Goal: Task Accomplishment & Management: Complete application form

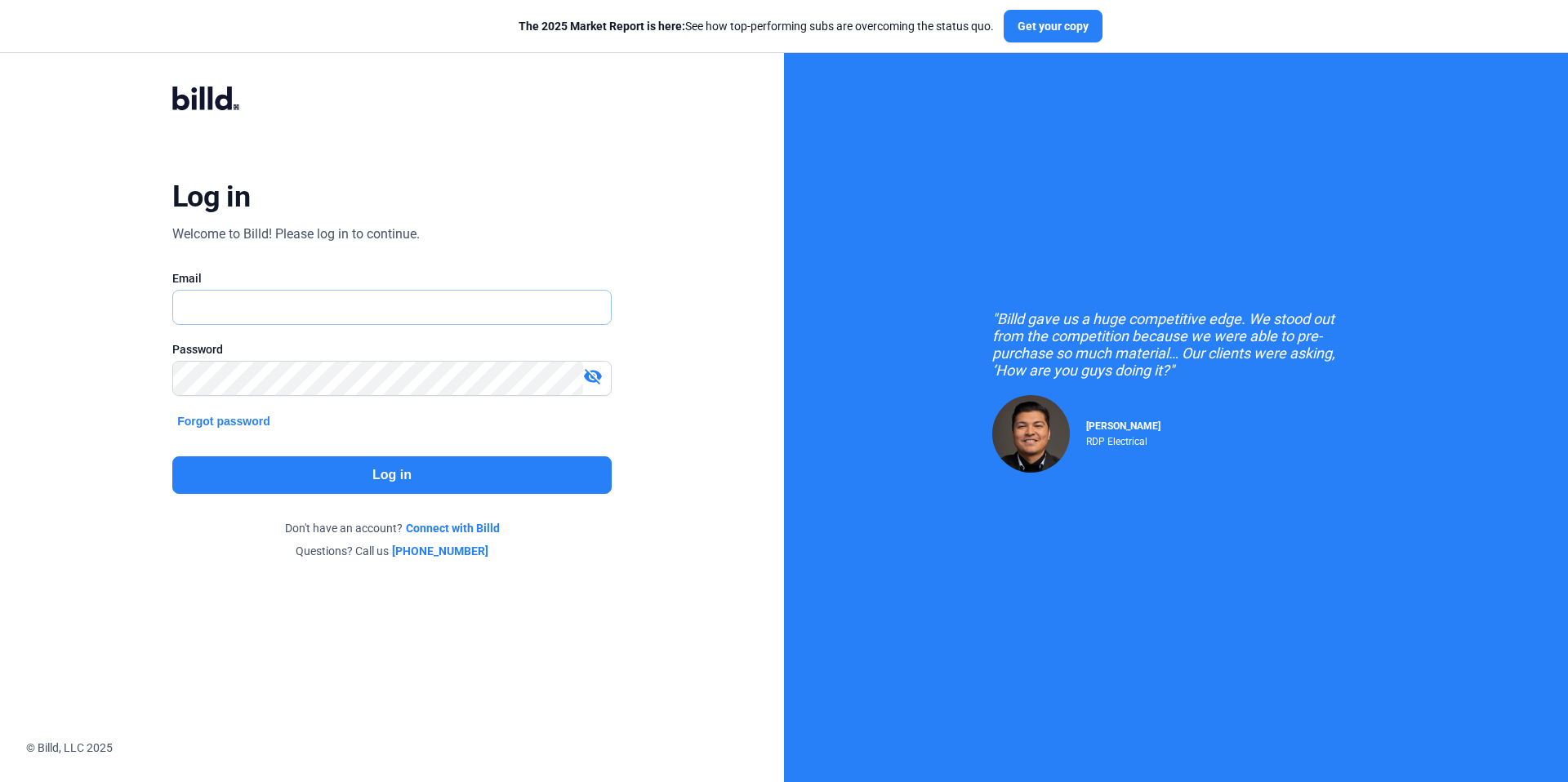
type input "[EMAIL_ADDRESS][DOMAIN_NAME]"
click at [468, 484] on button "Log in" at bounding box center [392, 475] width 439 height 37
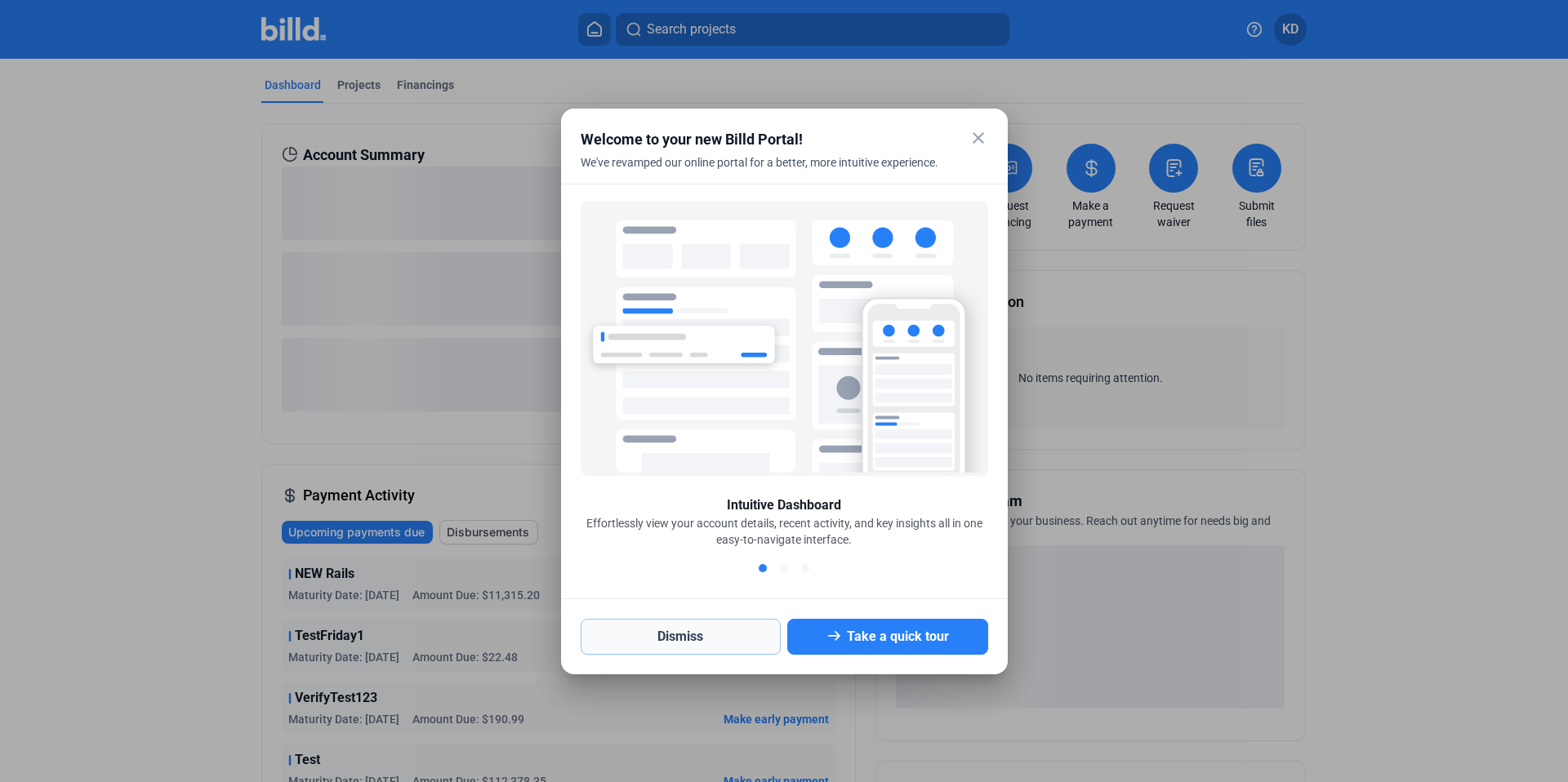
click at [717, 637] on button "Dismiss" at bounding box center [681, 637] width 201 height 36
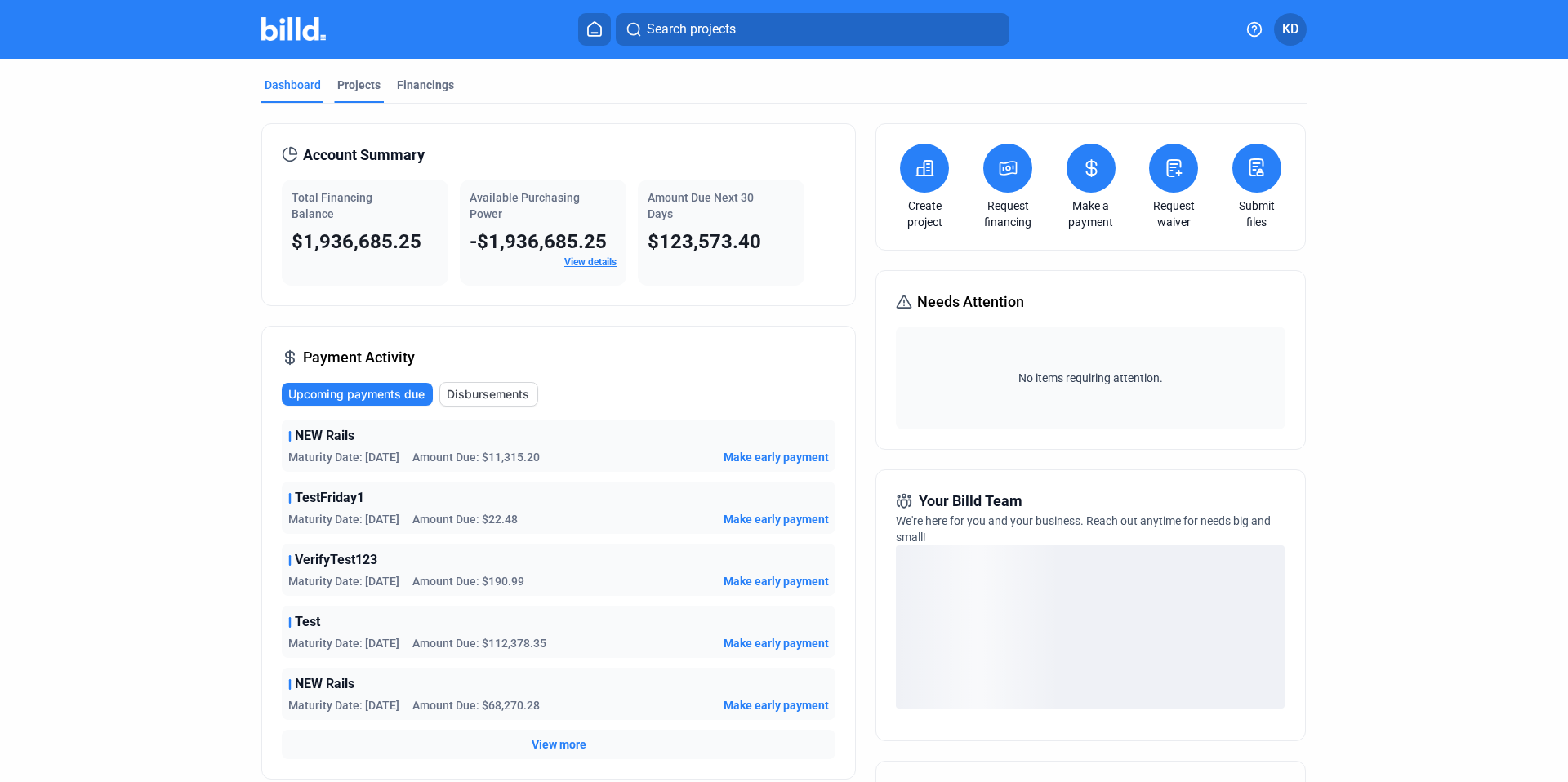
click at [363, 81] on div "Projects" at bounding box center [359, 85] width 43 height 17
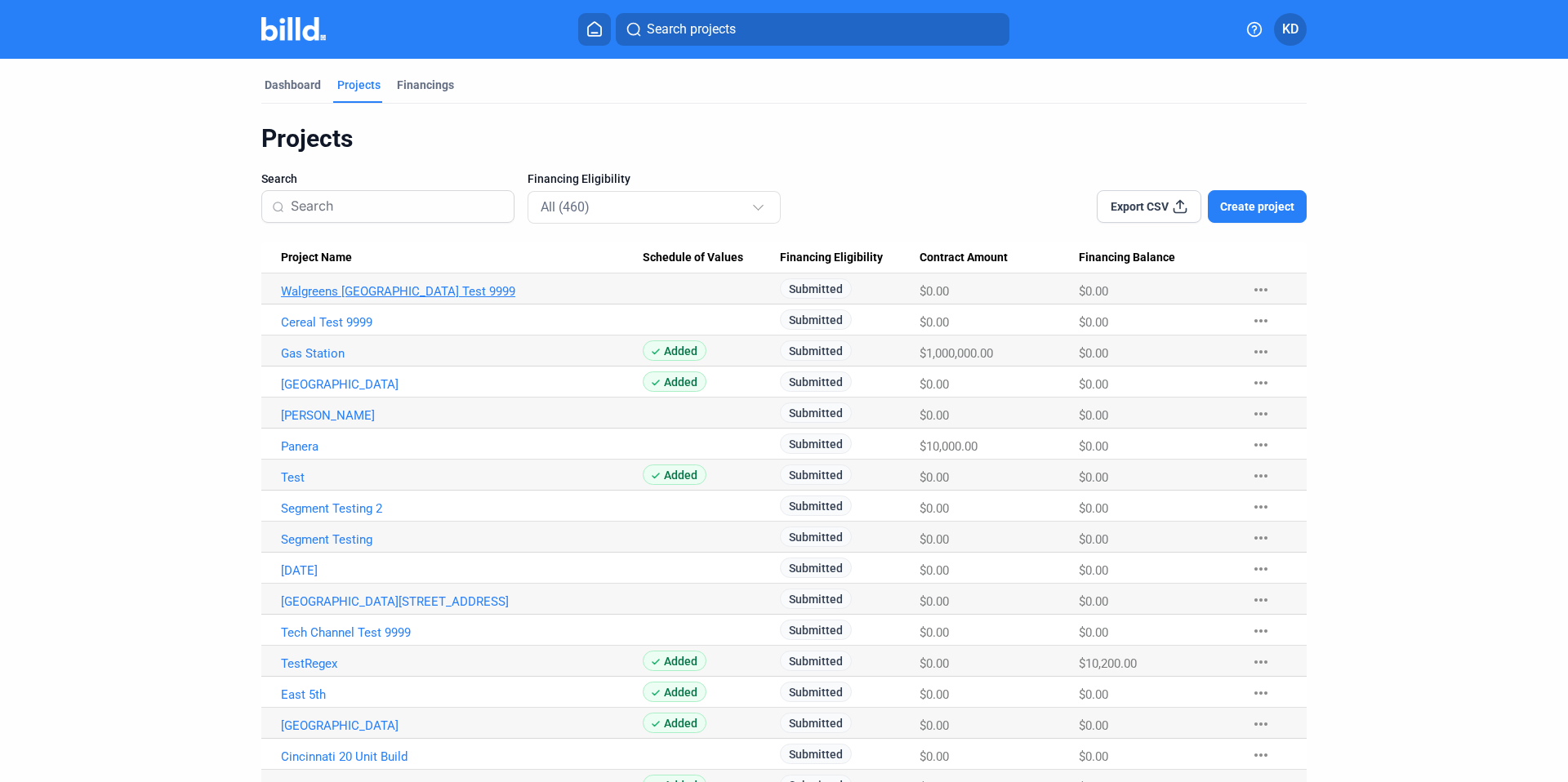
click at [315, 292] on link "Walgreens [GEOGRAPHIC_DATA] Test 9999" at bounding box center [461, 292] width 362 height 15
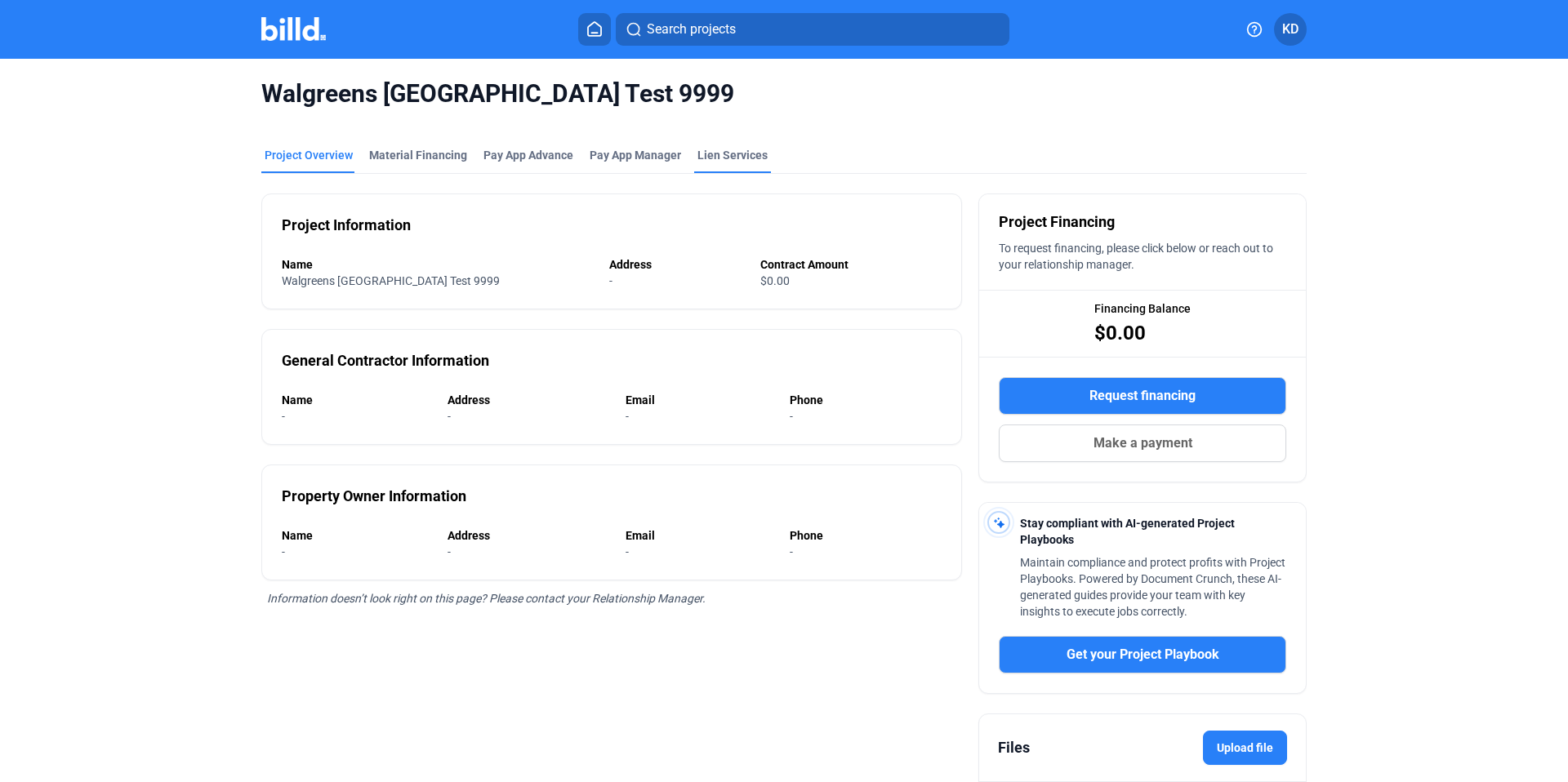
click at [732, 158] on div "Lien Services" at bounding box center [732, 155] width 70 height 17
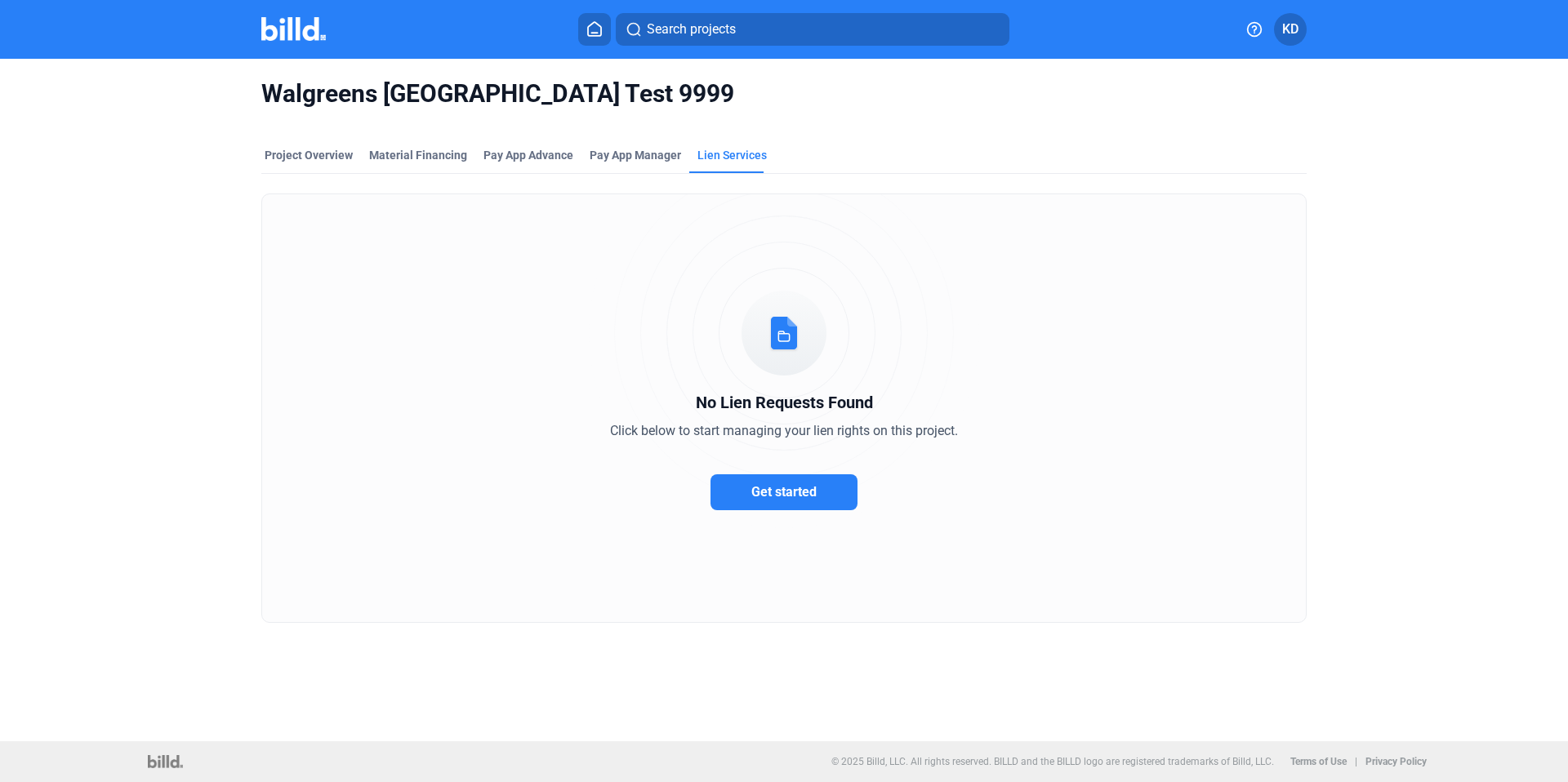
click at [808, 507] on button "Get started" at bounding box center [784, 492] width 147 height 36
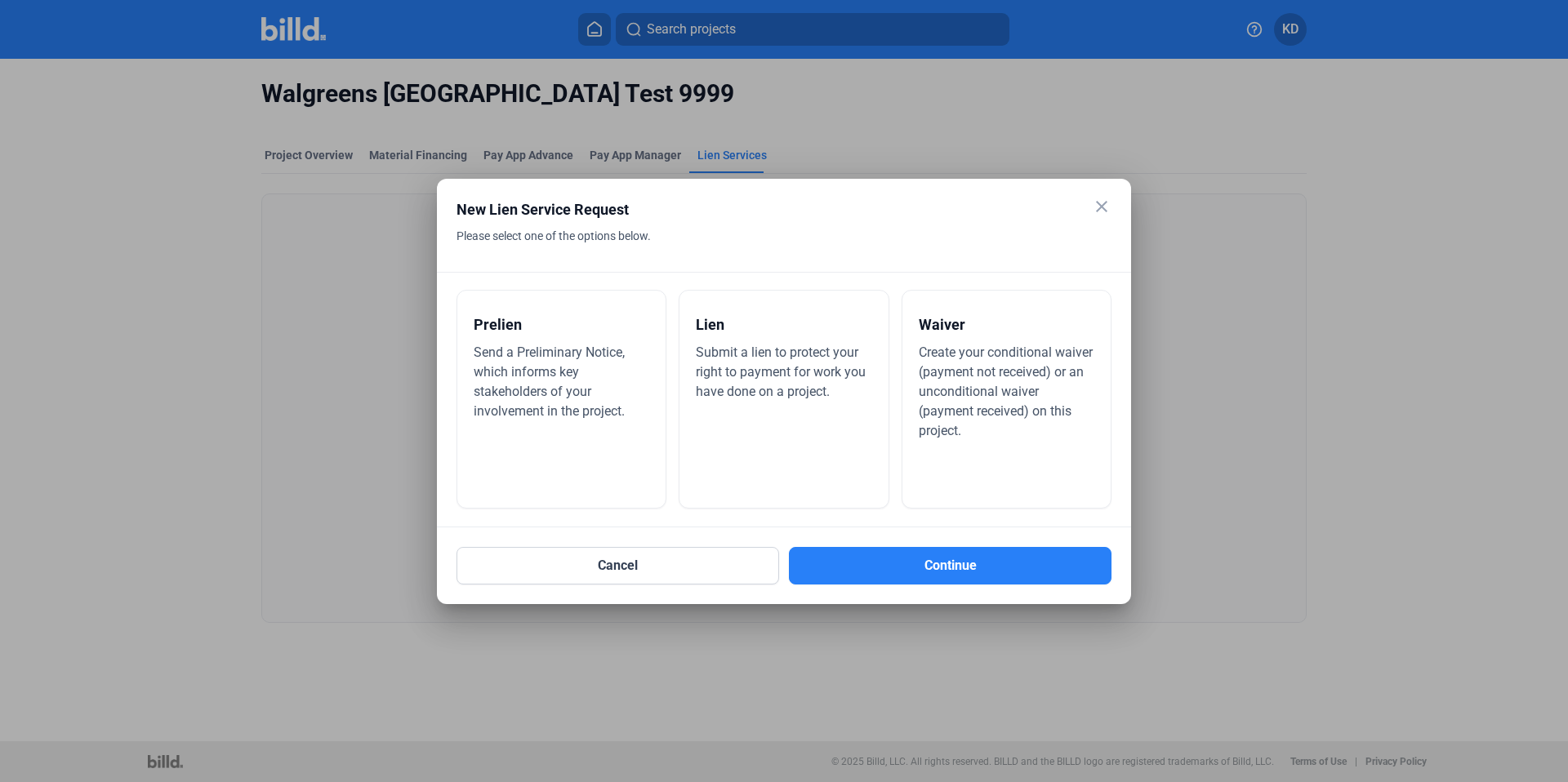
click at [1100, 210] on mat-icon "close" at bounding box center [1102, 207] width 20 height 20
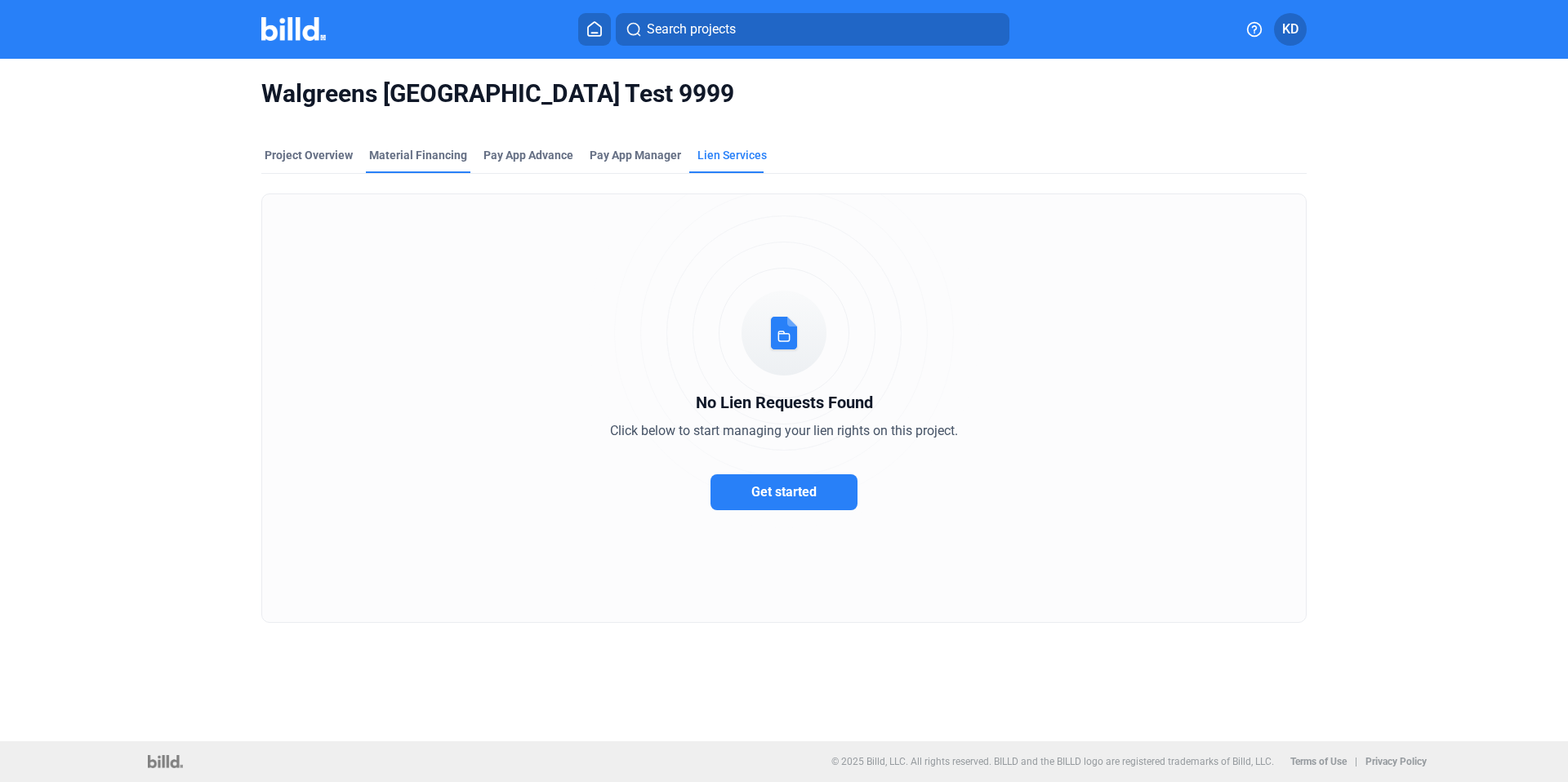
click at [447, 161] on div "Material Financing" at bounding box center [418, 155] width 98 height 17
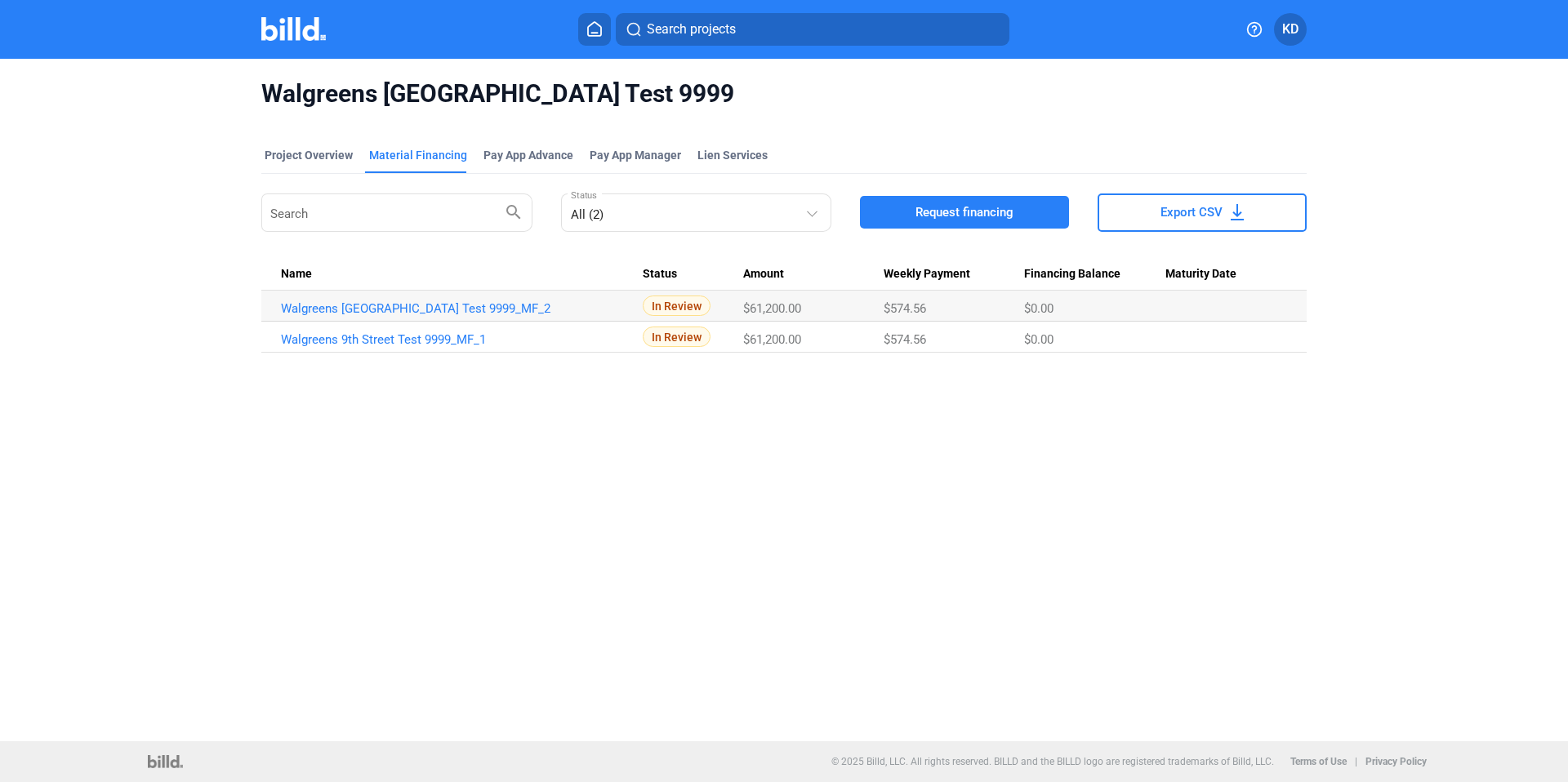
click at [973, 188] on div "Search search All (2) Status Request financing Export CSV Name Status Amount We…" at bounding box center [783, 263] width 1045 height 179
click at [976, 201] on button "Request financing" at bounding box center [964, 212] width 209 height 32
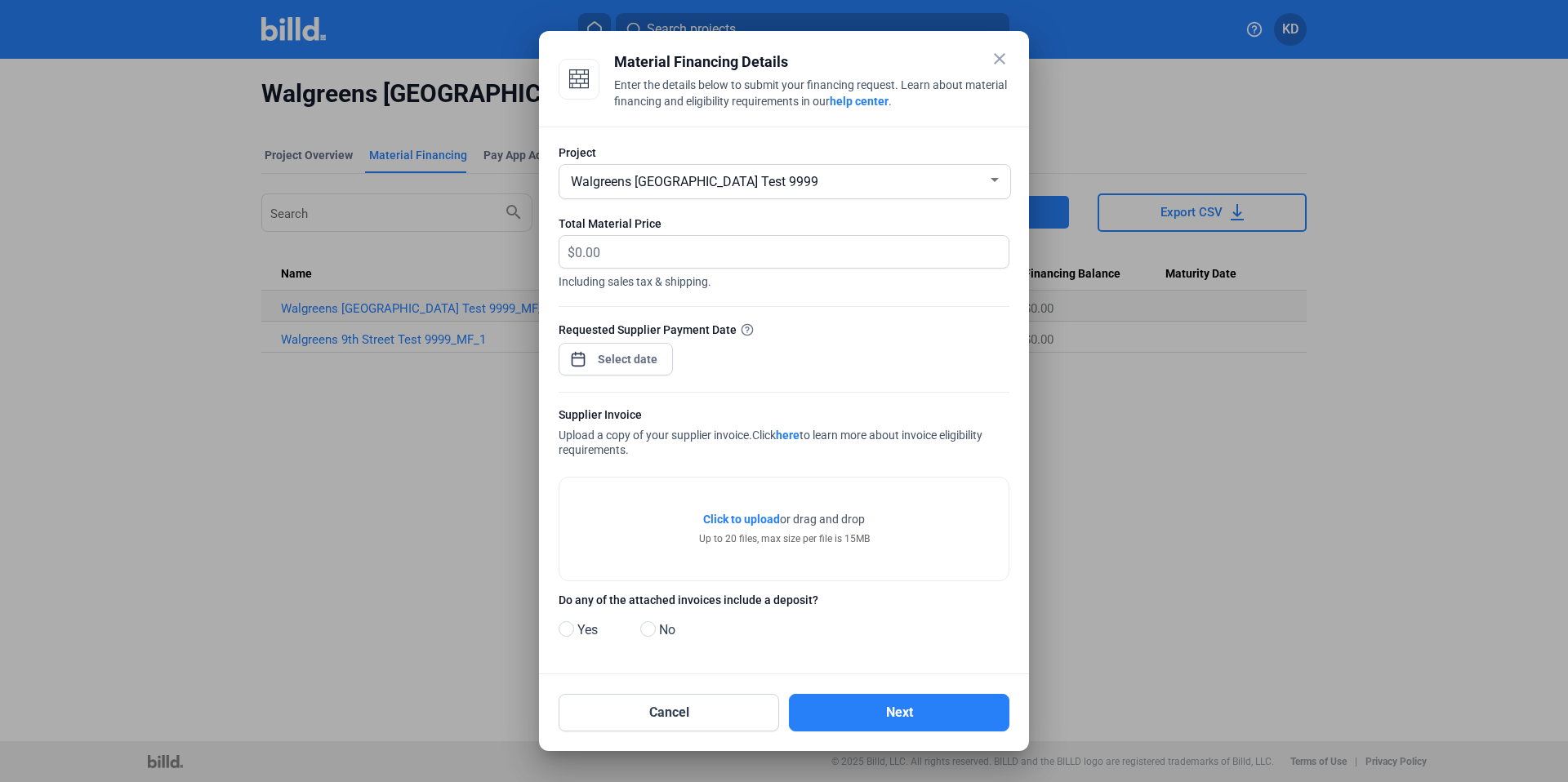
click at [992, 61] on mat-icon "close" at bounding box center [1000, 59] width 20 height 20
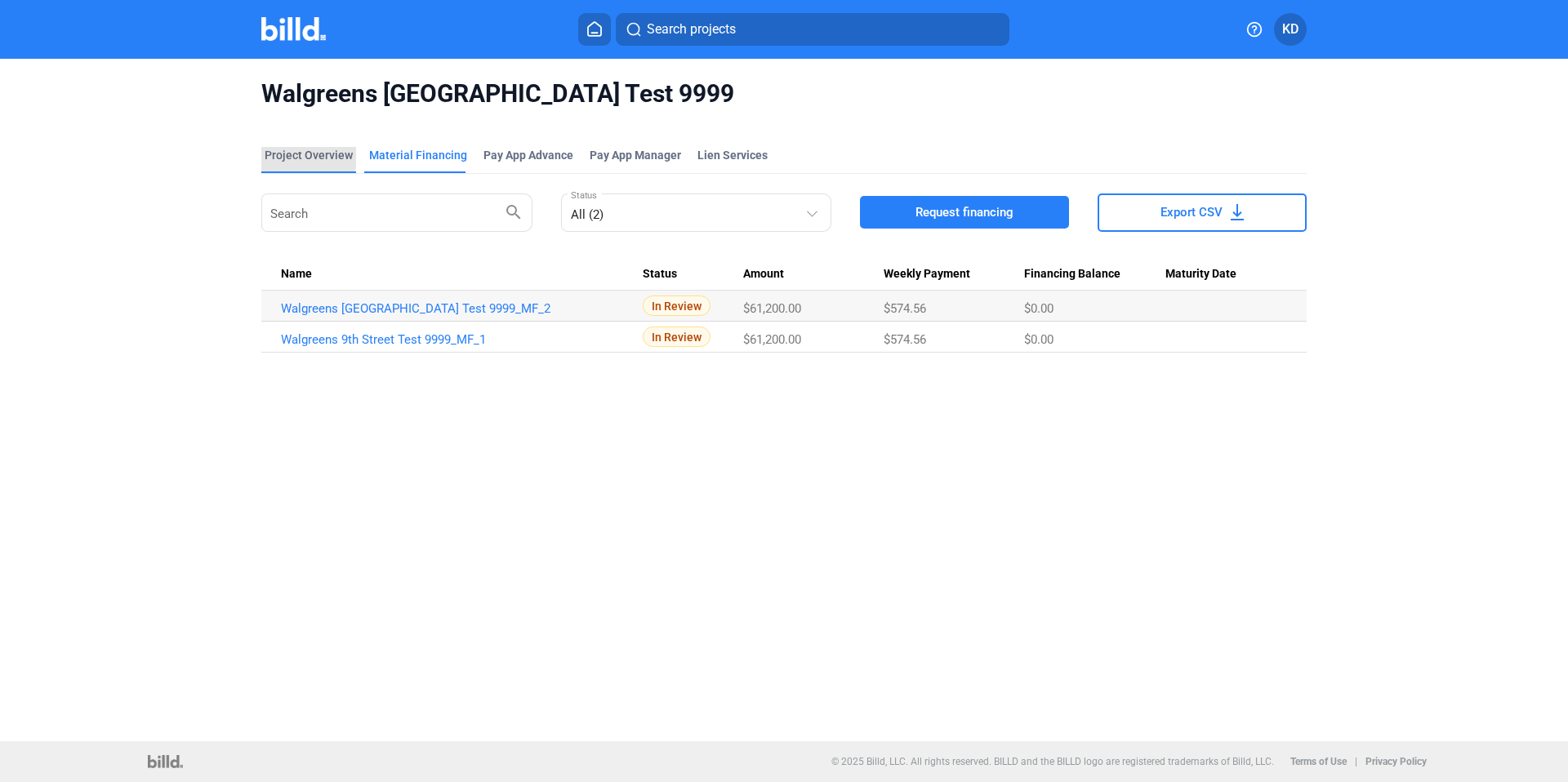
click at [279, 152] on div "Project Overview" at bounding box center [308, 155] width 88 height 17
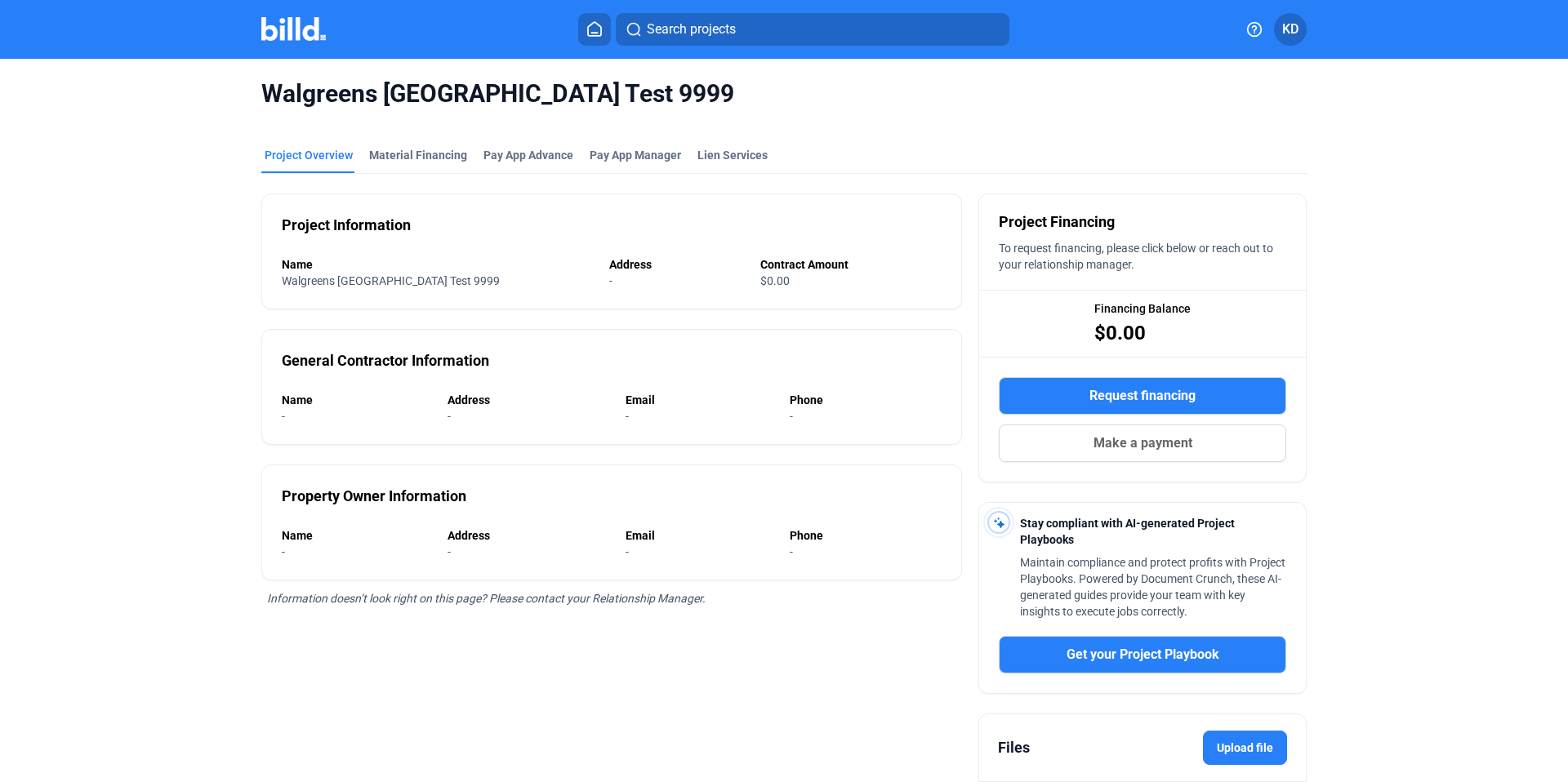
click at [599, 30] on icon at bounding box center [594, 29] width 17 height 16
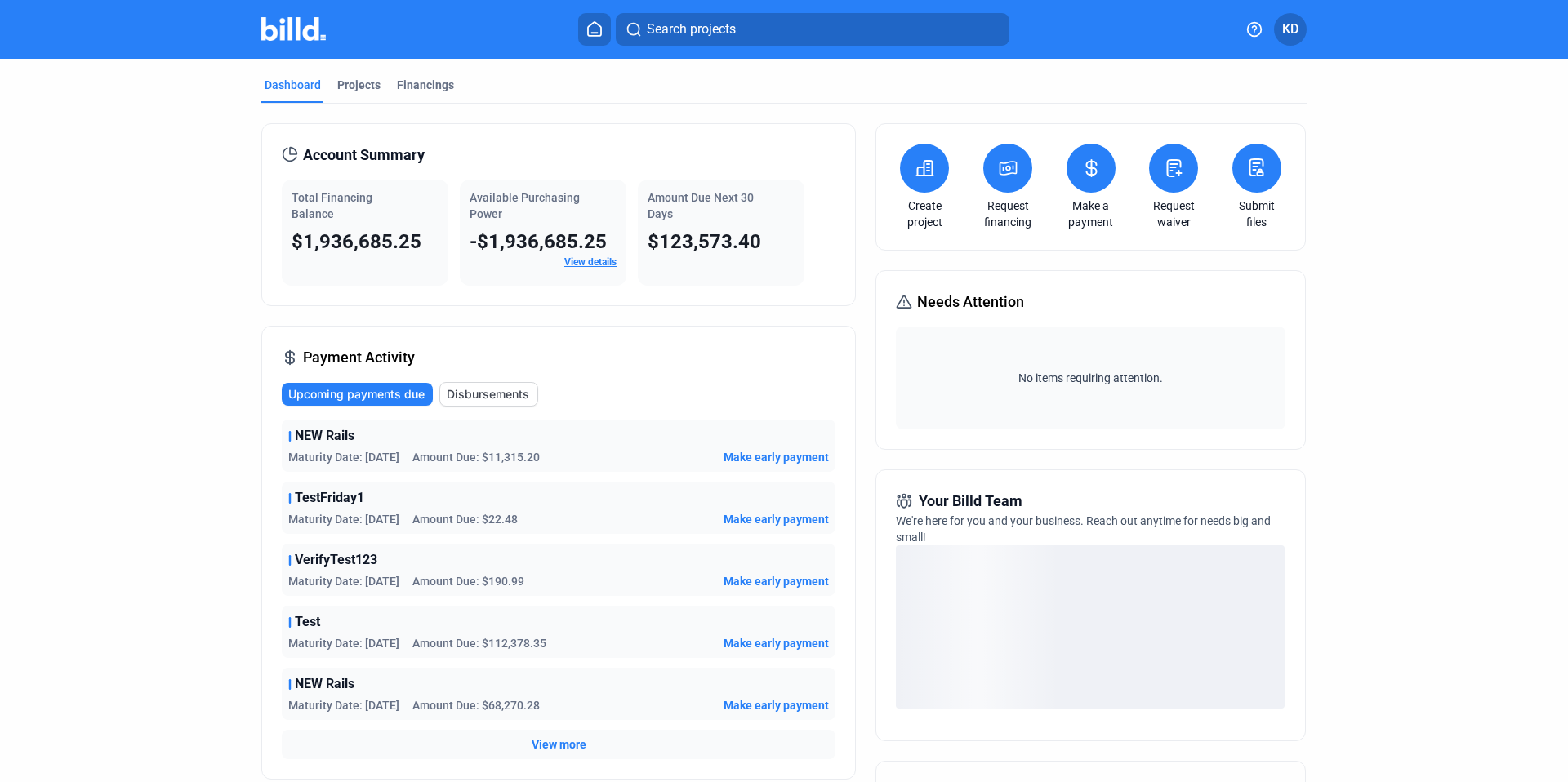
click at [900, 162] on button at bounding box center [925, 168] width 49 height 49
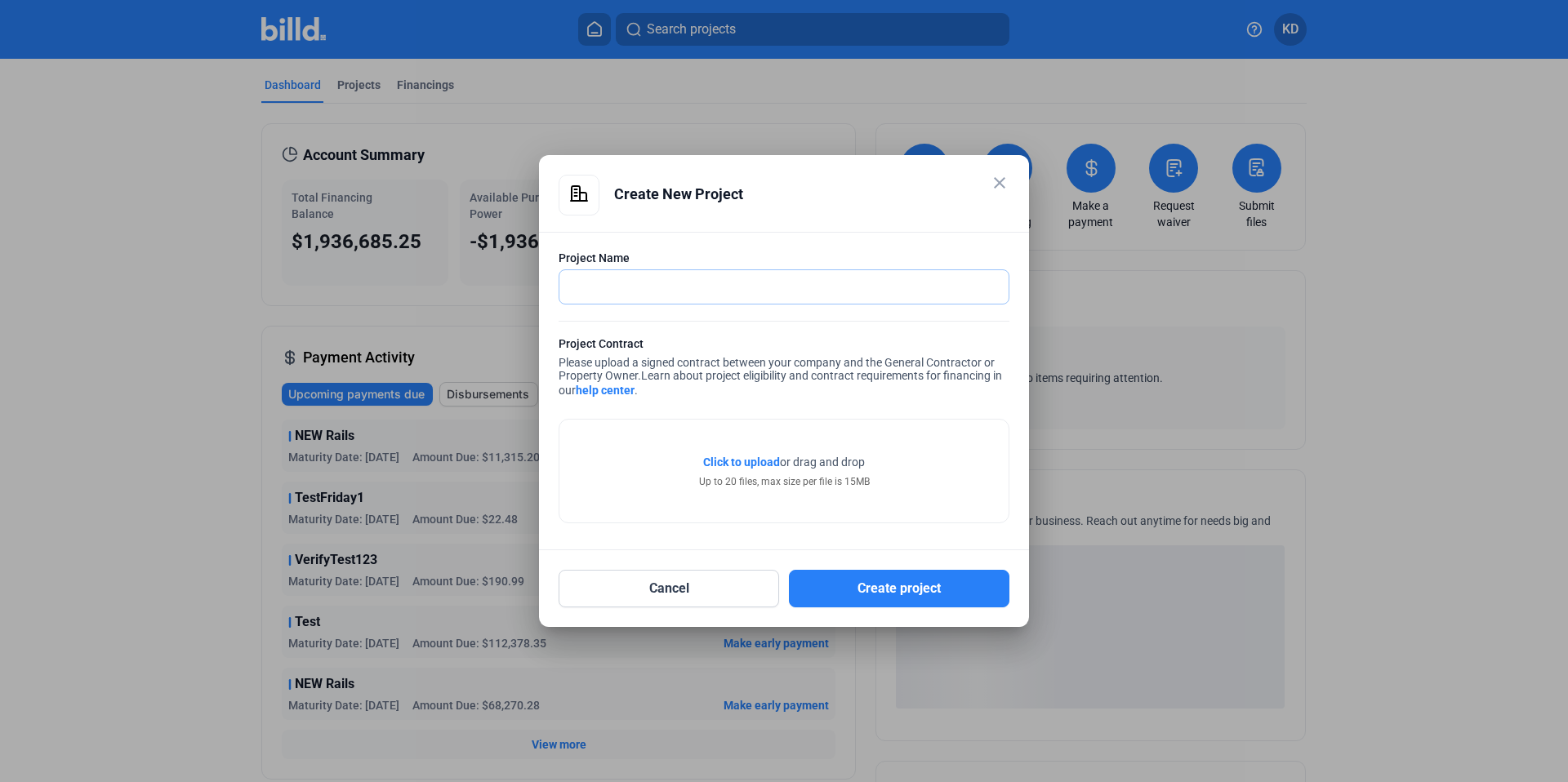
click at [624, 296] on input "text" at bounding box center [775, 287] width 431 height 33
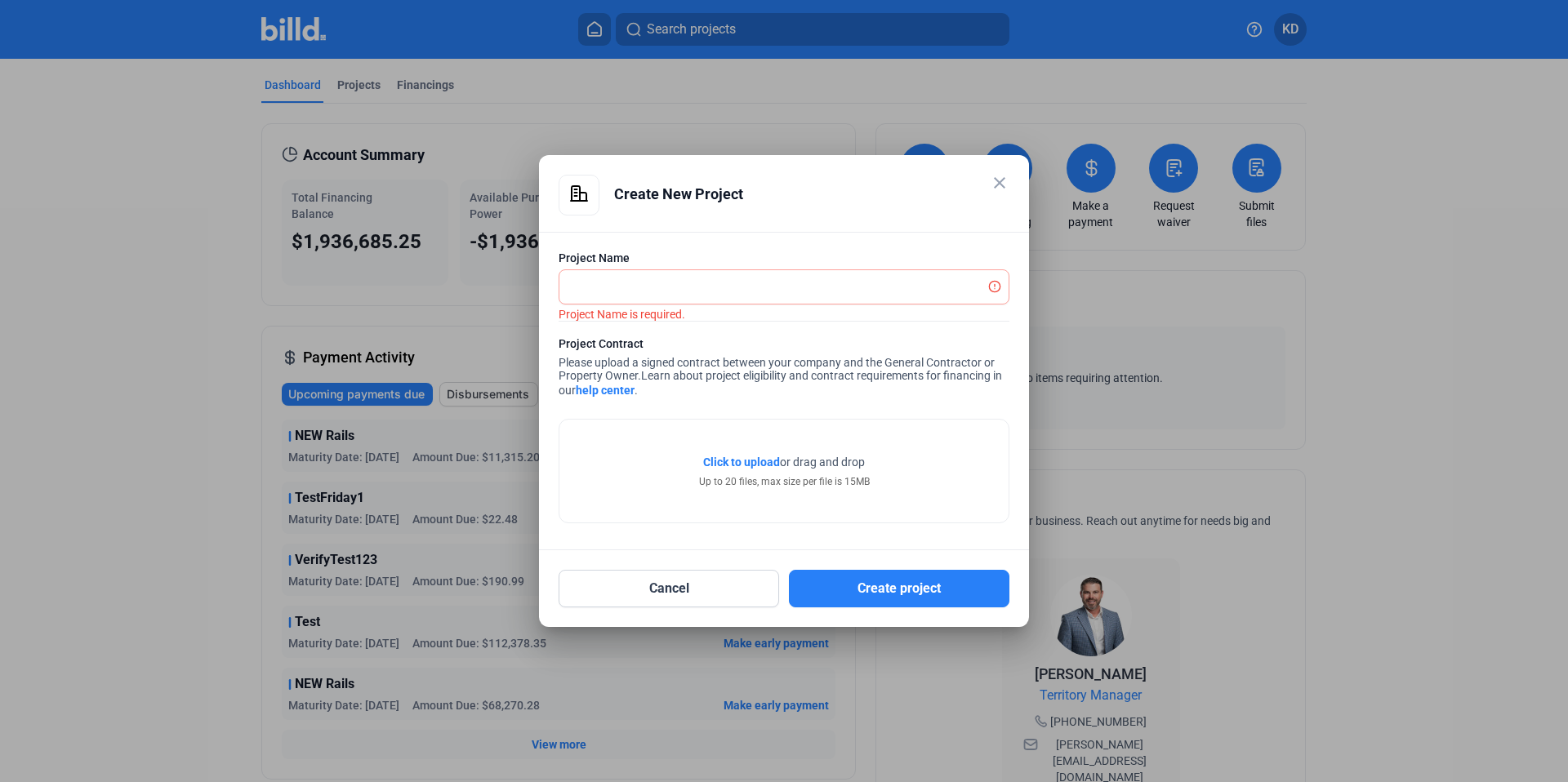
click at [1003, 184] on mat-icon "close" at bounding box center [1000, 183] width 20 height 20
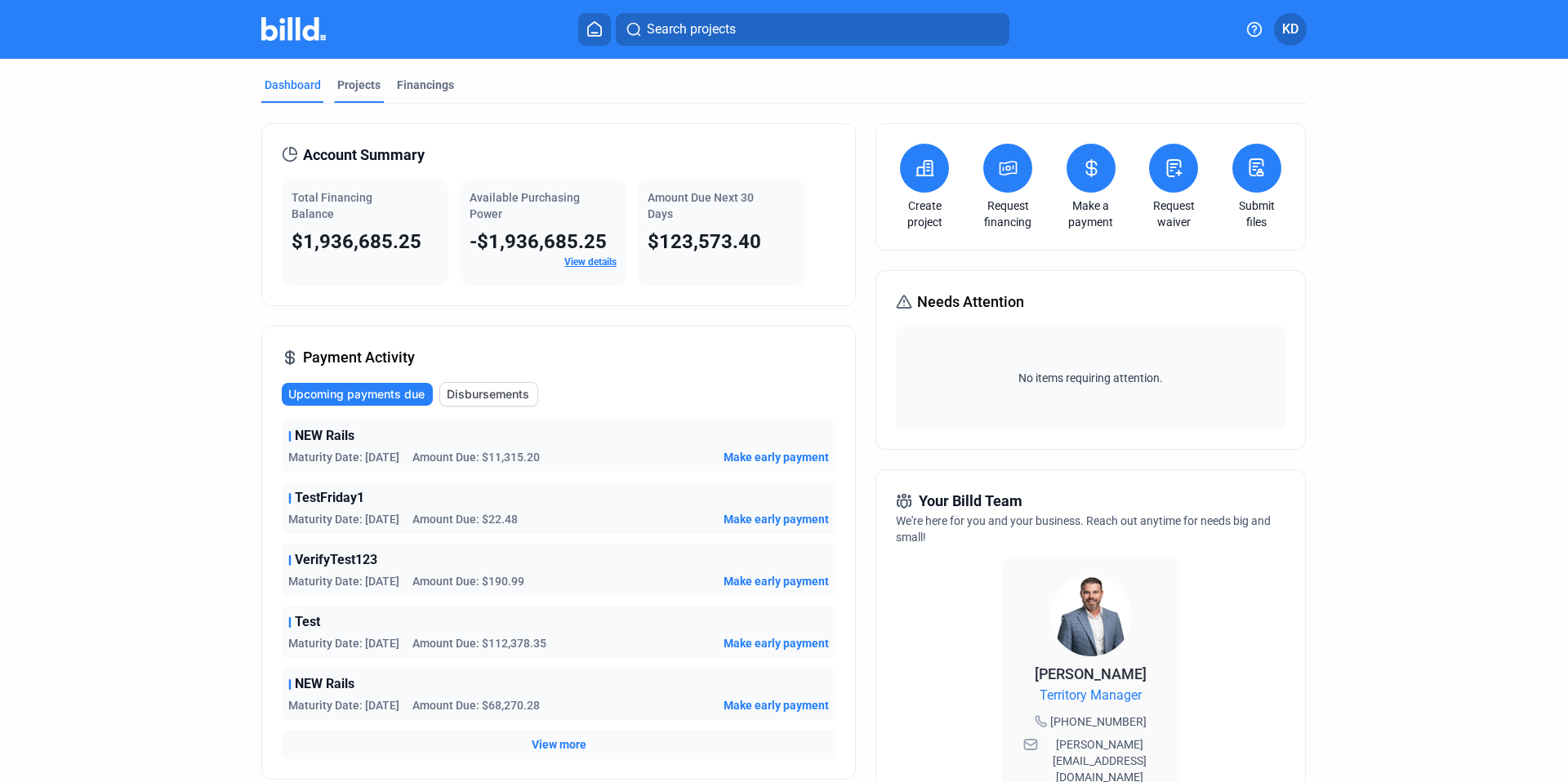
click at [357, 91] on div "Projects" at bounding box center [359, 85] width 43 height 17
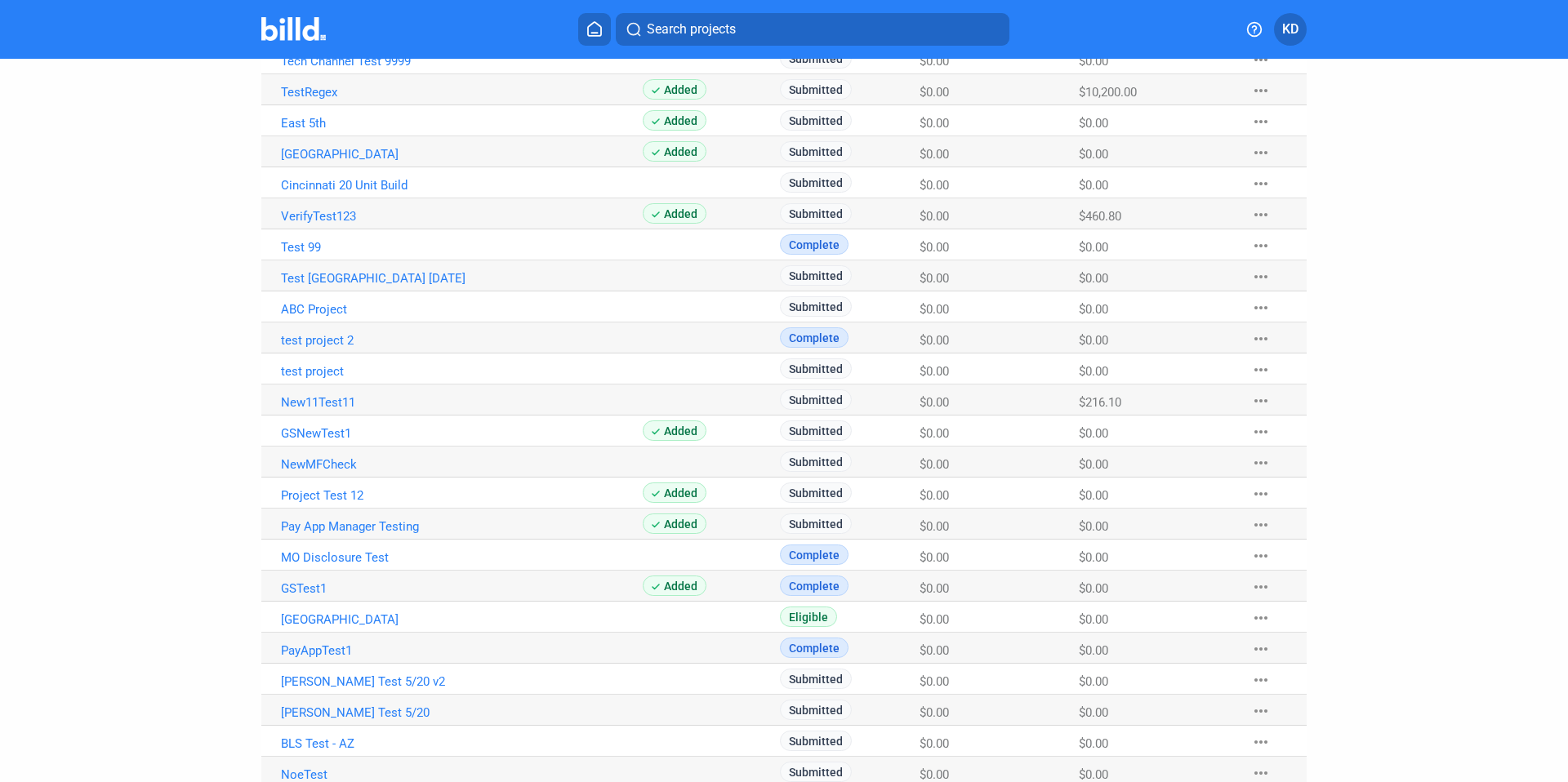
scroll to position [814, 0]
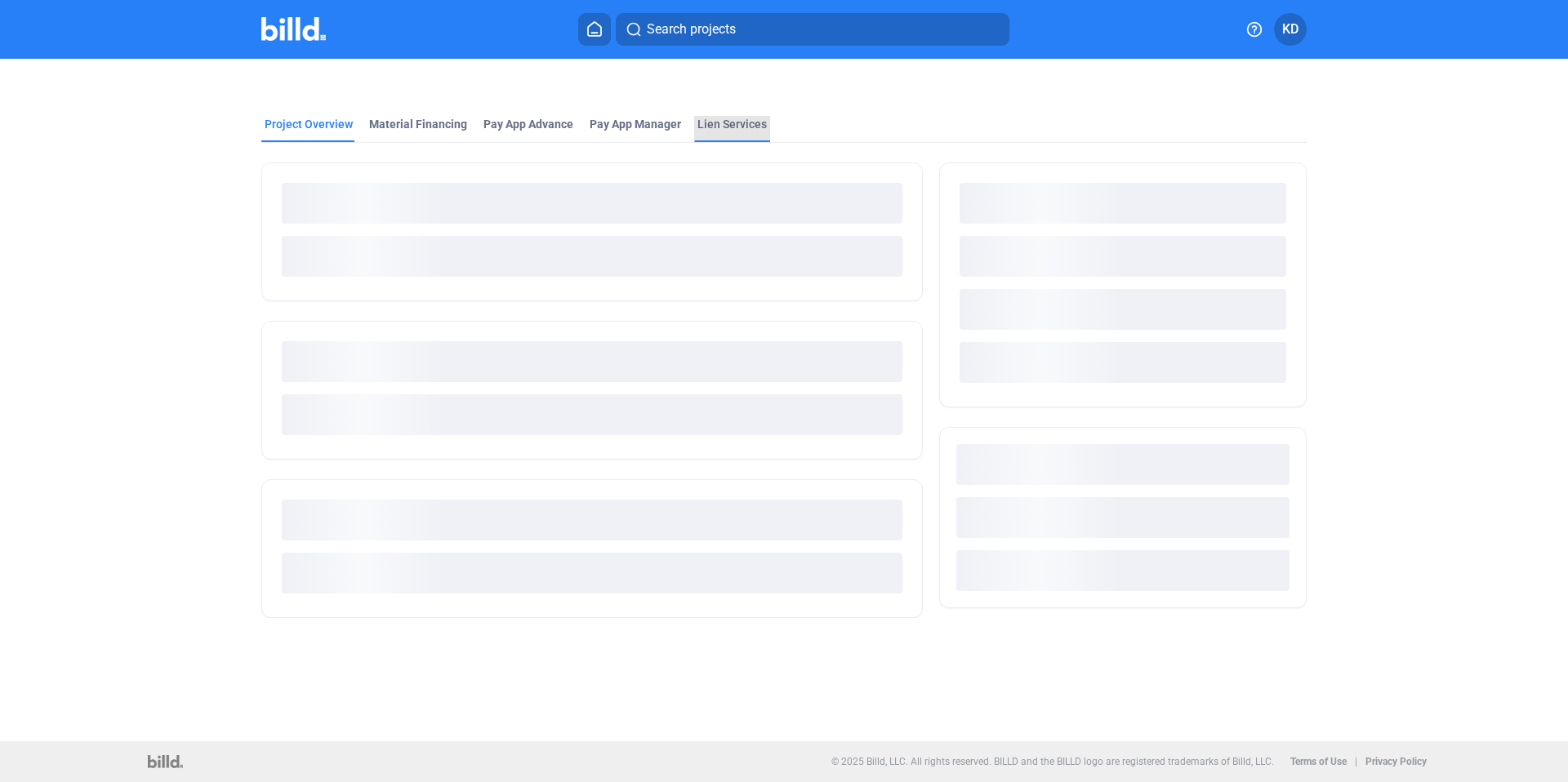
click at [745, 135] on div "Lien Services" at bounding box center [732, 128] width 76 height 26
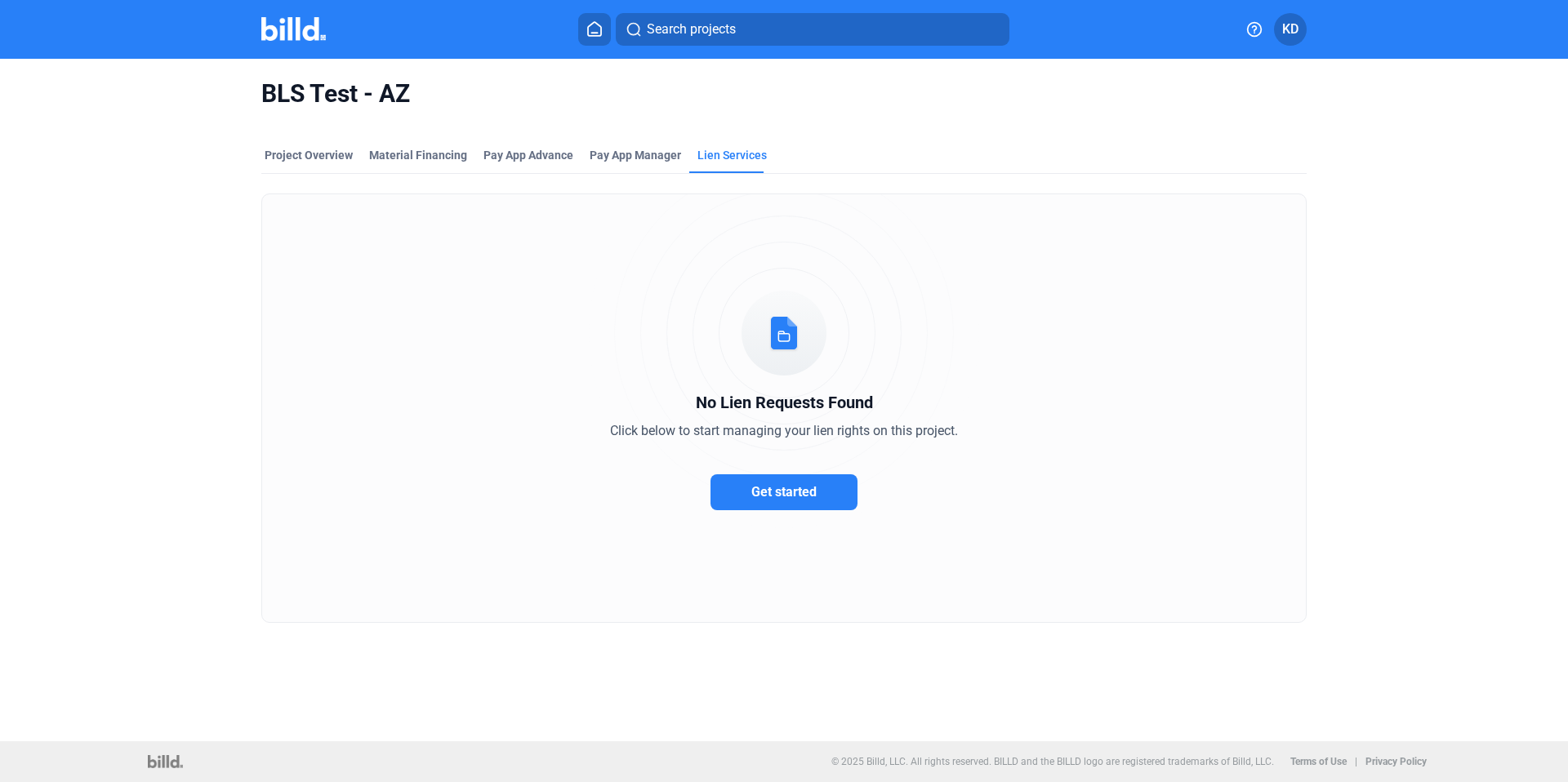
click at [817, 499] on button "Get started" at bounding box center [784, 492] width 147 height 36
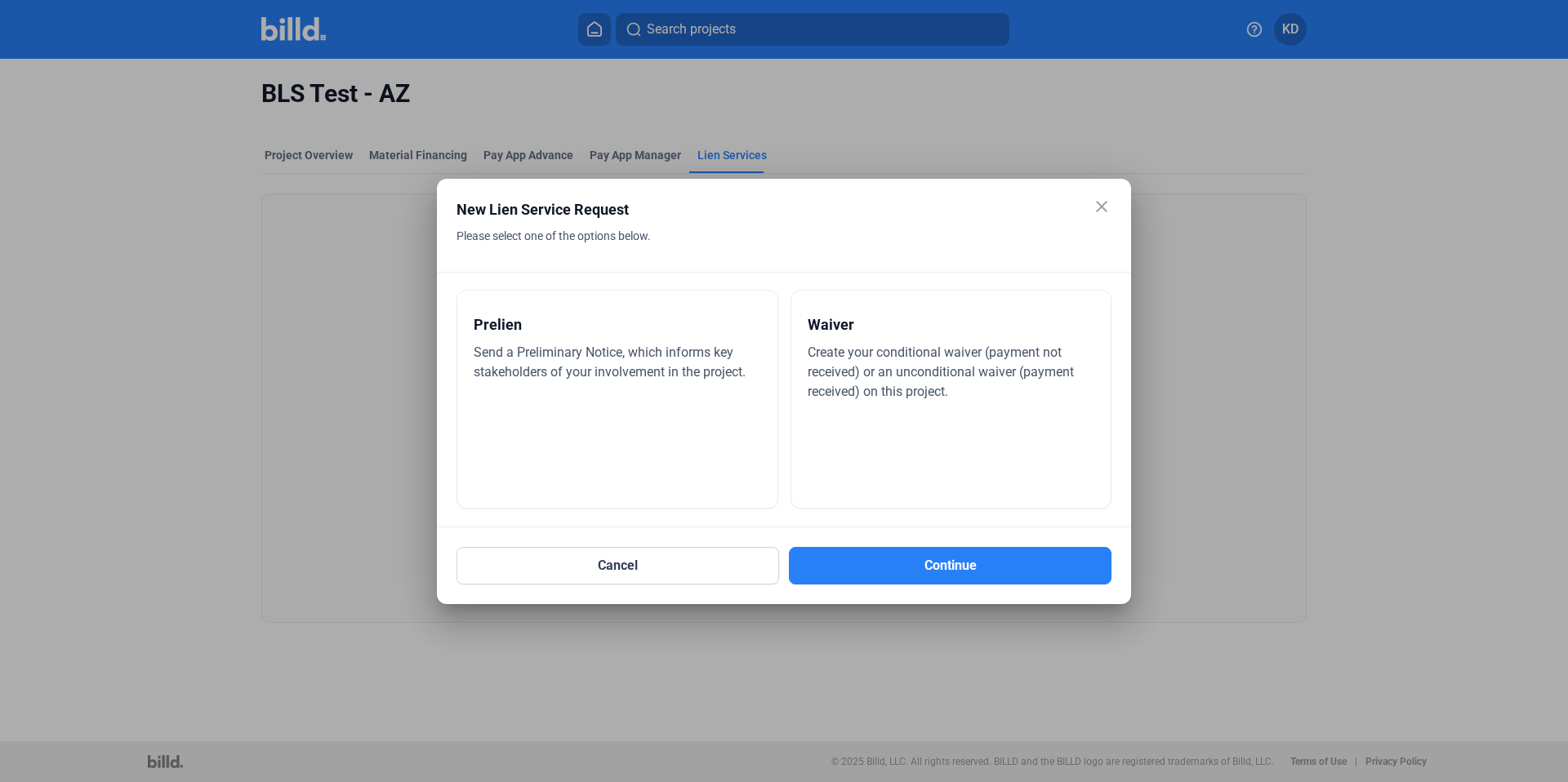
click at [1092, 208] on mat-icon "close" at bounding box center [1102, 207] width 20 height 20
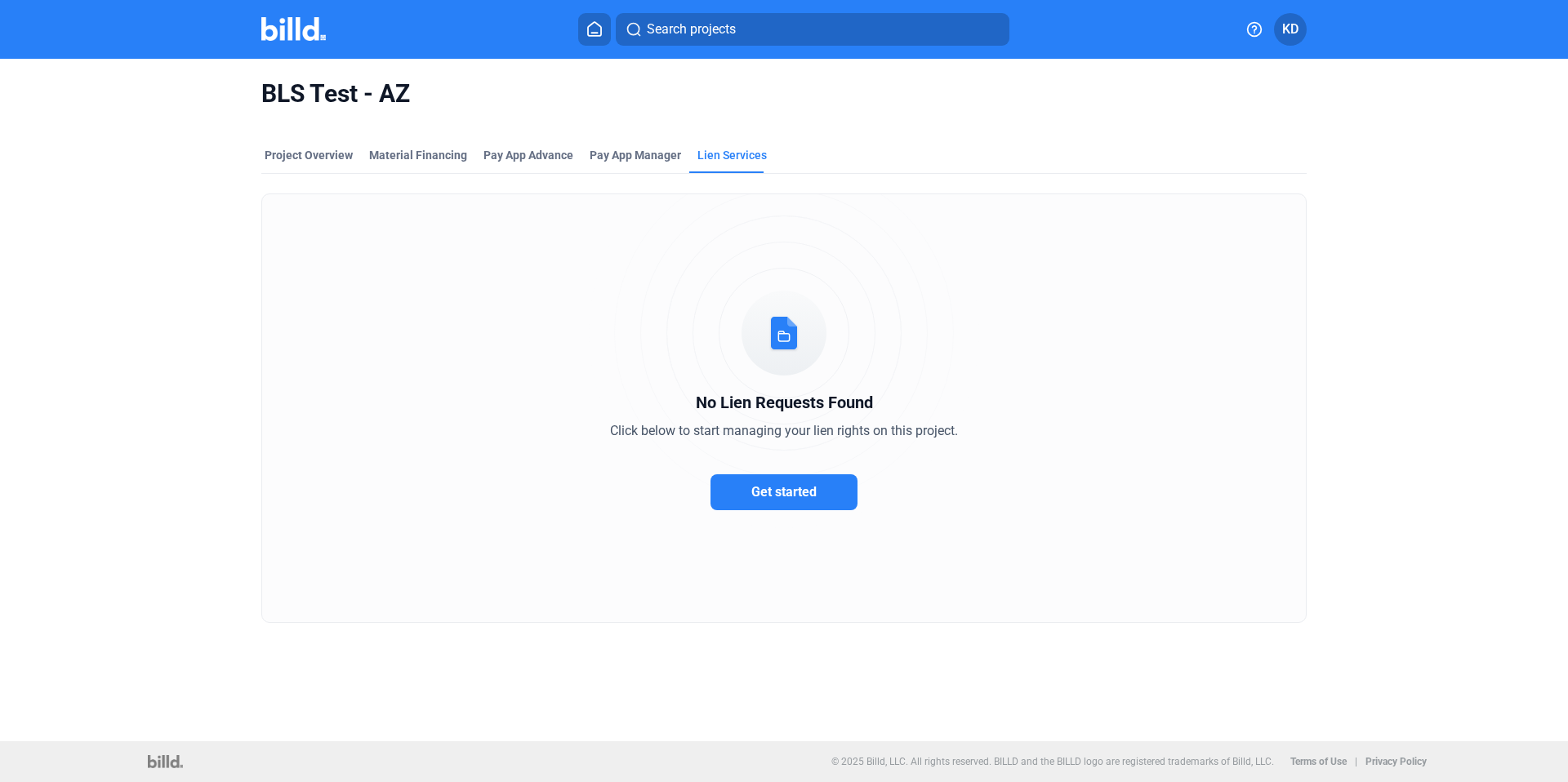
click at [589, 29] on icon at bounding box center [594, 29] width 17 height 16
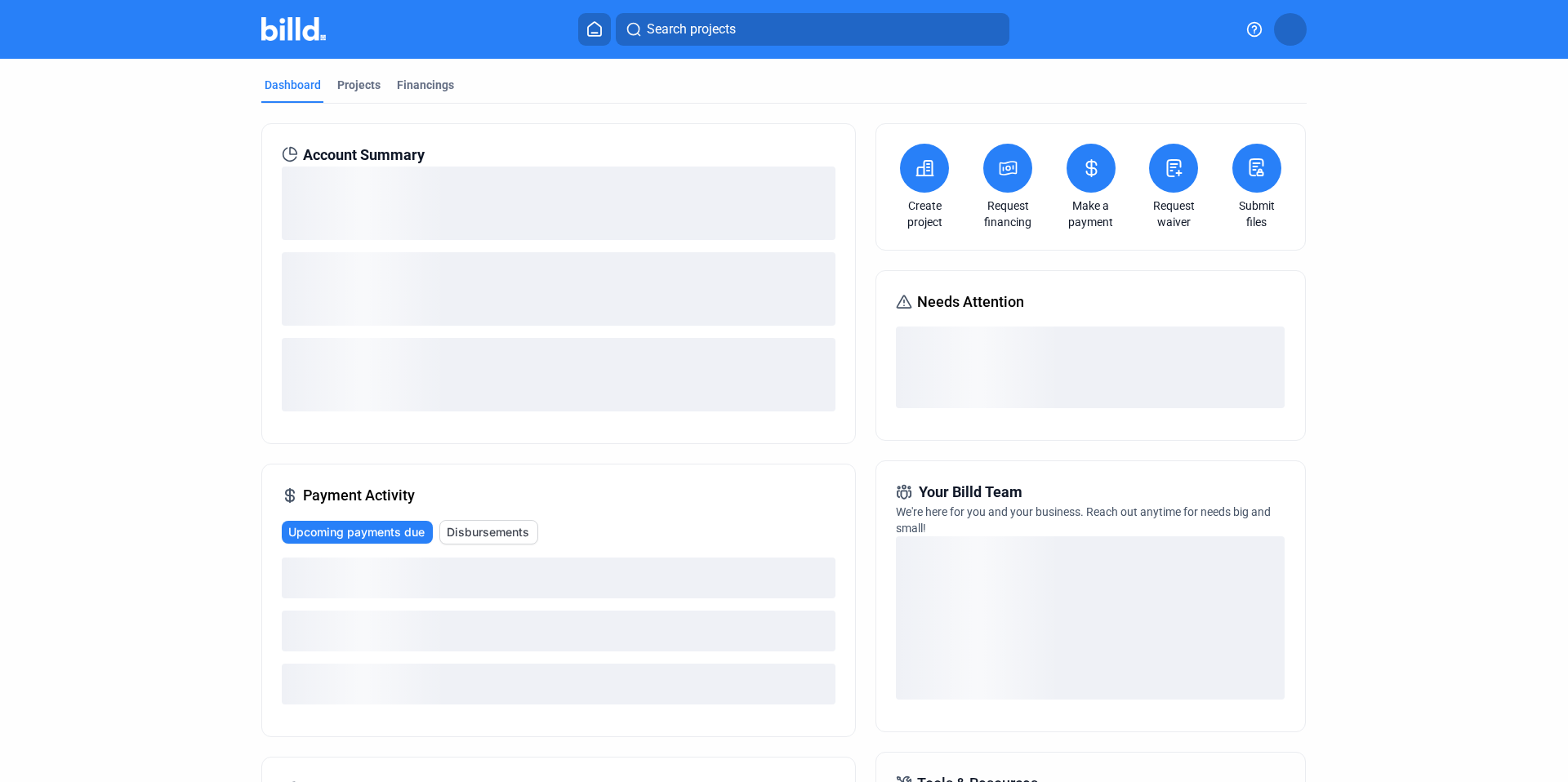
click at [944, 169] on button at bounding box center [925, 168] width 49 height 49
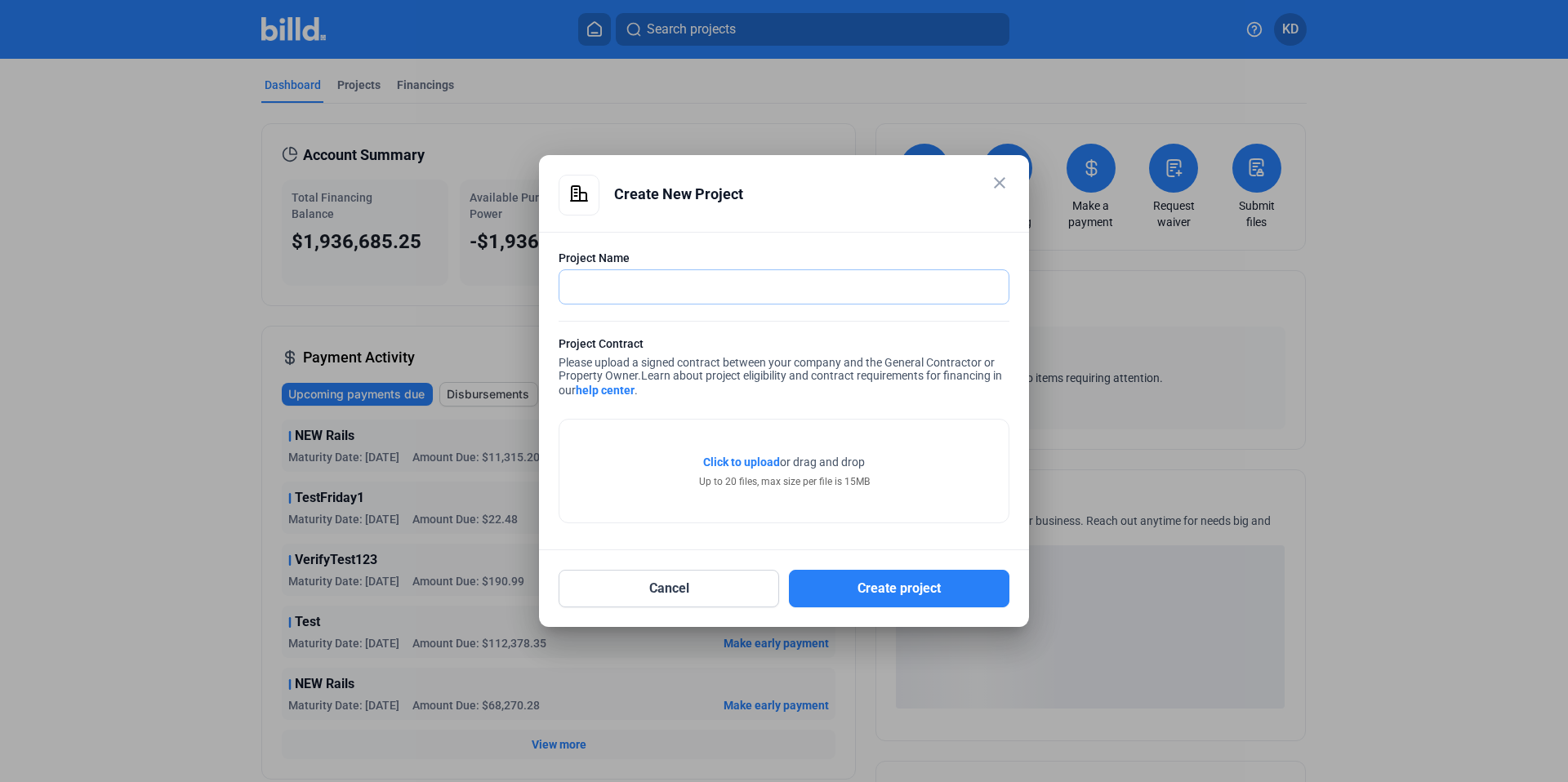
click at [761, 276] on input "text" at bounding box center [775, 287] width 431 height 33
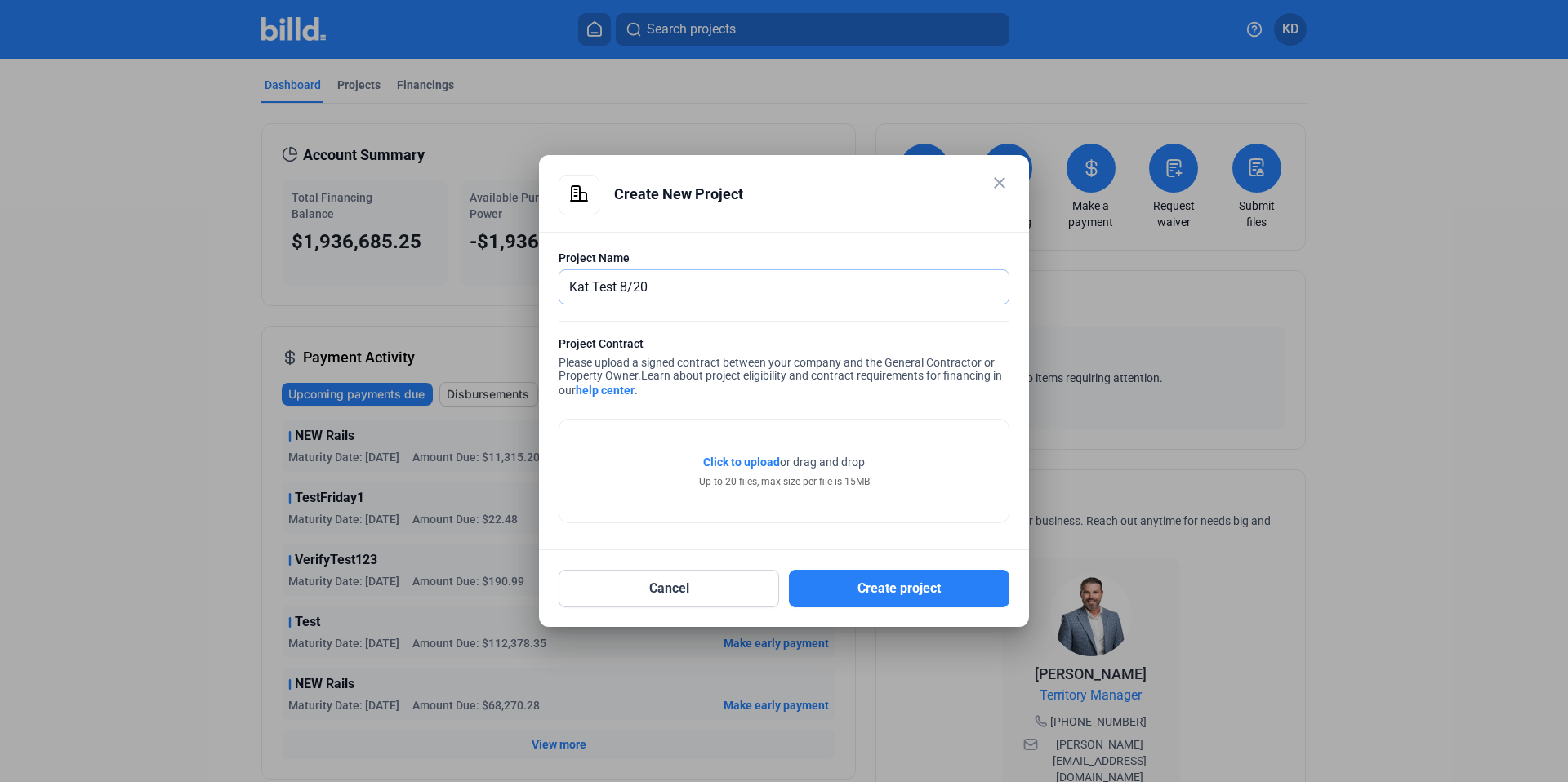
type input "Kat Test 8/20"
click at [734, 466] on span "Click to upload" at bounding box center [742, 462] width 76 height 13
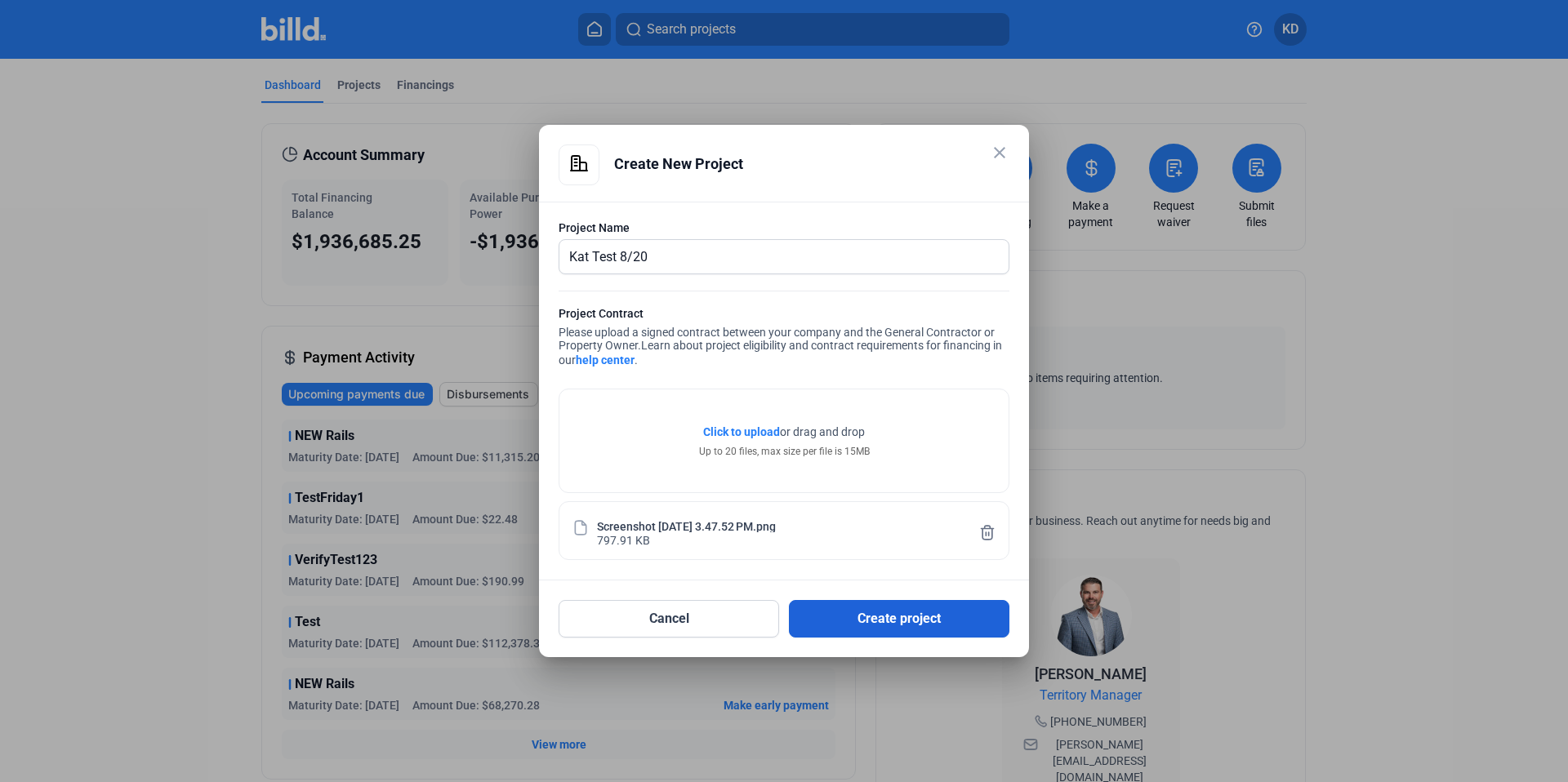
click at [912, 604] on button "Create project" at bounding box center [899, 618] width 220 height 37
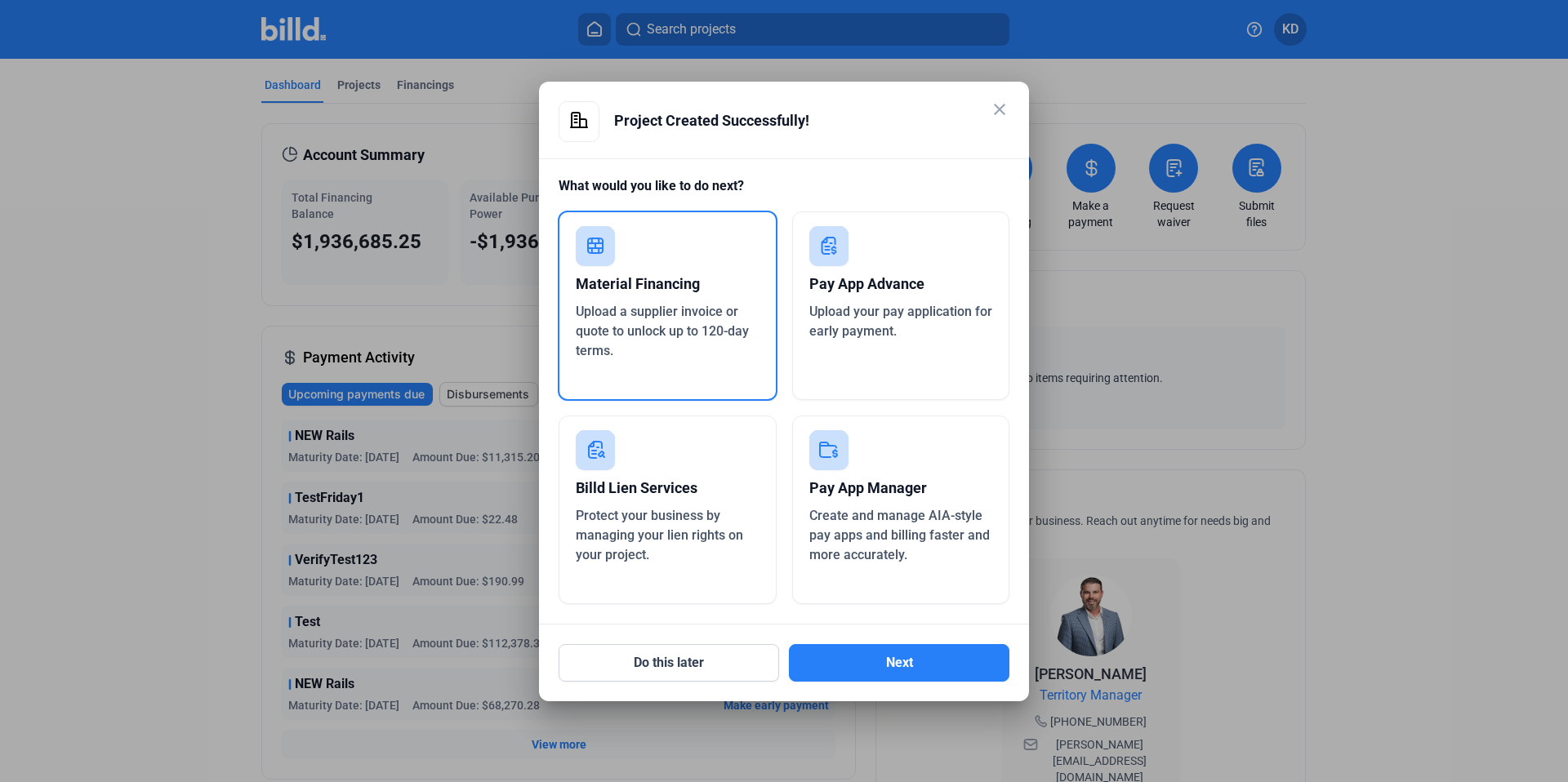
click at [673, 509] on span "Protect your business by managing your lien rights on your project." at bounding box center [659, 535] width 167 height 55
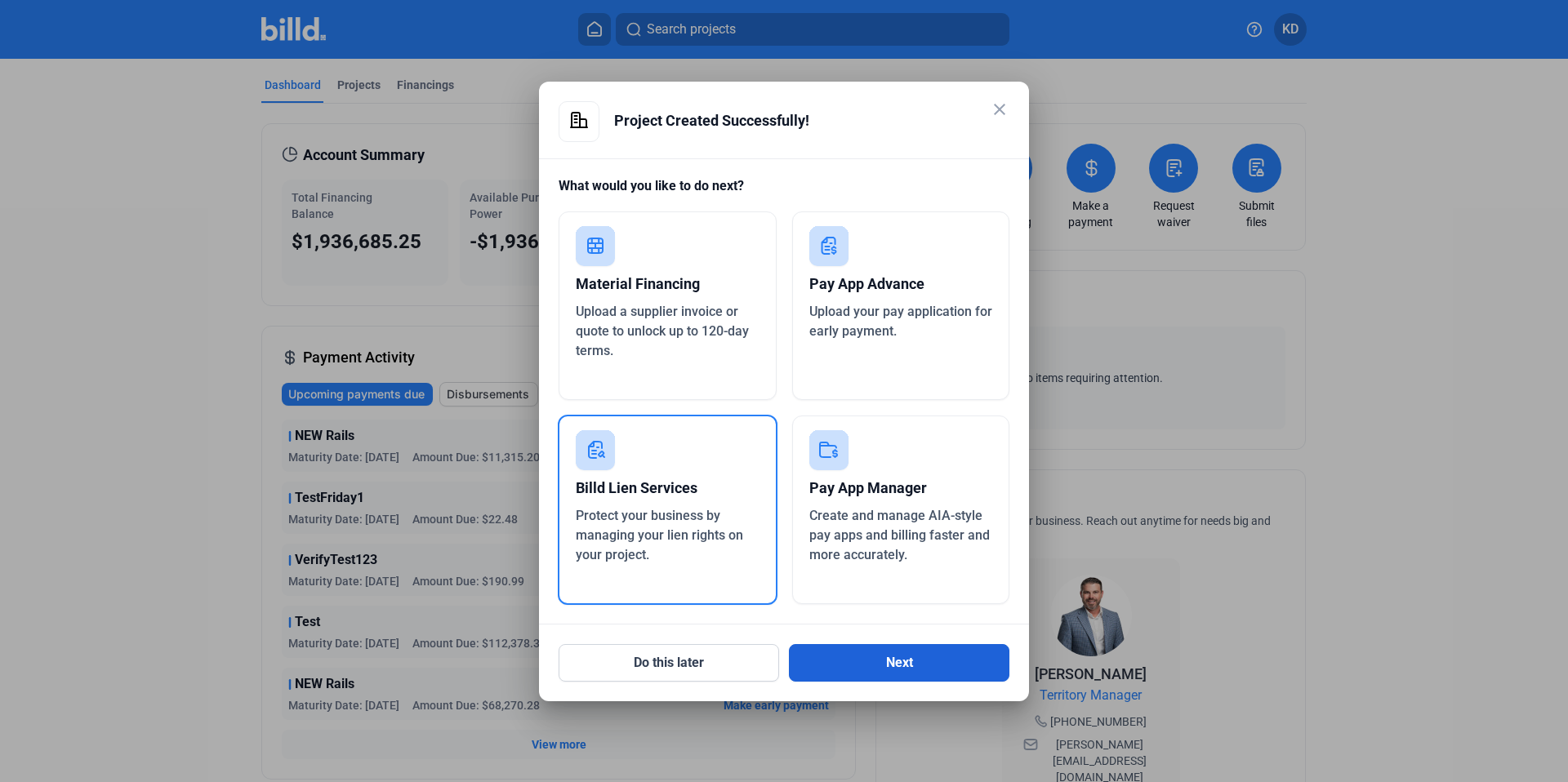
click at [872, 666] on button "Next" at bounding box center [899, 662] width 220 height 37
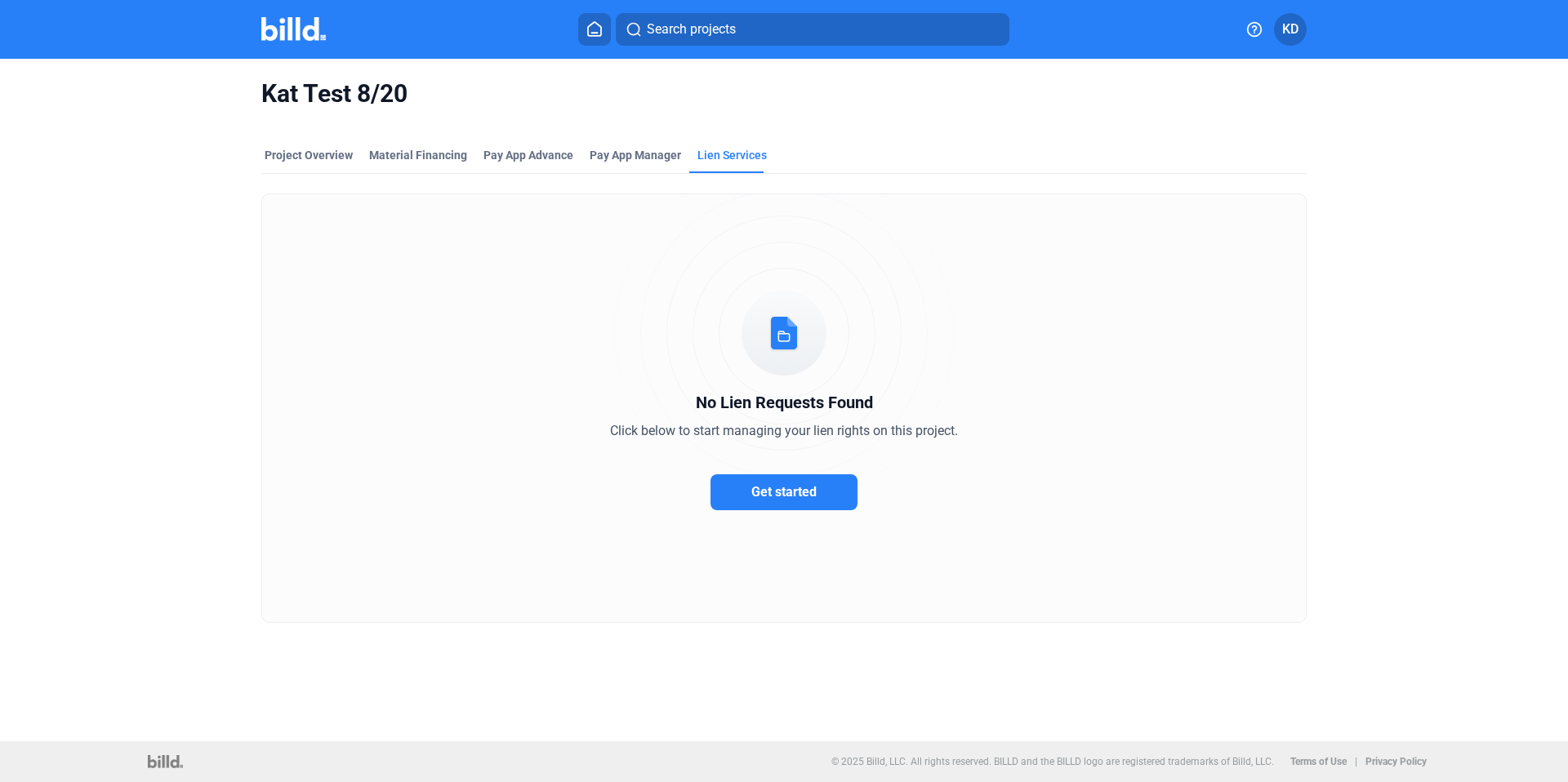
click at [782, 500] on button "Get started" at bounding box center [784, 492] width 147 height 36
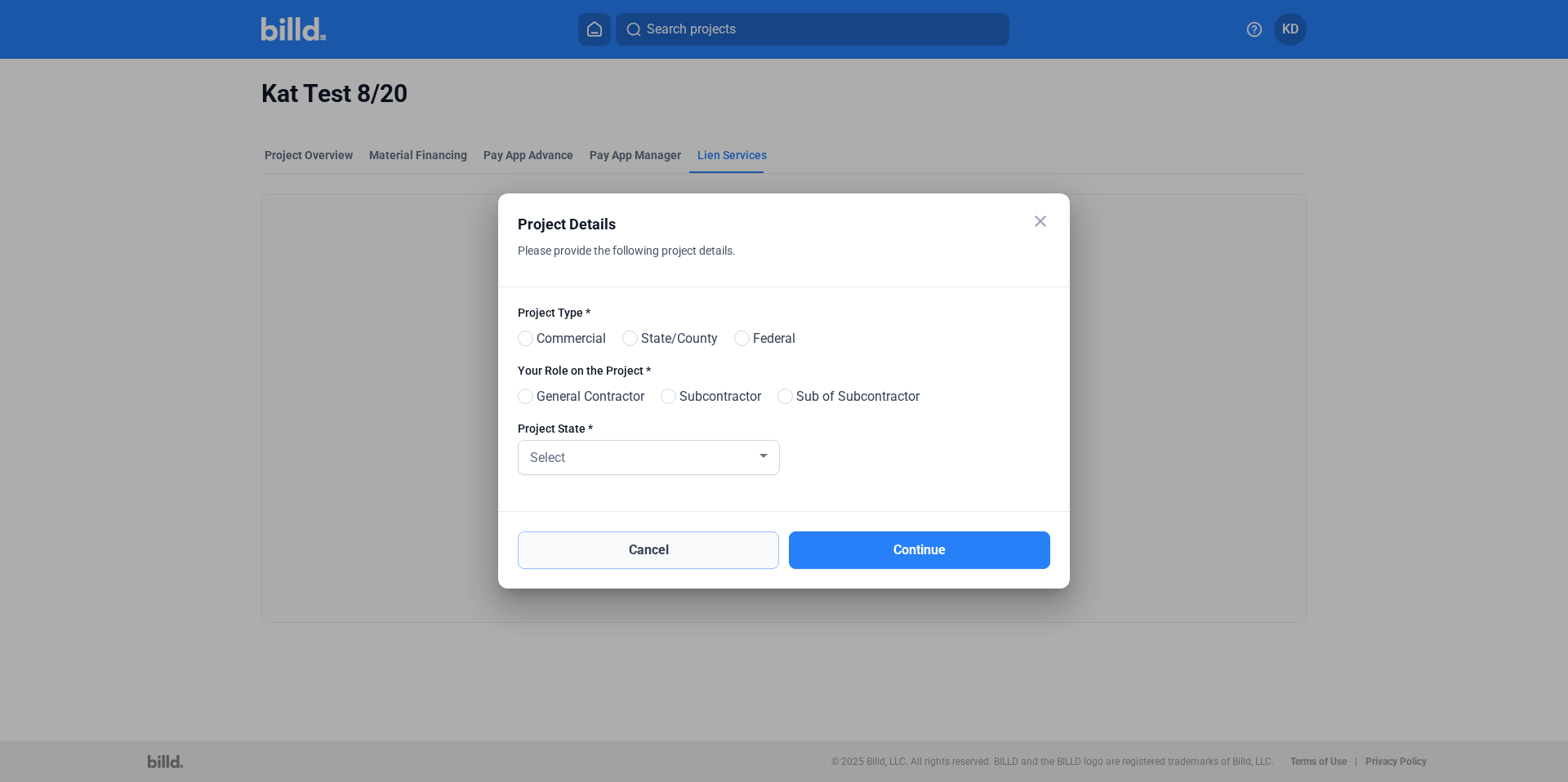
click at [706, 540] on button "Cancel" at bounding box center [648, 549] width 261 height 37
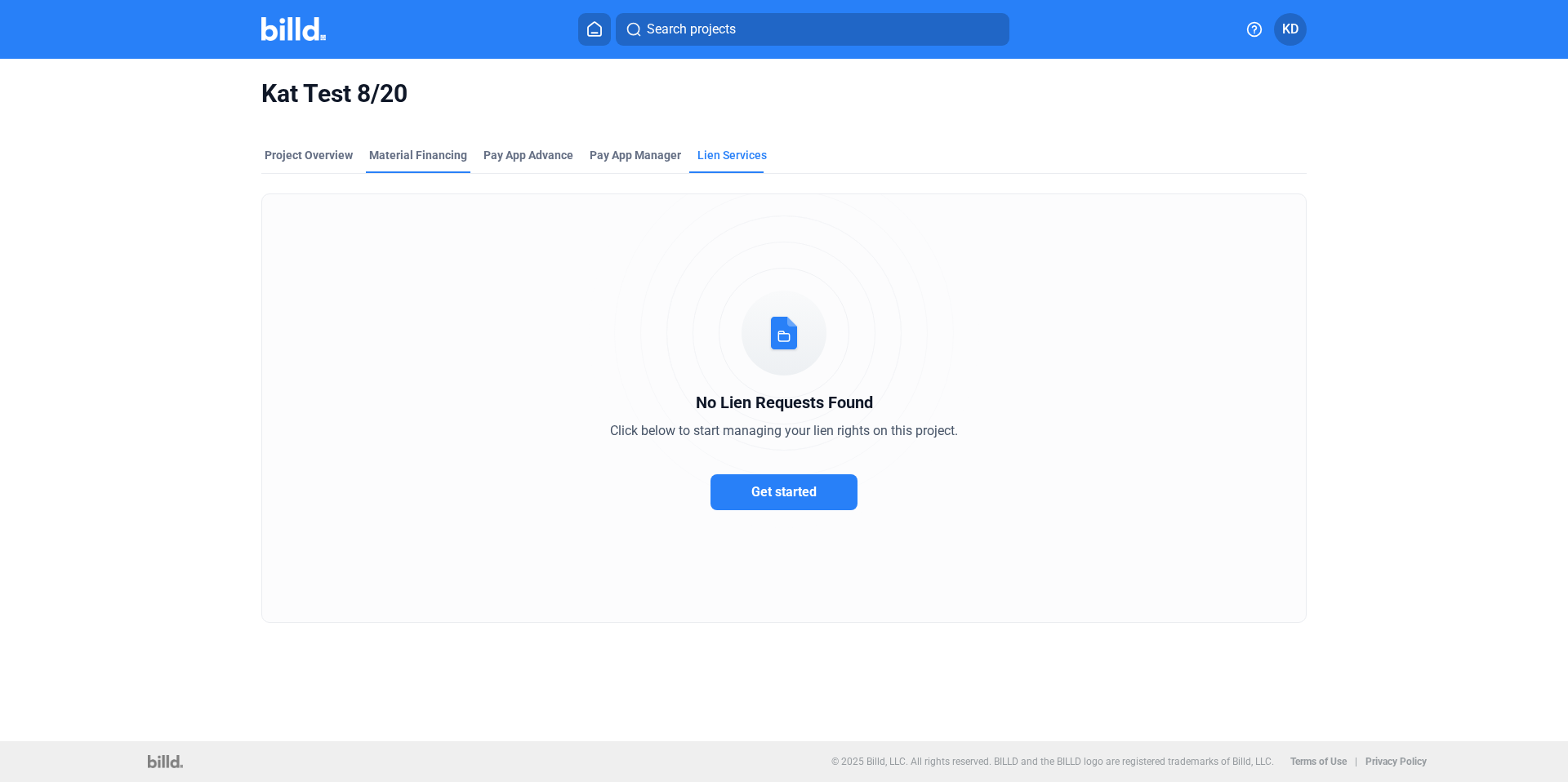
click at [435, 159] on div "Material Financing" at bounding box center [418, 155] width 98 height 17
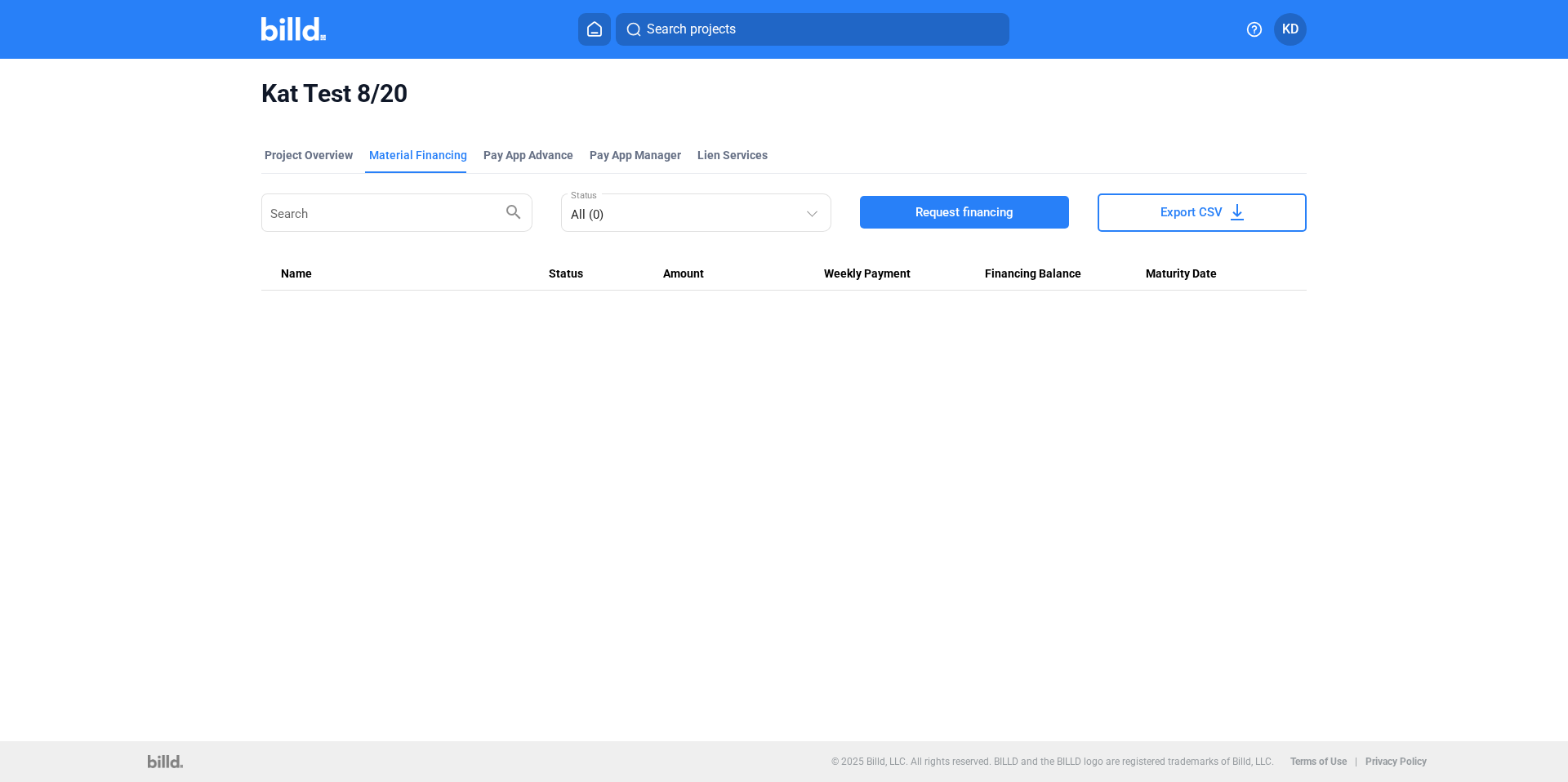
click at [1015, 227] on button "Request financing" at bounding box center [964, 212] width 209 height 32
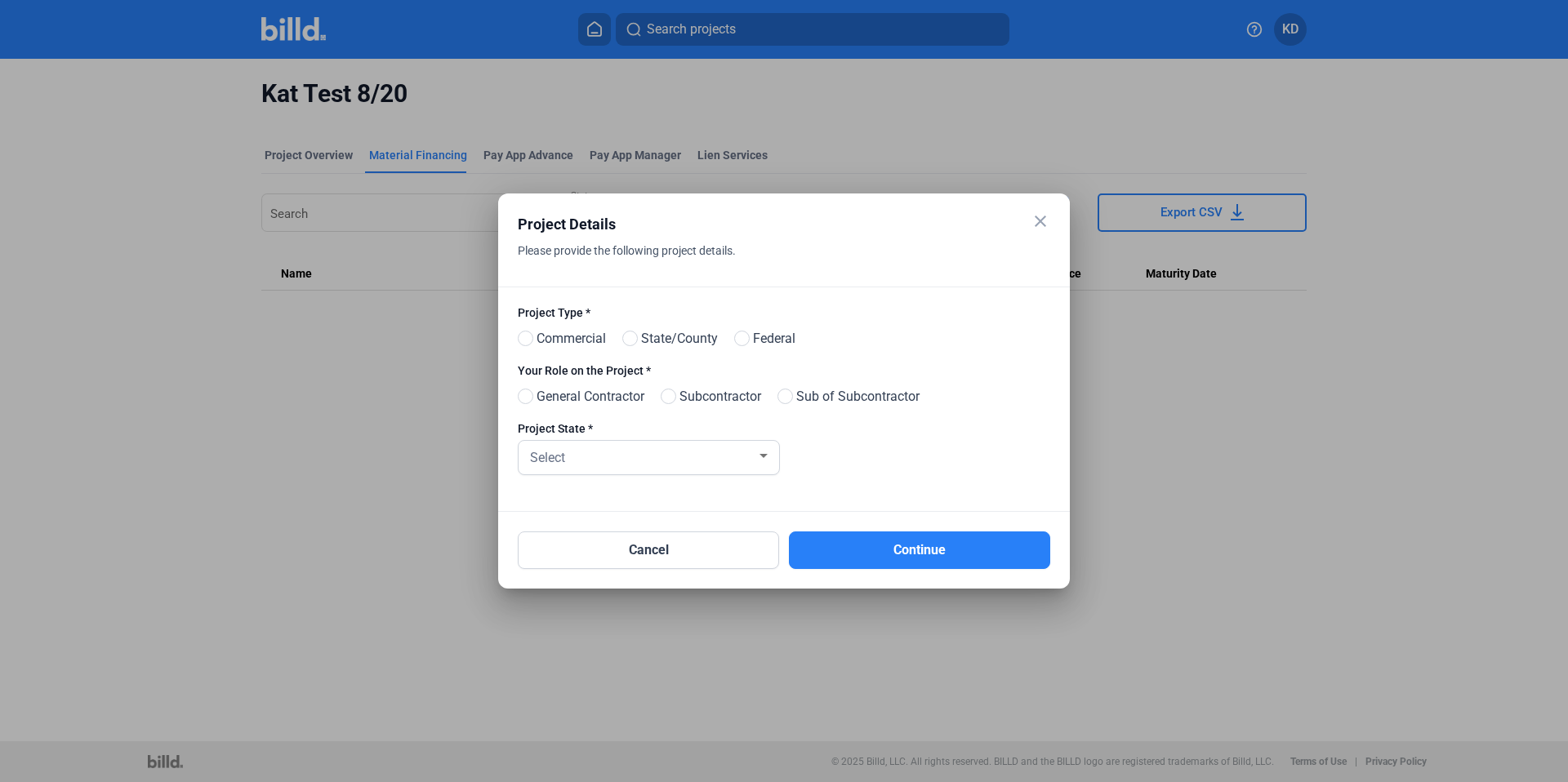
click at [1045, 221] on mat-icon "close" at bounding box center [1041, 221] width 20 height 20
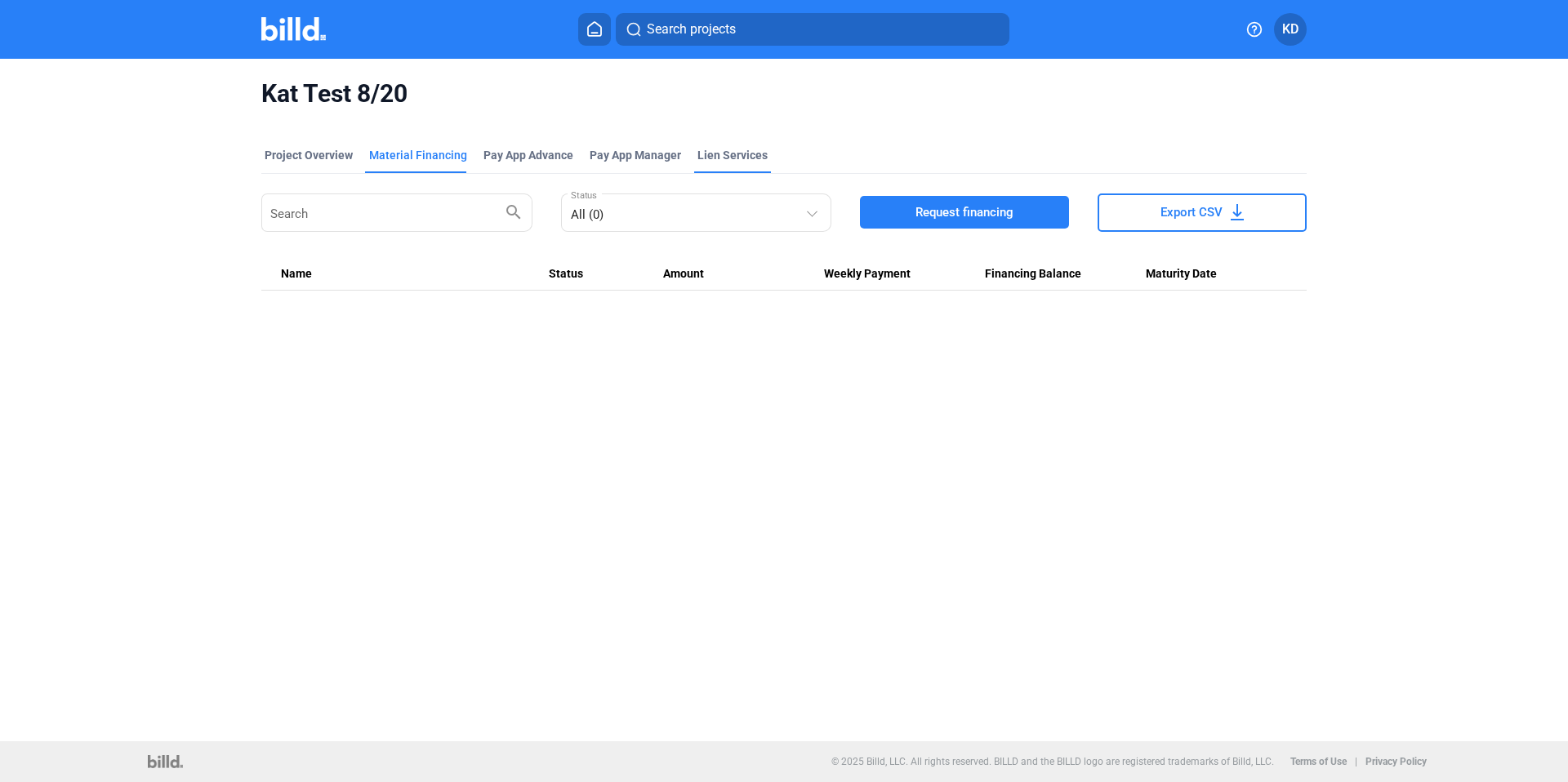
click at [730, 161] on div "Lien Services" at bounding box center [732, 155] width 70 height 17
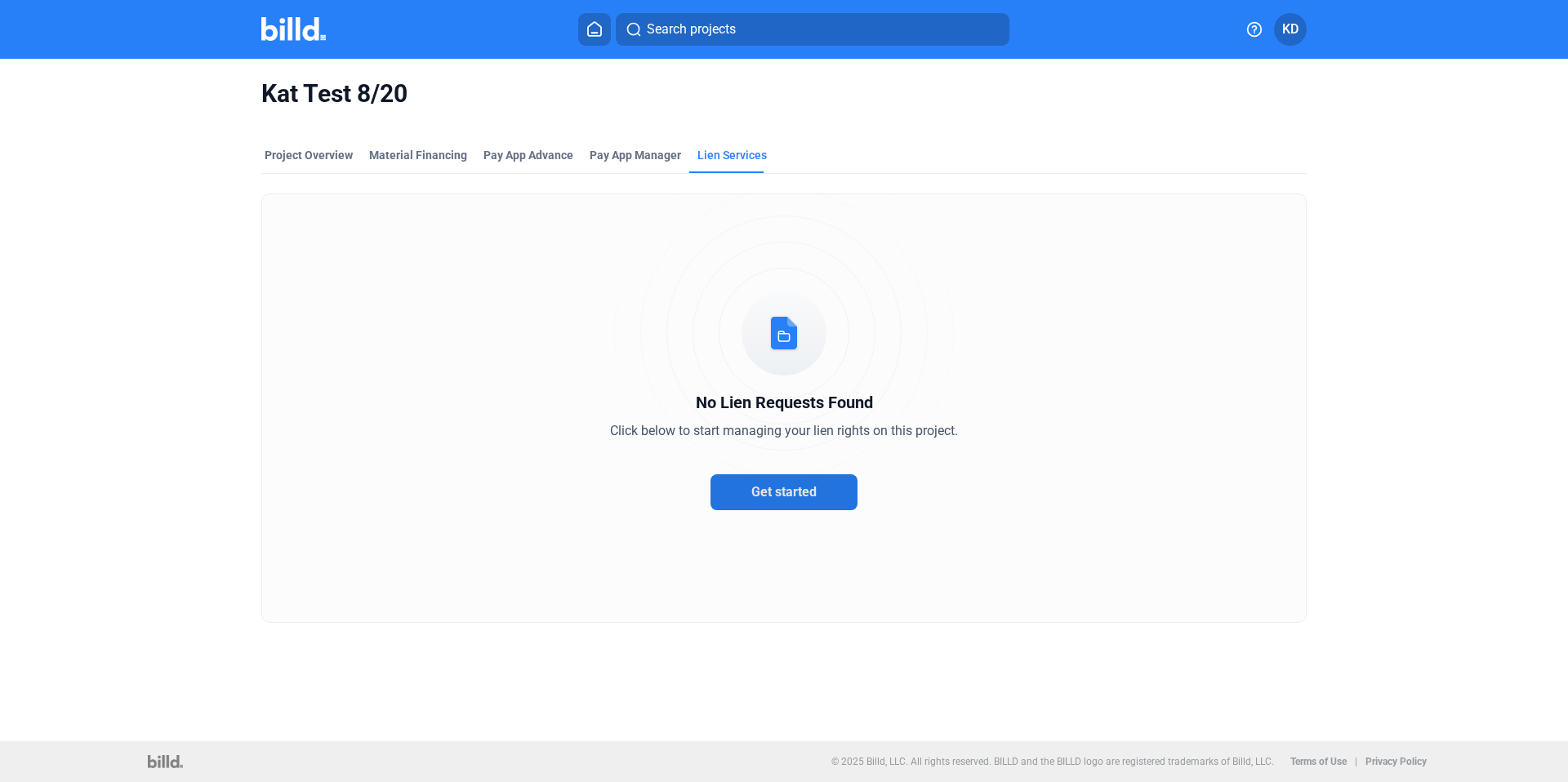
click at [813, 487] on span "Get started" at bounding box center [784, 492] width 66 height 16
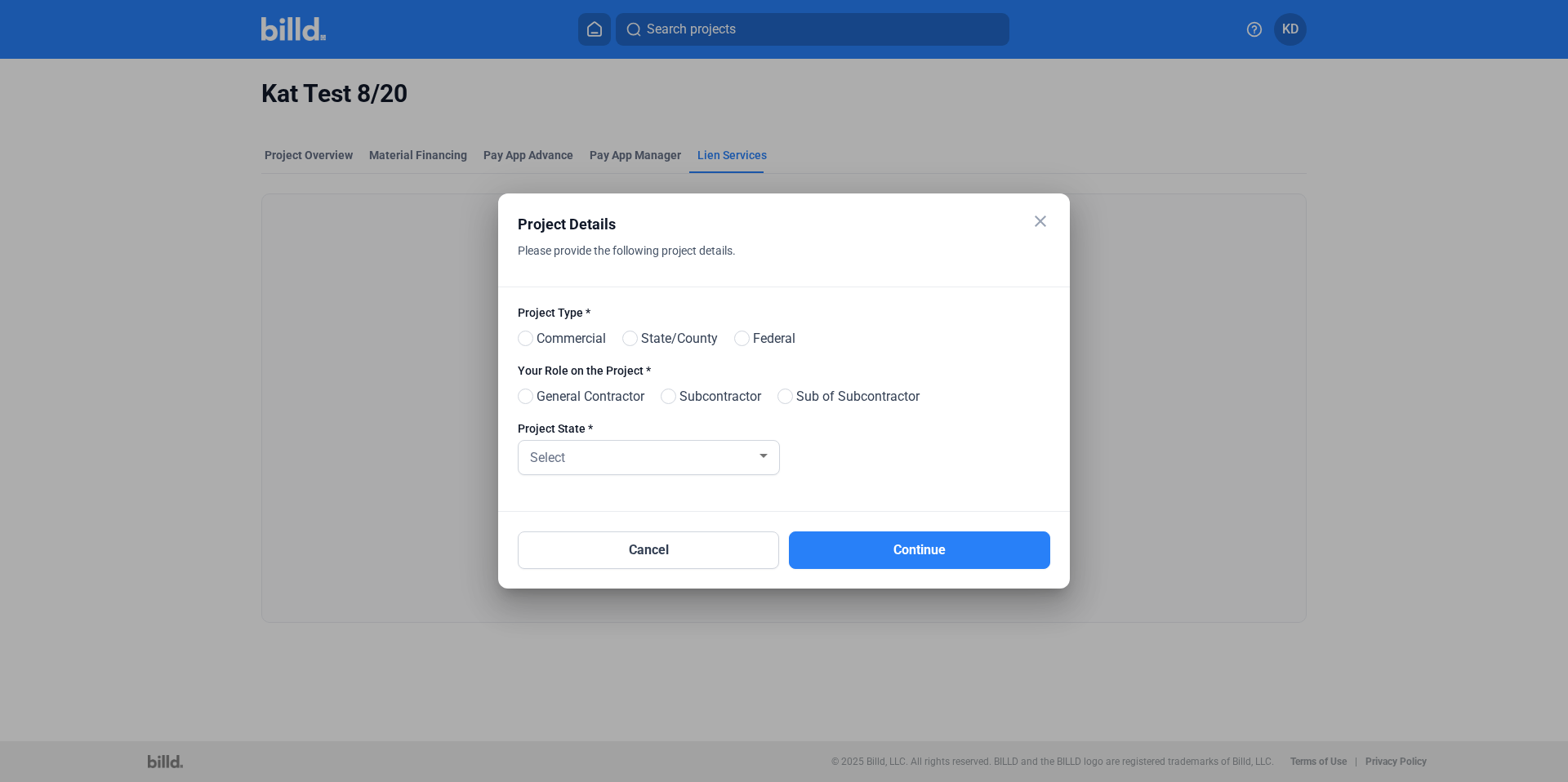
click at [1042, 224] on mat-icon "close" at bounding box center [1041, 221] width 20 height 20
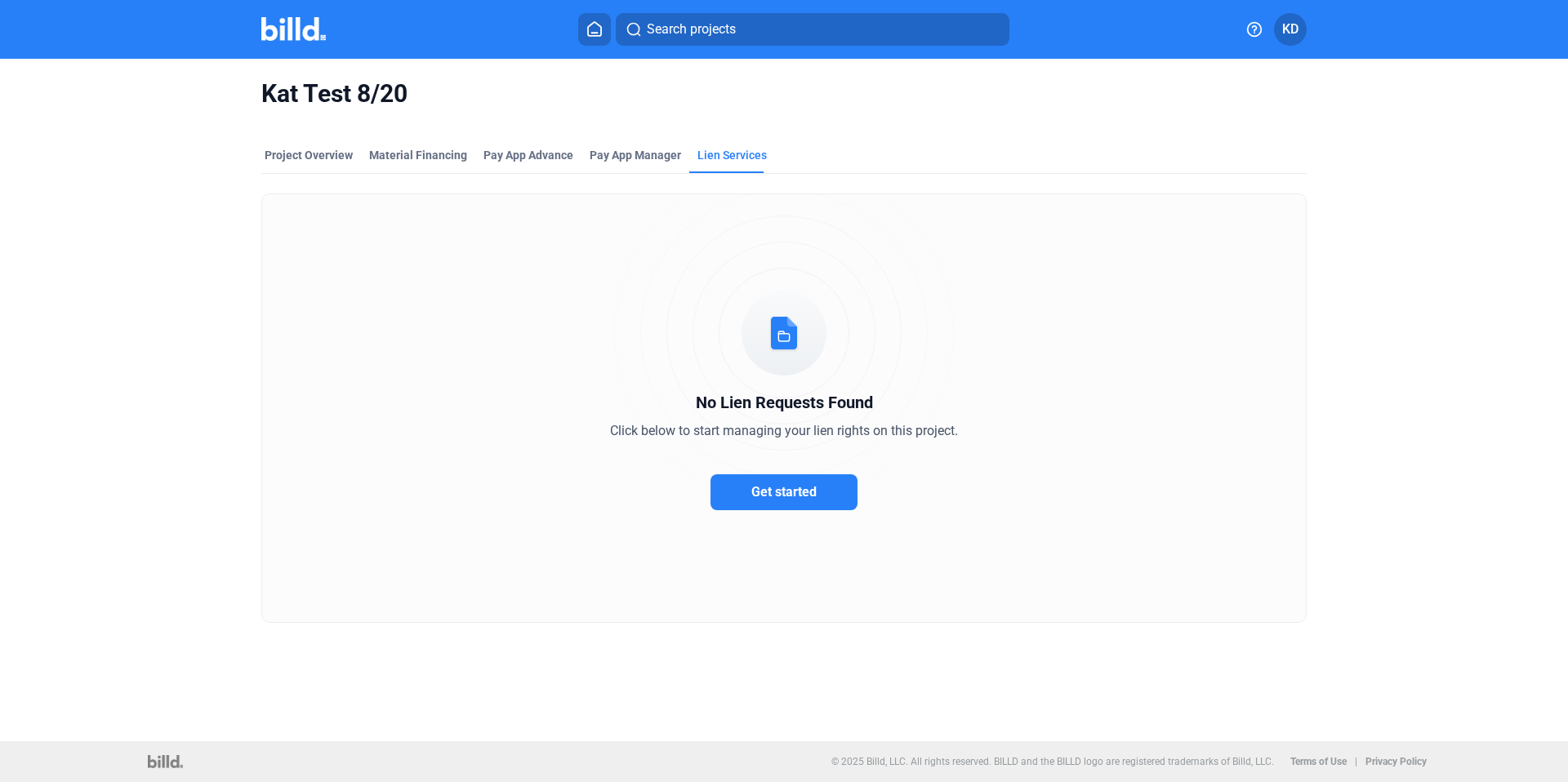
click at [843, 478] on button "Get started" at bounding box center [784, 492] width 147 height 36
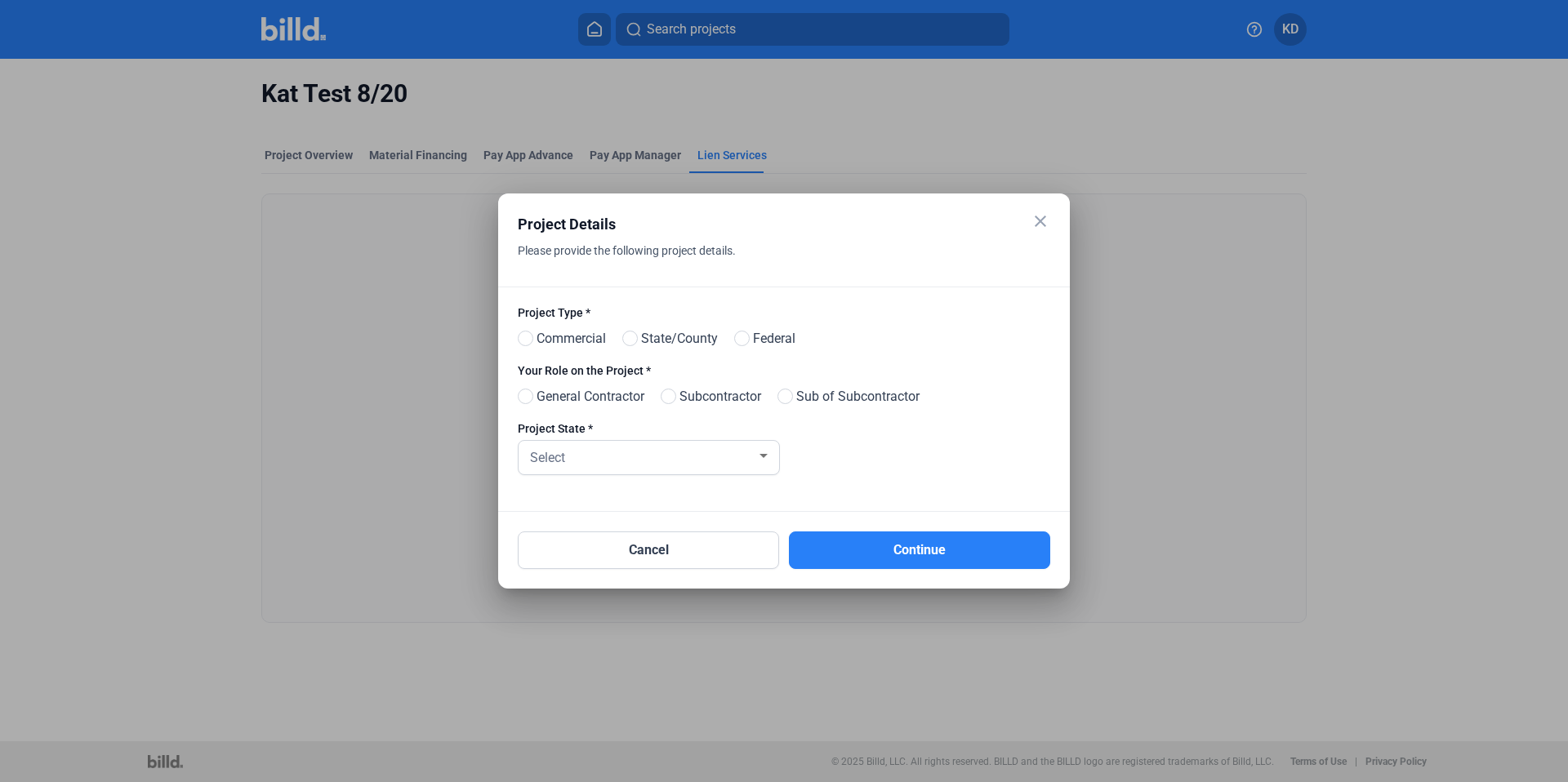
click at [1044, 211] on mat-icon "close" at bounding box center [1041, 221] width 20 height 20
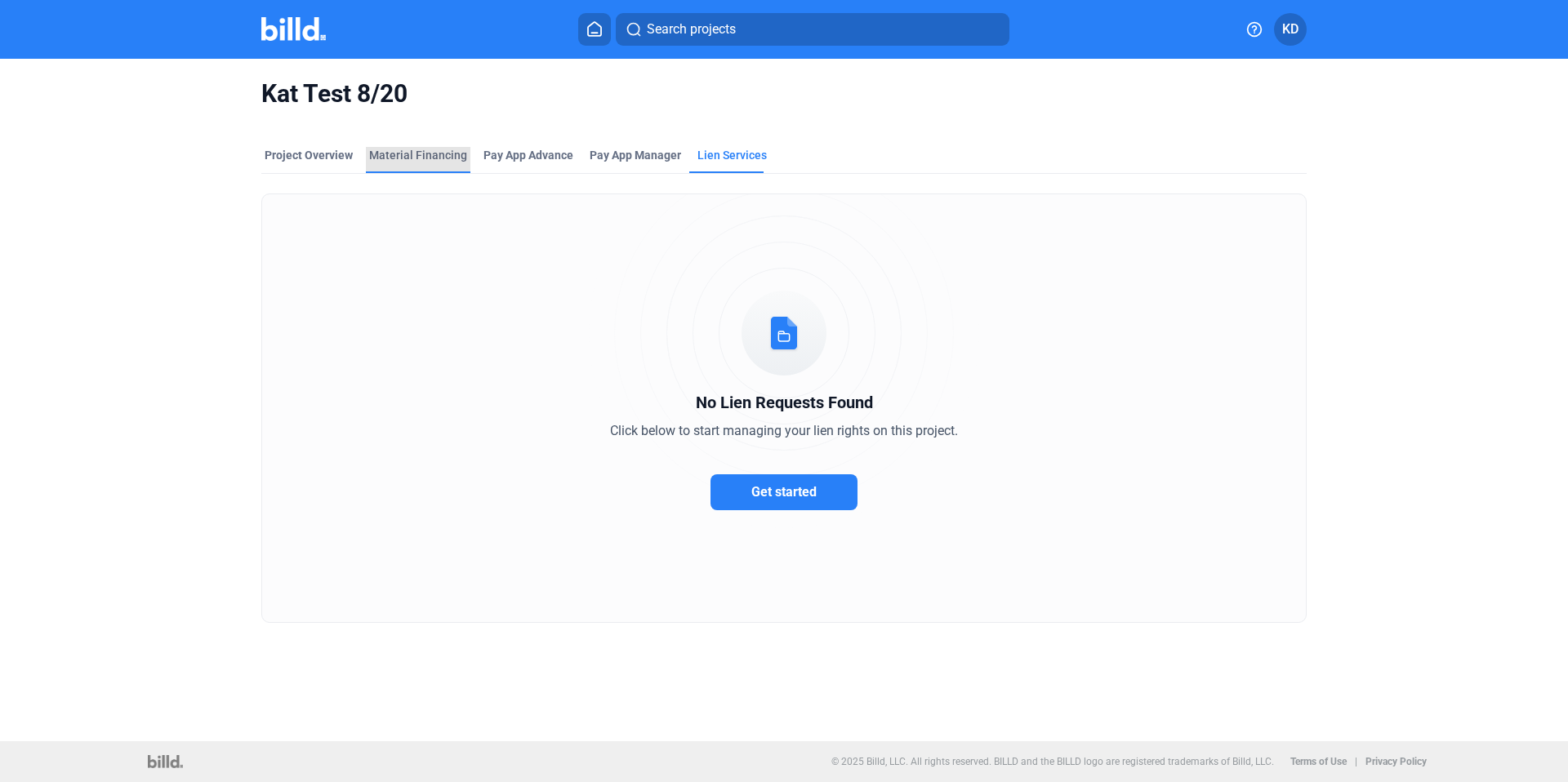
click at [452, 147] on div "Material Financing" at bounding box center [418, 155] width 98 height 17
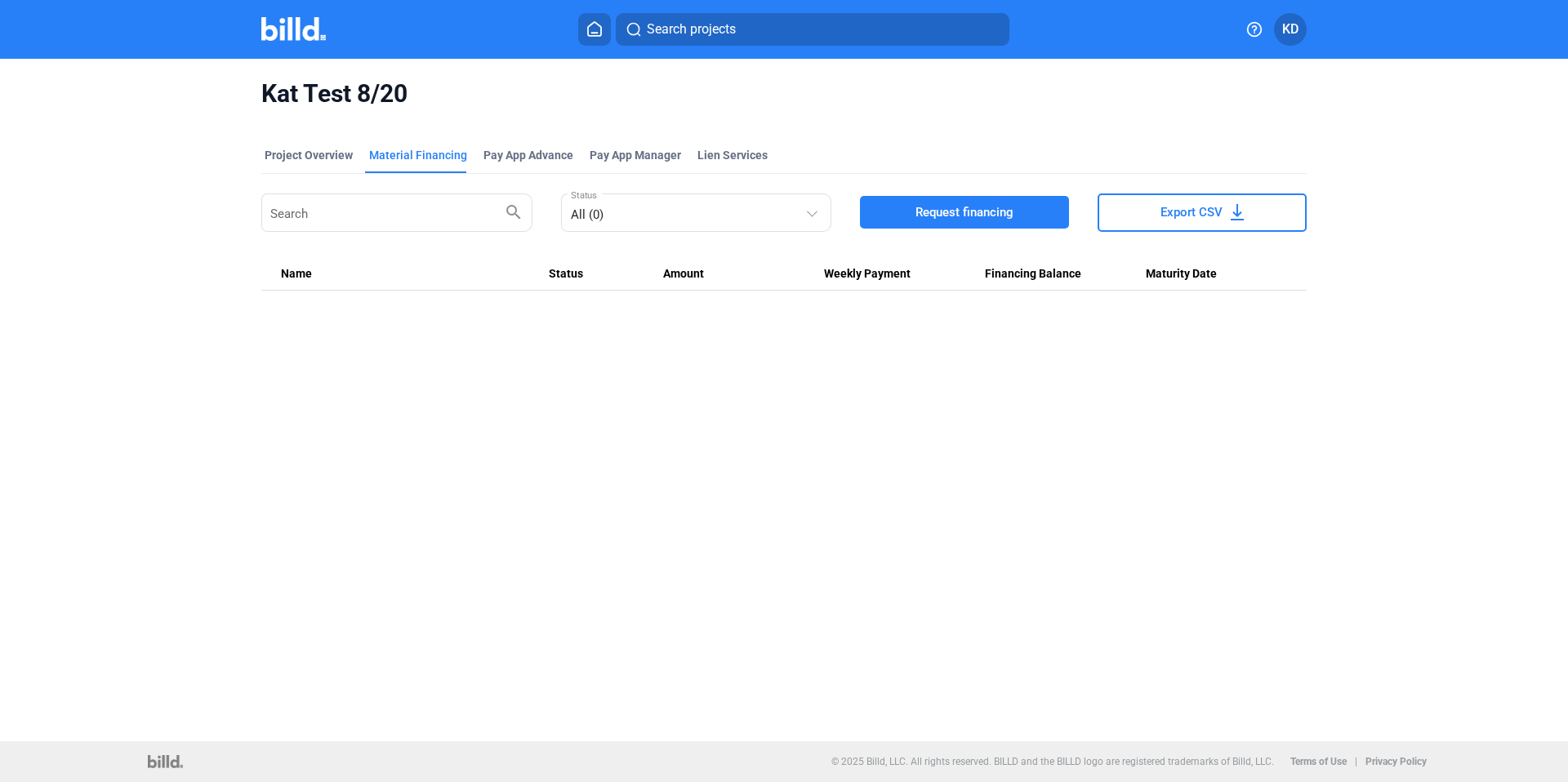
click at [993, 206] on span "Request financing" at bounding box center [964, 213] width 98 height 17
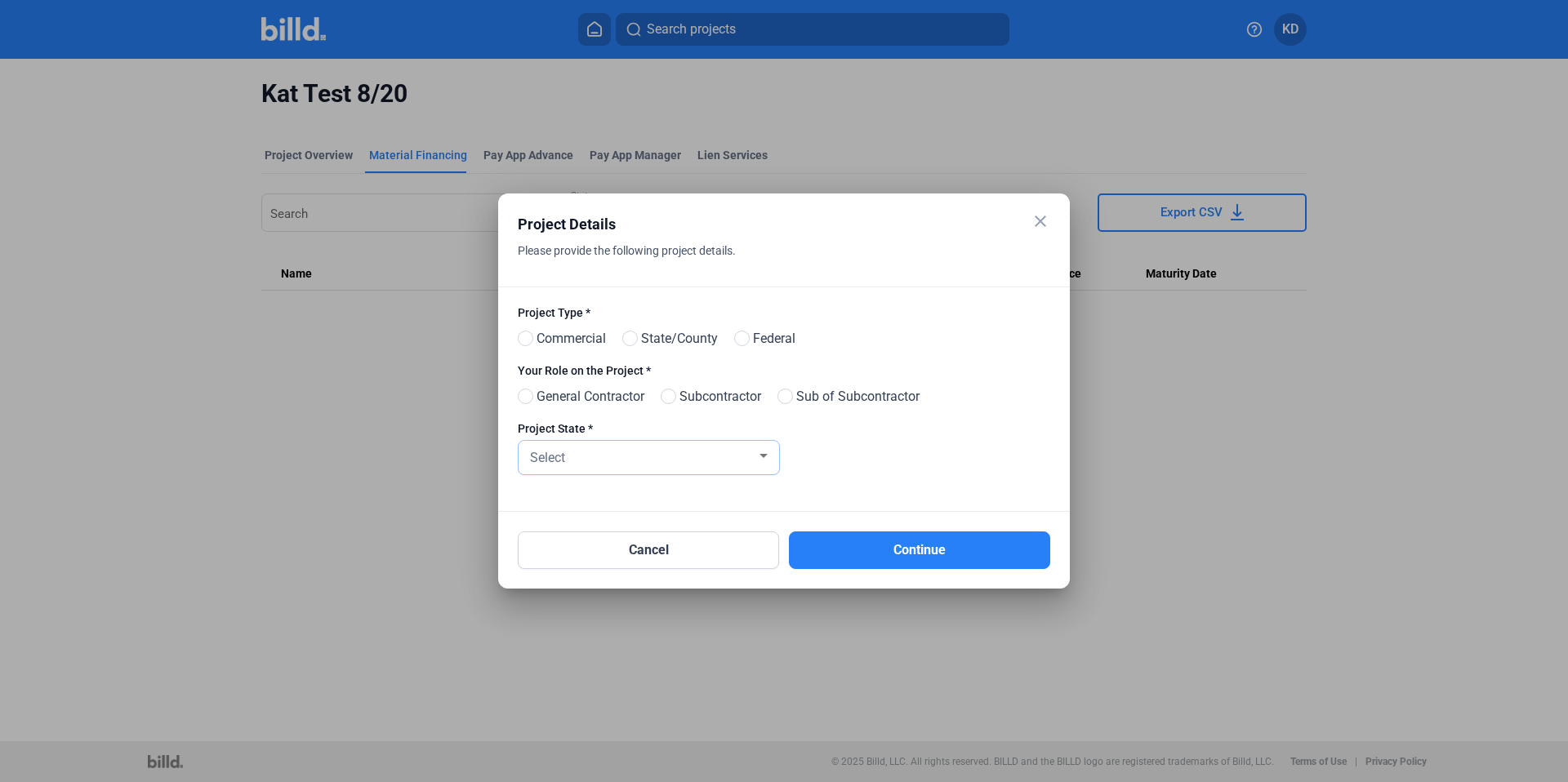
click at [731, 450] on div "Select" at bounding box center [642, 456] width 229 height 23
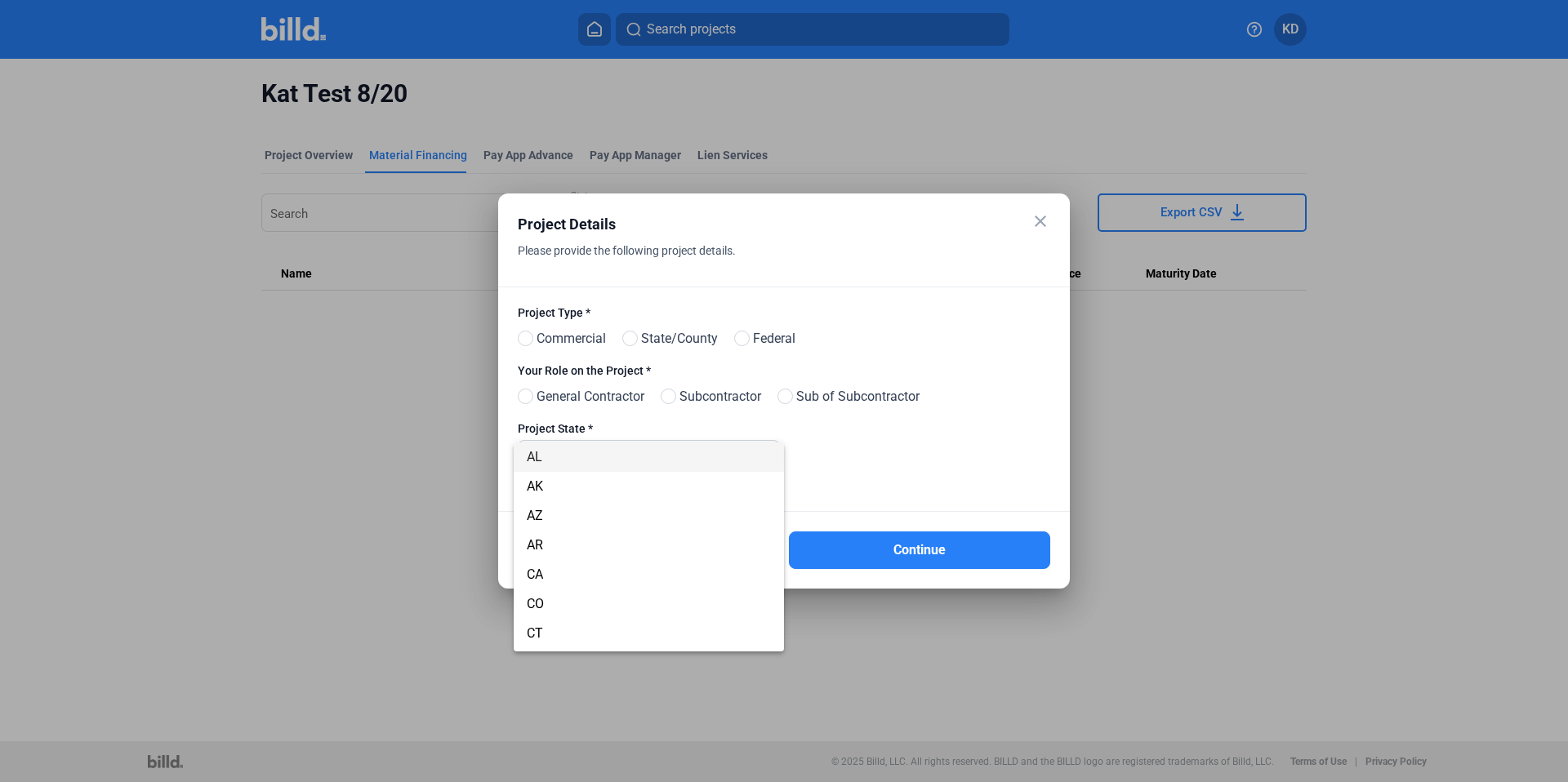
click at [989, 456] on div at bounding box center [784, 391] width 1568 height 782
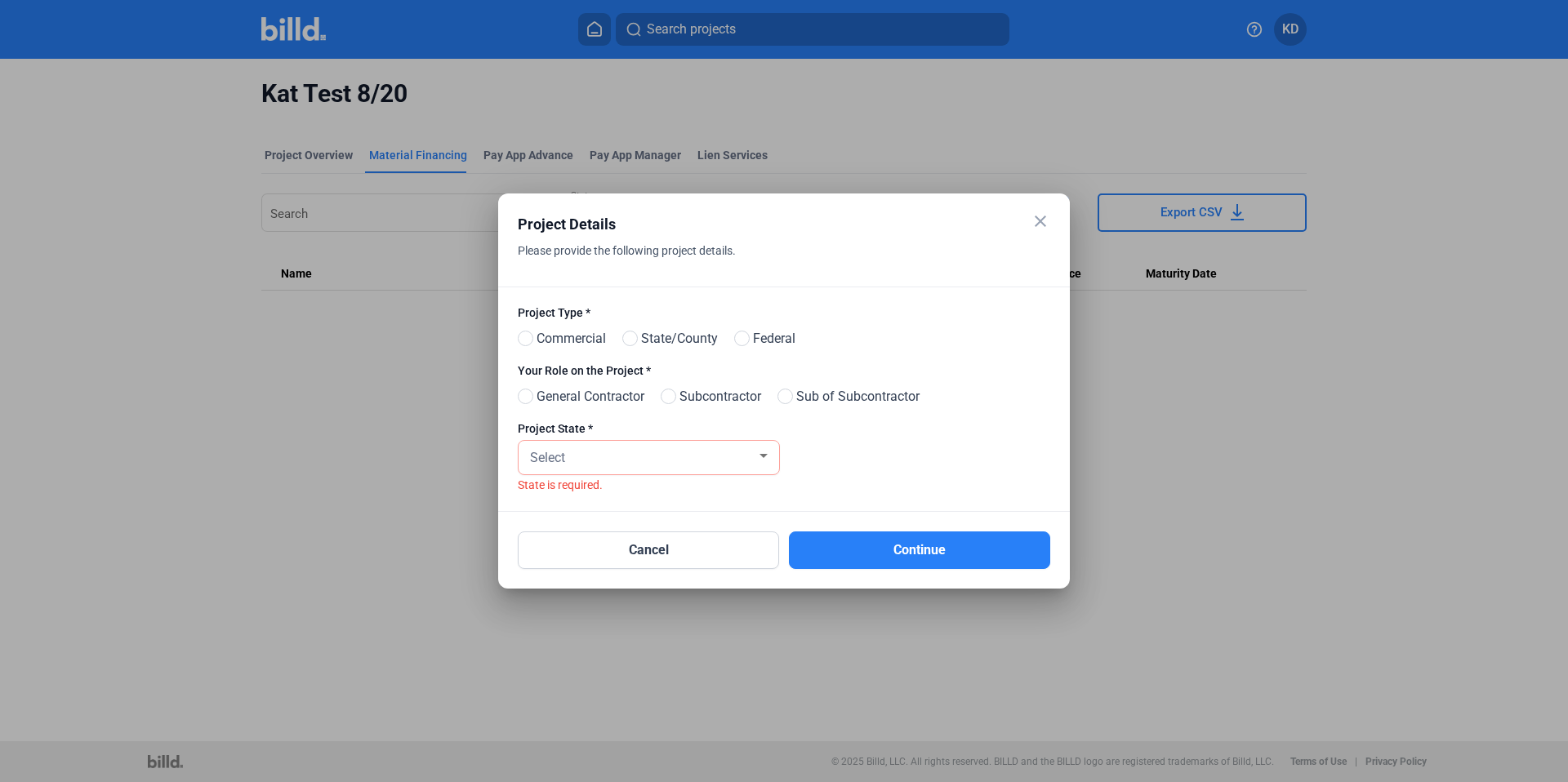
click at [681, 306] on label "Project Type *" at bounding box center [784, 314] width 532 height 21
drag, startPoint x: 519, startPoint y: 310, endPoint x: 599, endPoint y: 312, distance: 80.0
click at [599, 312] on label "Project Type *" at bounding box center [784, 314] width 532 height 21
click at [639, 314] on label "Project Type *" at bounding box center [784, 314] width 532 height 21
click at [854, 312] on label "Project Type *" at bounding box center [784, 314] width 532 height 21
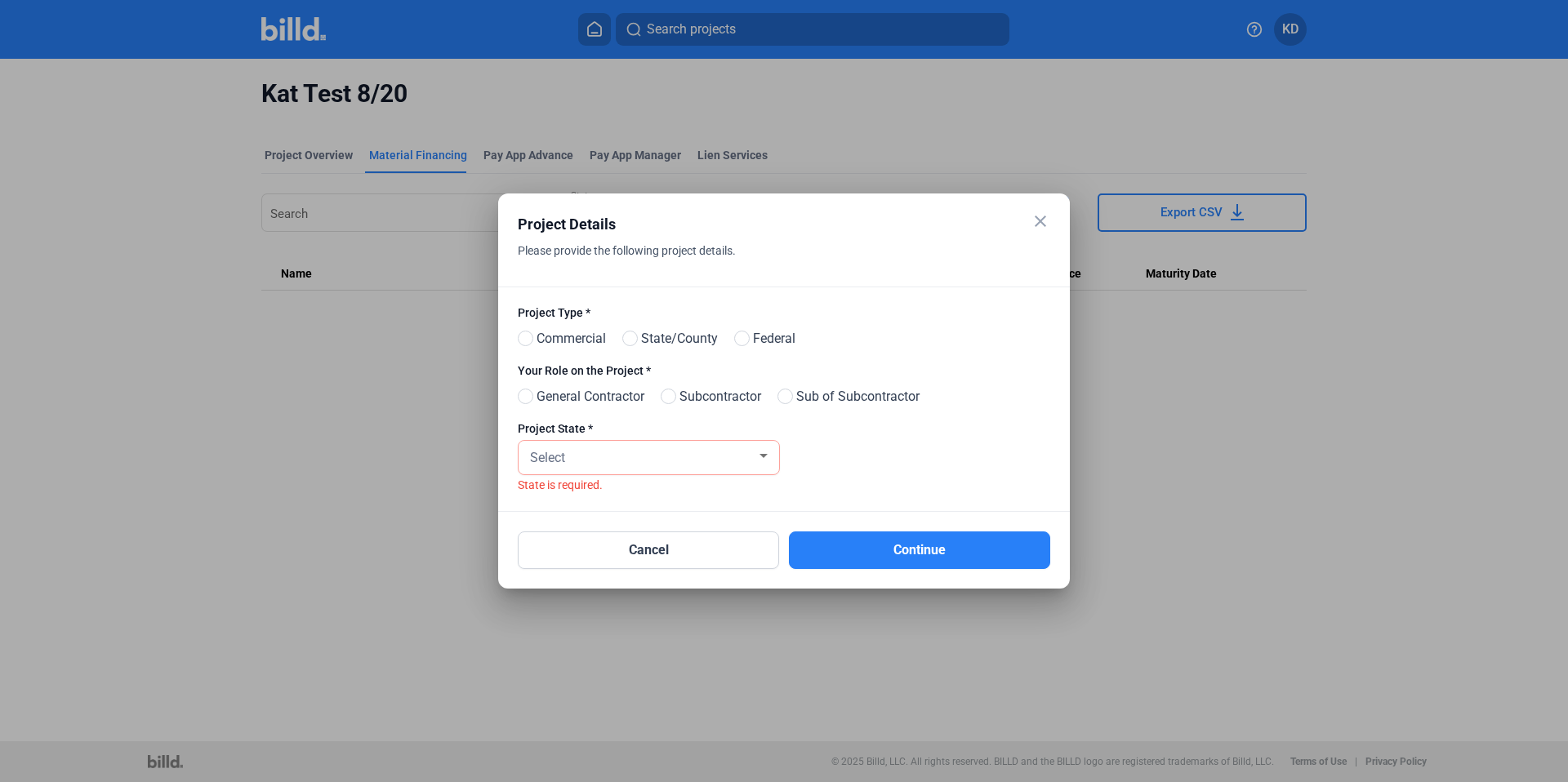
click at [1383, 436] on div at bounding box center [784, 391] width 1568 height 782
click at [1045, 215] on mat-icon "close" at bounding box center [1041, 221] width 20 height 20
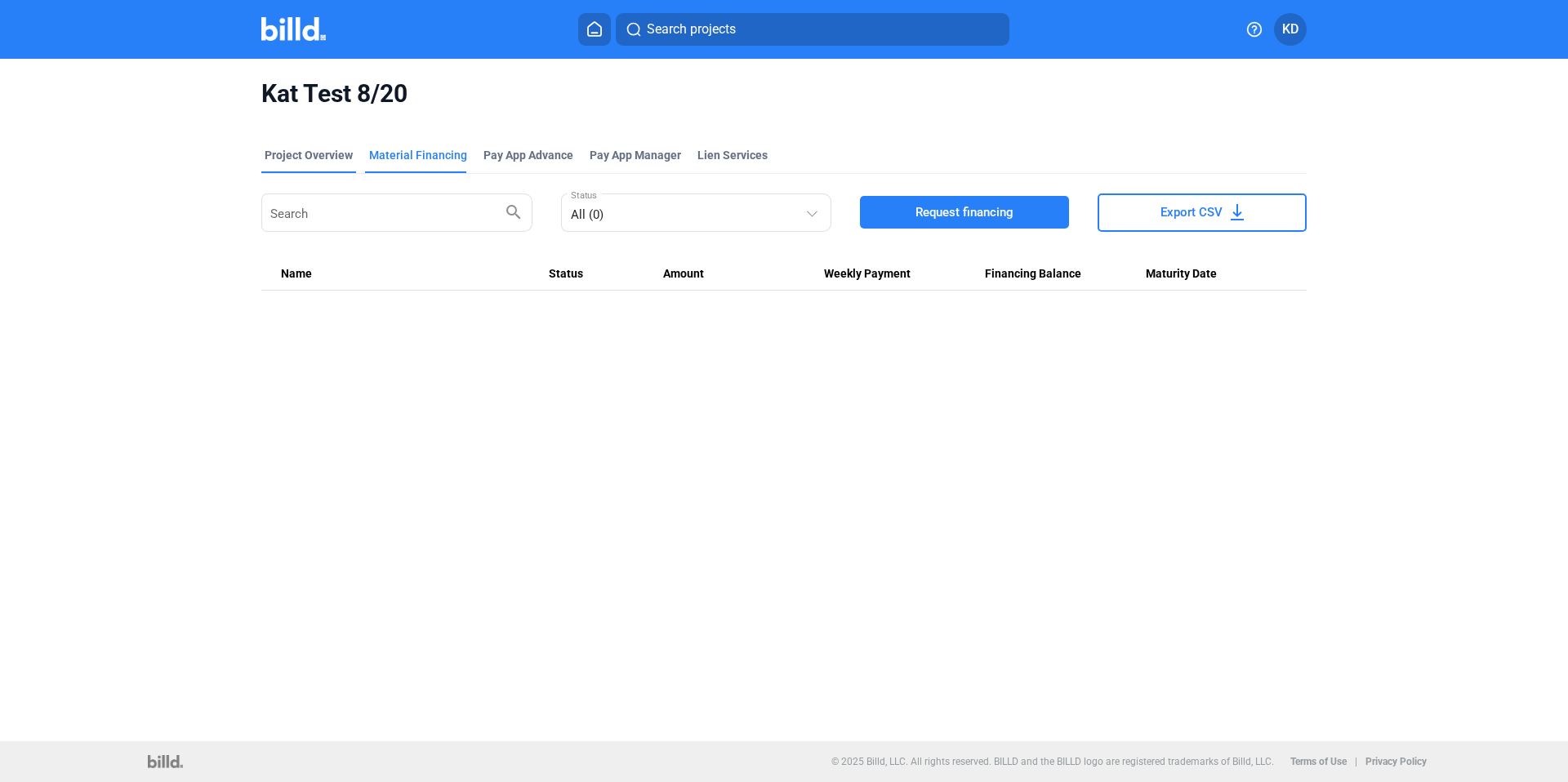
click at [313, 153] on div "Project Overview" at bounding box center [308, 155] width 88 height 17
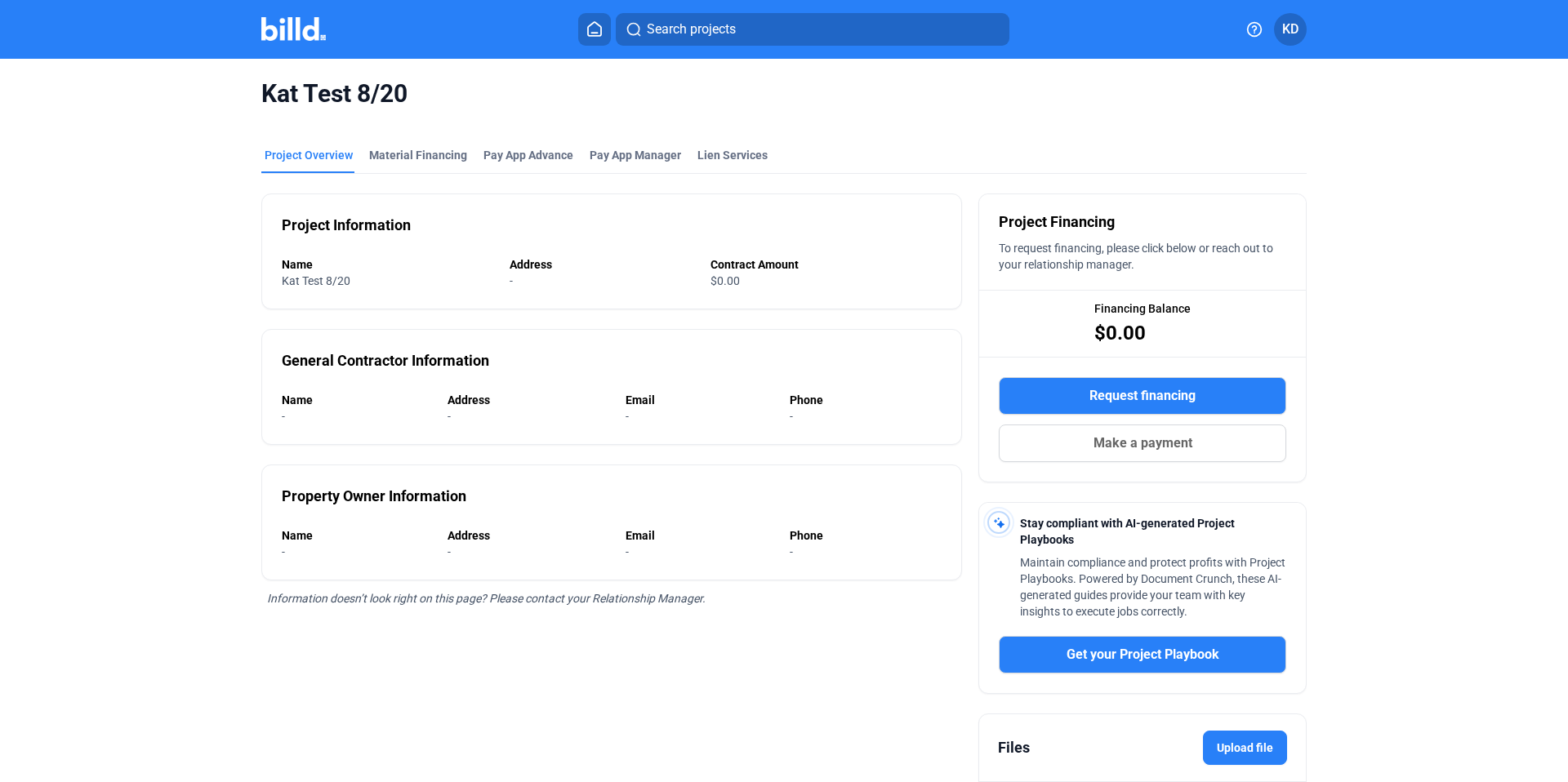
click at [597, 29] on icon at bounding box center [594, 29] width 17 height 16
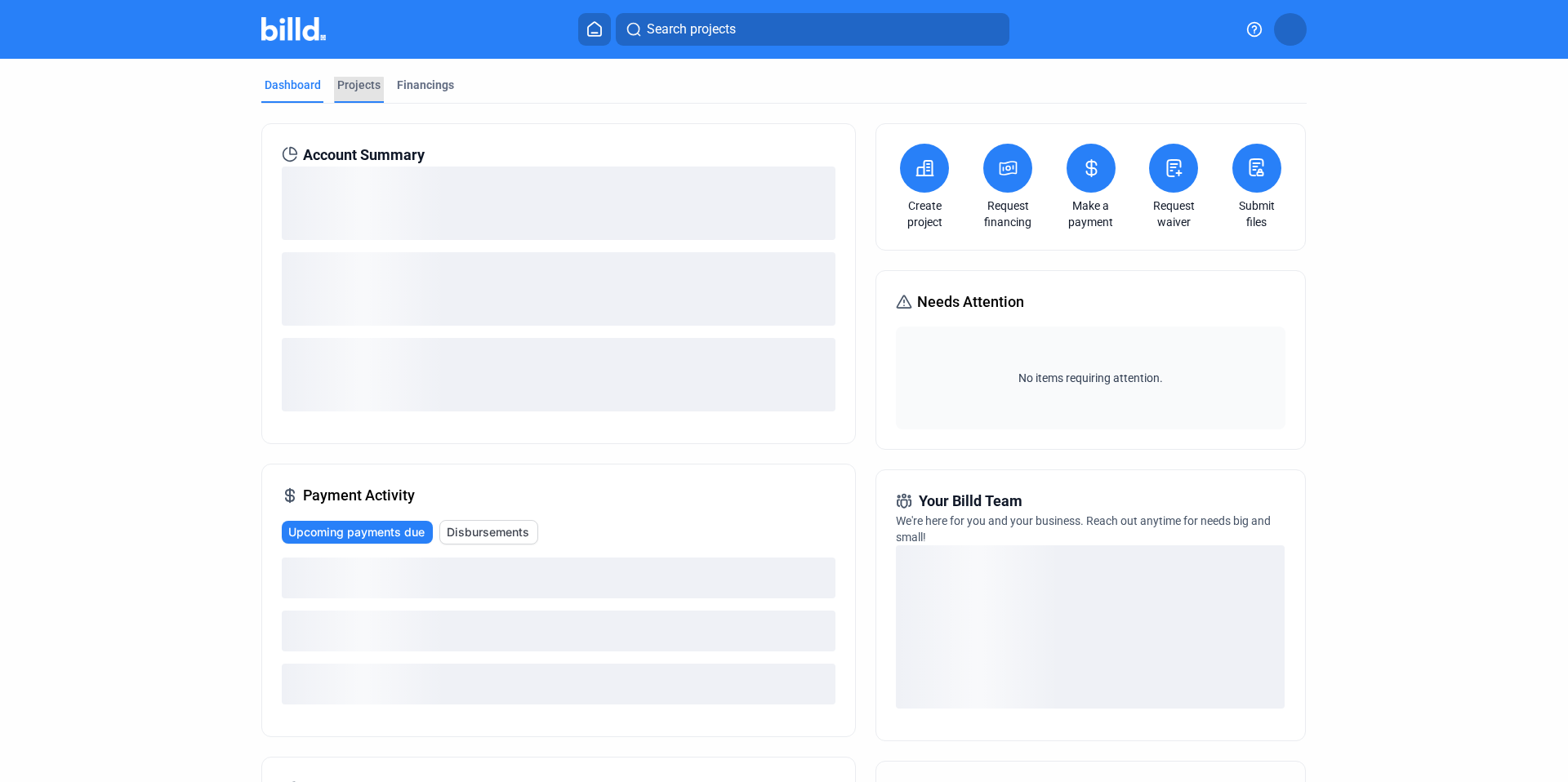
click at [350, 90] on div "Projects" at bounding box center [359, 85] width 43 height 17
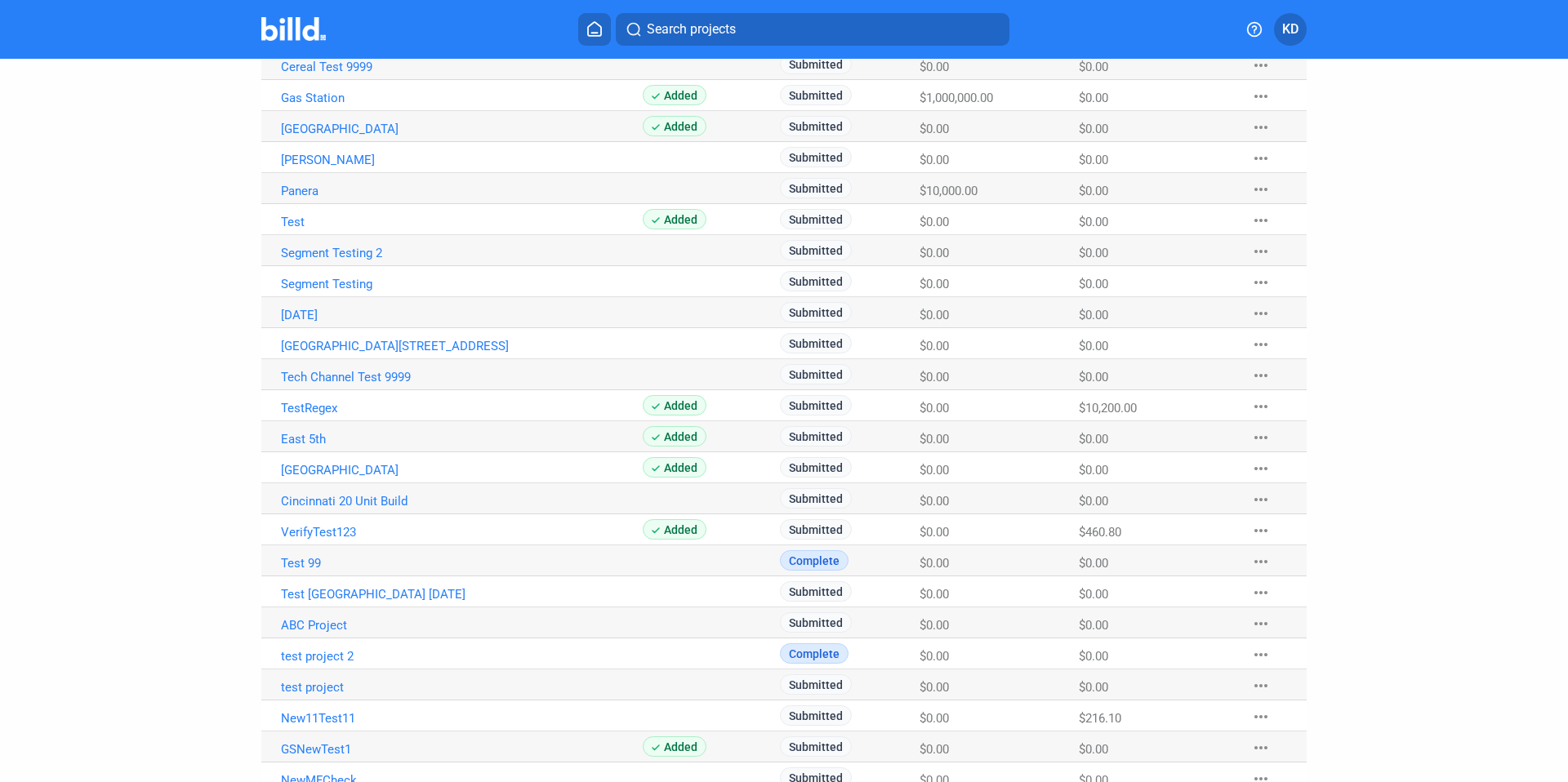
scroll to position [322, 0]
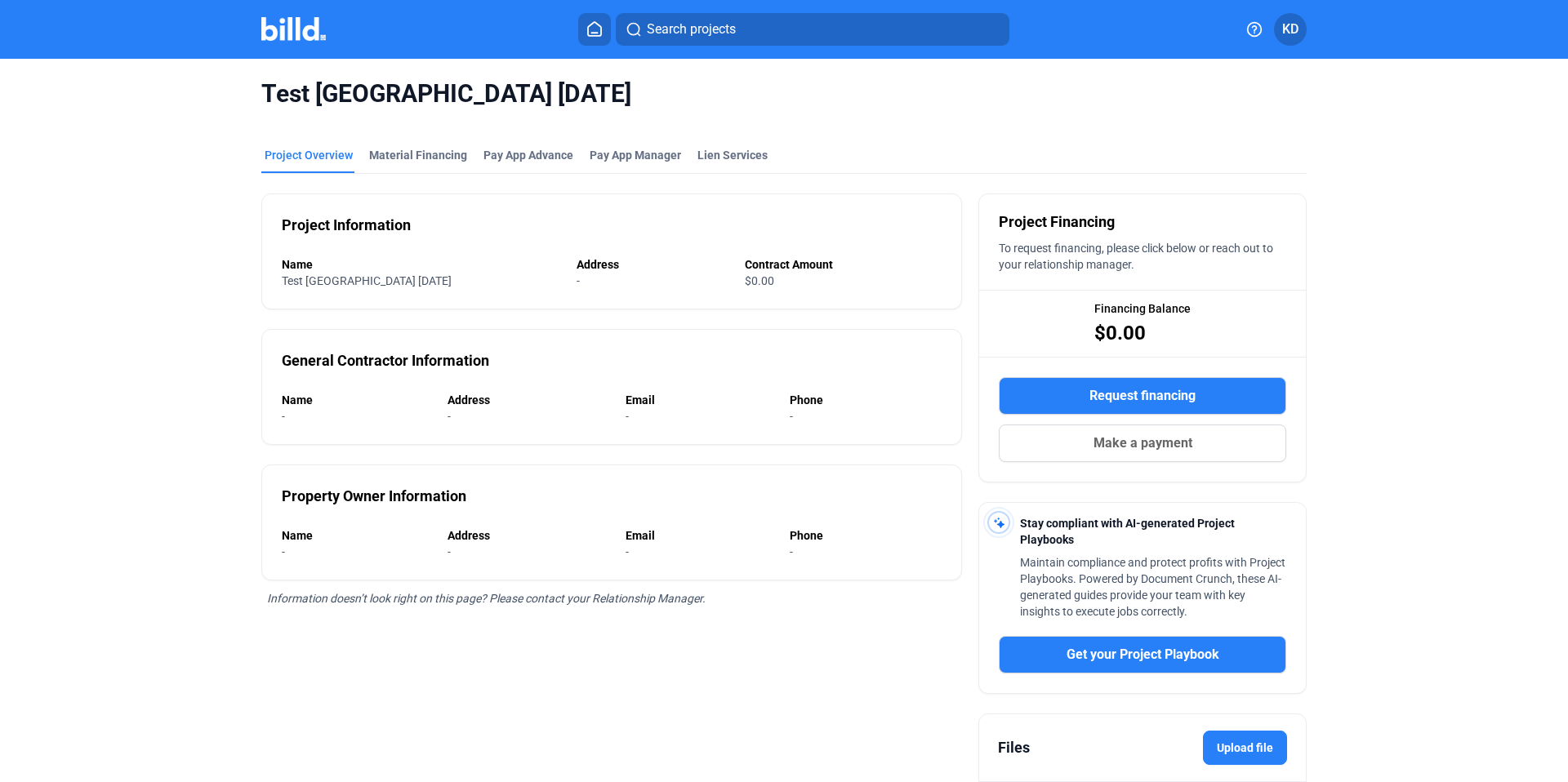
click at [723, 143] on mat-tab-group "Project Overview Material Financing Pay App Advance Pay App Manager Lien Servic…" at bounding box center [783, 504] width 1045 height 750
click at [728, 150] on div "Lien Services" at bounding box center [732, 155] width 70 height 17
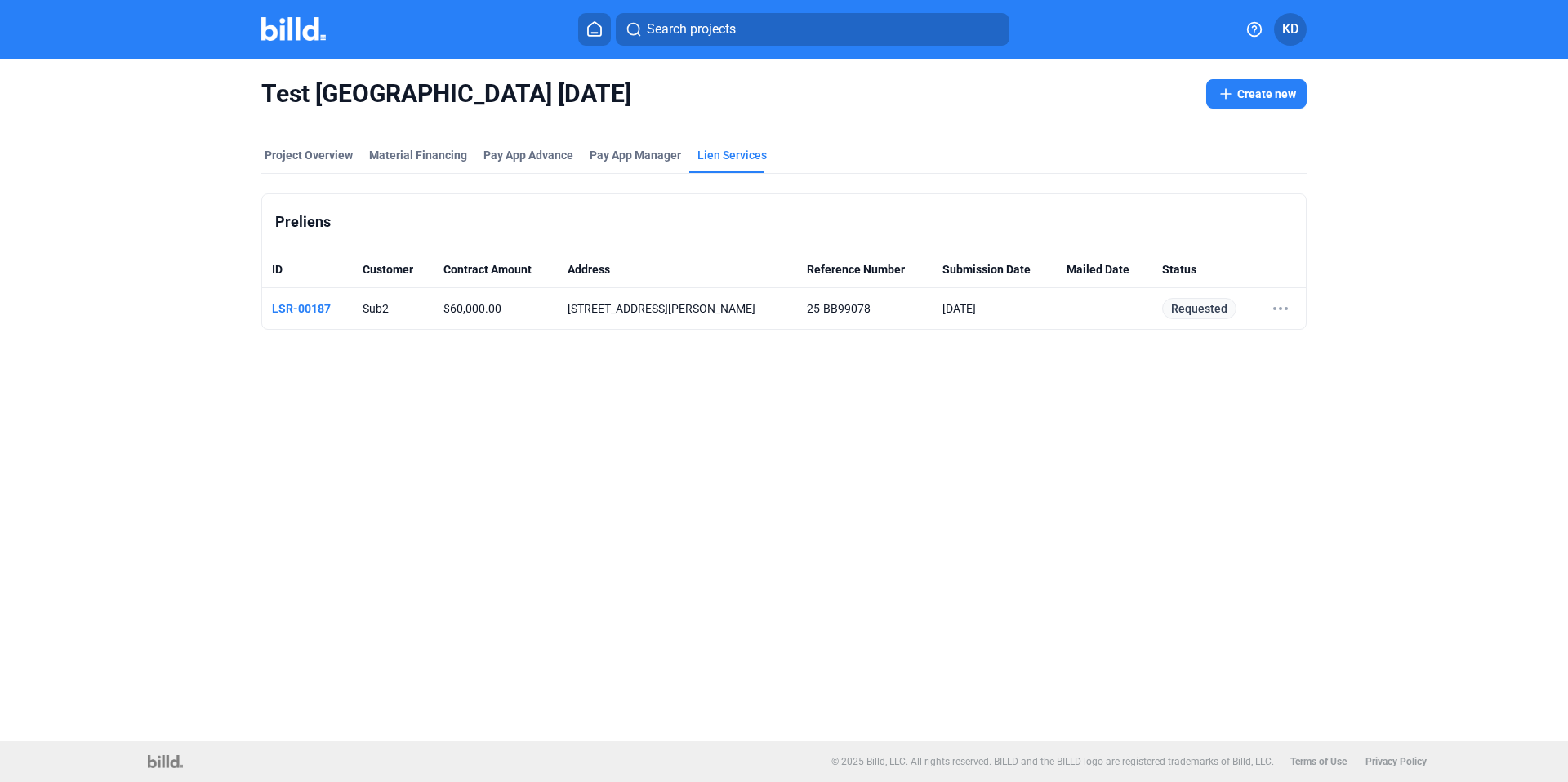
click at [1265, 93] on button "Create new" at bounding box center [1256, 93] width 101 height 29
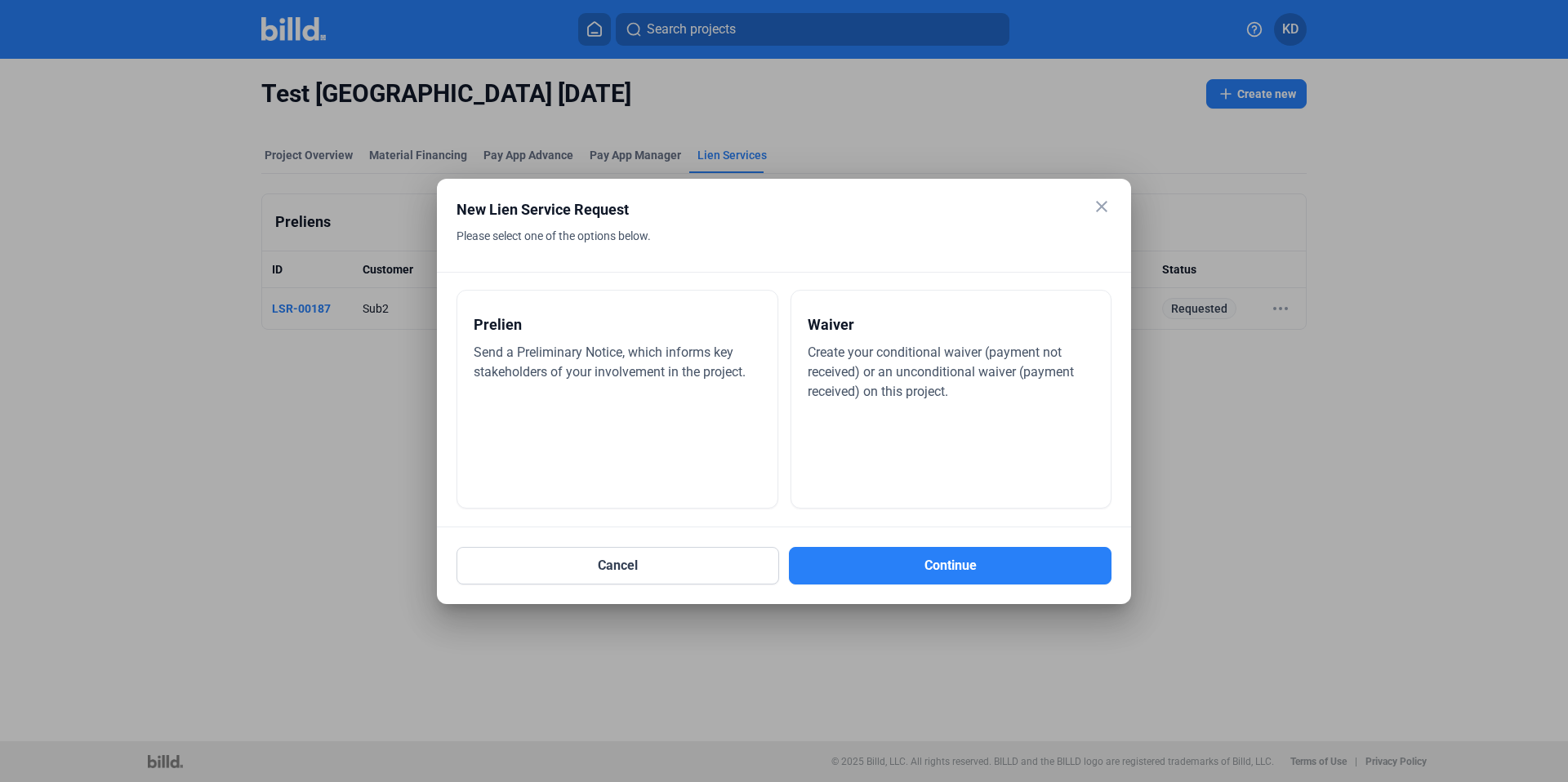
click at [656, 412] on div "Prelien Send a Preliminary Notice, which informs key stakeholders of your invol…" at bounding box center [617, 399] width 322 height 219
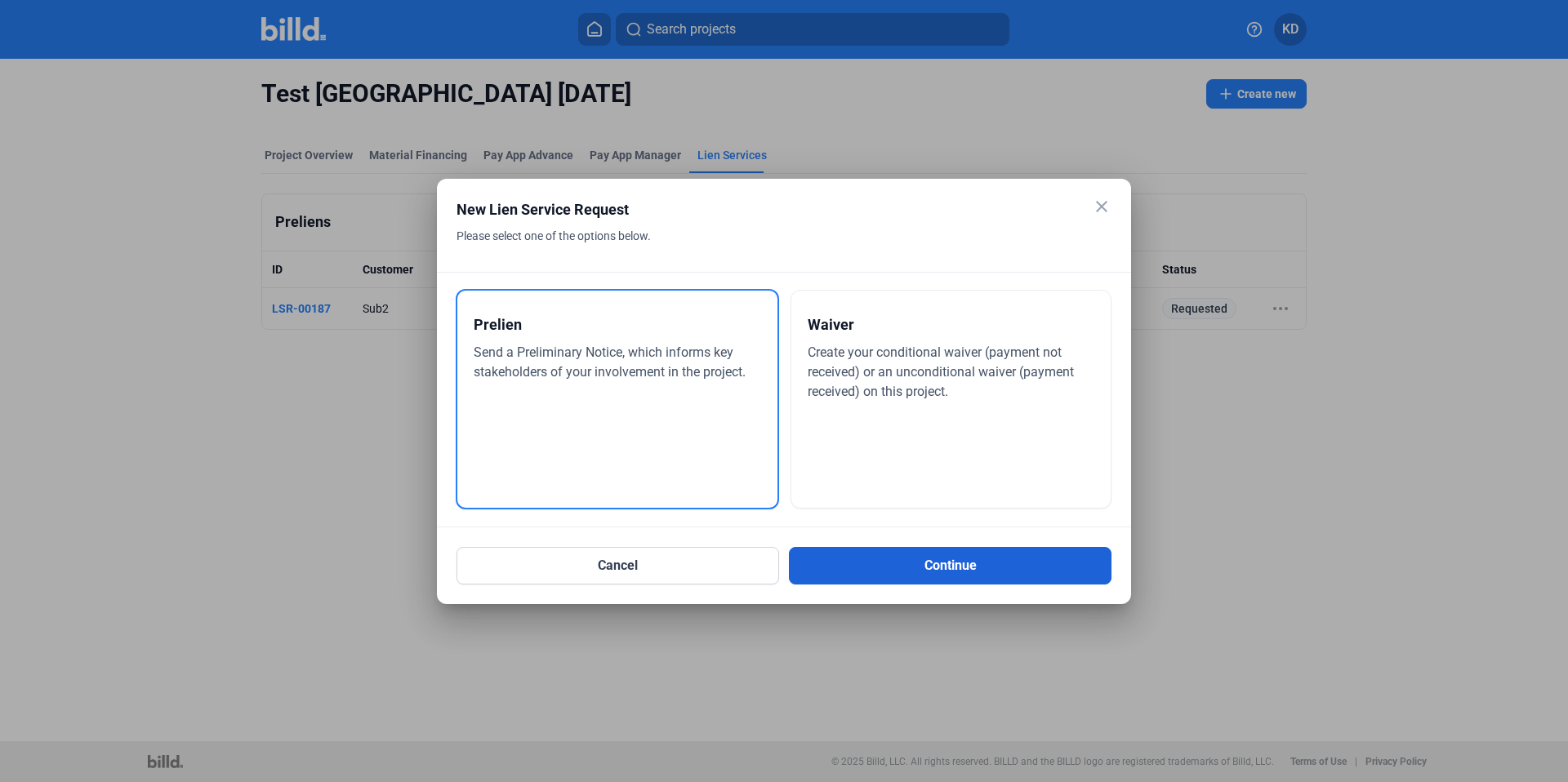
click at [954, 569] on button "Continue" at bounding box center [950, 565] width 323 height 37
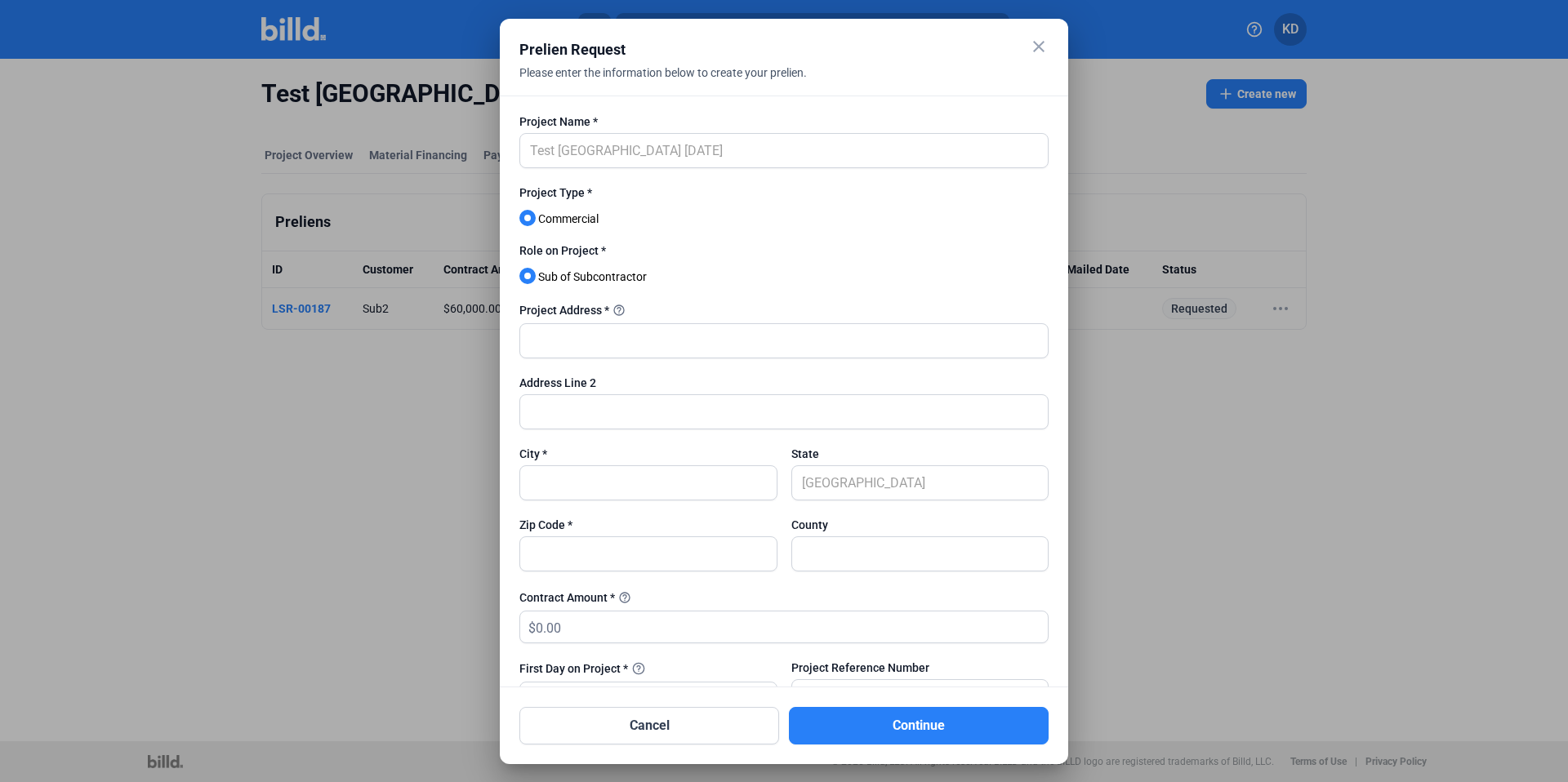
click at [670, 169] on div at bounding box center [784, 176] width 530 height 17
click at [673, 327] on input "text" at bounding box center [784, 341] width 528 height 33
click at [899, 262] on label "Role on Project *" at bounding box center [784, 253] width 530 height 21
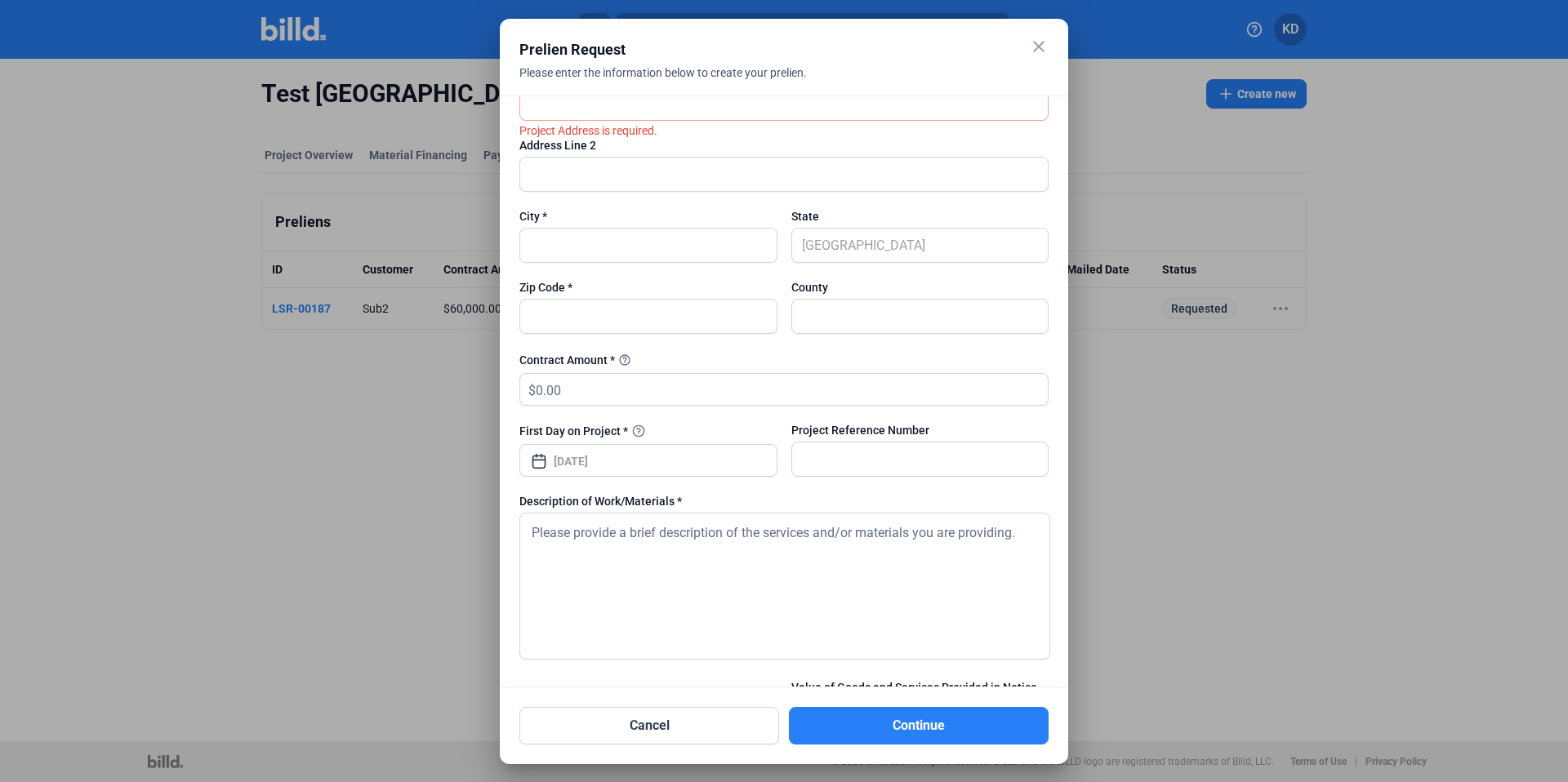
scroll to position [244, 0]
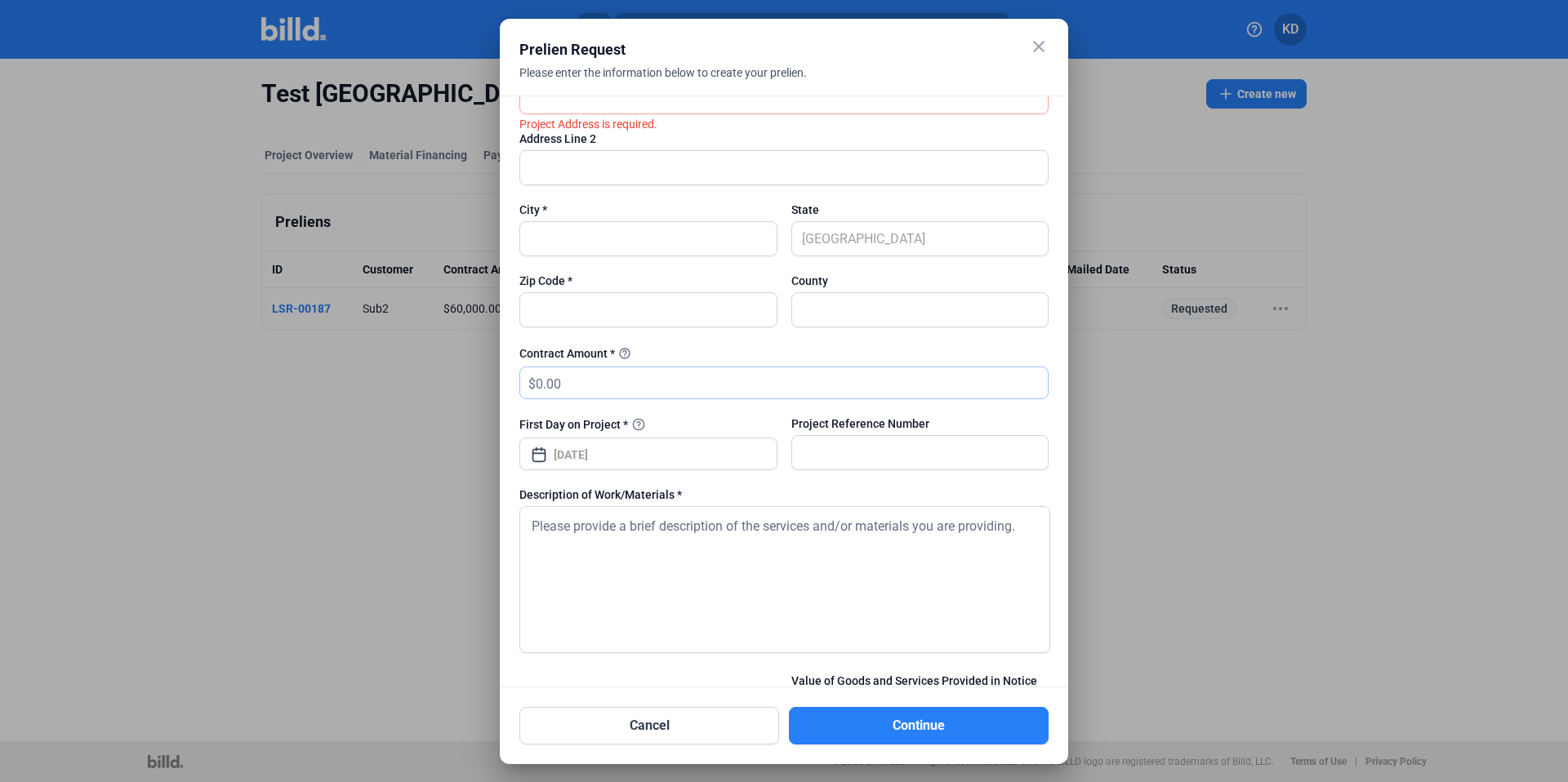
click at [636, 384] on input "text" at bounding box center [791, 383] width 512 height 32
click at [700, 344] on div "Contract Amount * help_outline" at bounding box center [784, 354] width 530 height 20
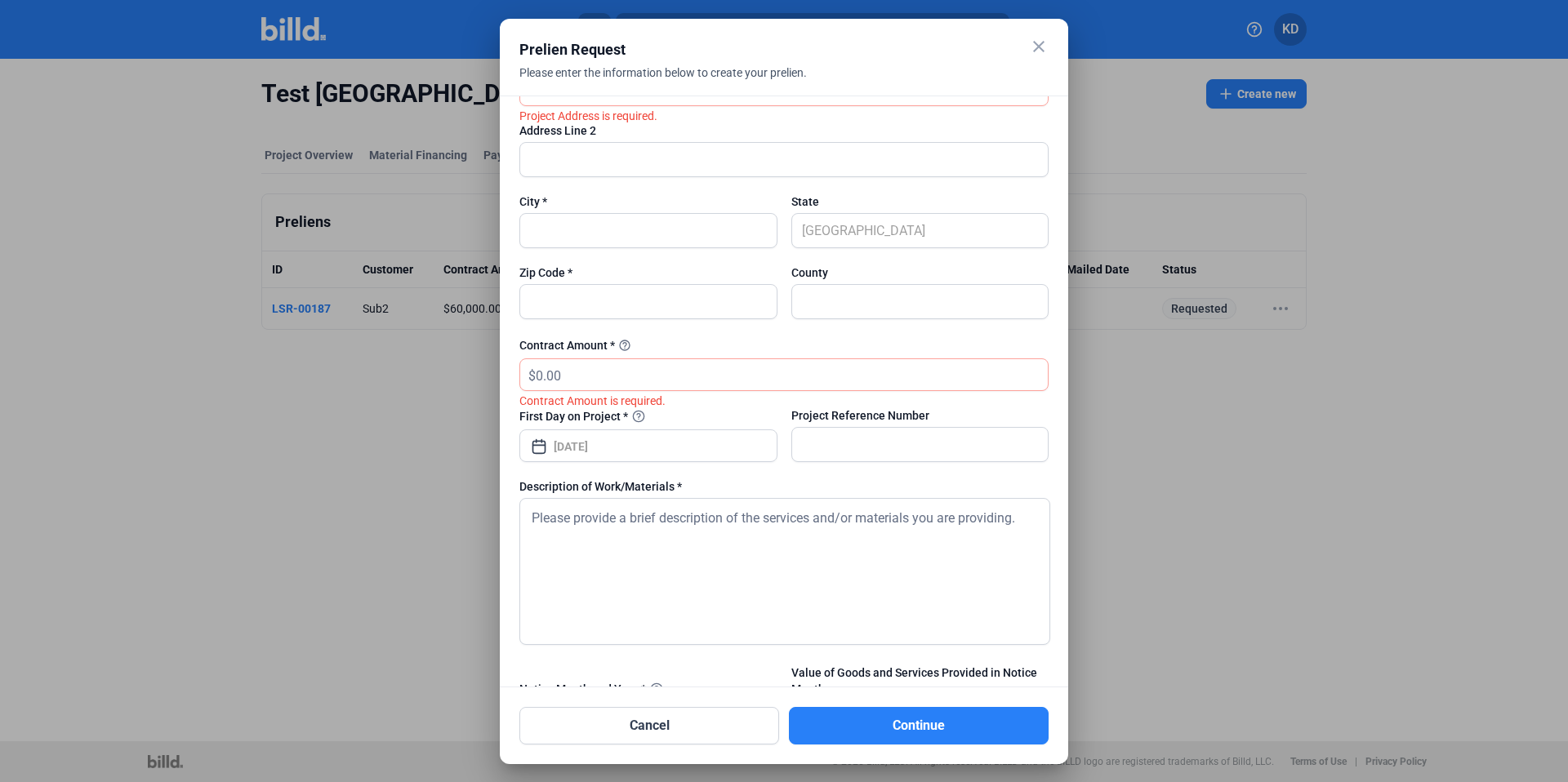
scroll to position [0, 0]
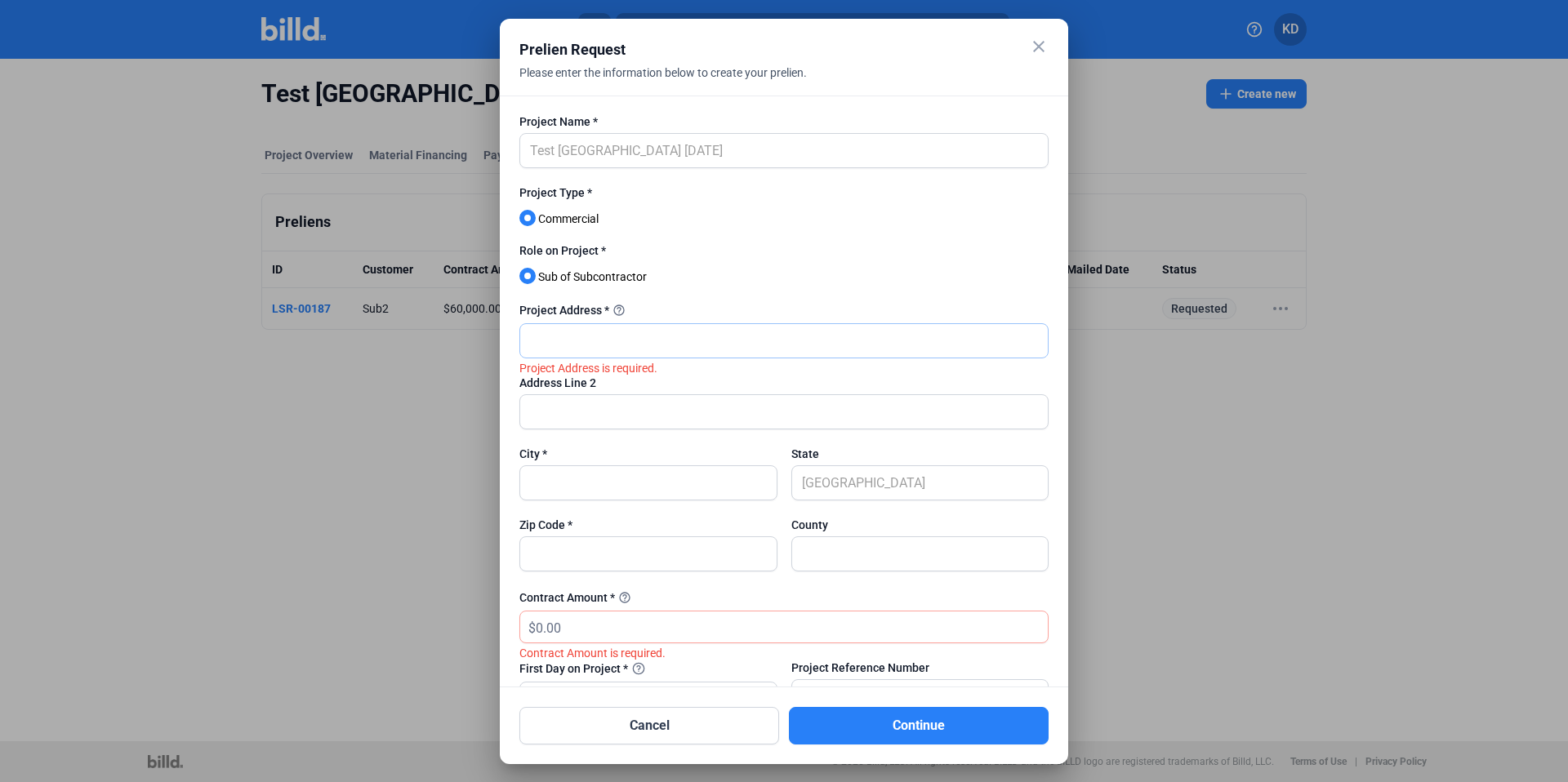
click at [658, 337] on input "text" at bounding box center [784, 341] width 528 height 33
click at [885, 273] on div "Role on Project * Sub of Subcontractor" at bounding box center [784, 272] width 530 height 58
click at [571, 332] on input "text" at bounding box center [784, 341] width 528 height 33
click at [683, 352] on input "text" at bounding box center [784, 341] width 528 height 33
click at [775, 297] on div at bounding box center [784, 293] width 530 height 17
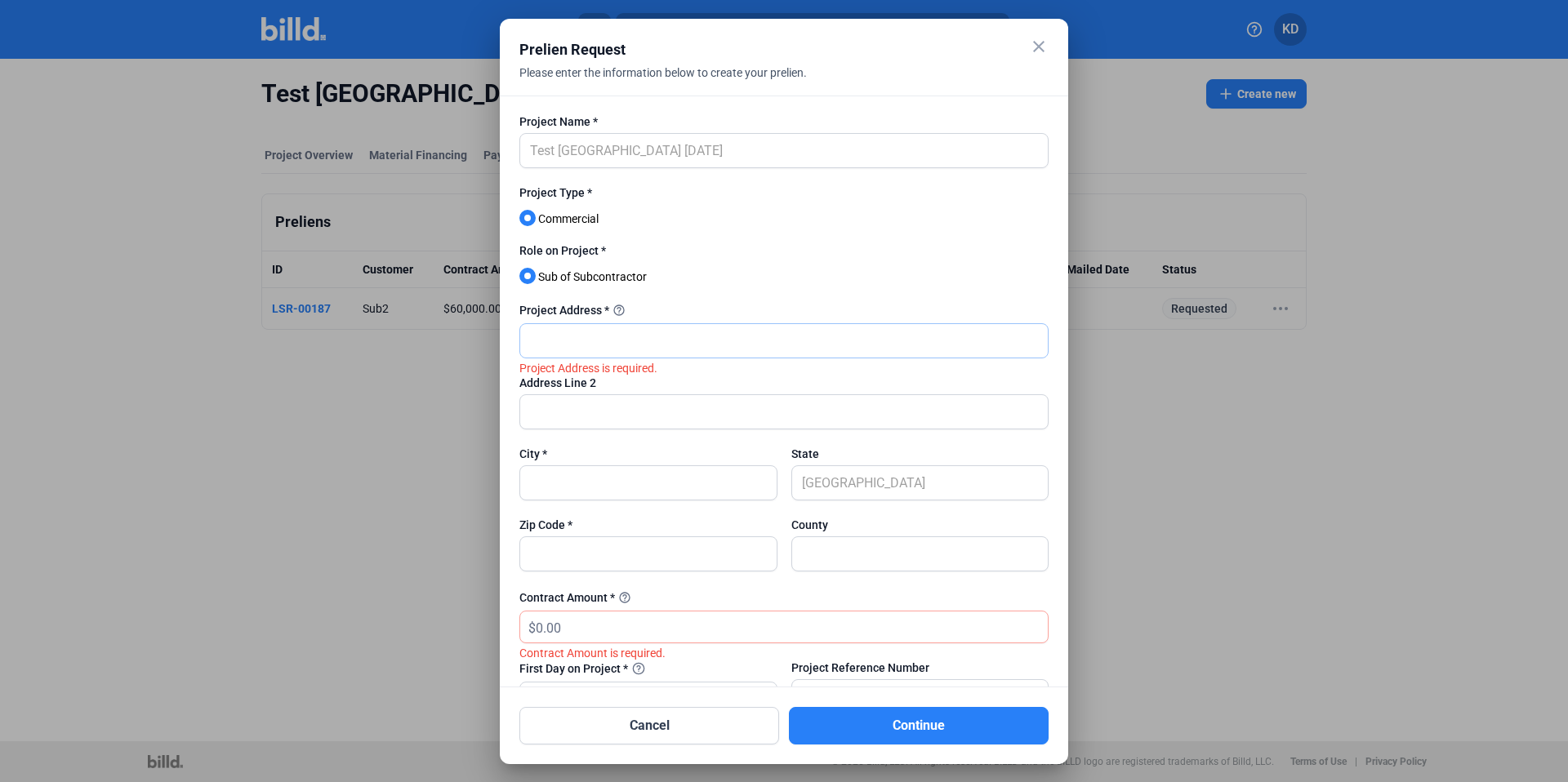
click at [557, 342] on input "text" at bounding box center [784, 341] width 528 height 33
click at [609, 342] on input "text" at bounding box center [784, 341] width 528 height 33
click at [982, 316] on div "Project Address * help_outline" at bounding box center [784, 310] width 530 height 20
click at [643, 365] on icon "Project Address is required." at bounding box center [589, 368] width 138 height 13
click at [650, 357] on div at bounding box center [784, 341] width 530 height 35
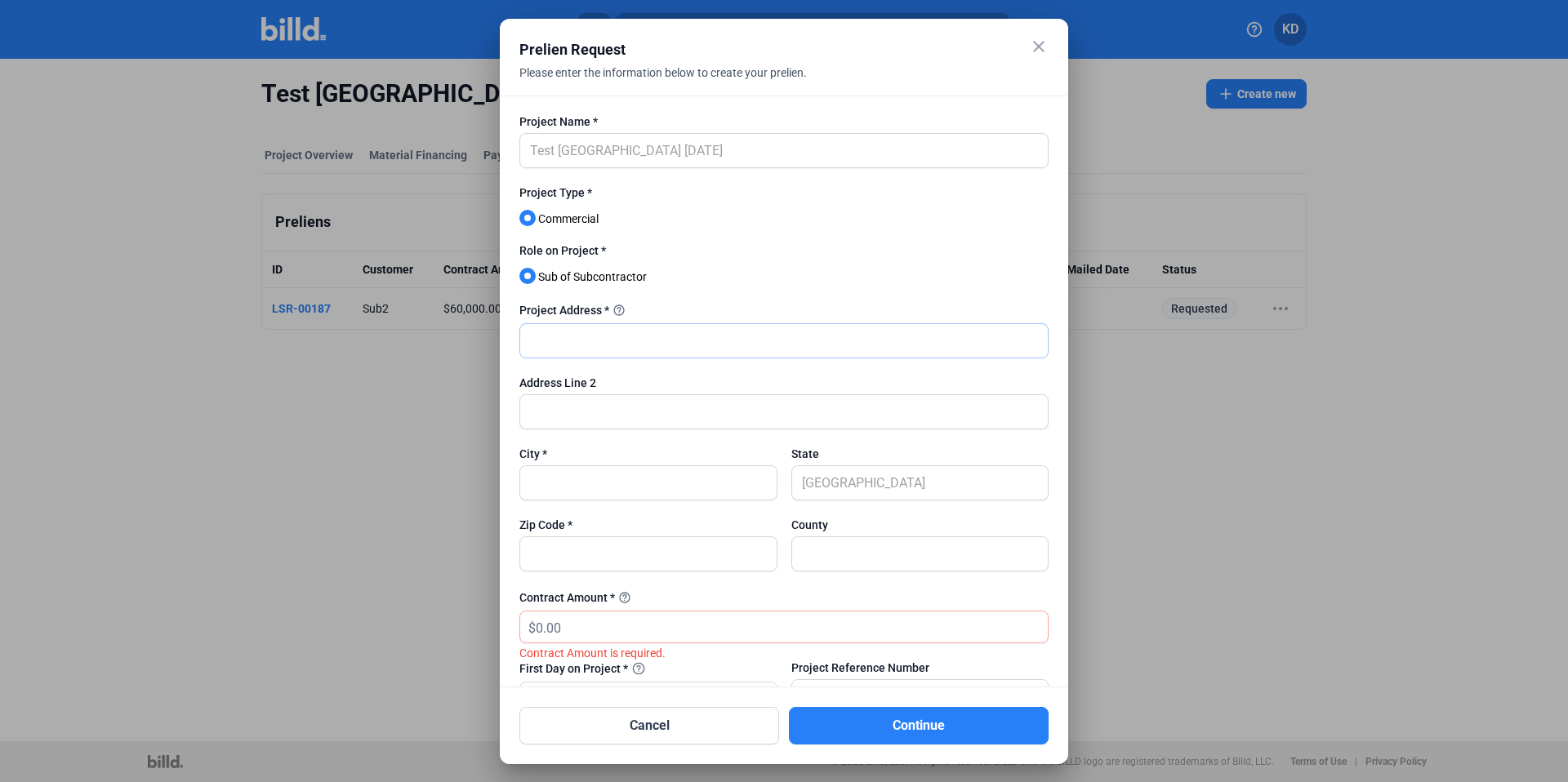
click at [945, 339] on input "text" at bounding box center [784, 341] width 528 height 33
click at [1043, 42] on mat-icon "close" at bounding box center [1039, 47] width 20 height 20
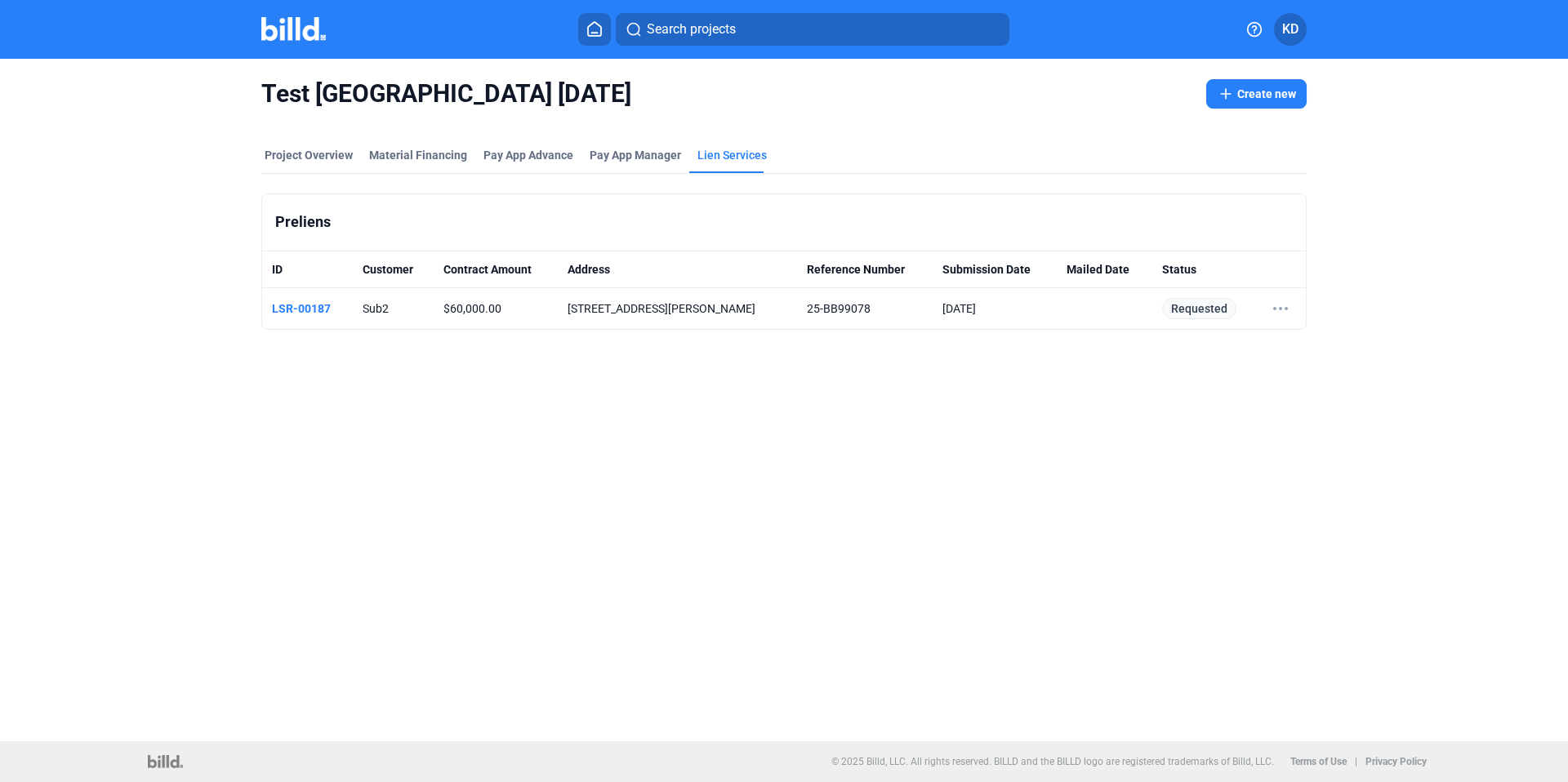
click at [1274, 87] on button "Create new" at bounding box center [1256, 93] width 101 height 29
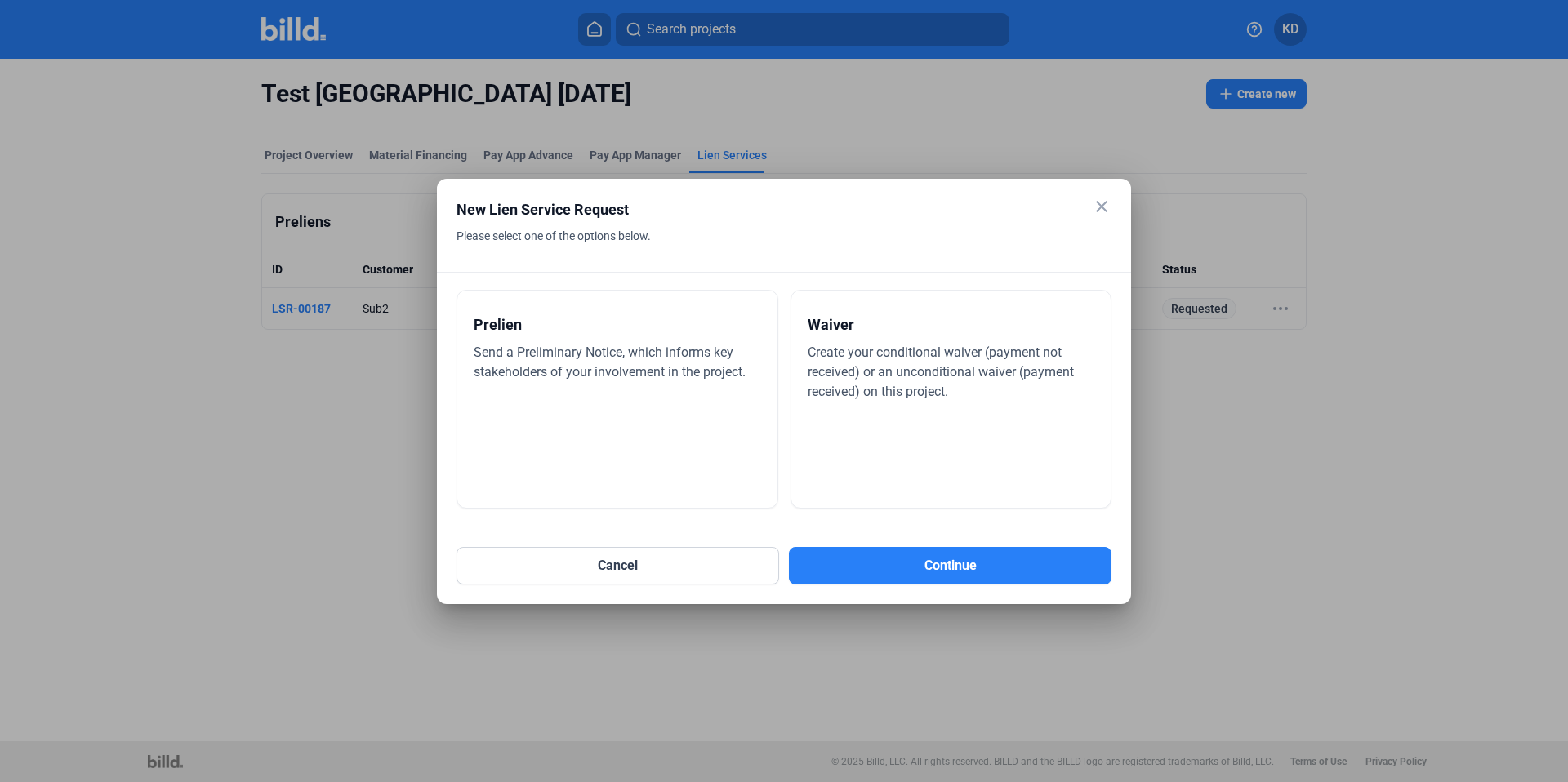
click at [908, 402] on div "Waiver Create your conditional waiver (payment not received) or an unconditiona…" at bounding box center [951, 399] width 322 height 219
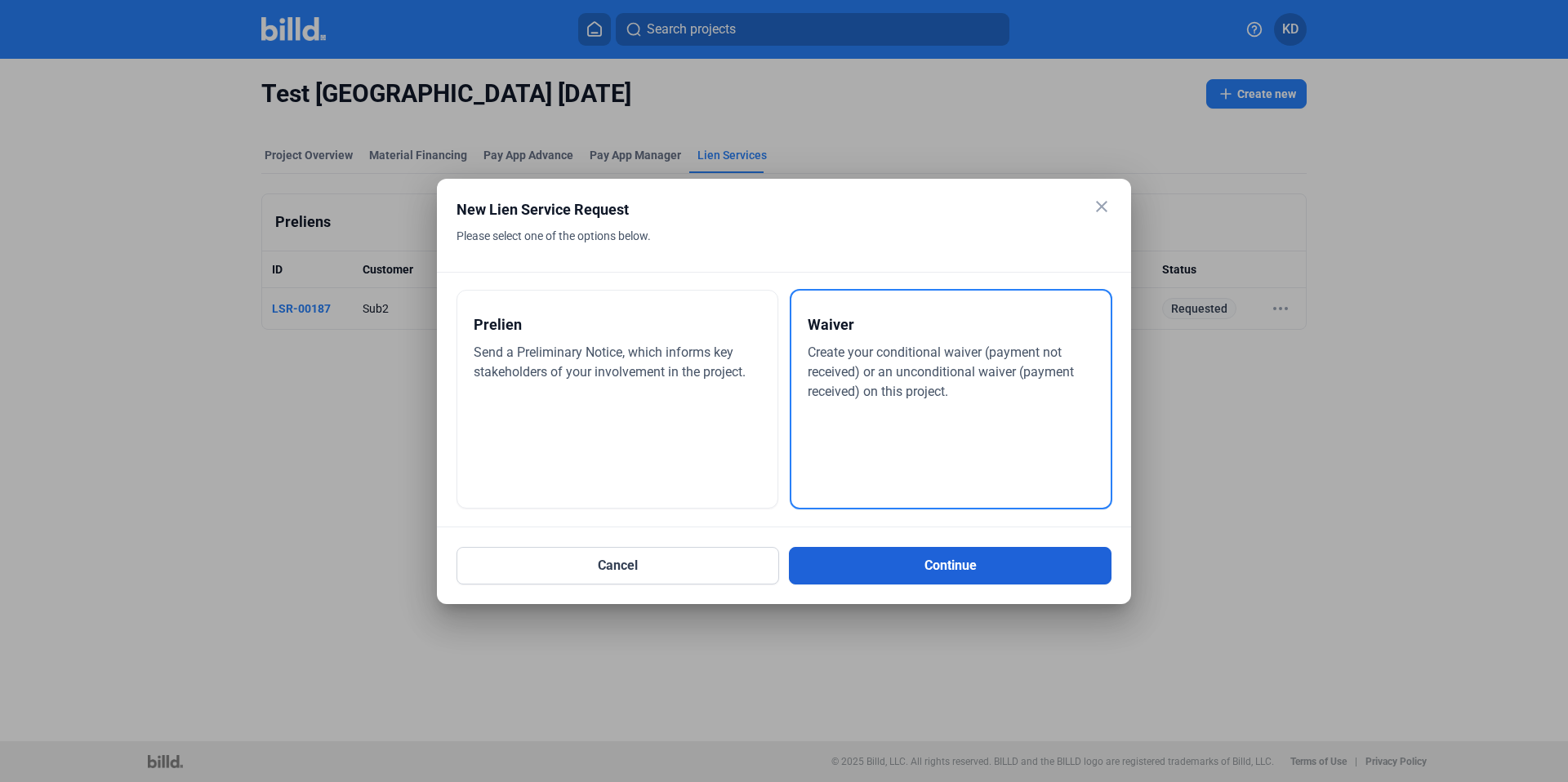
click at [973, 563] on button "Continue" at bounding box center [950, 565] width 323 height 37
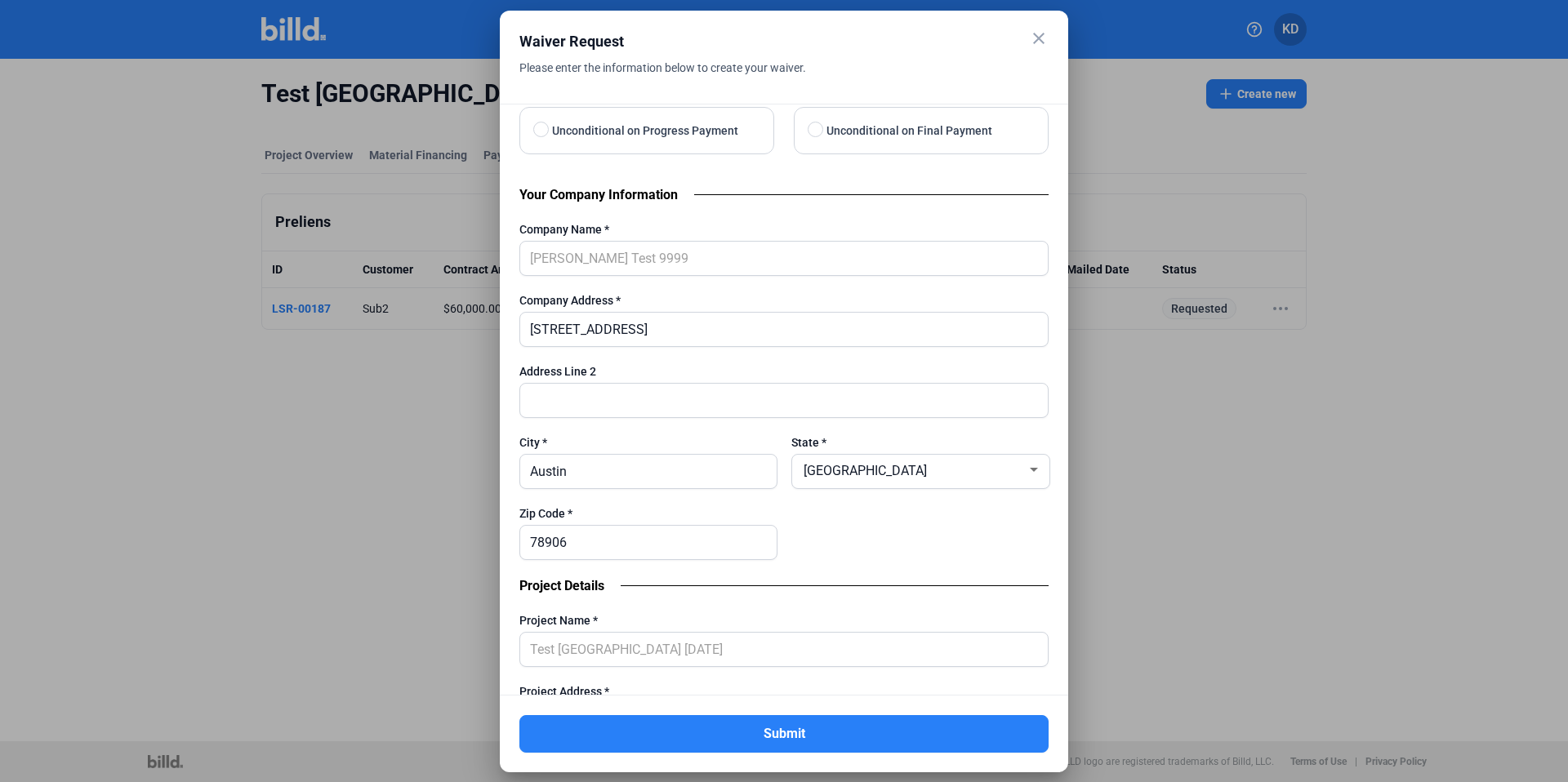
scroll to position [99, 0]
click at [652, 327] on input "123 Business Blvd" at bounding box center [784, 327] width 528 height 33
click at [769, 297] on div "Company Address *" at bounding box center [784, 299] width 530 height 17
click at [695, 291] on div "Company Address *" at bounding box center [784, 299] width 530 height 17
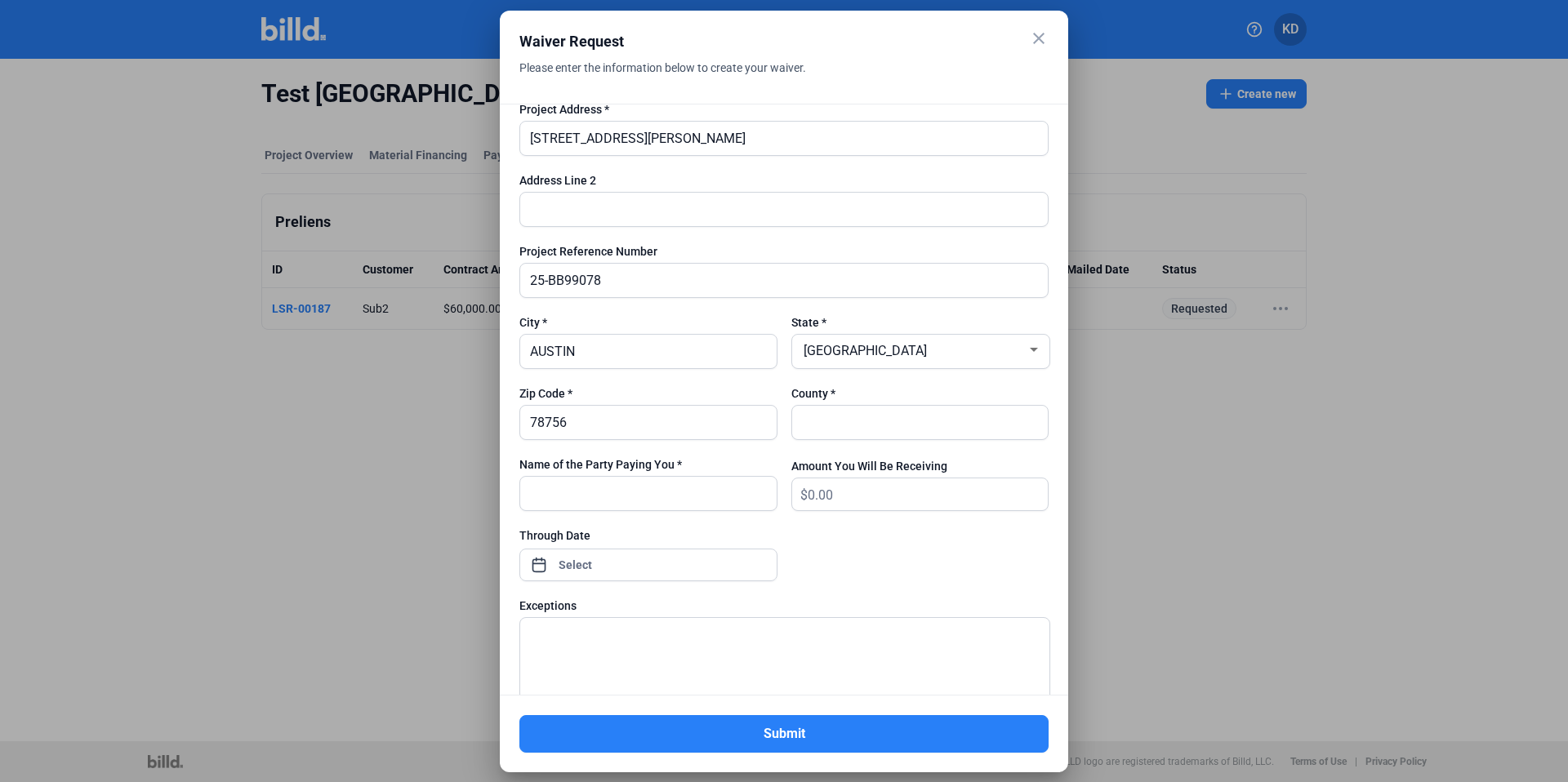
scroll to position [527, 0]
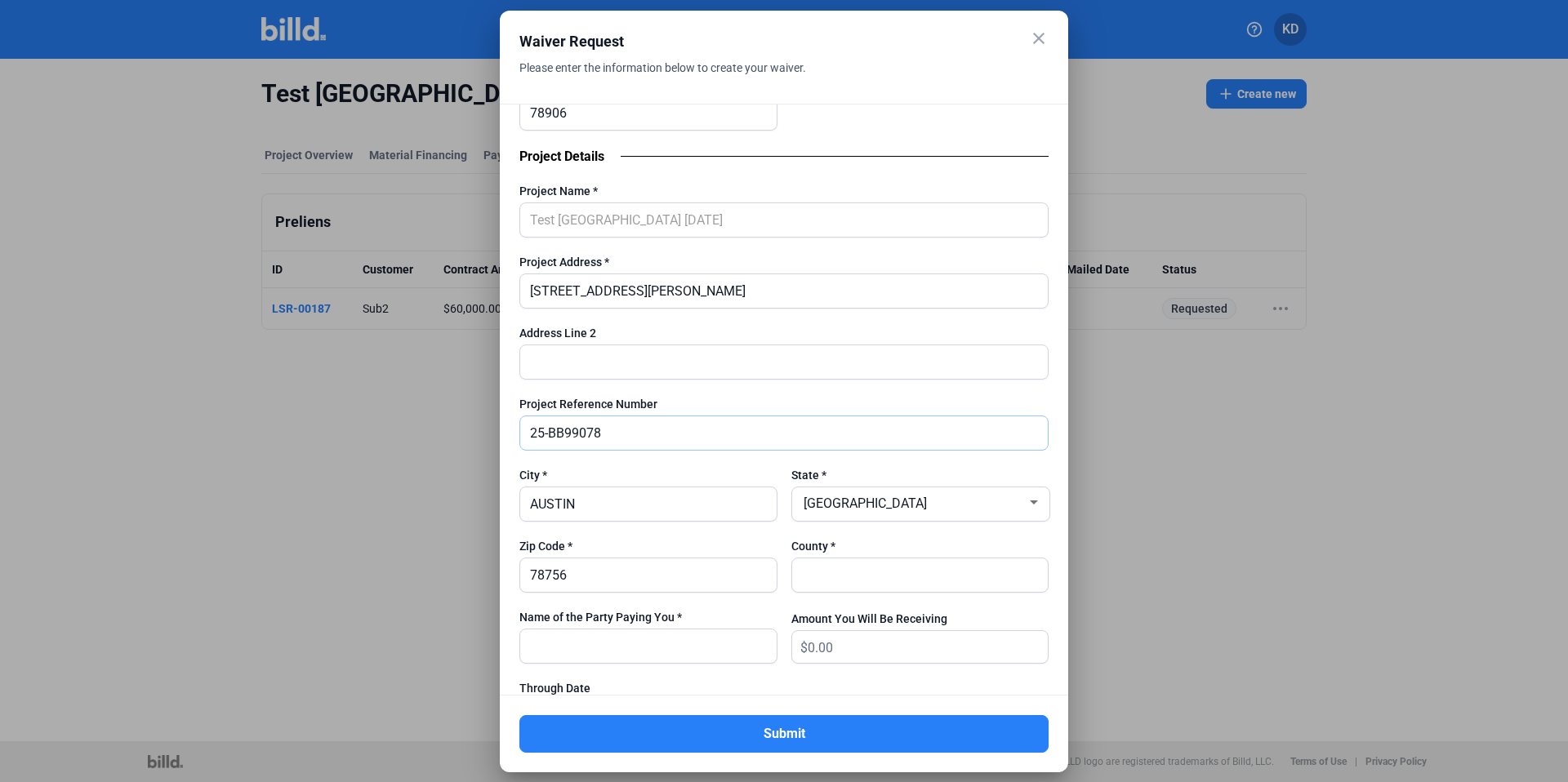
click at [617, 435] on input "25-BB99078" at bounding box center [784, 433] width 528 height 33
drag, startPoint x: 521, startPoint y: 406, endPoint x: 669, endPoint y: 406, distance: 148.0
click at [669, 406] on div "Project Reference Number" at bounding box center [784, 404] width 530 height 17
click at [628, 318] on div at bounding box center [784, 317] width 530 height 17
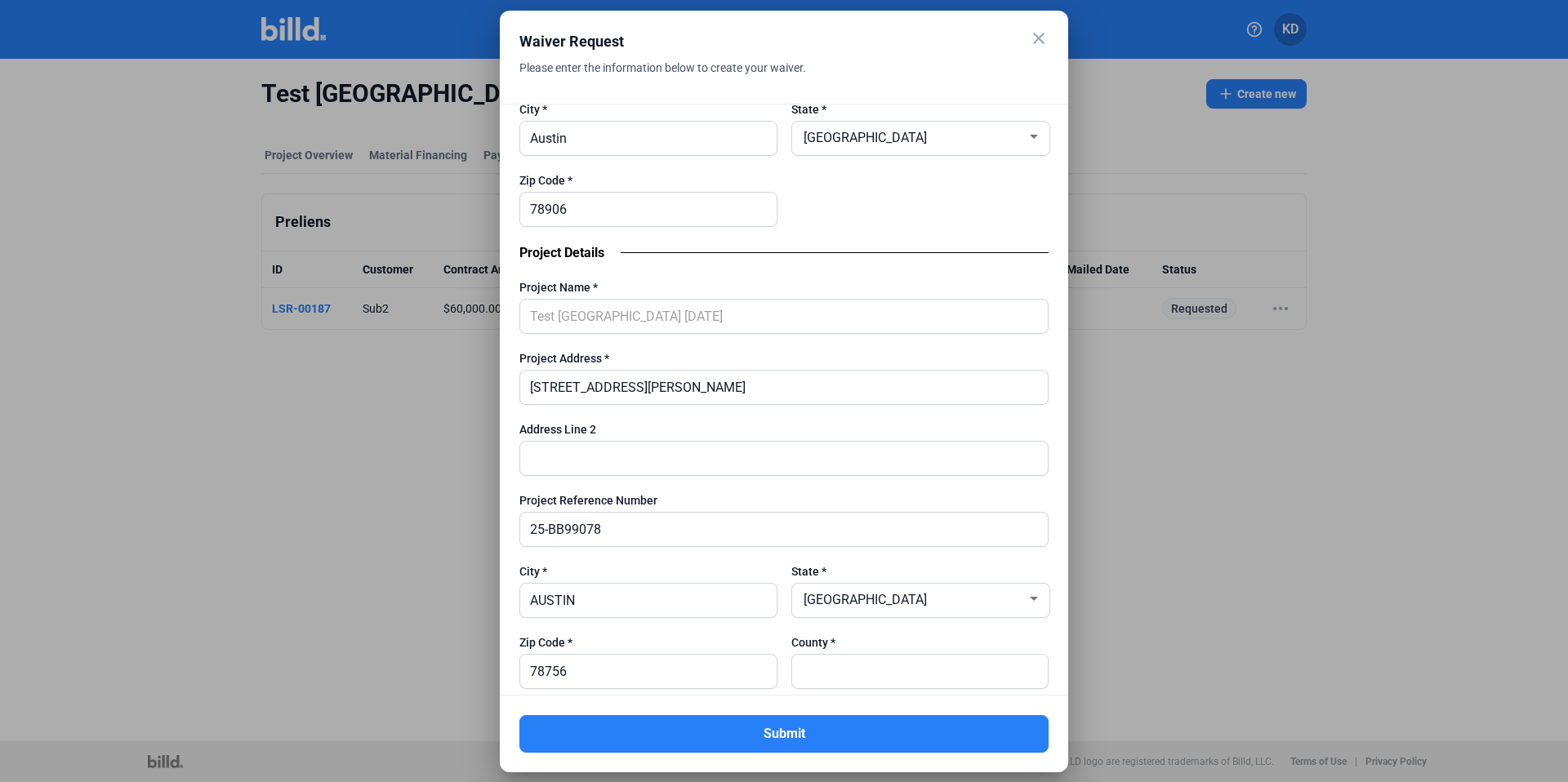
scroll to position [0, 0]
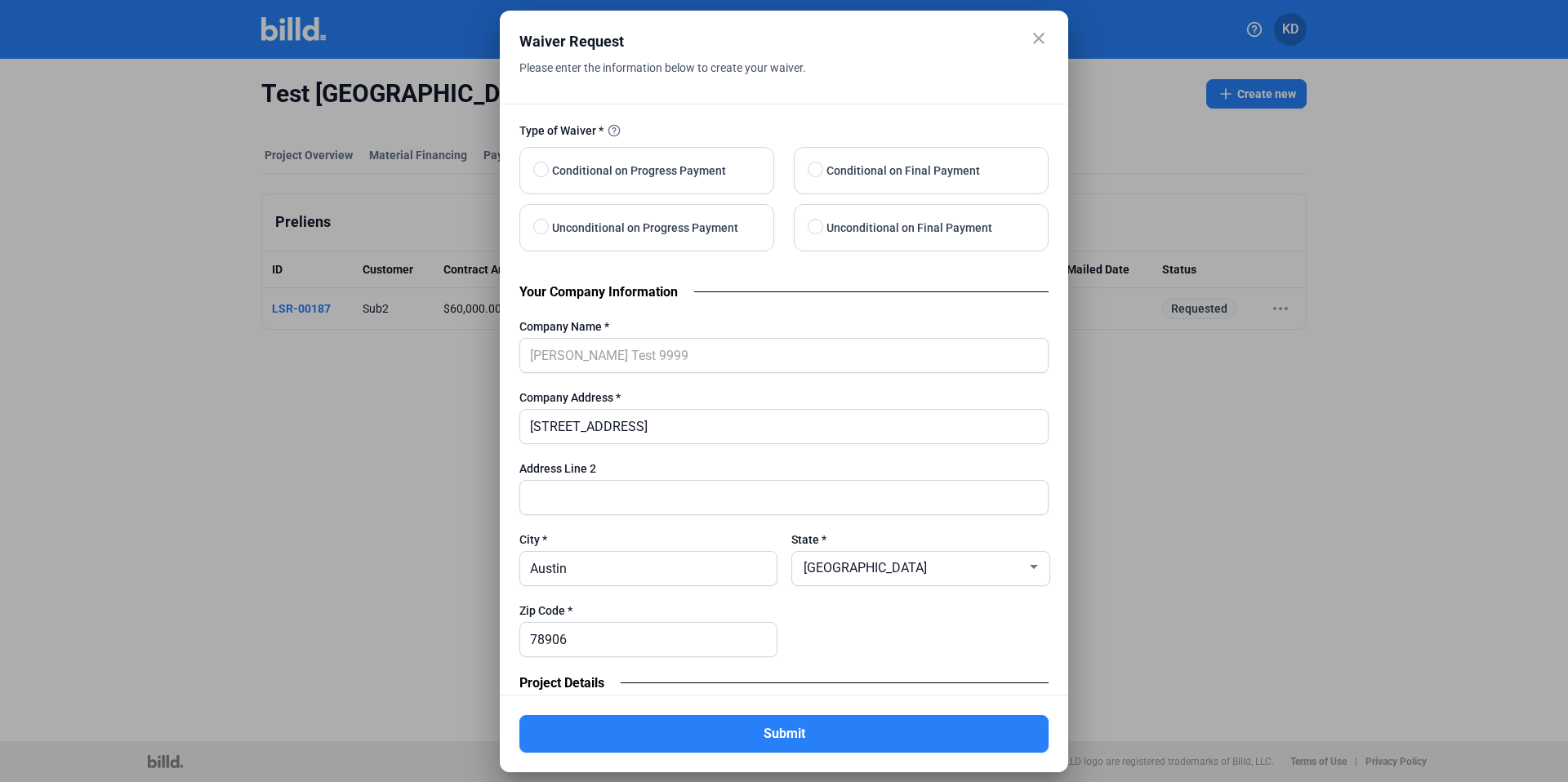
click at [1038, 35] on mat-icon "close" at bounding box center [1039, 38] width 20 height 20
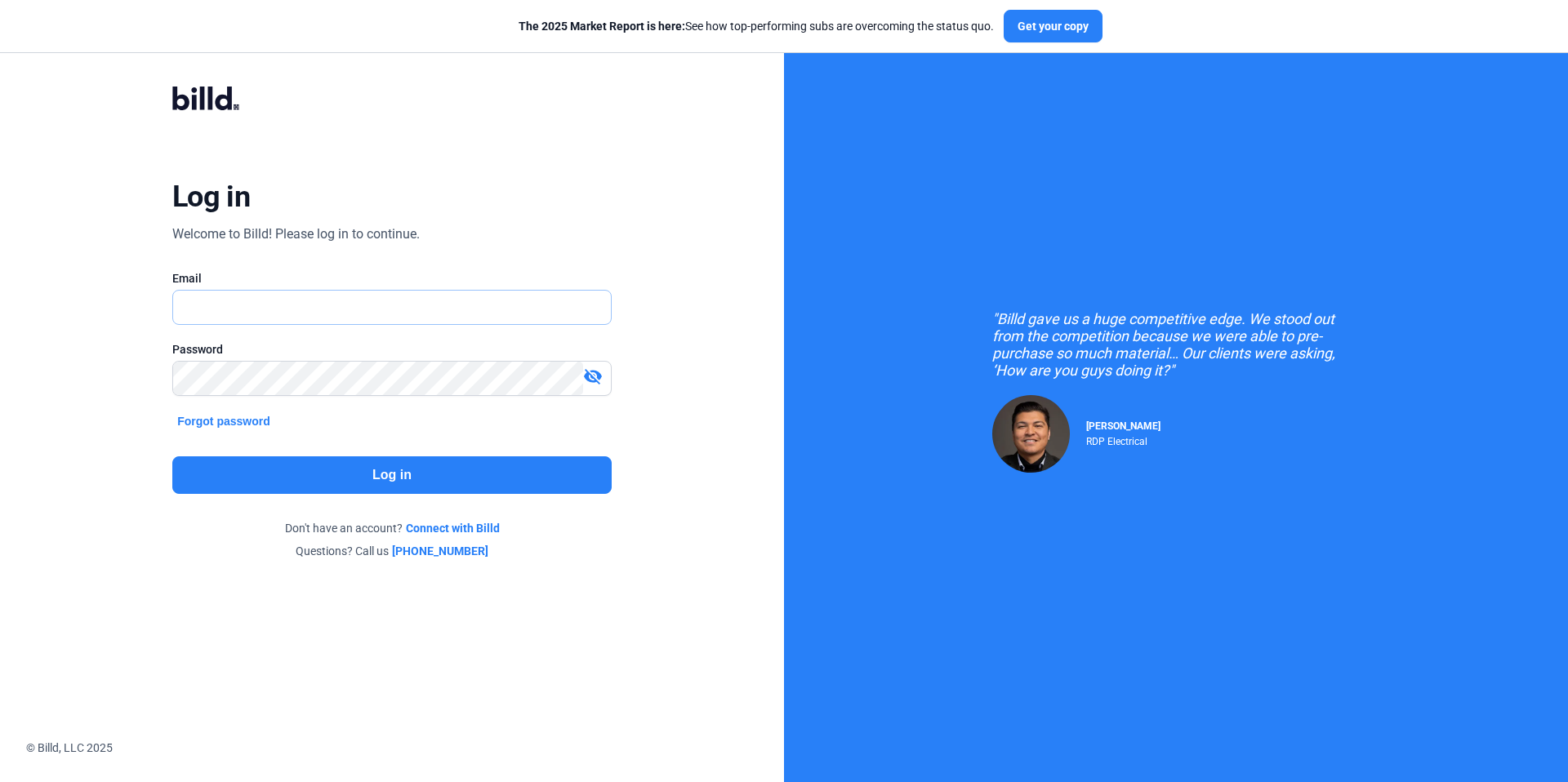
type input "[EMAIL_ADDRESS][DOMAIN_NAME]"
click at [443, 480] on button "Log in" at bounding box center [392, 475] width 439 height 37
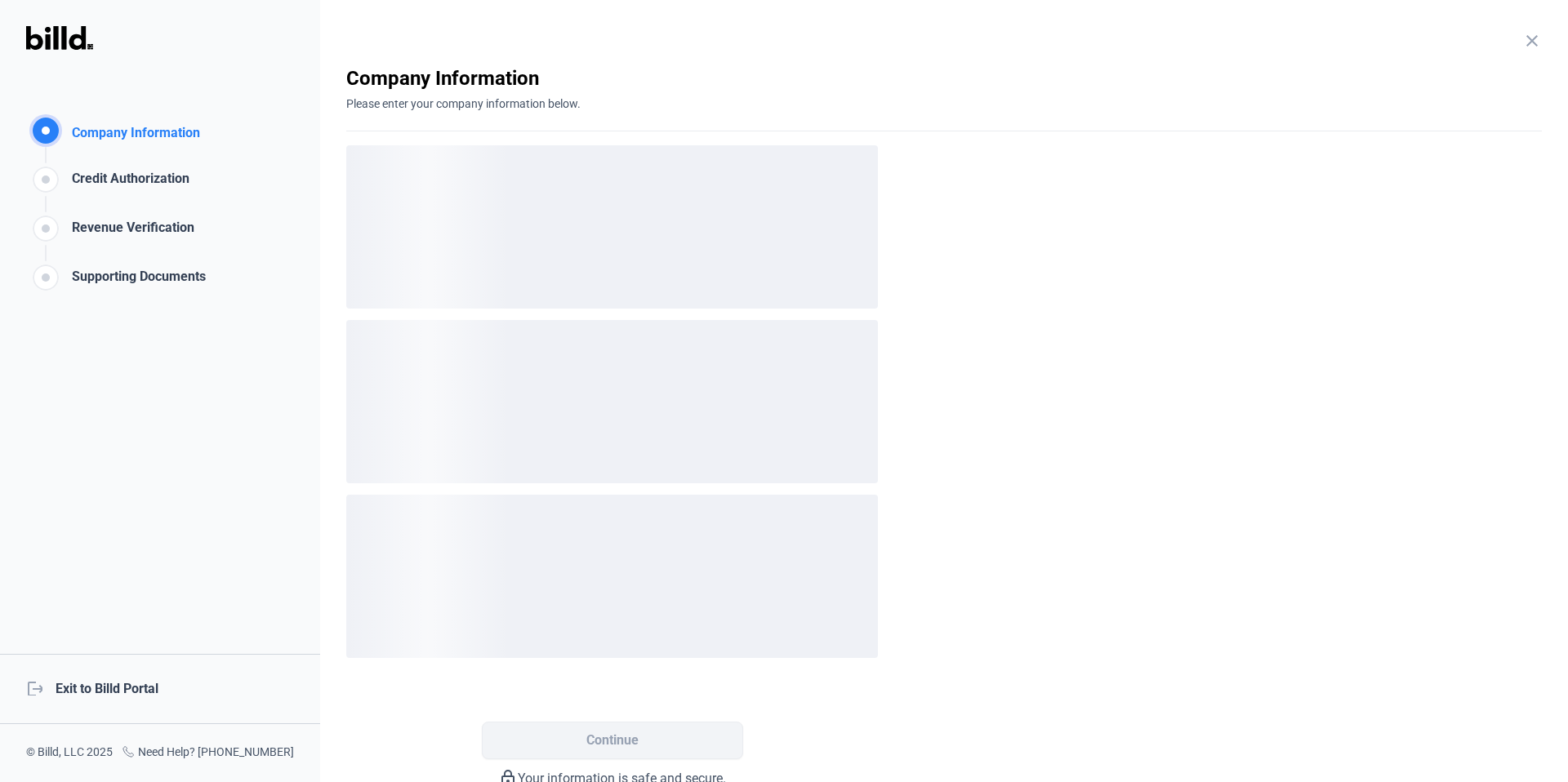
click at [145, 679] on div "logout Exit to Billd Portal" at bounding box center [160, 689] width 320 height 70
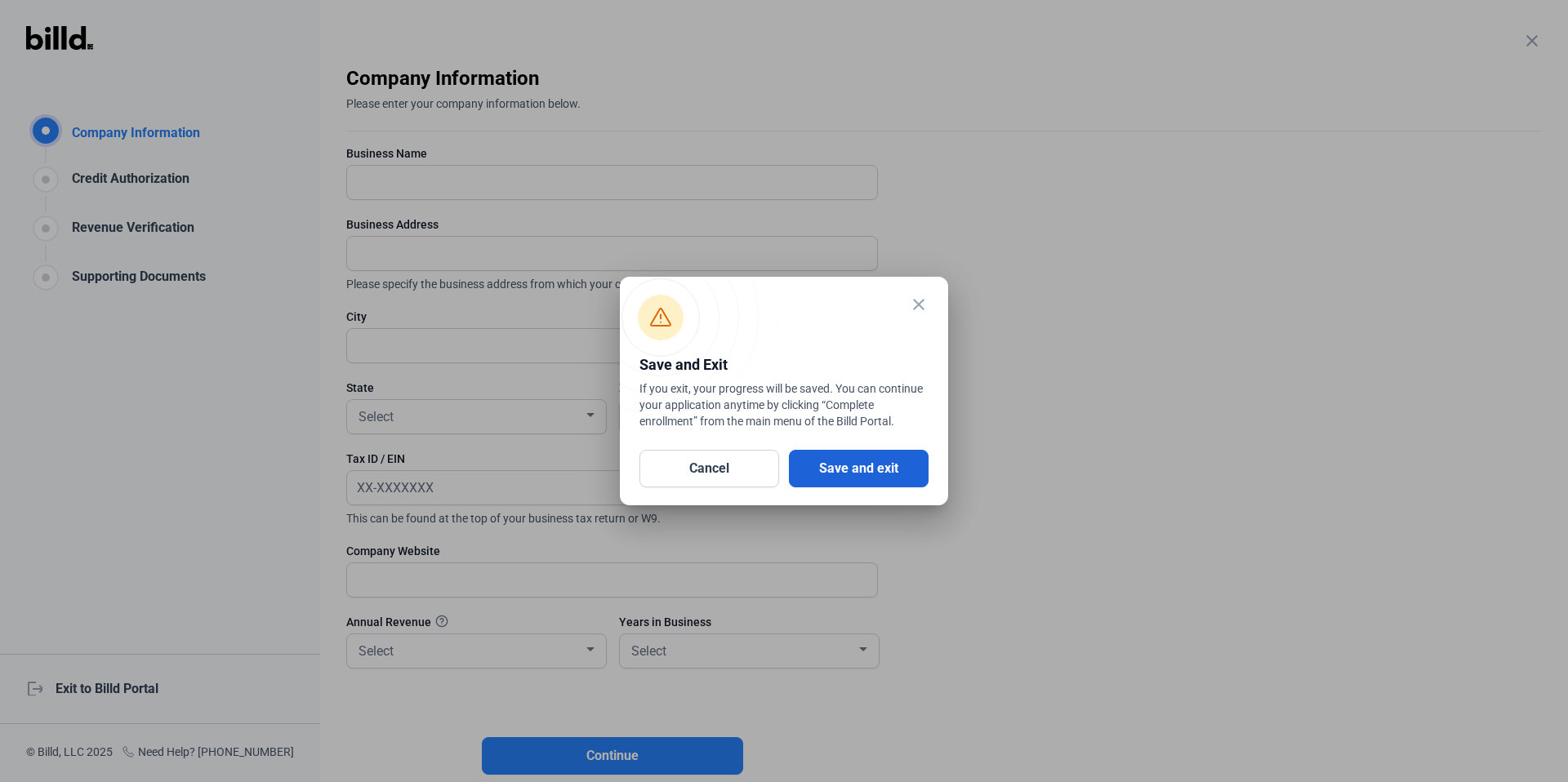
click at [871, 466] on button "Save and exit" at bounding box center [859, 468] width 140 height 37
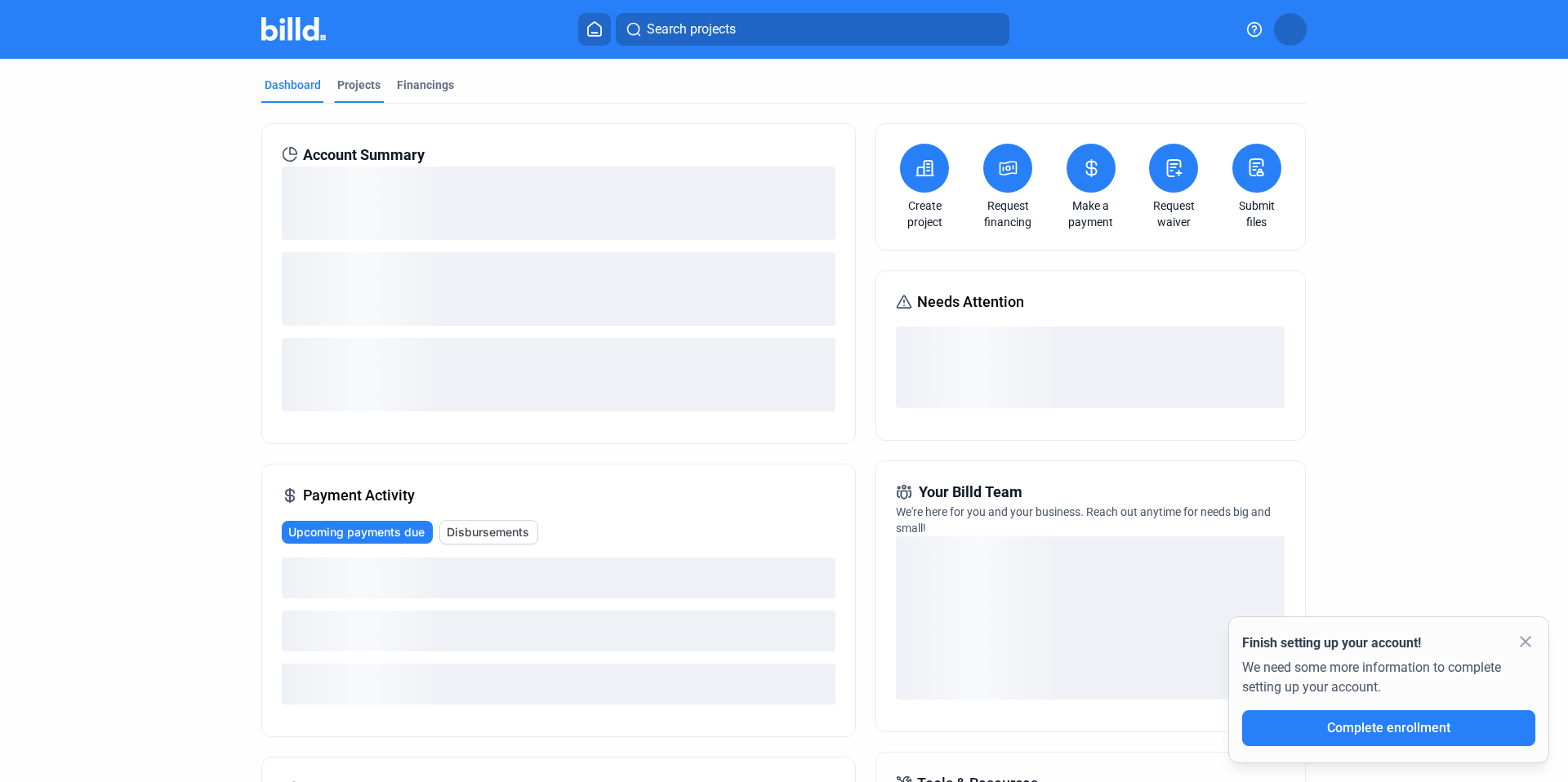
click at [362, 91] on div "Projects" at bounding box center [359, 85] width 43 height 17
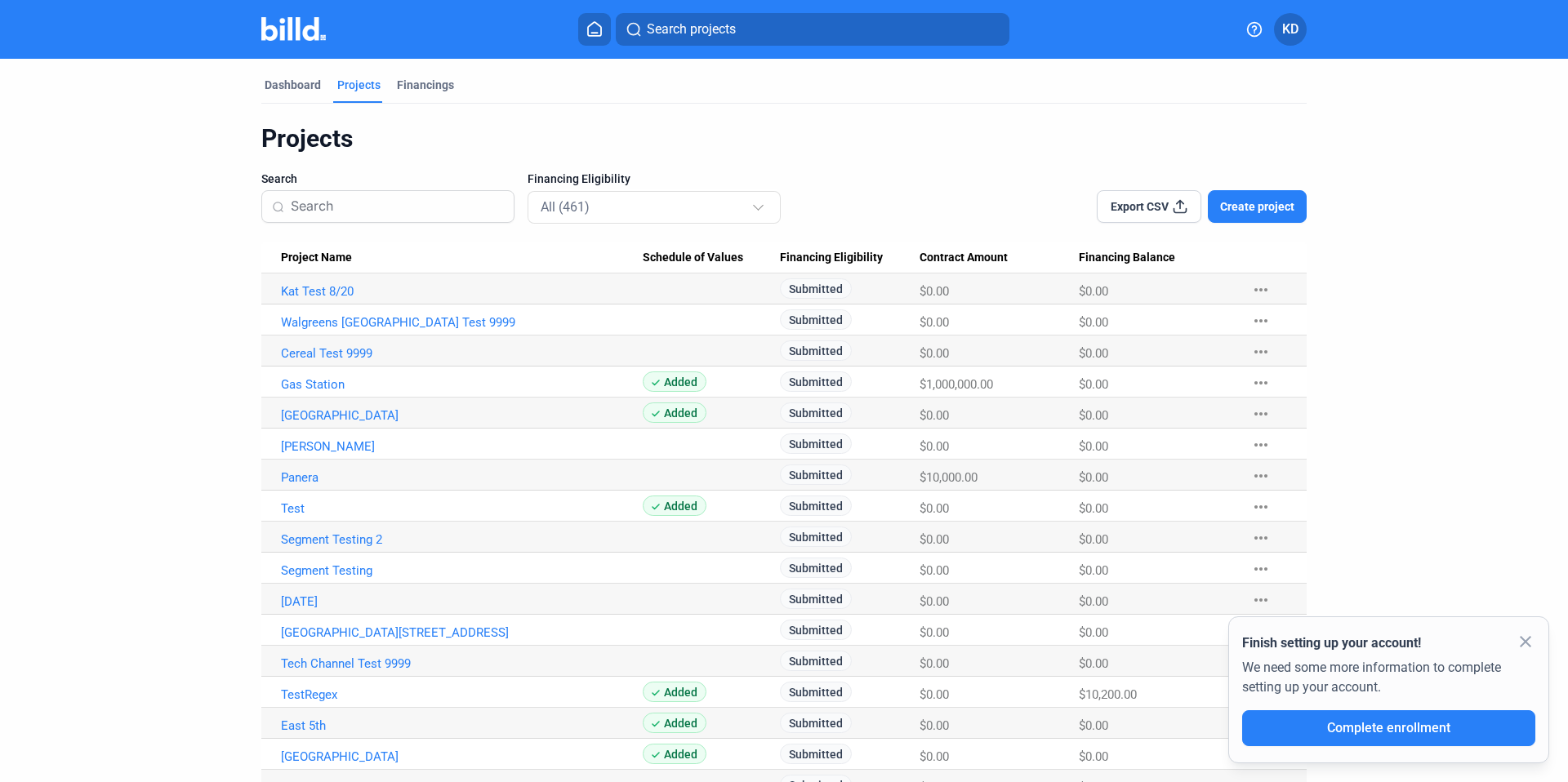
click at [1531, 642] on mat-icon "close" at bounding box center [1526, 642] width 20 height 20
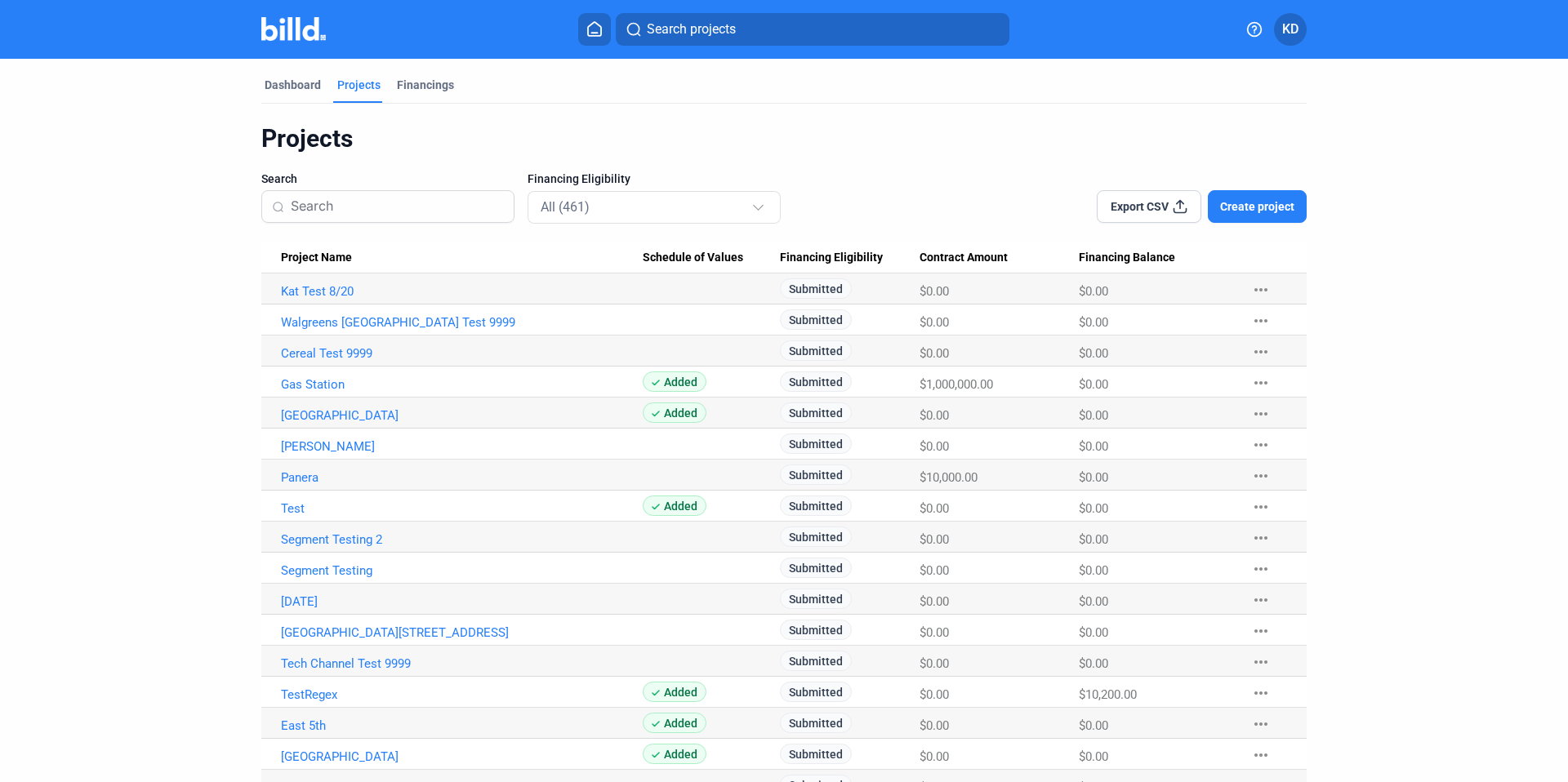
click at [1056, 130] on div "Projects" at bounding box center [783, 138] width 1045 height 31
click at [422, 97] on div "Financings" at bounding box center [425, 89] width 64 height 26
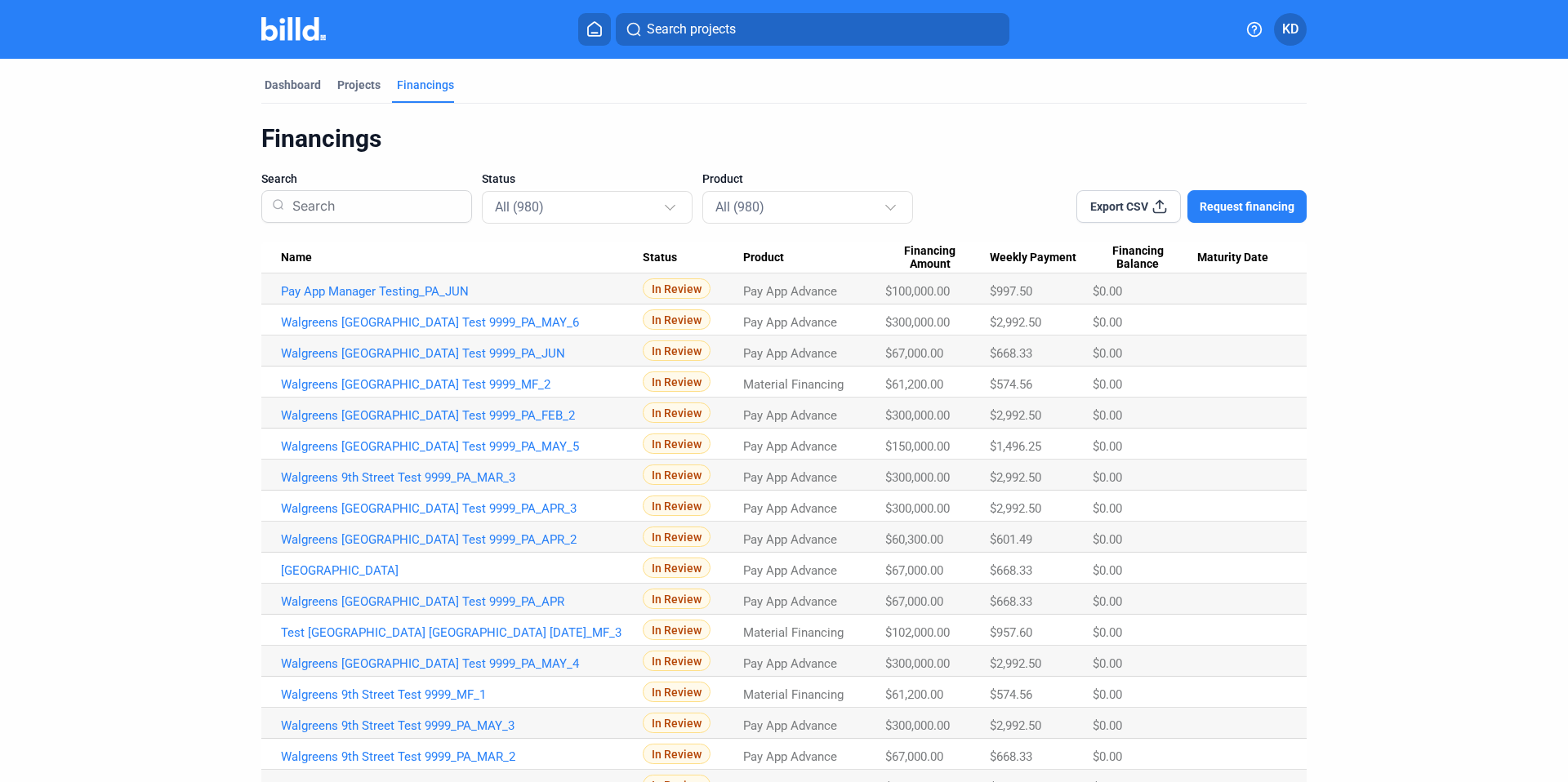
click at [548, 149] on div "Financings" at bounding box center [783, 138] width 1045 height 31
click at [363, 91] on div "Projects" at bounding box center [359, 85] width 43 height 17
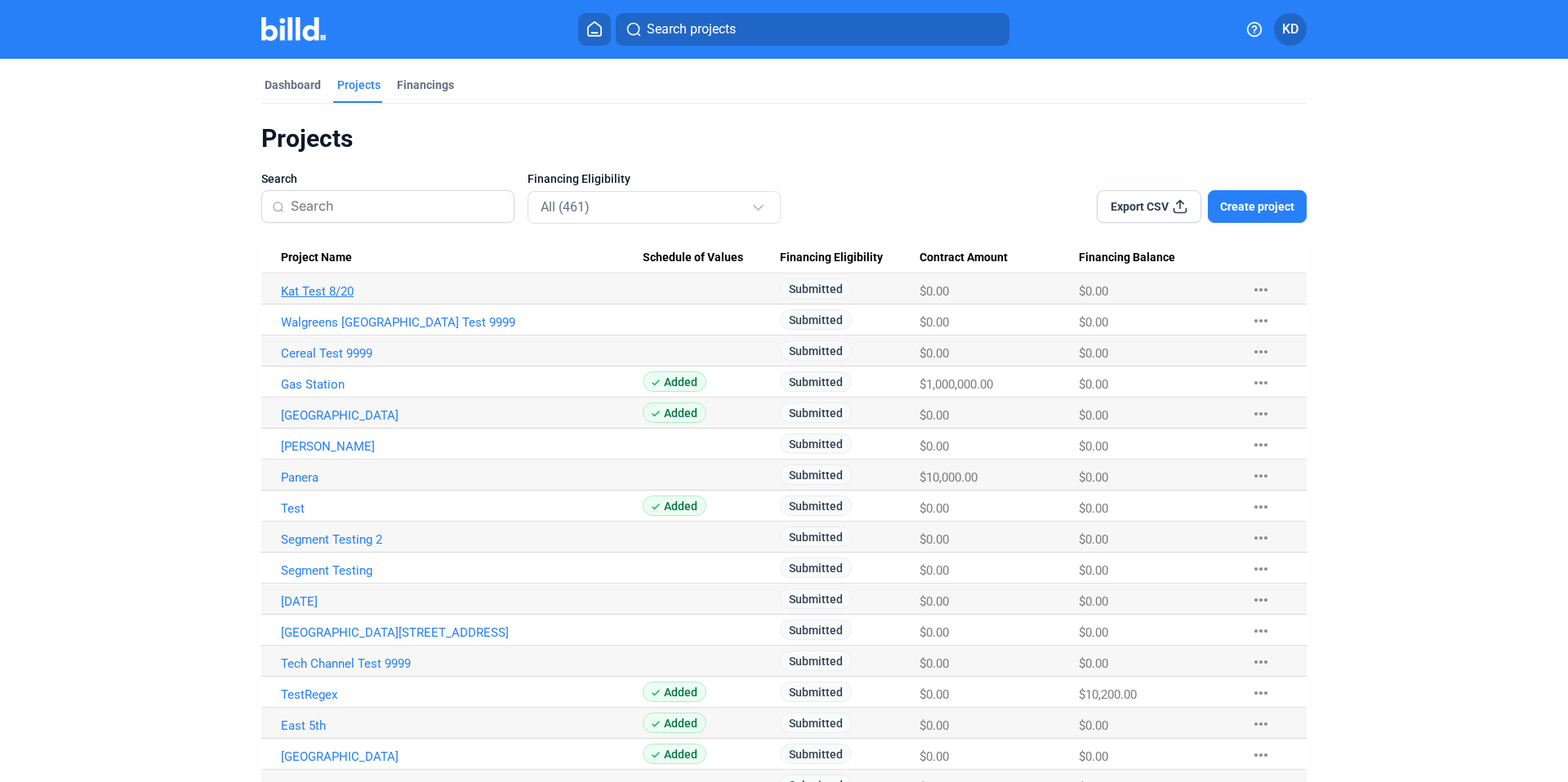
click at [323, 291] on link "Kat Test 8/20" at bounding box center [461, 292] width 362 height 15
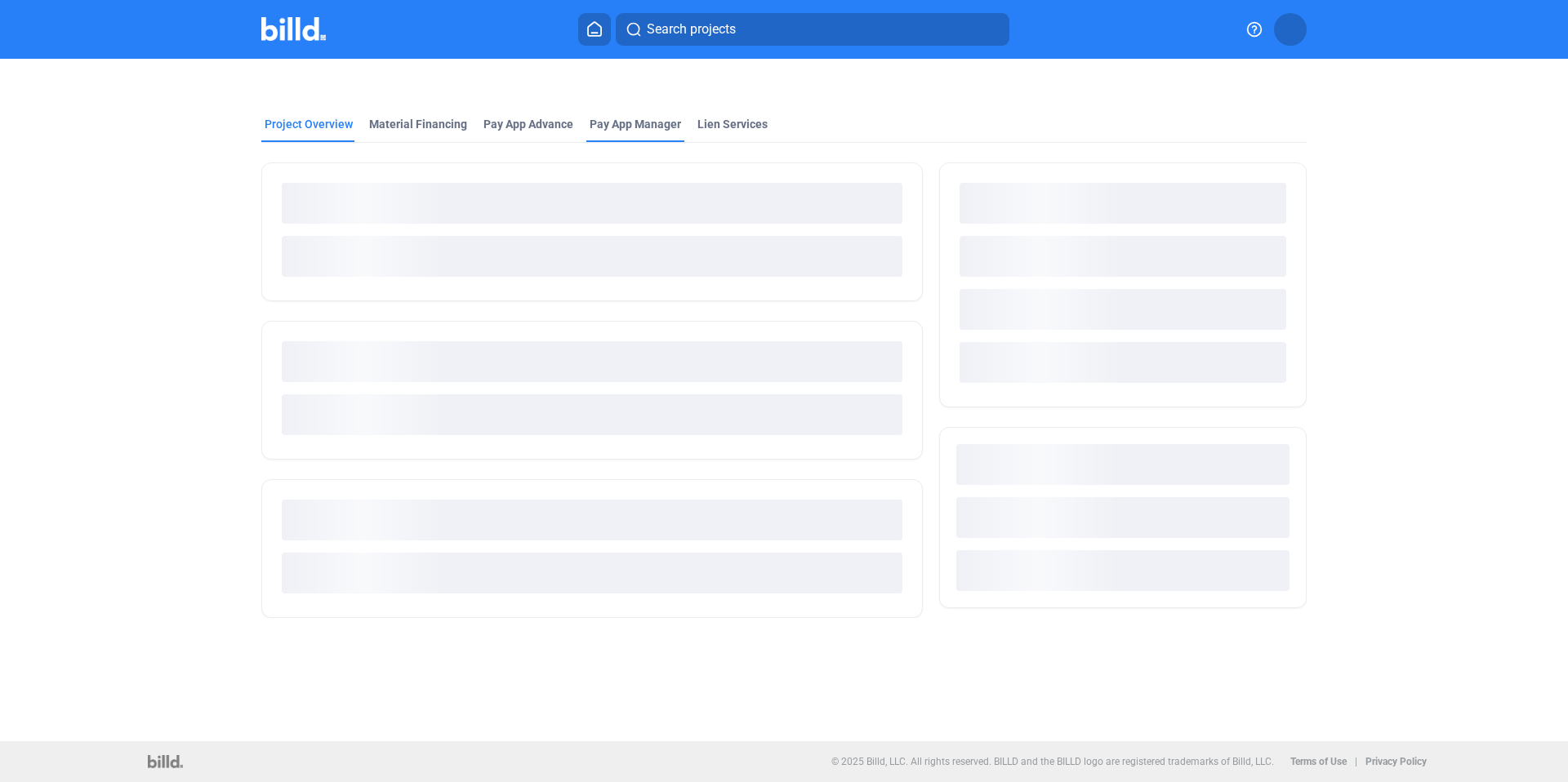
click at [637, 132] on div "Pay App Manager" at bounding box center [635, 128] width 98 height 26
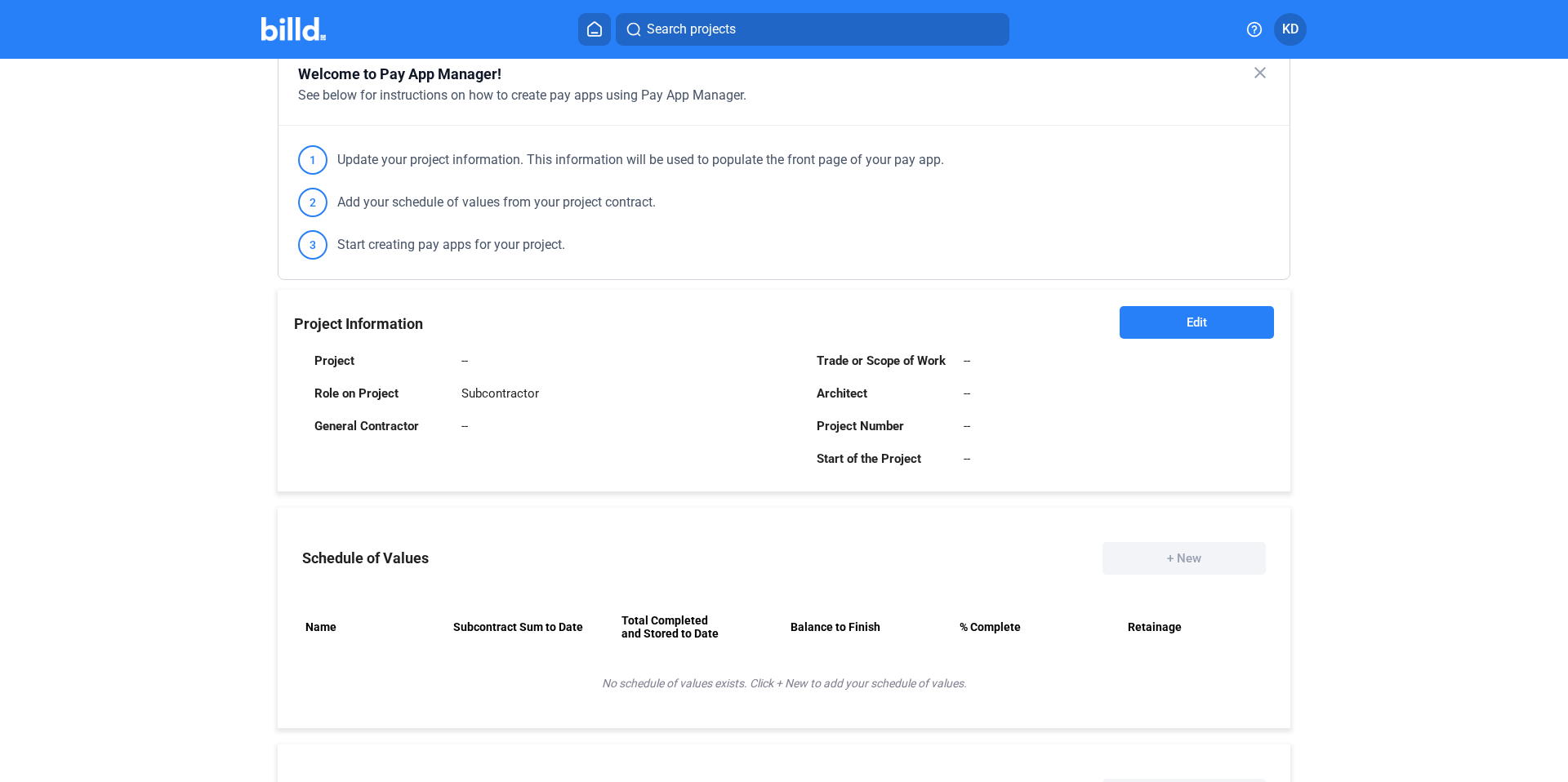
scroll to position [150, 0]
click at [1208, 327] on button "Edit" at bounding box center [1197, 322] width 155 height 32
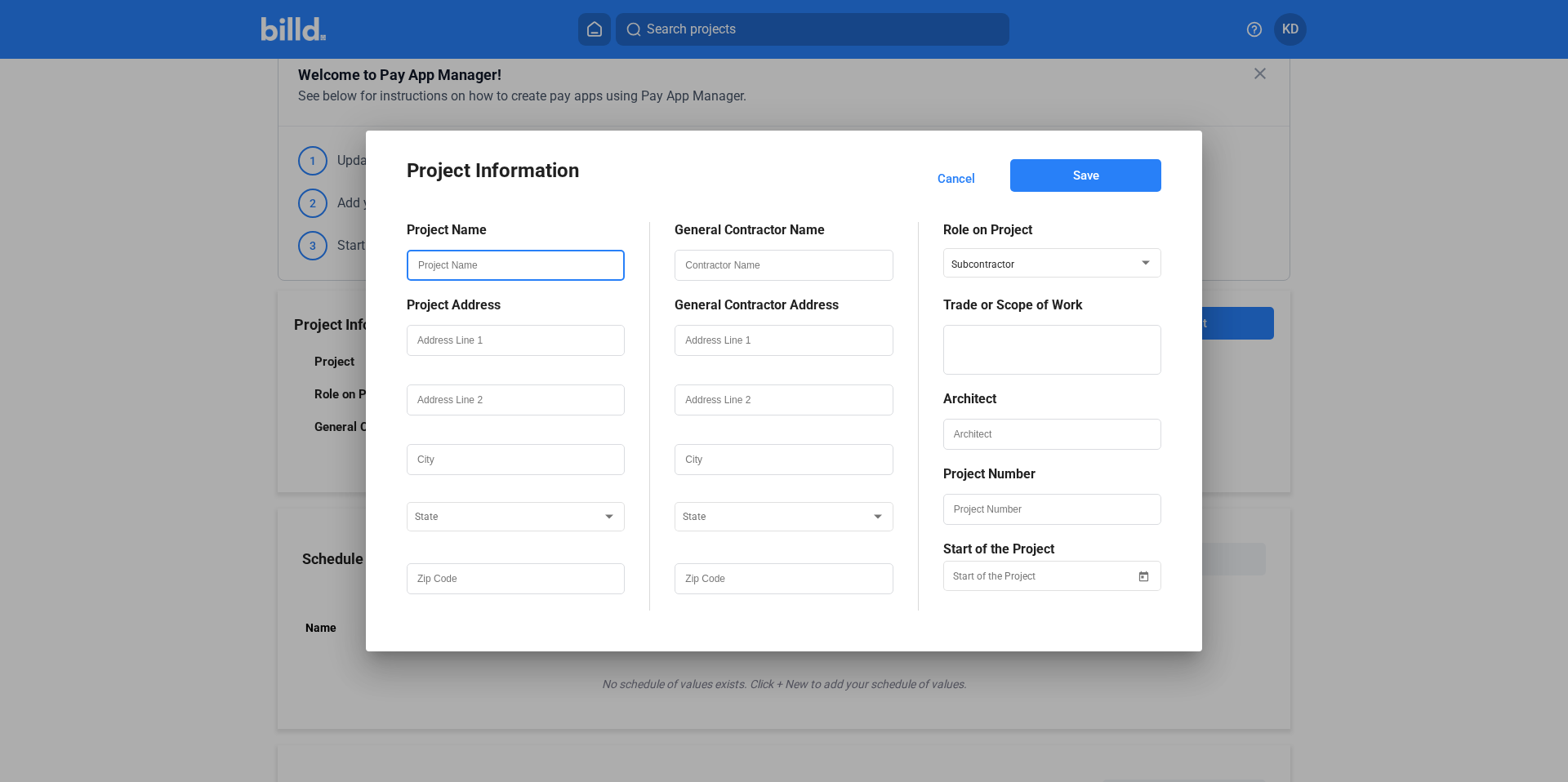
click at [540, 268] on input "text" at bounding box center [515, 265] width 214 height 27
click at [530, 241] on div "Name is required." at bounding box center [515, 268] width 218 height 60
click at [499, 271] on input "text" at bounding box center [515, 265] width 214 height 27
click at [452, 346] on input "text" at bounding box center [515, 340] width 214 height 27
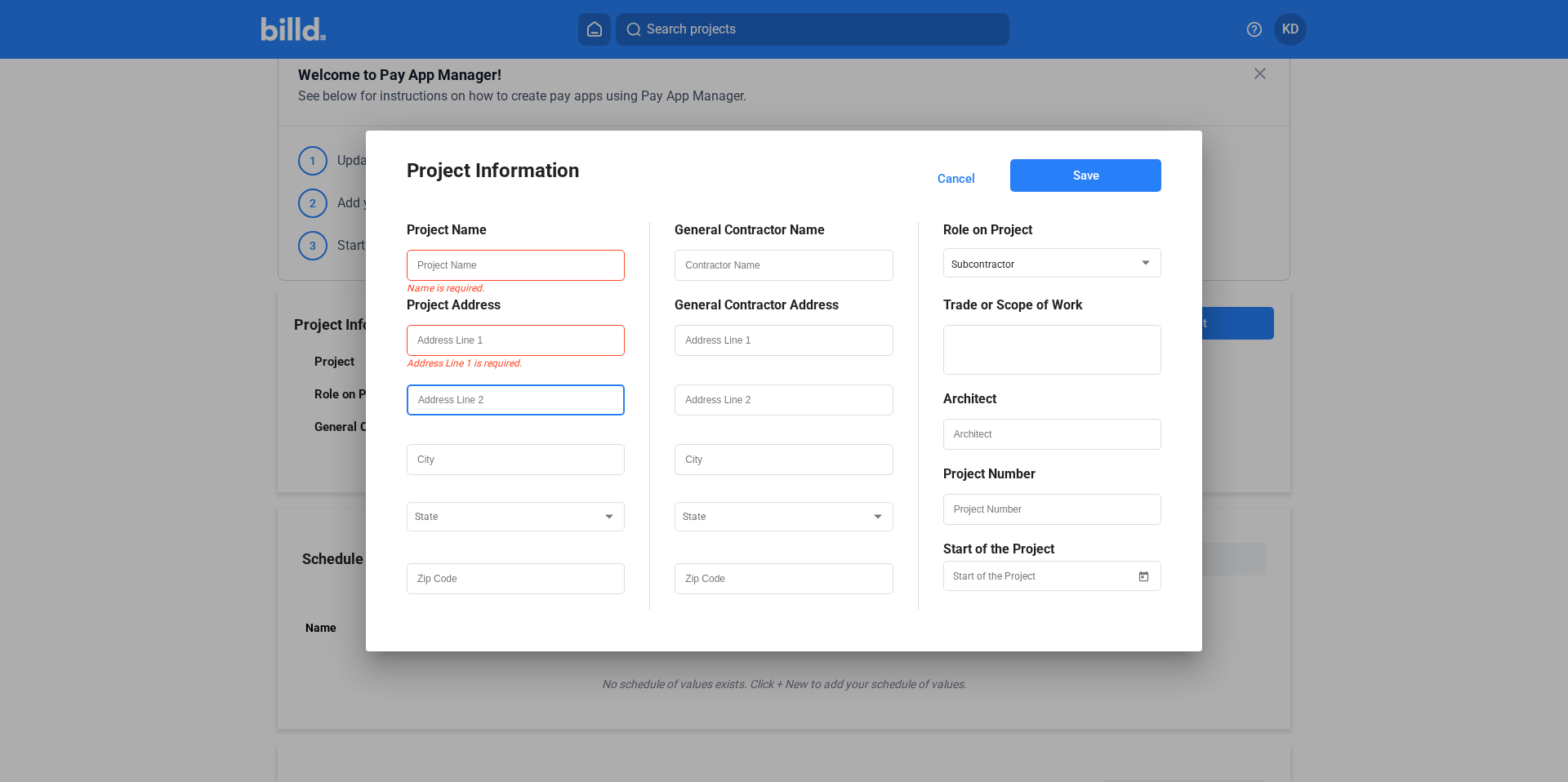
click at [459, 397] on input "text" at bounding box center [515, 400] width 214 height 27
click at [441, 486] on div at bounding box center [515, 484] width 218 height 17
click at [782, 257] on input "text" at bounding box center [783, 265] width 214 height 27
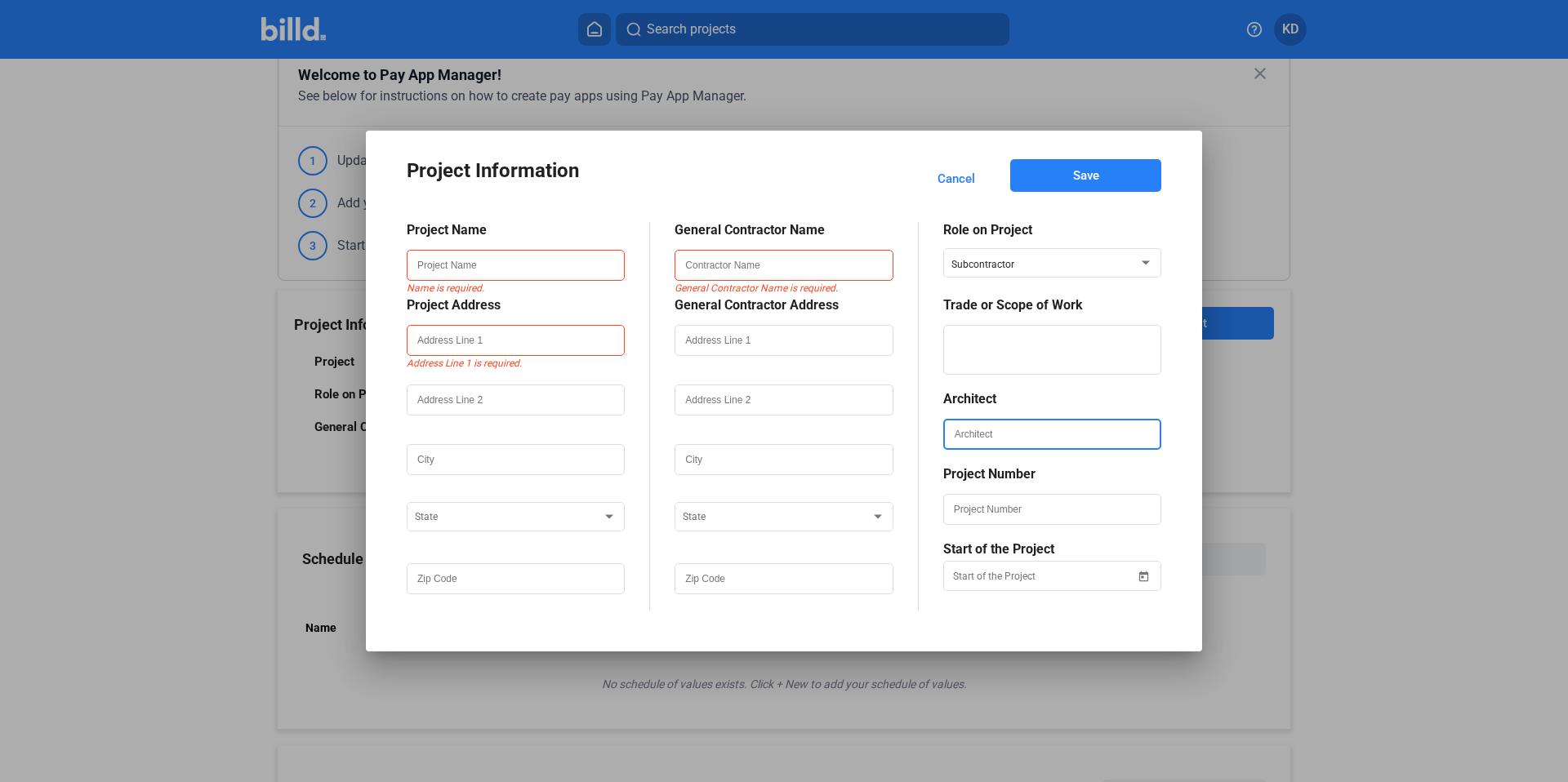
click at [1014, 440] on input "text" at bounding box center [1053, 434] width 214 height 27
click at [1153, 387] on div at bounding box center [1053, 383] width 218 height 17
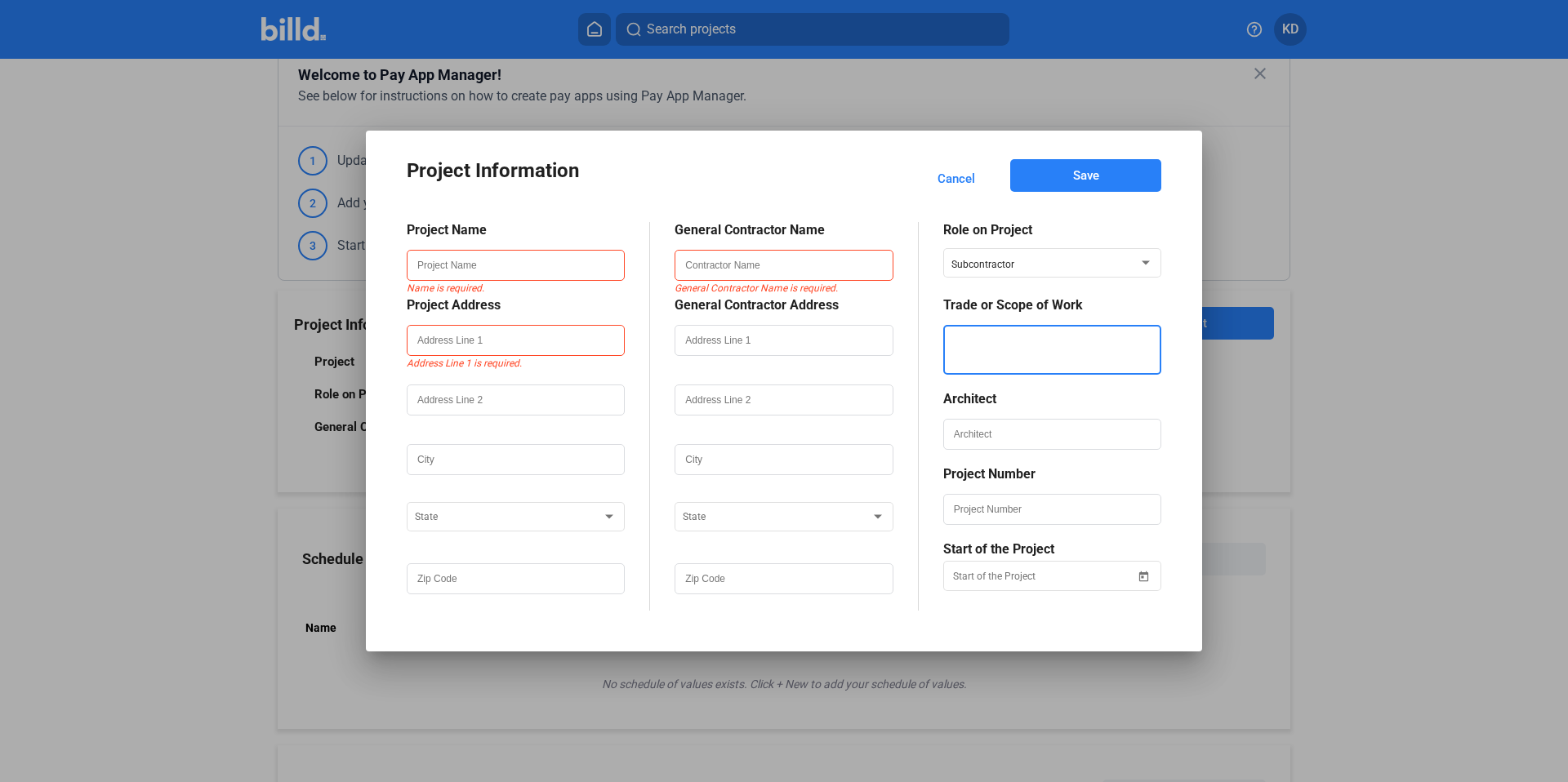
click at [1009, 332] on textarea at bounding box center [1053, 350] width 214 height 50
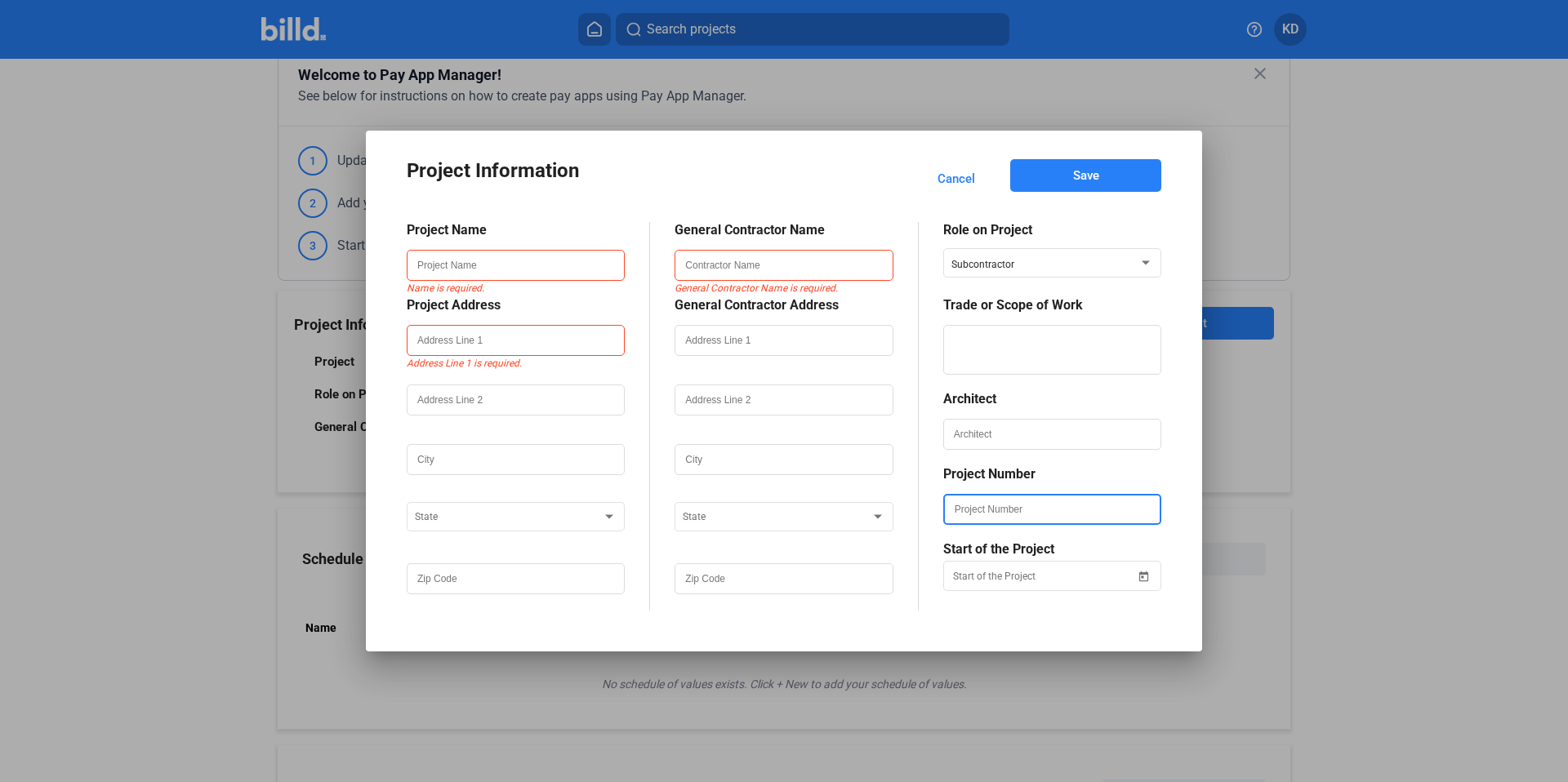
click at [974, 515] on input "text" at bounding box center [1053, 509] width 214 height 27
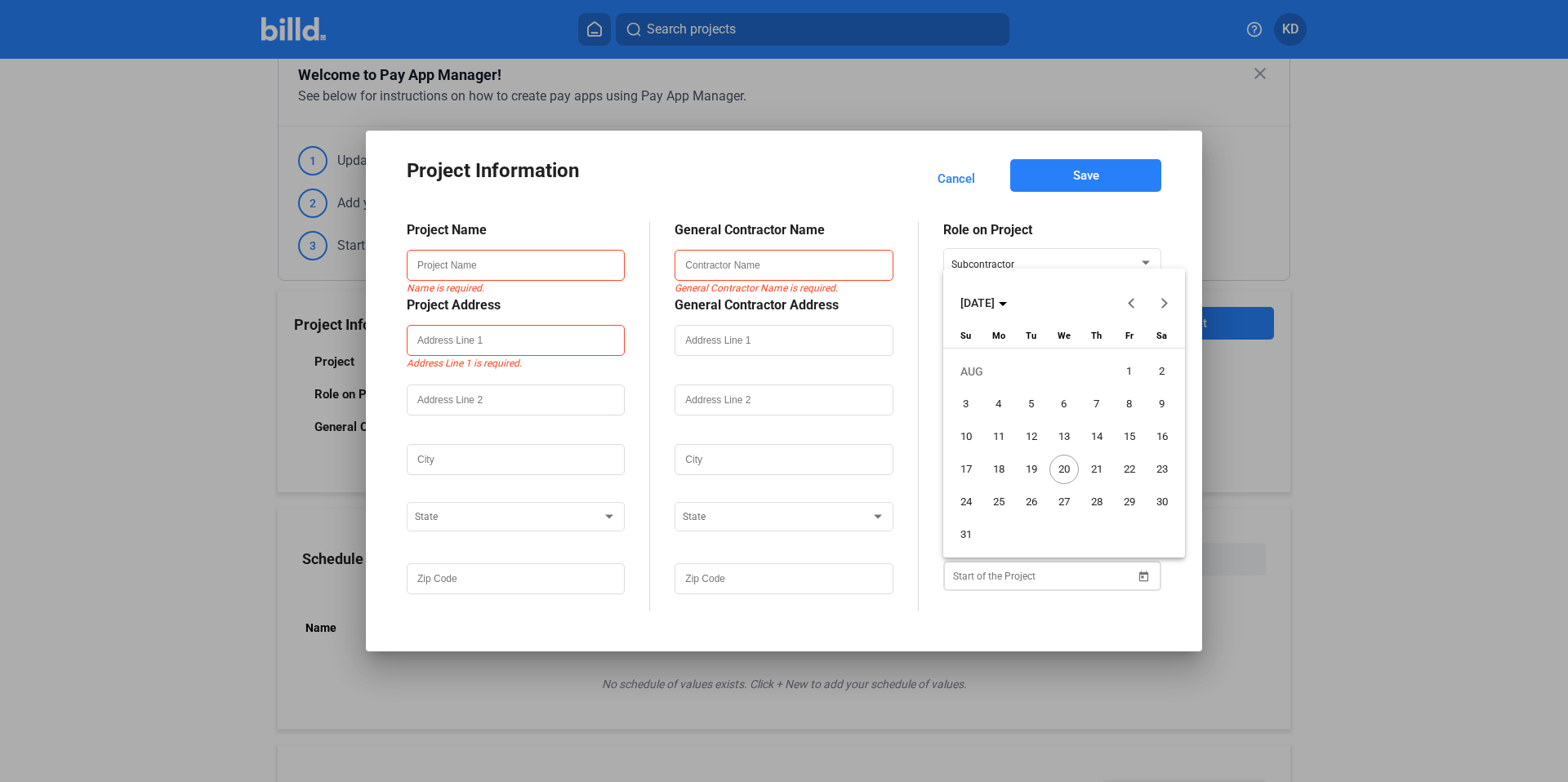
click at [969, 575] on div "Project Information Cancel Save Project Name Name is required. Project Address …" at bounding box center [784, 391] width 1568 height 782
click at [962, 612] on div at bounding box center [784, 391] width 1568 height 782
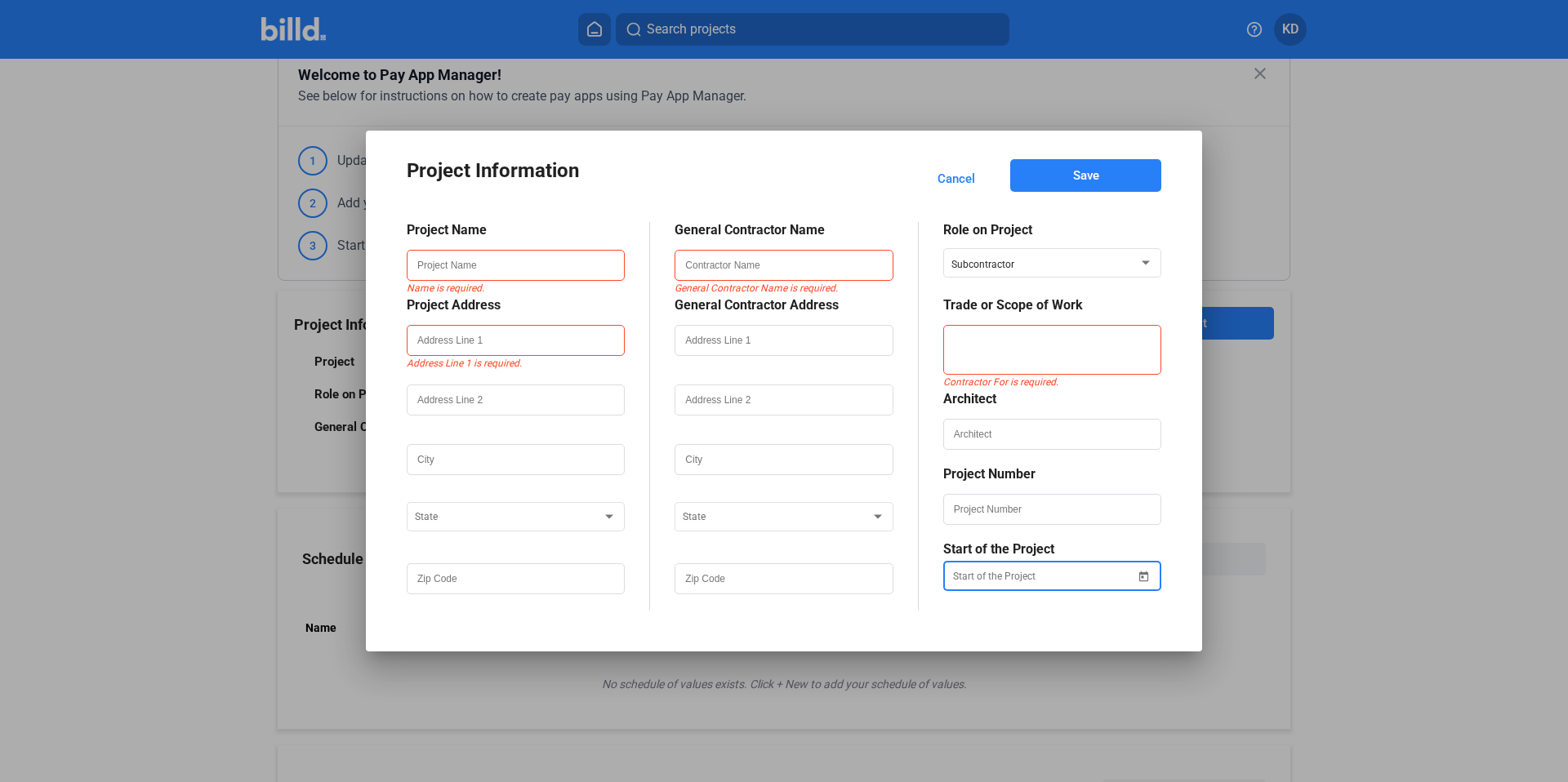
click at [1002, 486] on div at bounding box center [1053, 512] width 218 height 60
click at [1002, 516] on input "text" at bounding box center [1053, 509] width 214 height 27
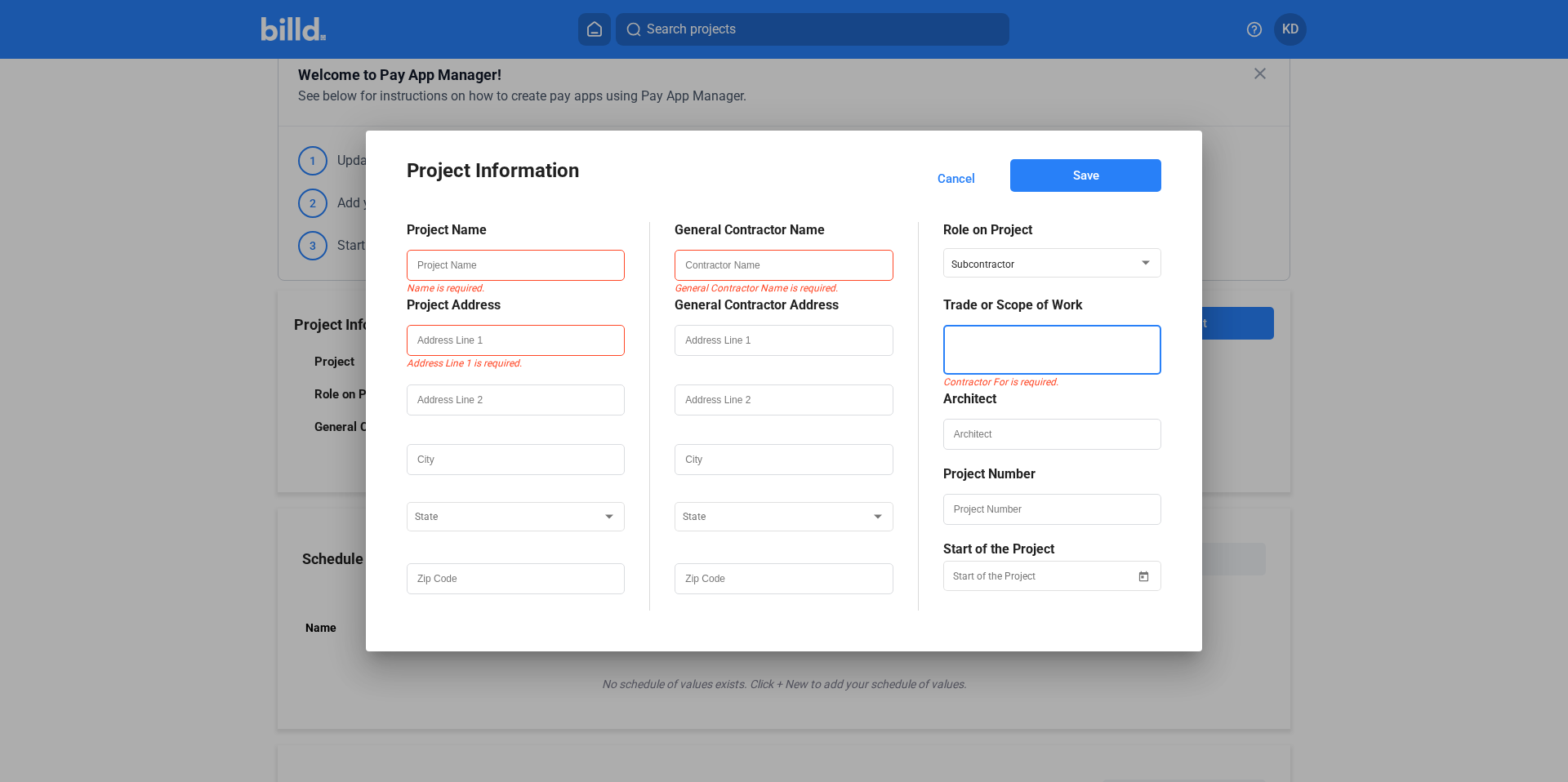
click at [1026, 351] on textarea at bounding box center [1053, 350] width 214 height 50
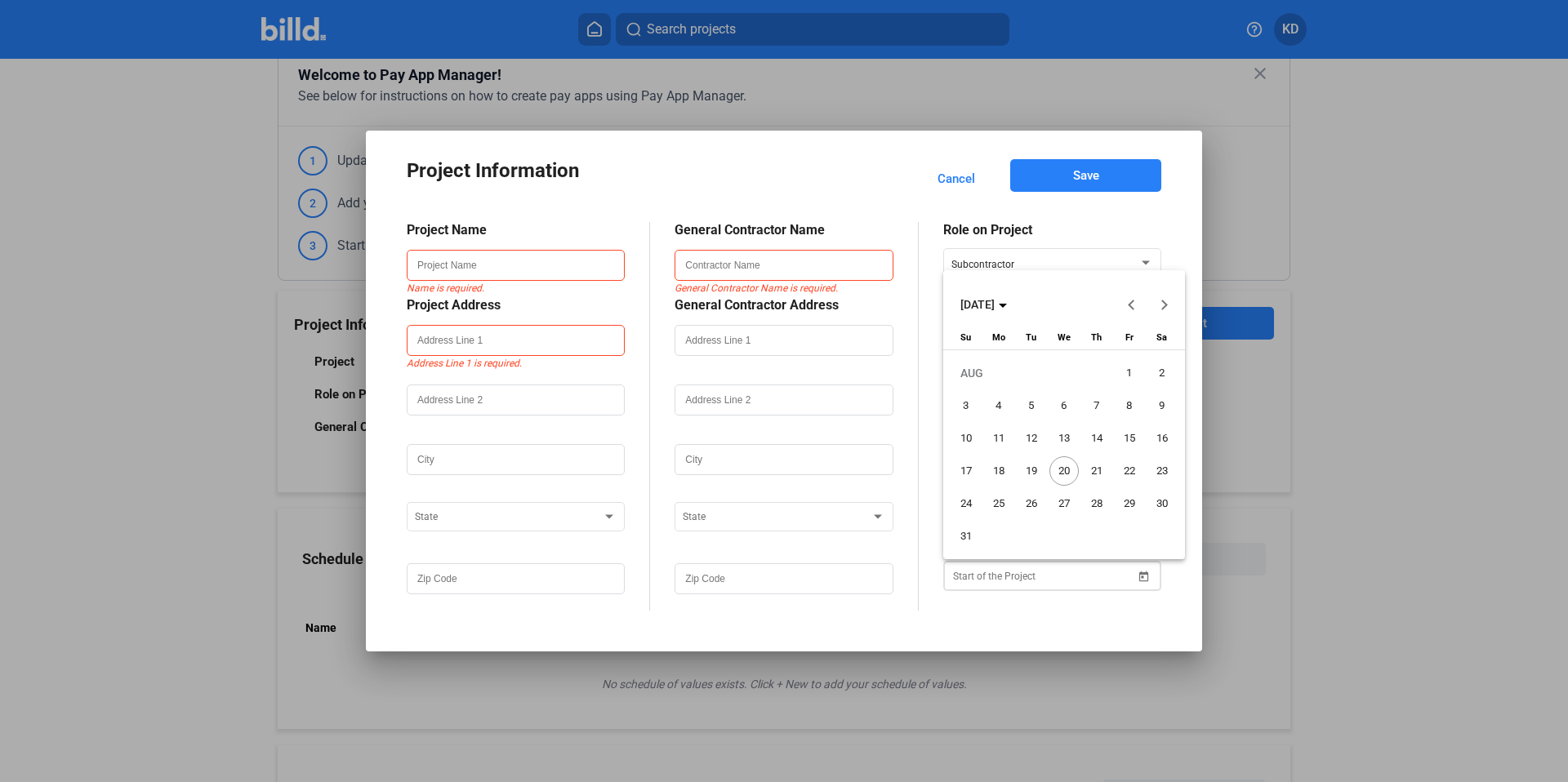
click at [994, 576] on div "Project Information Cancel Save Project Name Name is required. Project Address …" at bounding box center [784, 391] width 1568 height 782
click at [1034, 619] on div at bounding box center [784, 391] width 1568 height 782
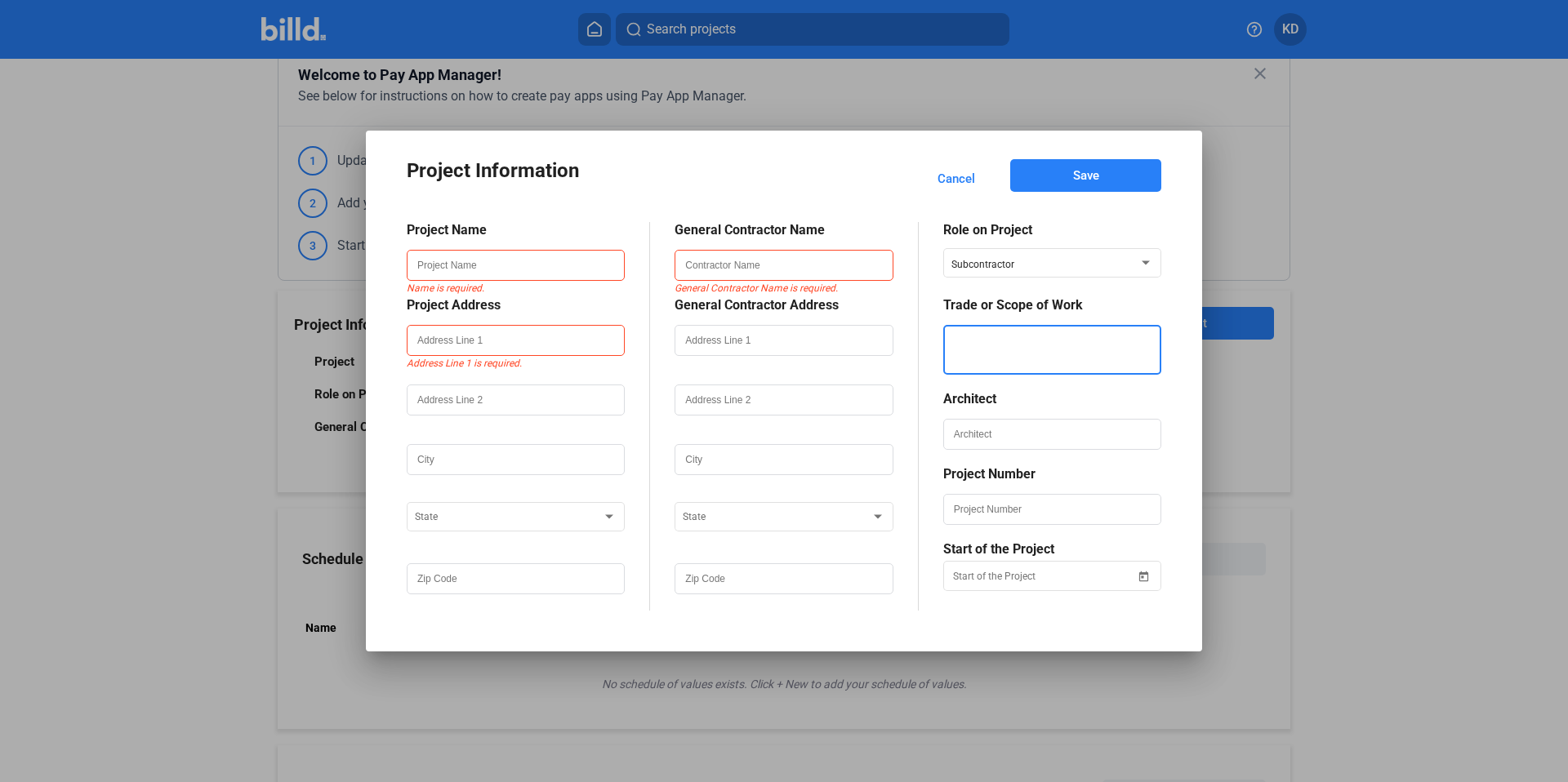
click at [1038, 348] on textarea at bounding box center [1053, 350] width 214 height 50
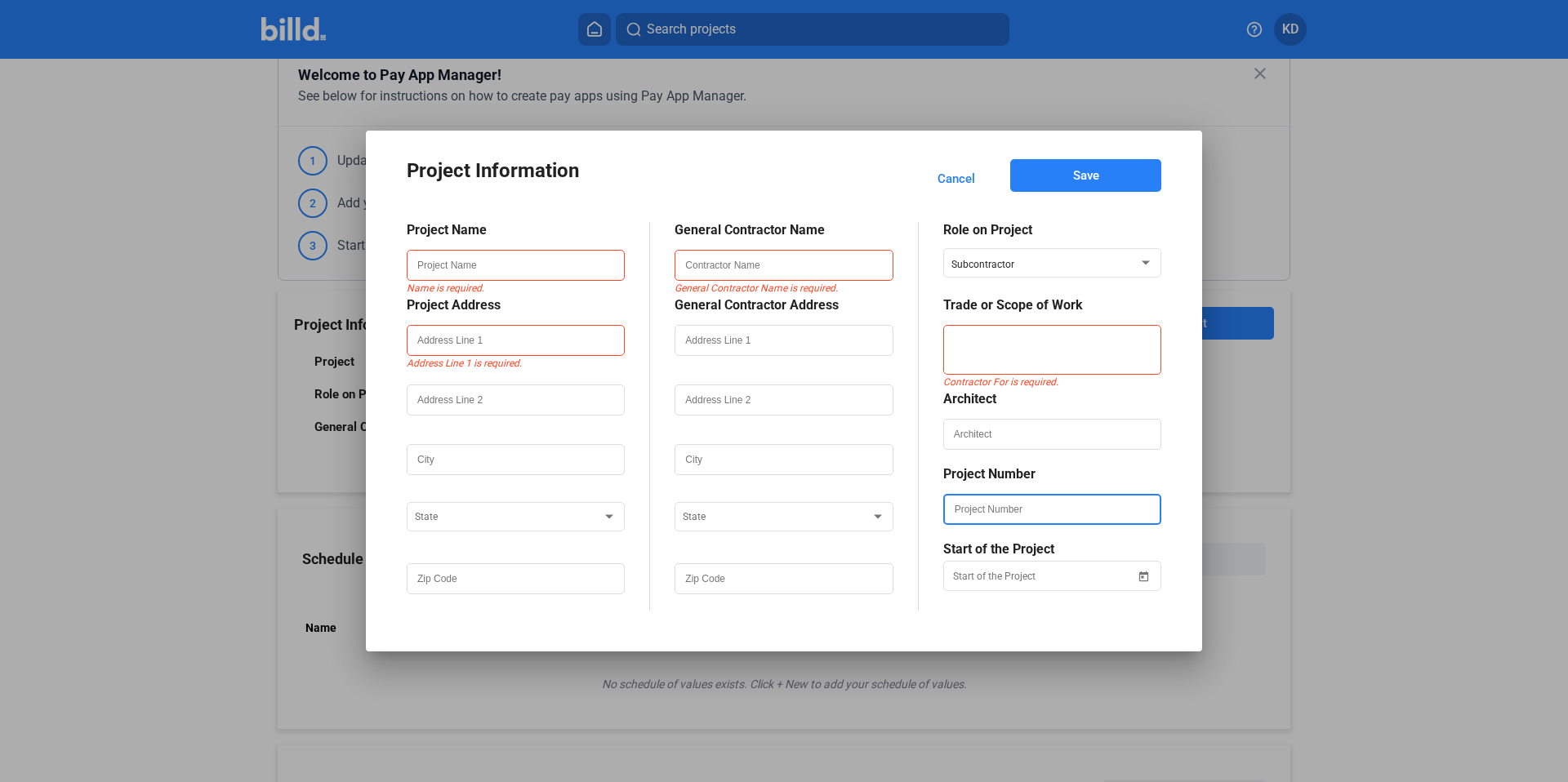
click at [986, 522] on input "text" at bounding box center [1053, 509] width 214 height 27
click at [980, 445] on input "text" at bounding box center [1053, 434] width 214 height 27
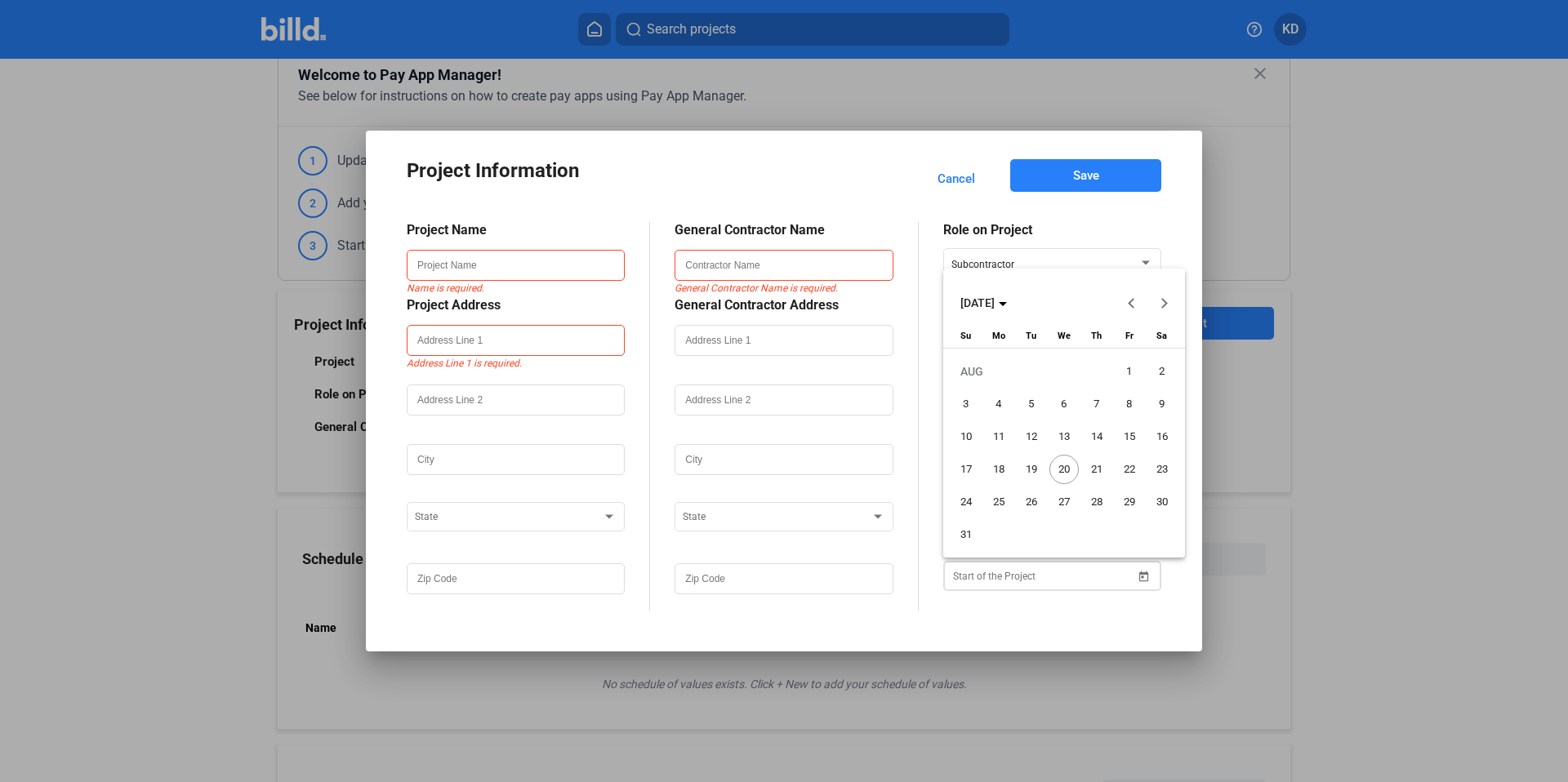
click at [957, 577] on div "Project Information Cancel Save Project Name Name is required. Project Address …" at bounding box center [784, 391] width 1568 height 782
click at [975, 622] on div at bounding box center [784, 391] width 1568 height 782
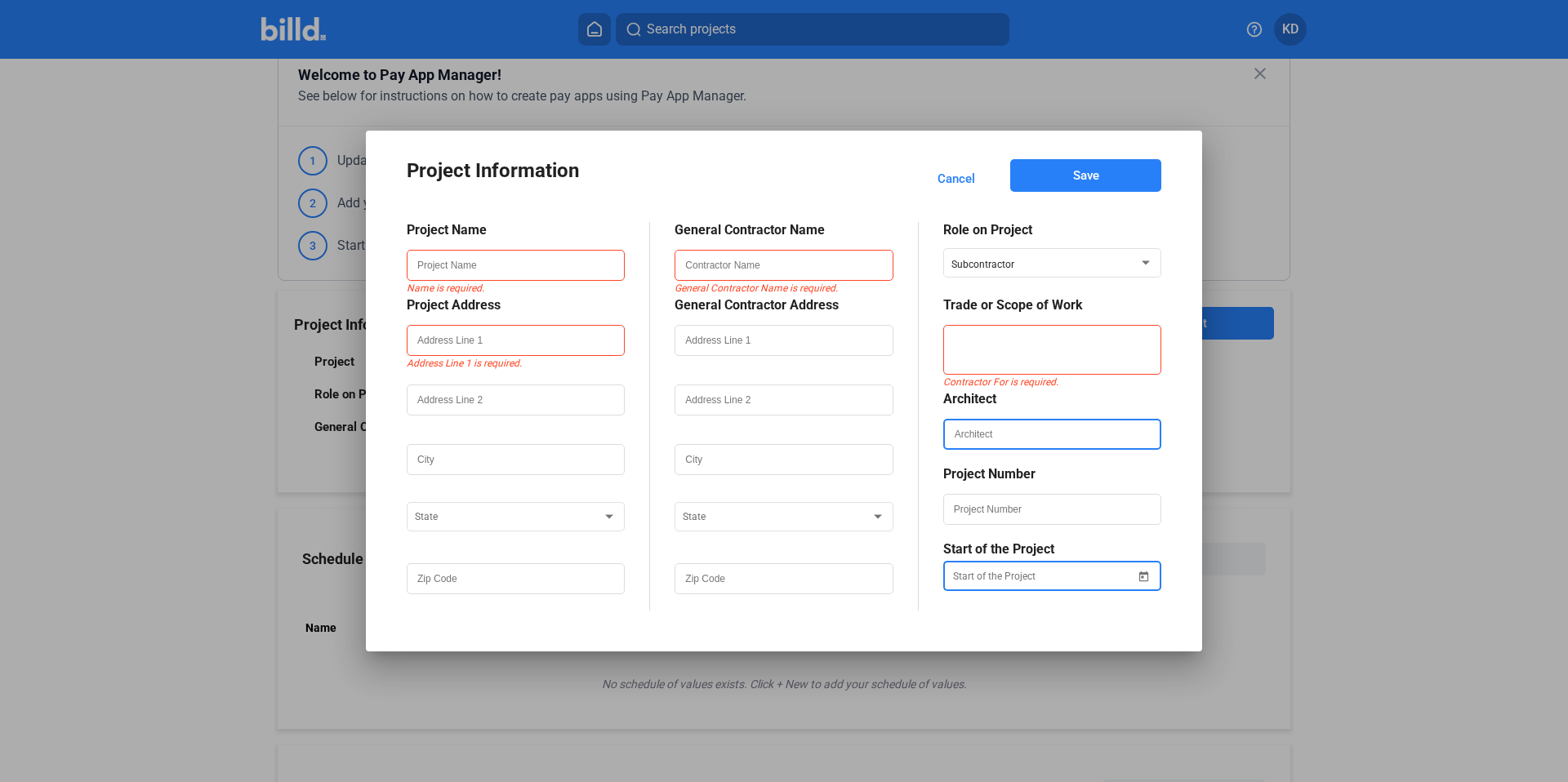
click at [991, 440] on input "text" at bounding box center [1053, 434] width 214 height 27
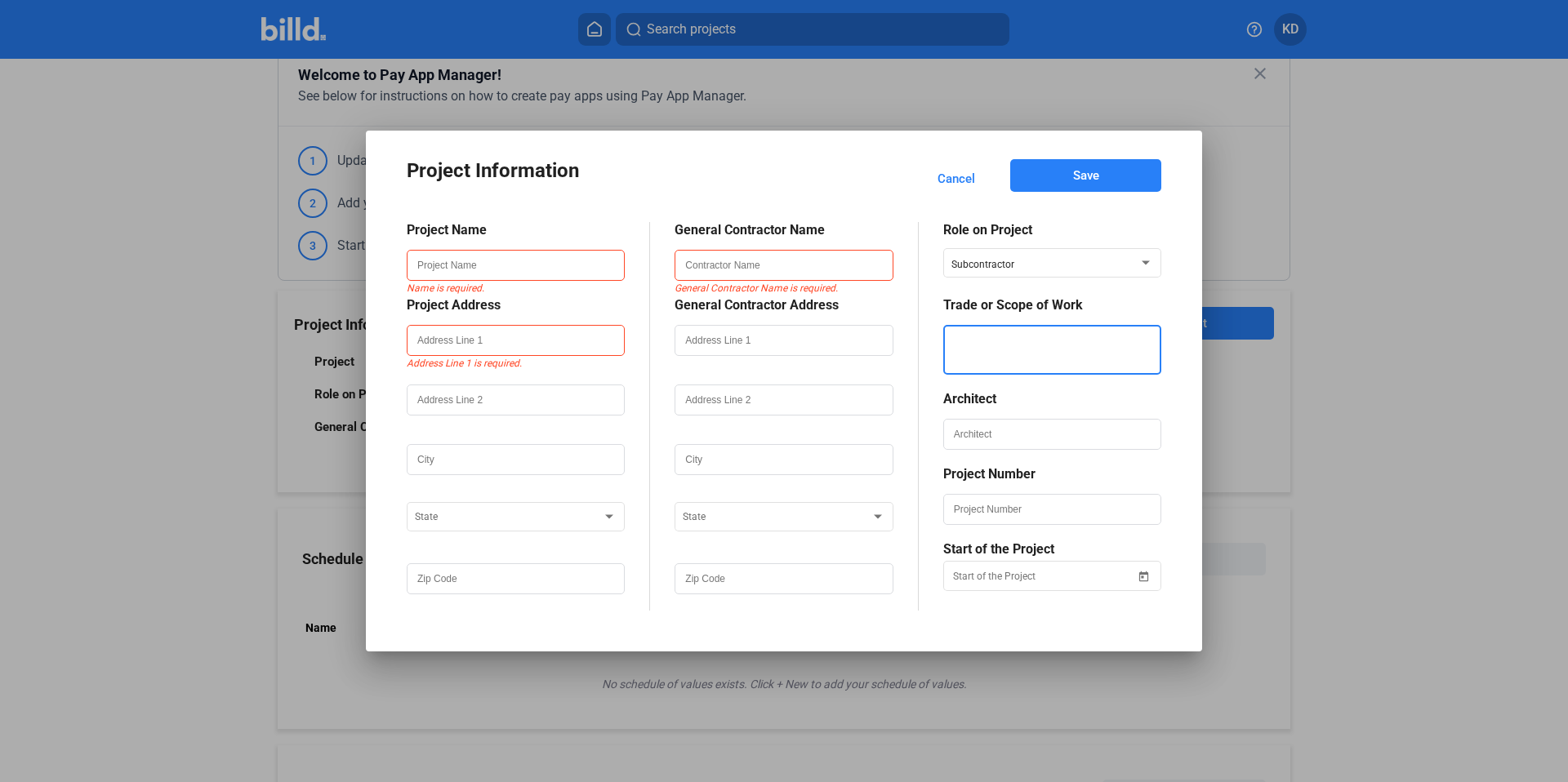
click at [1008, 353] on textarea at bounding box center [1053, 350] width 214 height 50
click at [1032, 356] on textarea at bounding box center [1053, 350] width 214 height 50
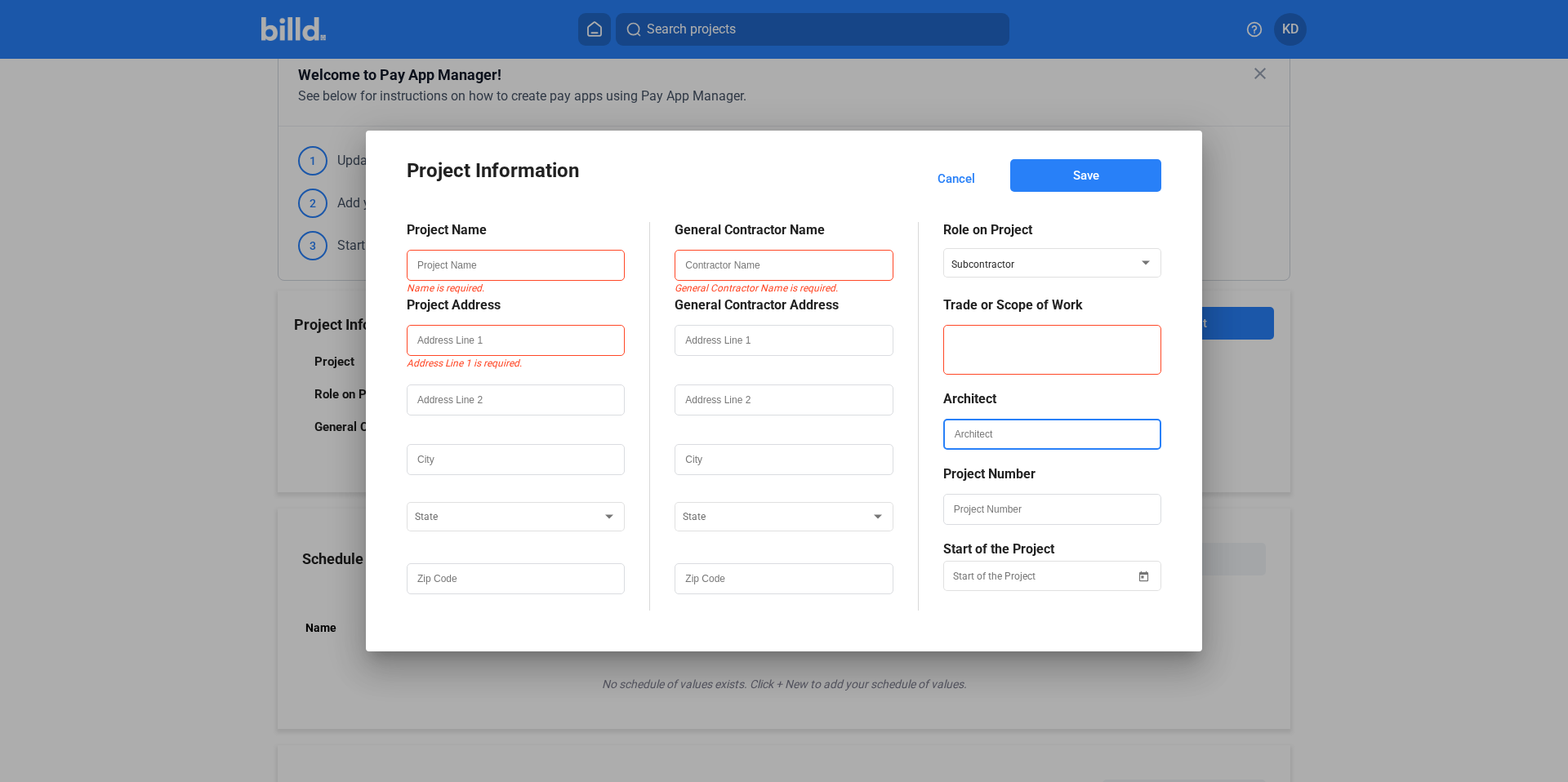
click at [999, 441] on input "text" at bounding box center [1053, 434] width 214 height 27
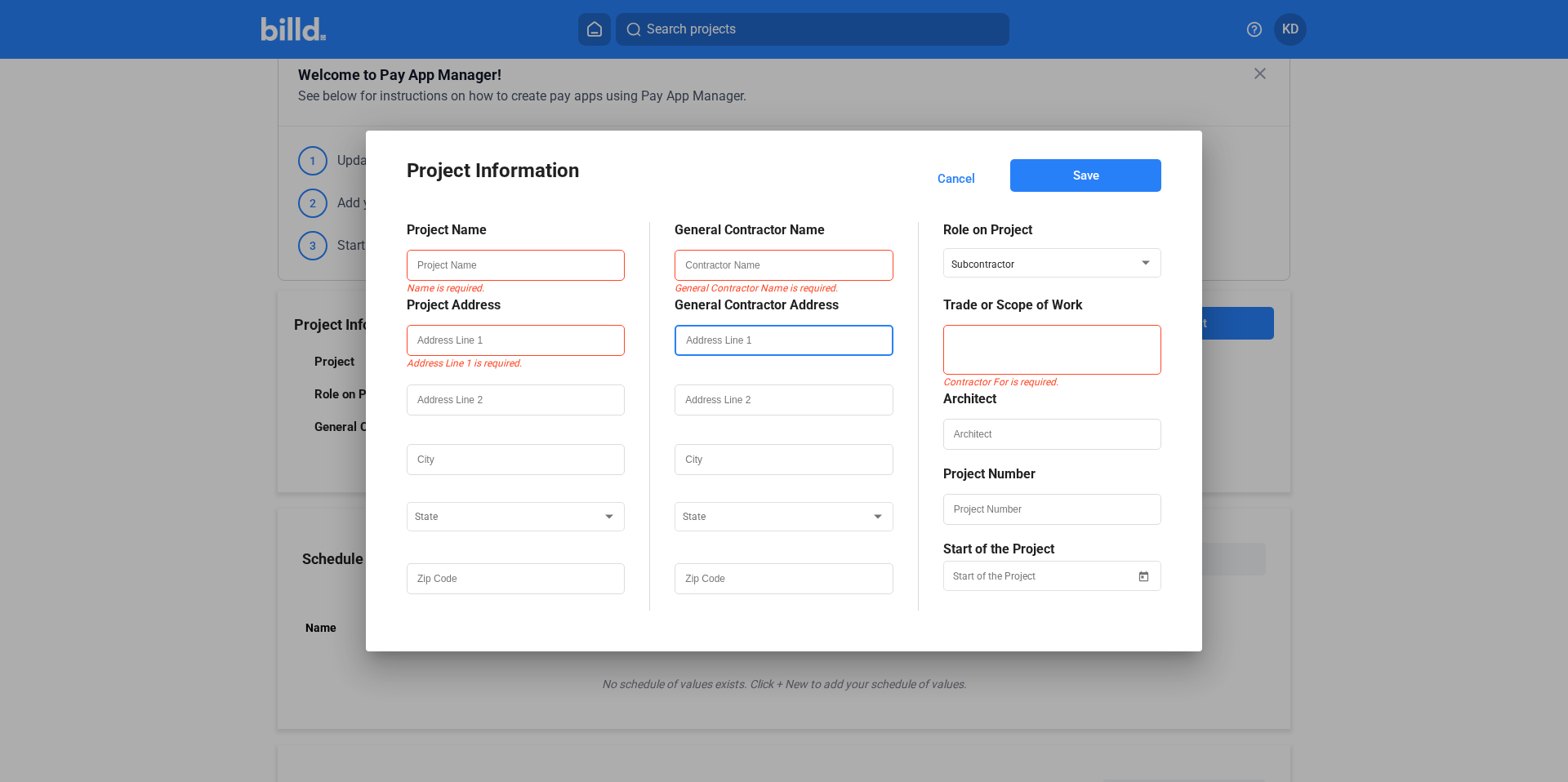
click at [781, 347] on input "text" at bounding box center [783, 340] width 214 height 27
click at [634, 367] on div "Project Name Name is required. Project Address Address Line 1 is required. State" at bounding box center [528, 416] width 244 height 389
click at [580, 248] on div "Name is required." at bounding box center [515, 268] width 218 height 60
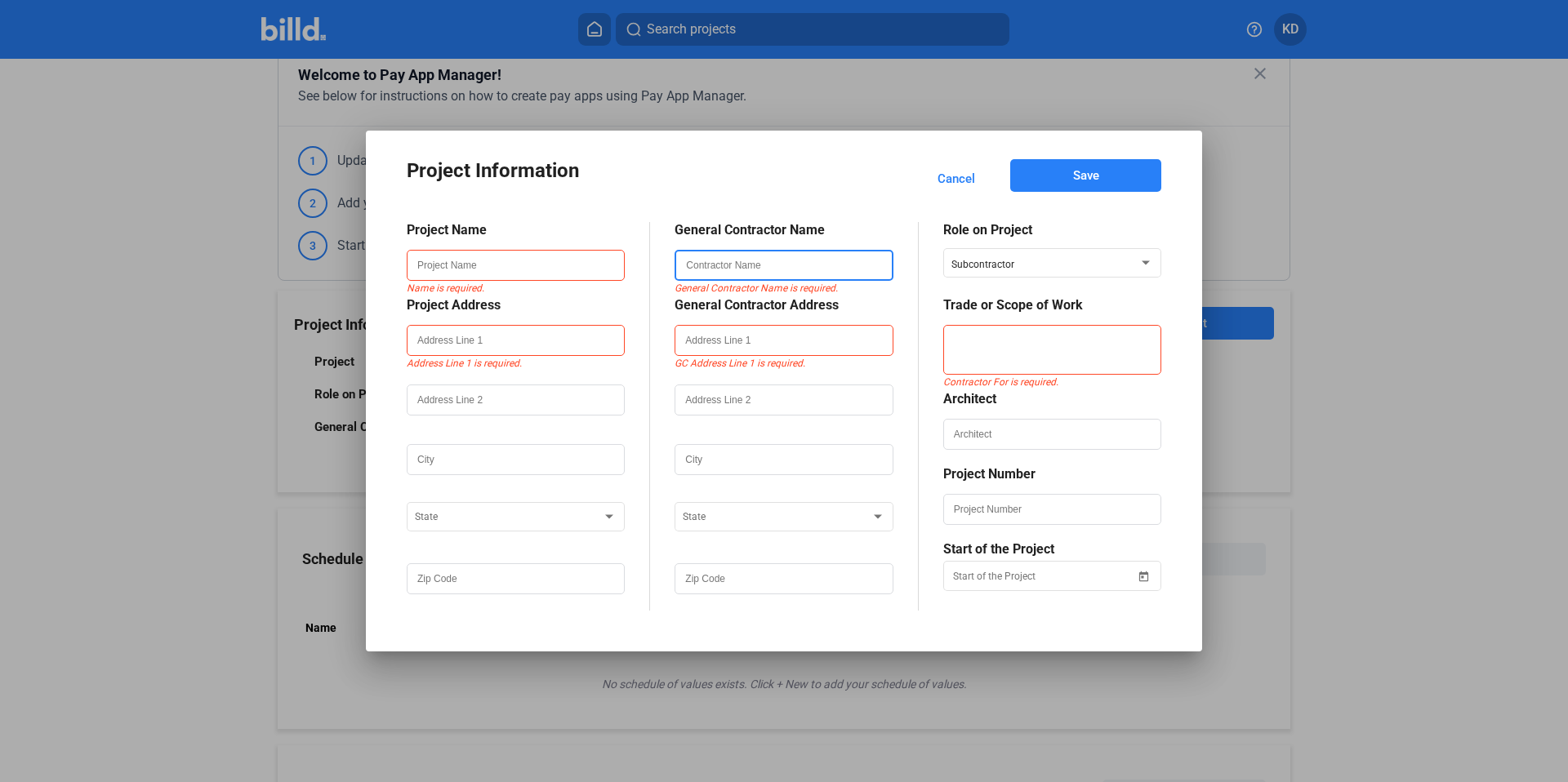
click at [761, 272] on input "text" at bounding box center [783, 265] width 214 height 27
click at [671, 209] on div "Project Name Name is required. Project Address Address Line 1 is required. Stat…" at bounding box center [784, 404] width 755 height 413
click at [758, 268] on input "text" at bounding box center [783, 265] width 214 height 27
click at [808, 198] on div "Project Name Name is required. Project Address Address Line 1 is required. Stat…" at bounding box center [784, 404] width 755 height 413
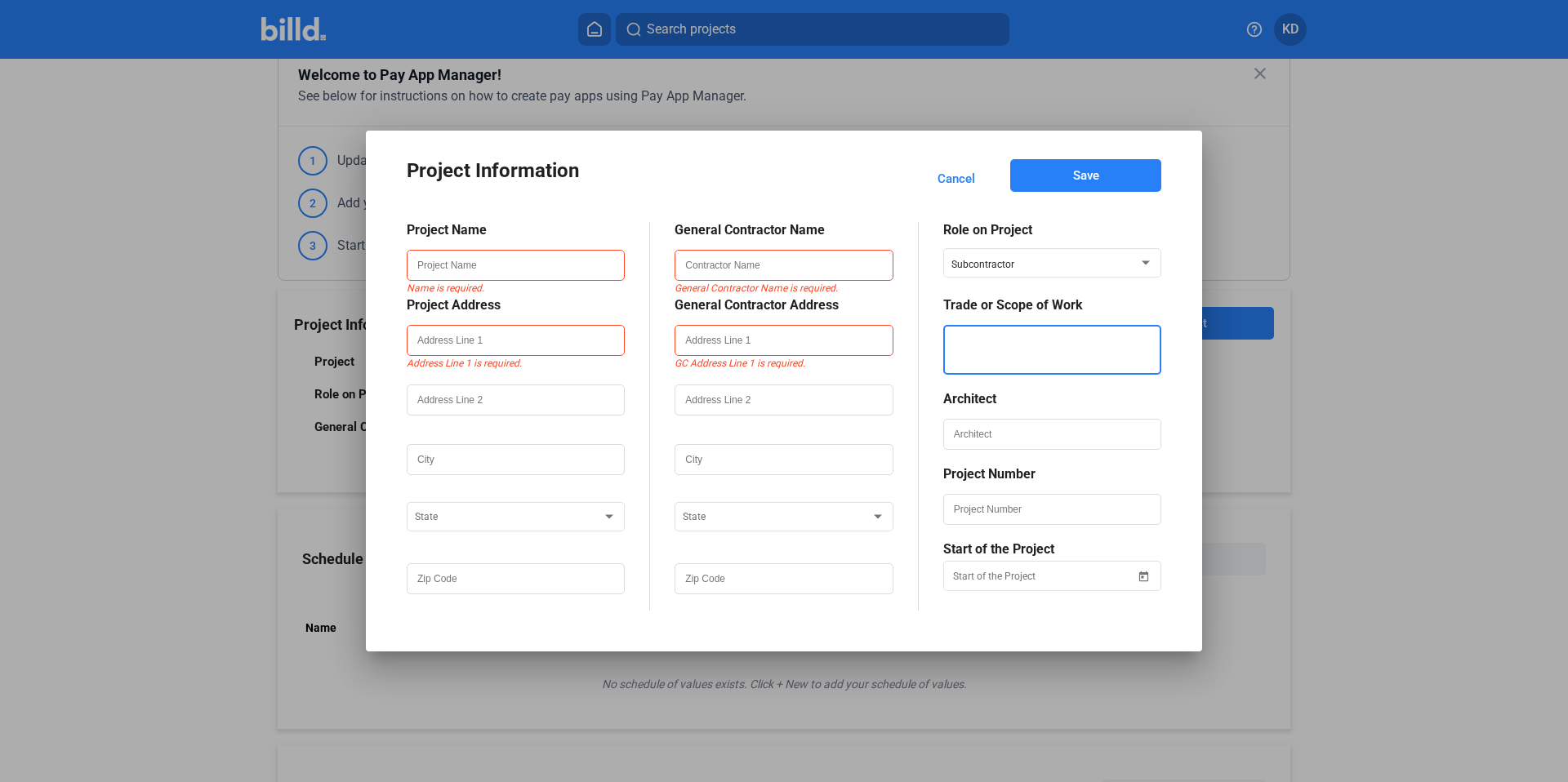
click at [1063, 358] on textarea at bounding box center [1053, 350] width 214 height 50
click at [1078, 363] on textarea at bounding box center [1053, 350] width 214 height 50
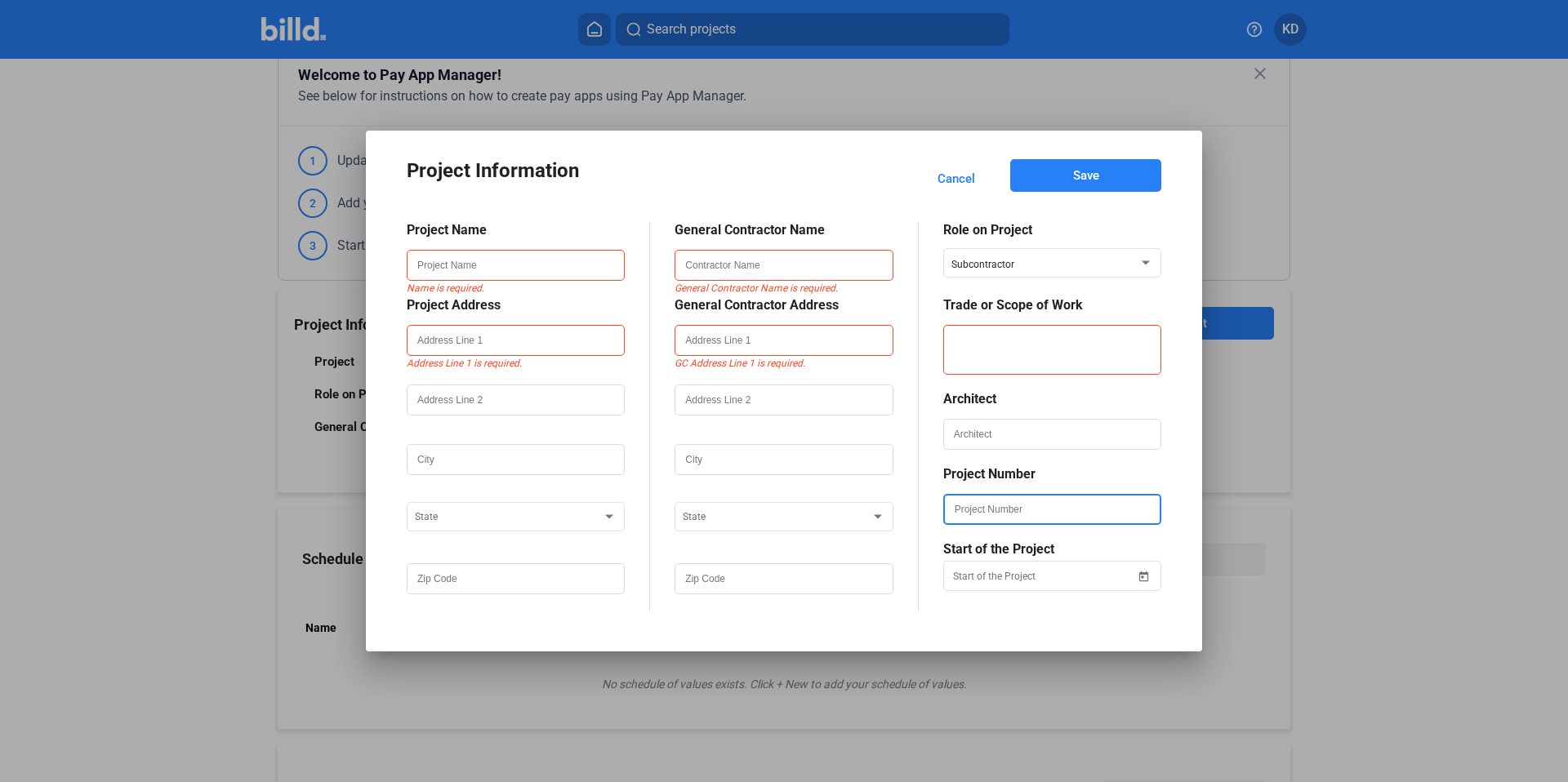
click at [1073, 510] on input "text" at bounding box center [1053, 509] width 214 height 27
click at [1174, 519] on mat-dialog-content "Project Name Name is required. Project Address Address Line 1 is required. Stat…" at bounding box center [784, 404] width 794 height 413
click at [675, 205] on div "Project Name Name is required. Project Address Address Line 1 is required. Stat…" at bounding box center [784, 404] width 755 height 413
click at [1166, 416] on mat-dialog-content "Project Name Name is required. Project Address Address Line 1 is required. Stat…" at bounding box center [784, 404] width 794 height 413
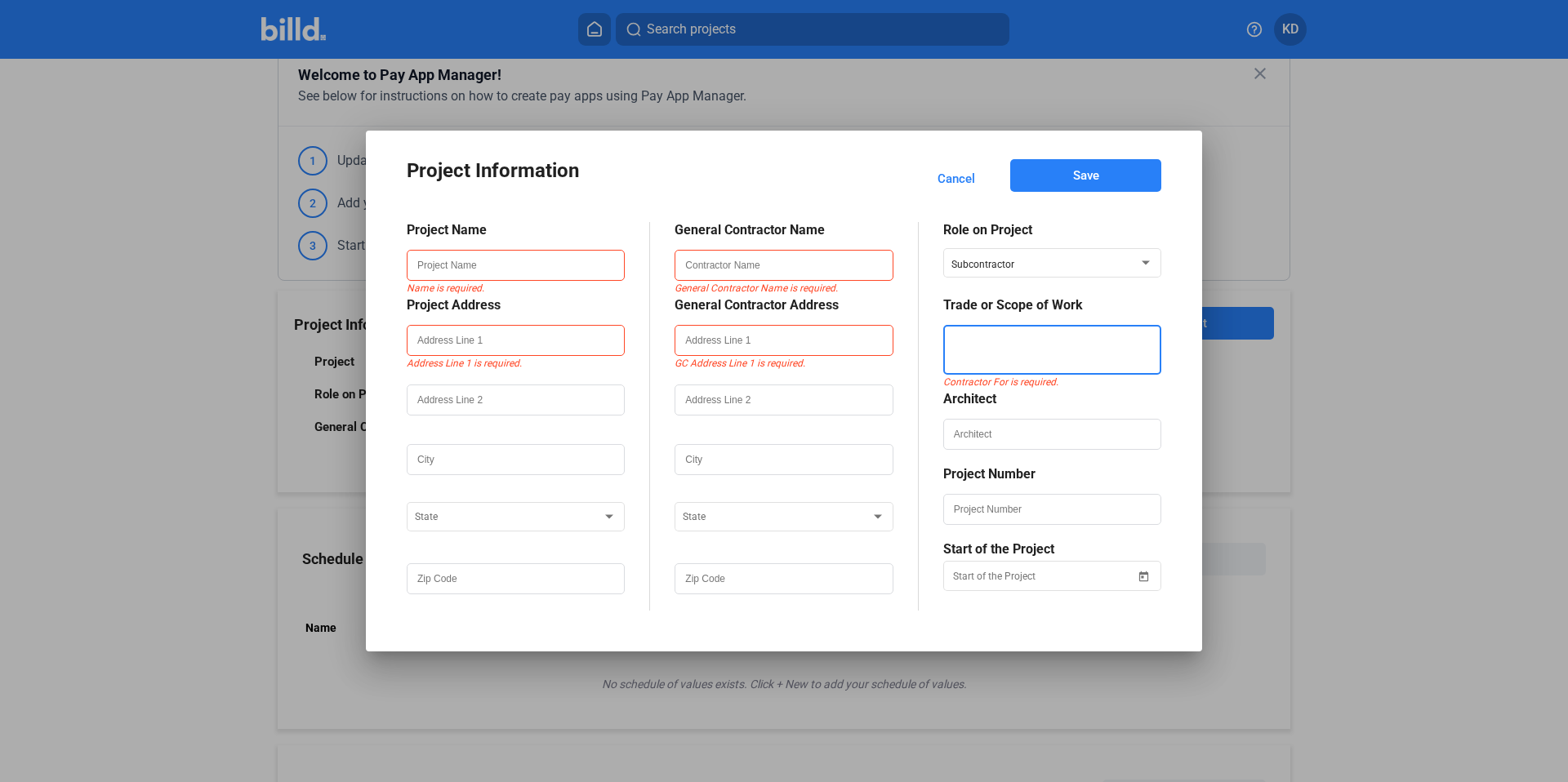
click at [1049, 367] on textarea at bounding box center [1053, 350] width 214 height 50
click at [1045, 361] on textarea at bounding box center [1053, 350] width 214 height 50
click at [1181, 390] on mat-dialog-container "Project Information Cancel Save Project Name Name is required. Project Address …" at bounding box center [784, 391] width 836 height 521
click at [691, 191] on div "Project Information Cancel Save" at bounding box center [784, 179] width 755 height 38
click at [1026, 263] on div "Subcontractor" at bounding box center [1044, 261] width 187 height 20
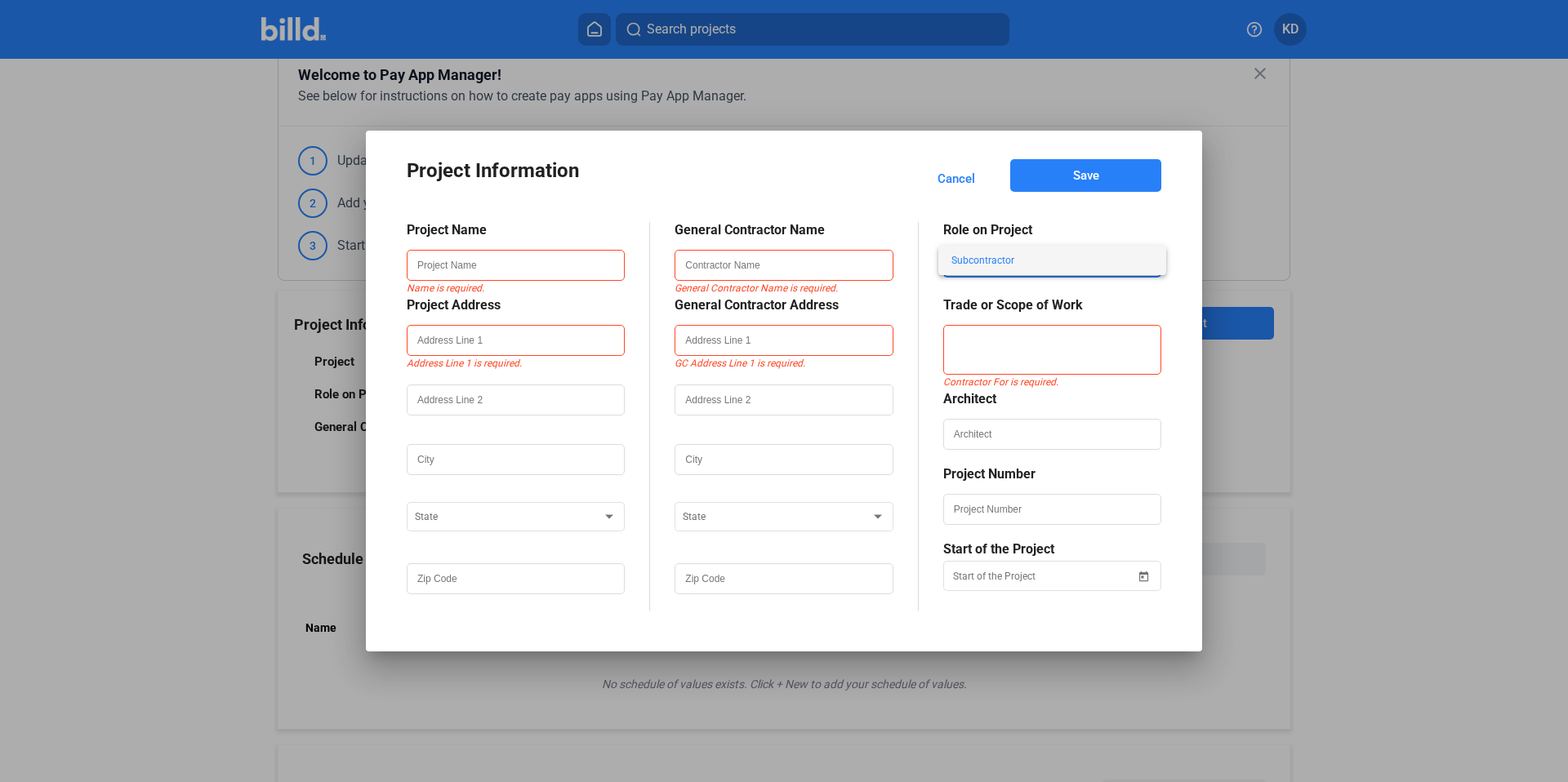
click at [1165, 226] on div at bounding box center [784, 391] width 1568 height 782
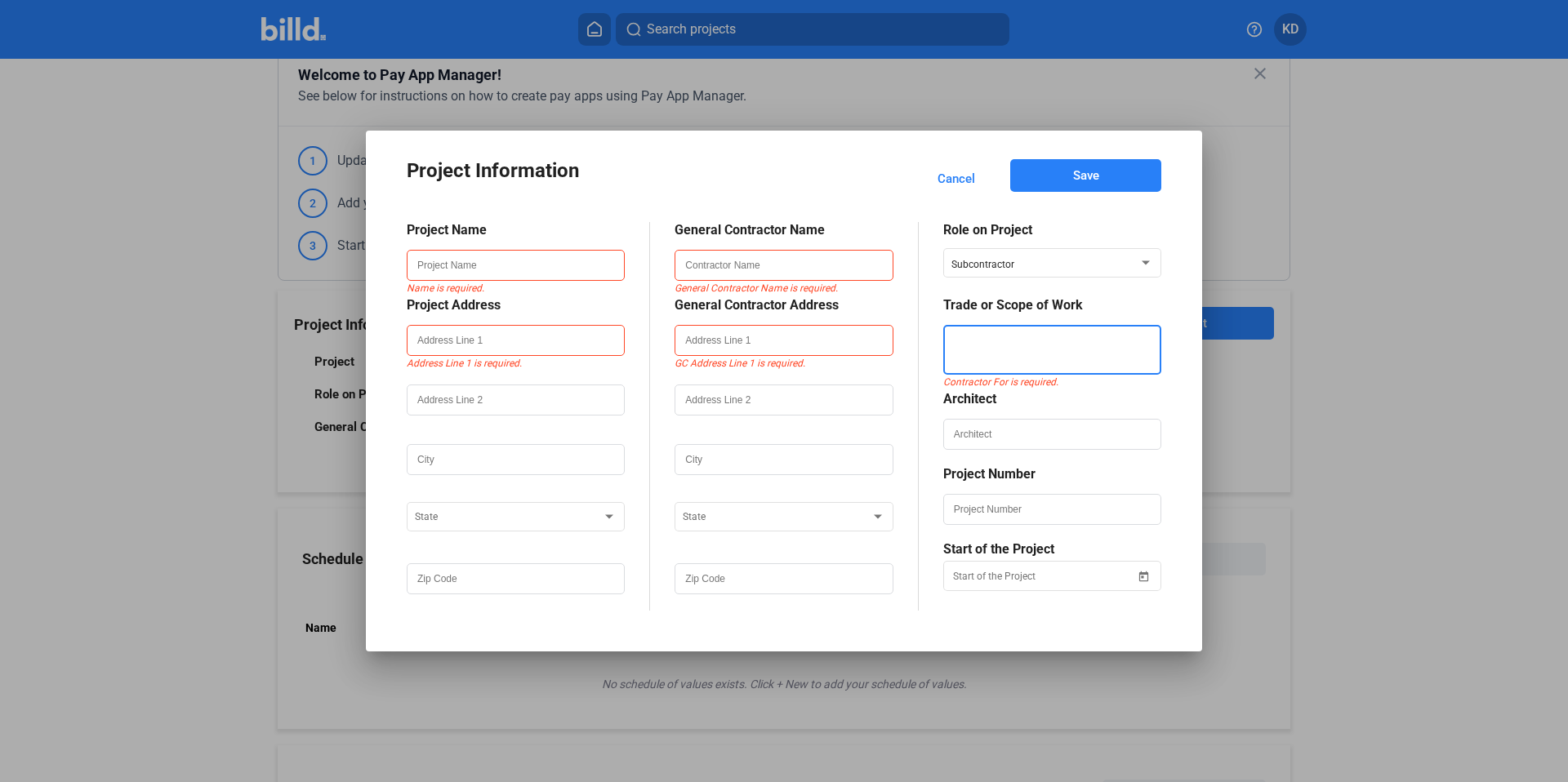
click at [1033, 342] on textarea at bounding box center [1053, 350] width 214 height 50
drag, startPoint x: 945, startPoint y: 308, endPoint x: 1072, endPoint y: 445, distance: 186.8
click at [1072, 445] on div "Role on Project Subcontractor Trade or Scope of Work Contractor For is required…" at bounding box center [1040, 416] width 243 height 389
click at [1162, 421] on mat-dialog-content "Project Name Name is required. Project Address Address Line 1 is required. Stat…" at bounding box center [784, 404] width 794 height 413
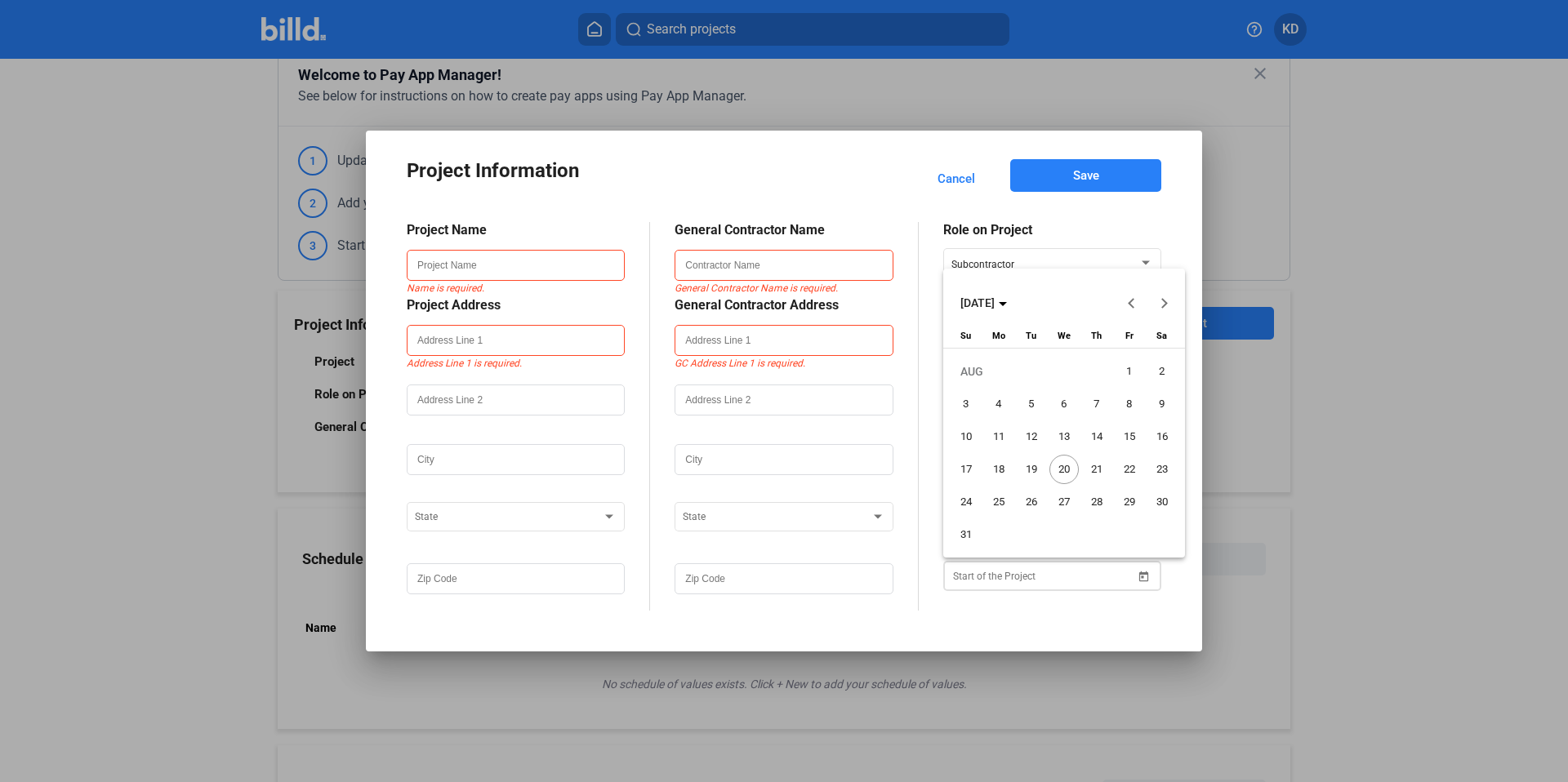
click at [1008, 576] on div "Project Information Cancel Save Project Name Name is required. Project Address …" at bounding box center [784, 391] width 1568 height 782
click at [924, 486] on div at bounding box center [784, 391] width 1568 height 782
click at [693, 621] on div at bounding box center [784, 391] width 1568 height 782
click at [926, 214] on div at bounding box center [784, 391] width 1568 height 782
click at [1057, 615] on div at bounding box center [784, 391] width 1568 height 782
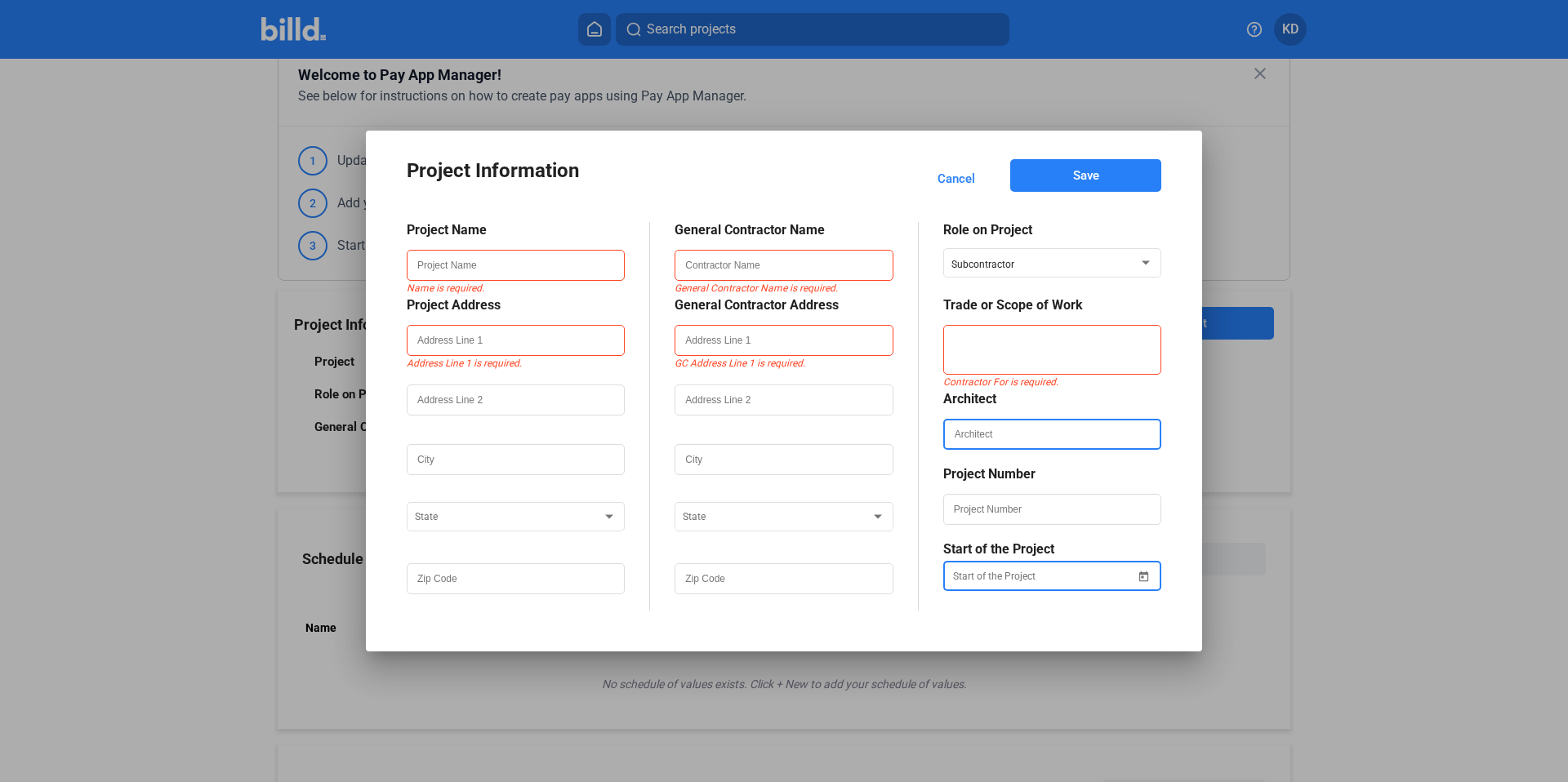
click at [973, 440] on input "text" at bounding box center [1053, 434] width 214 height 27
click at [677, 208] on div "Project Name Name is required. Project Address Address Line 1 is required. Stat…" at bounding box center [784, 404] width 755 height 413
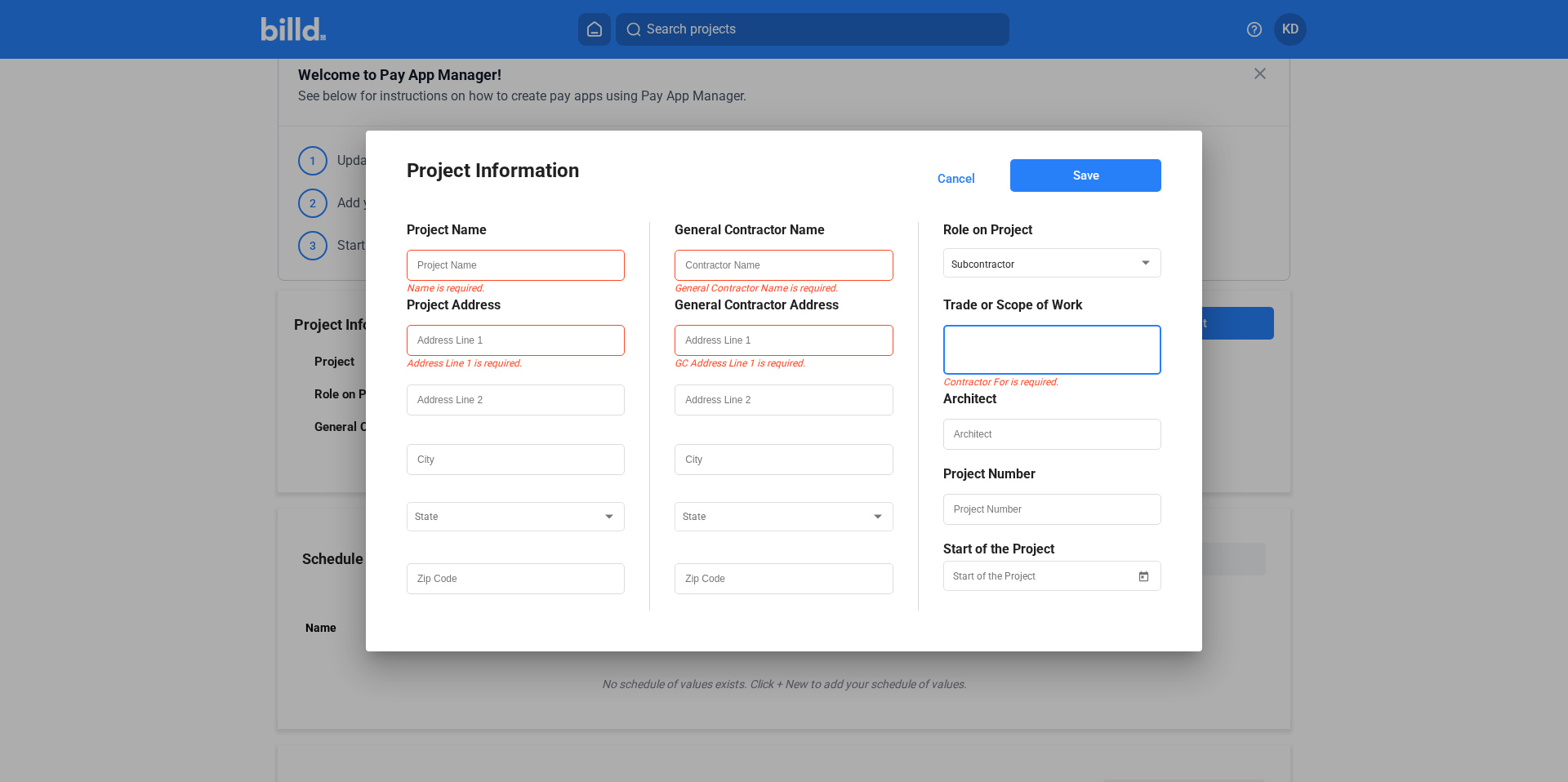
click at [1091, 364] on textarea at bounding box center [1053, 350] width 214 height 50
click at [1023, 615] on div "Project Information Cancel Save Project Name Name is required. Project Address …" at bounding box center [784, 391] width 787 height 472
click at [814, 183] on div "Project Information" at bounding box center [654, 175] width 496 height 30
click at [1037, 253] on div "Subcontractor" at bounding box center [1044, 261] width 187 height 20
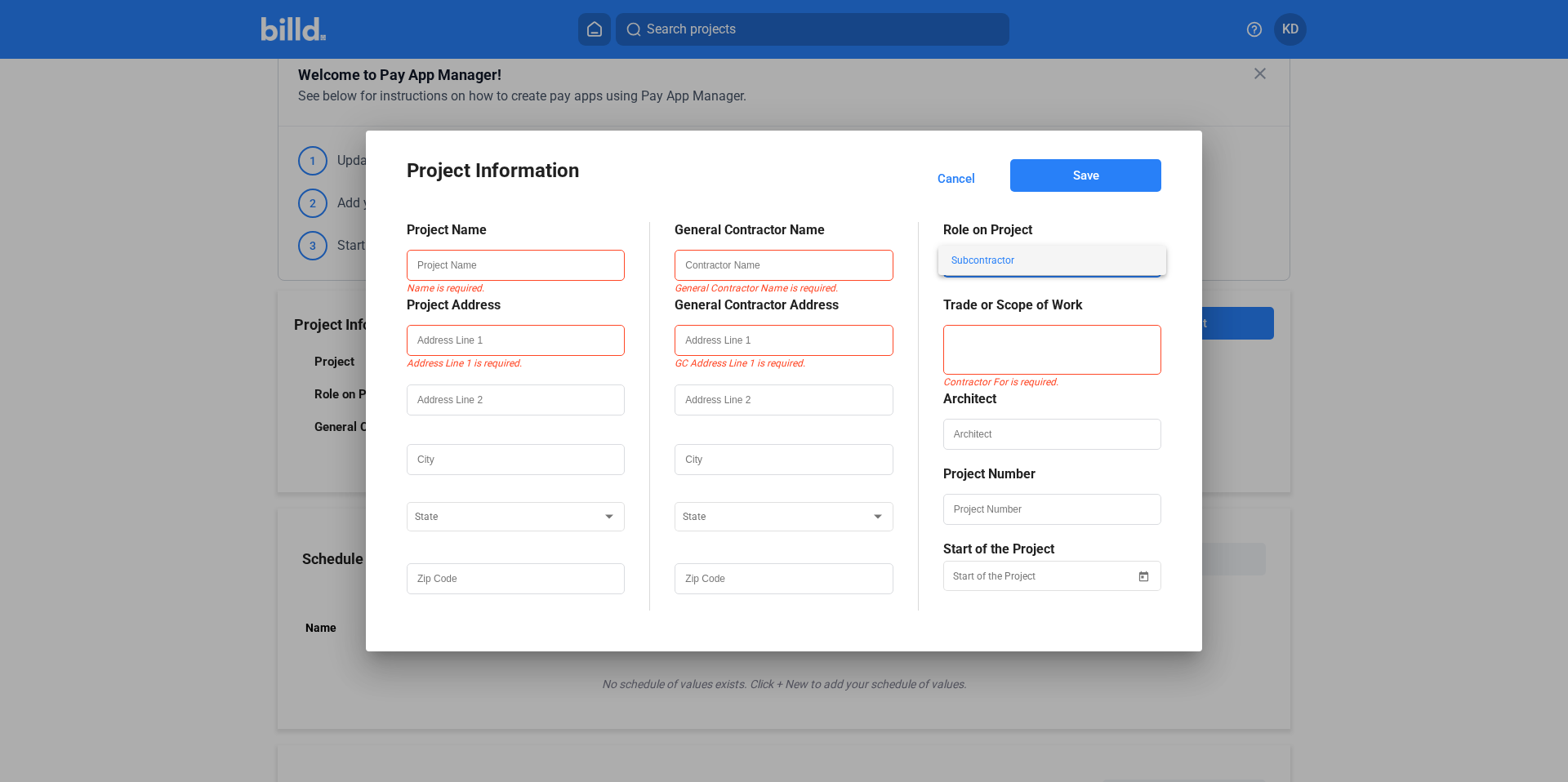
click at [1181, 233] on div at bounding box center [784, 391] width 1568 height 782
click at [925, 611] on div "Project Information Cancel Save Project Name Name is required. Project Address …" at bounding box center [784, 391] width 787 height 472
click at [1179, 390] on mat-dialog-content "Project Name Name is required. Project Address Address Line 1 is required. Stat…" at bounding box center [784, 404] width 794 height 413
click at [954, 178] on span "Cancel" at bounding box center [956, 179] width 37 height 17
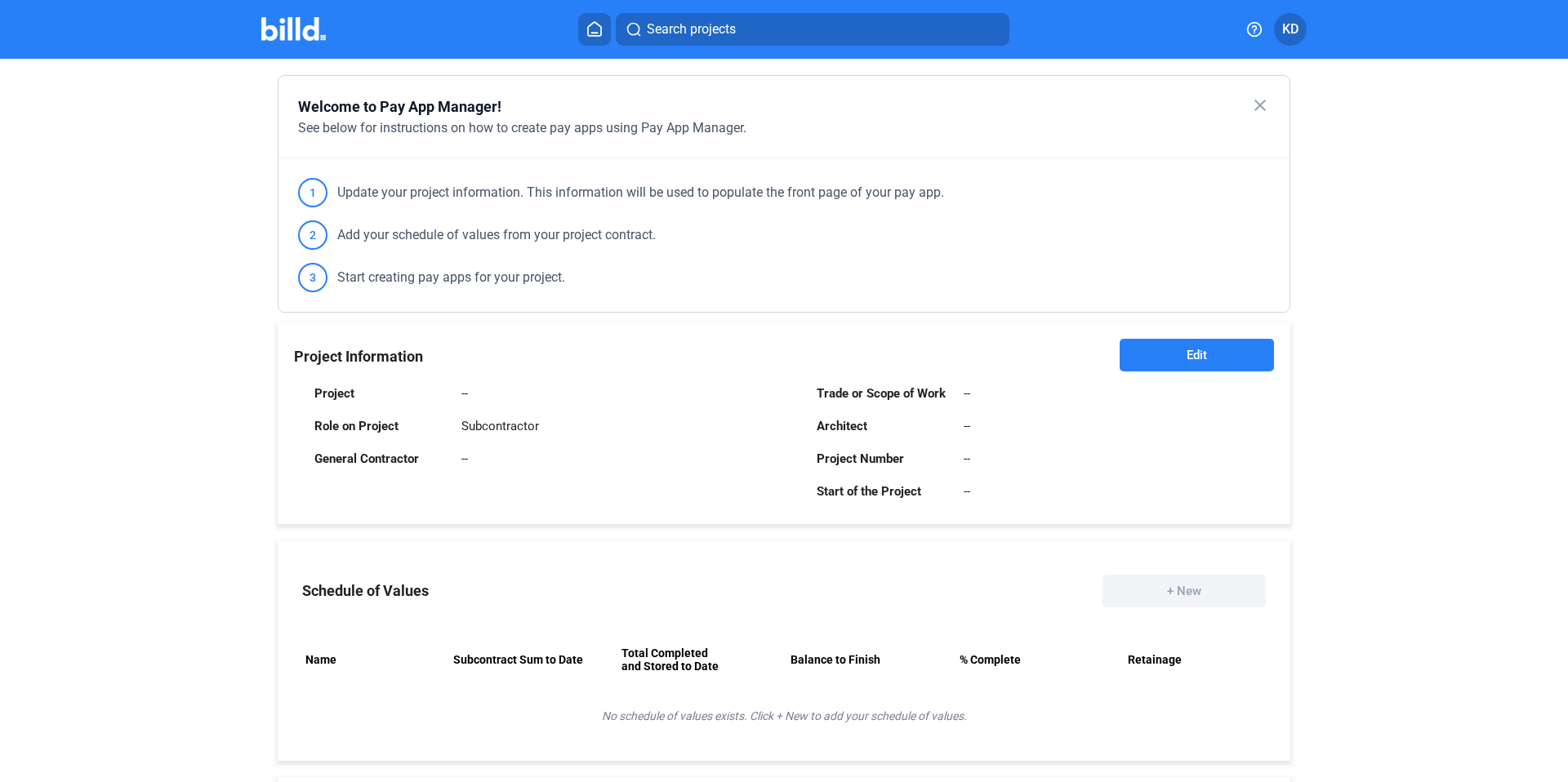
scroll to position [0, 0]
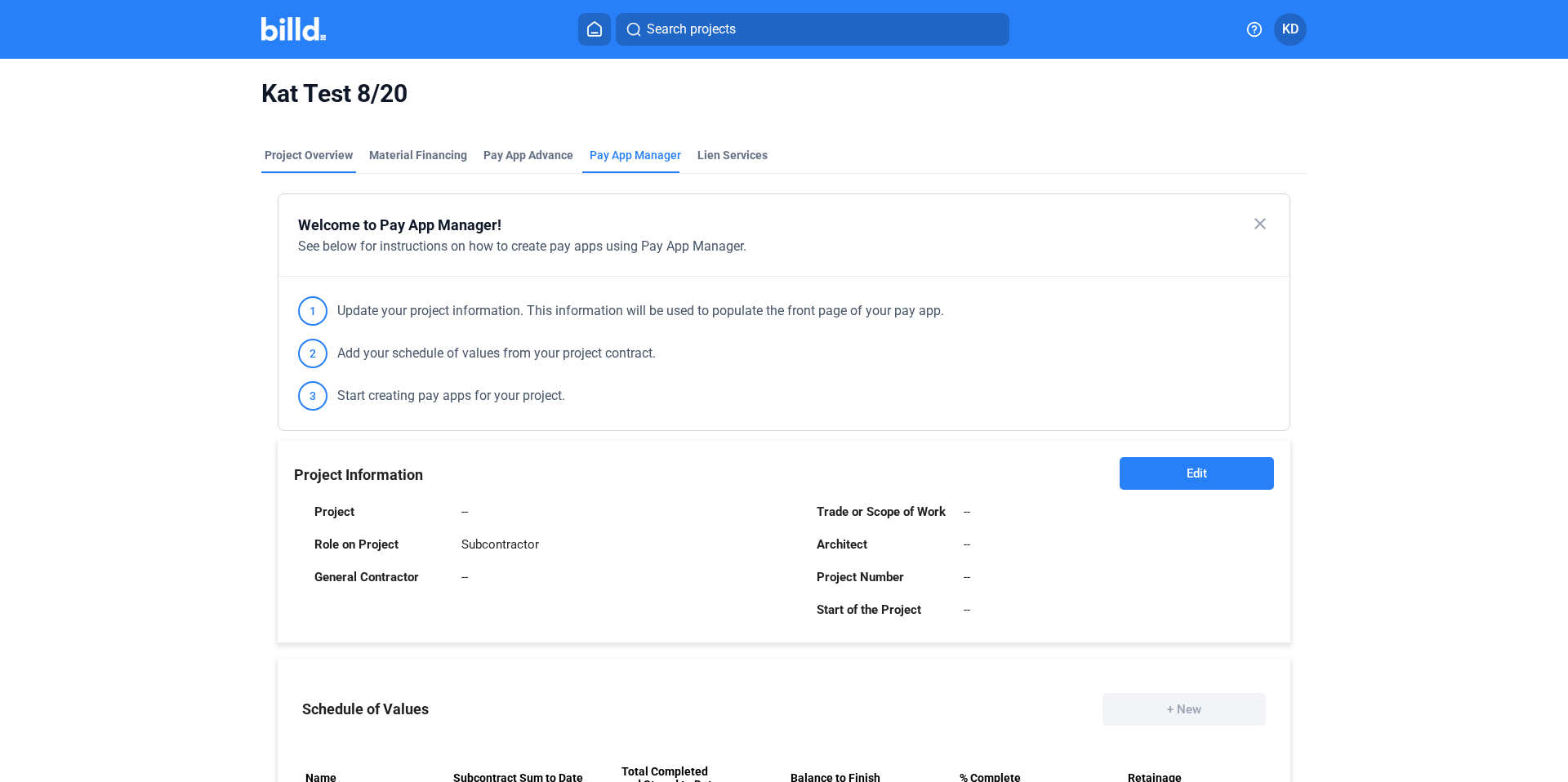
click at [279, 156] on div "Project Overview" at bounding box center [308, 155] width 88 height 17
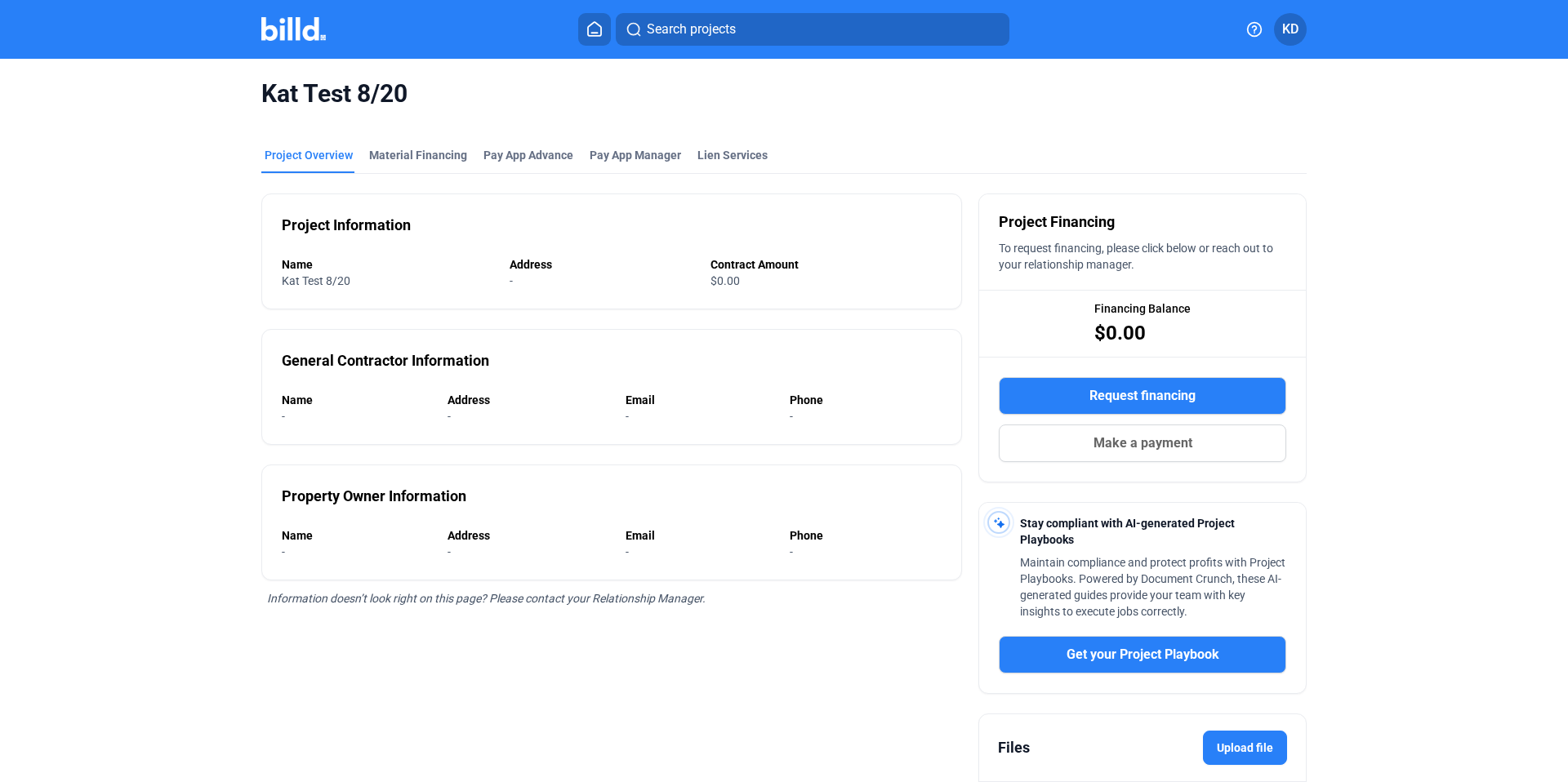
click at [605, 34] on button at bounding box center [594, 29] width 32 height 32
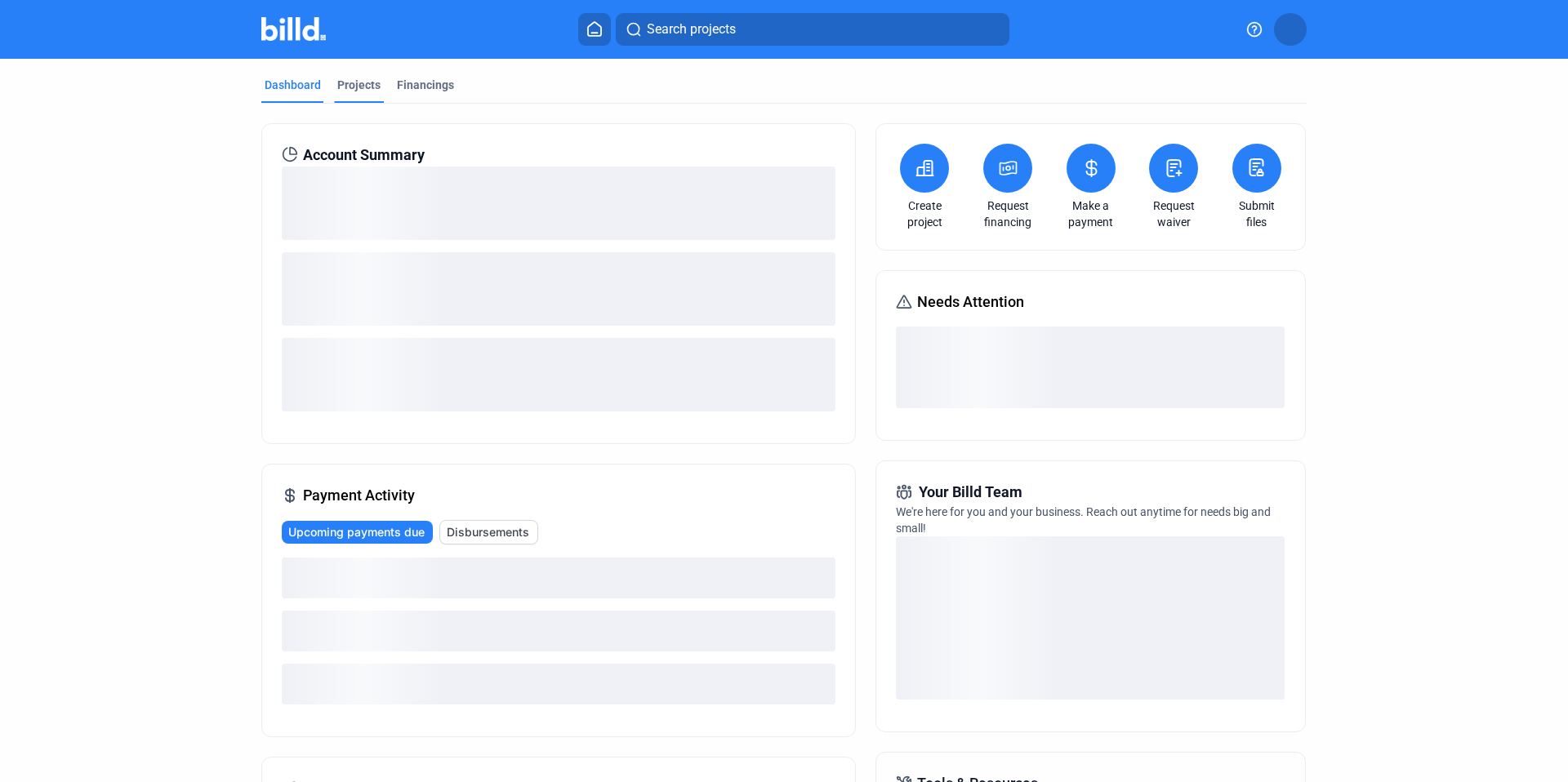
click at [353, 84] on div "Projects" at bounding box center [359, 85] width 43 height 17
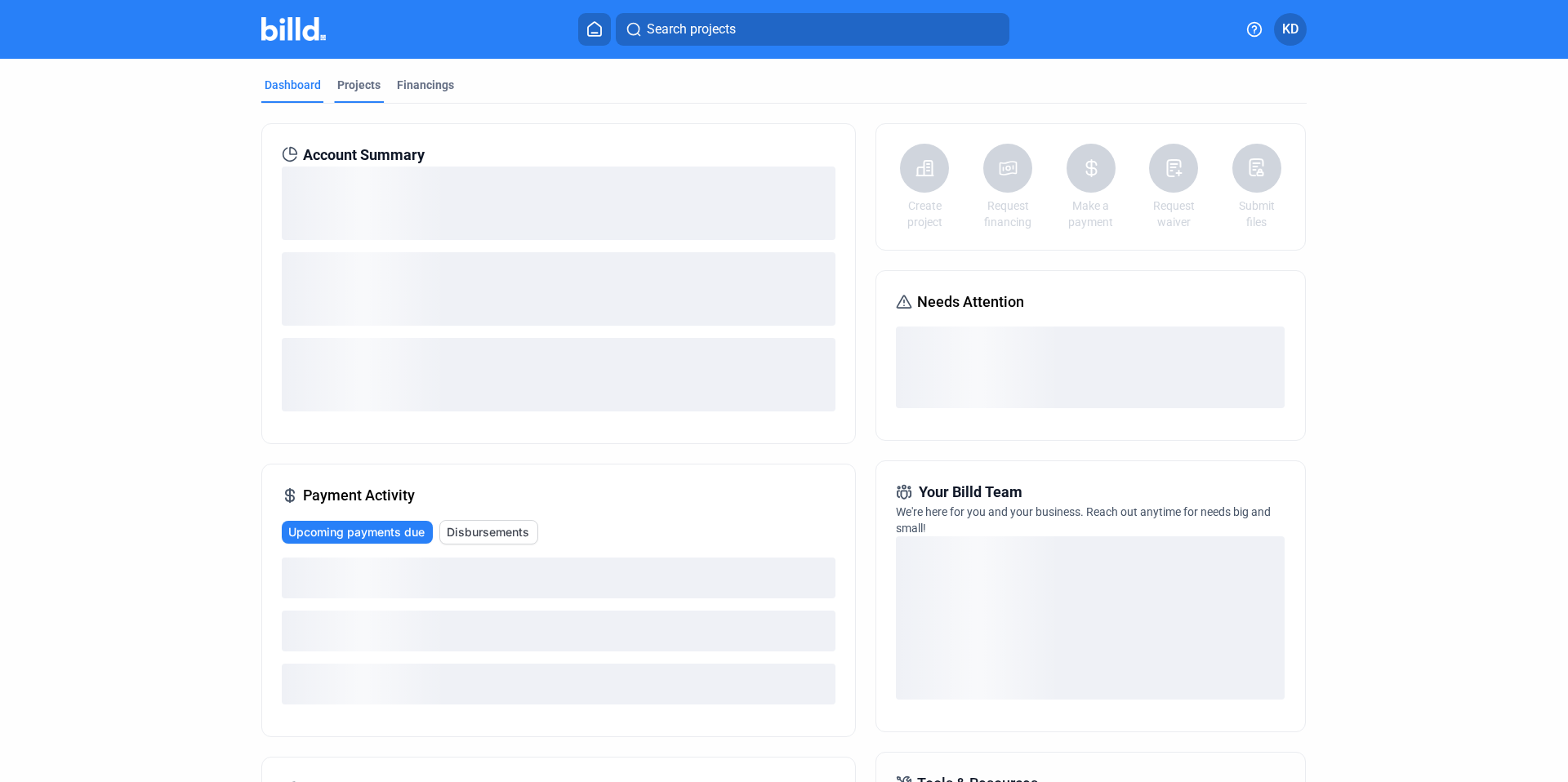
click at [361, 87] on div "Projects" at bounding box center [359, 85] width 43 height 17
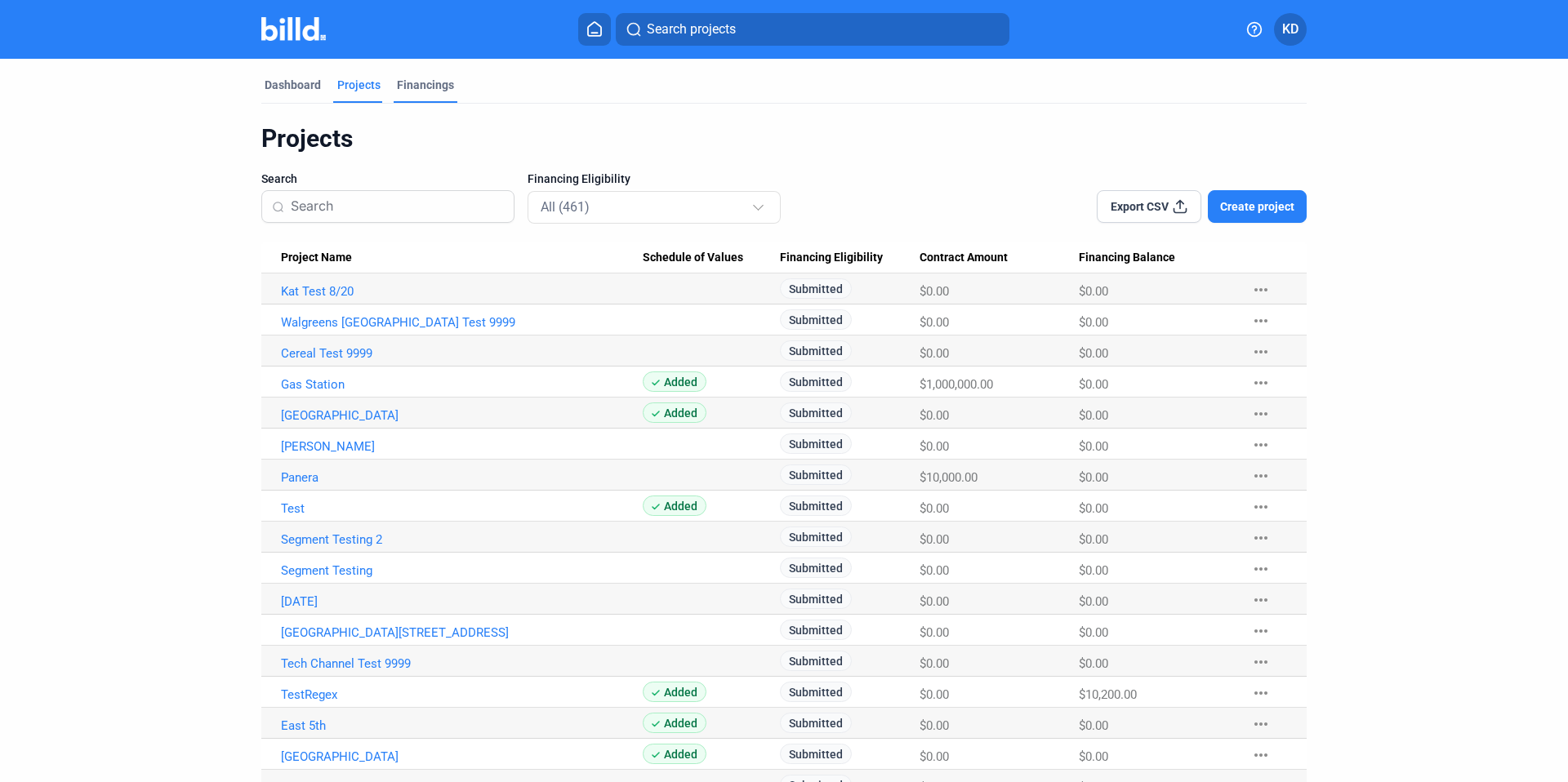
click at [404, 88] on div "Financings" at bounding box center [425, 85] width 57 height 17
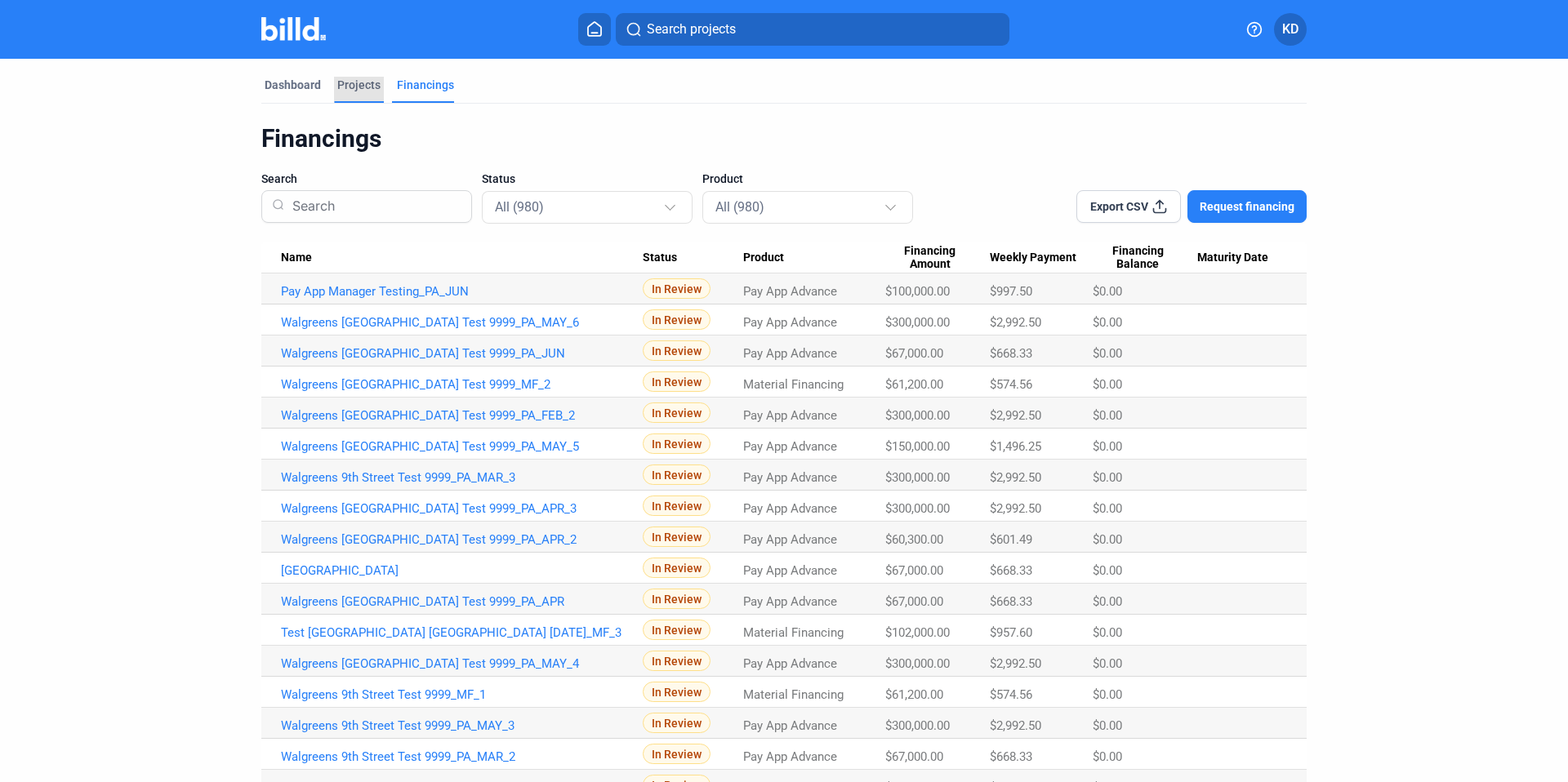
click at [357, 88] on div "Projects" at bounding box center [359, 85] width 43 height 17
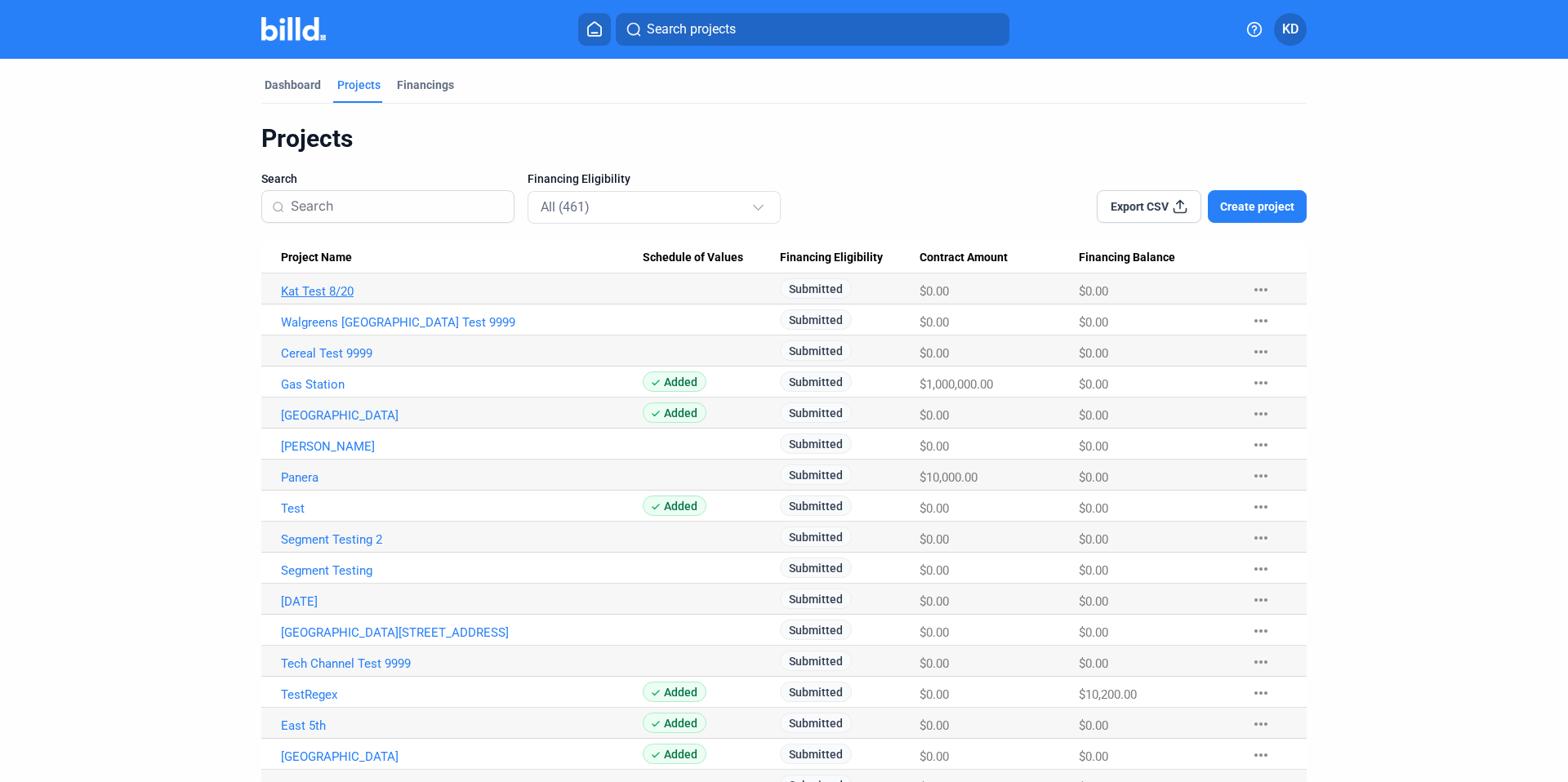
click at [328, 291] on link "Kat Test 8/20" at bounding box center [461, 292] width 362 height 15
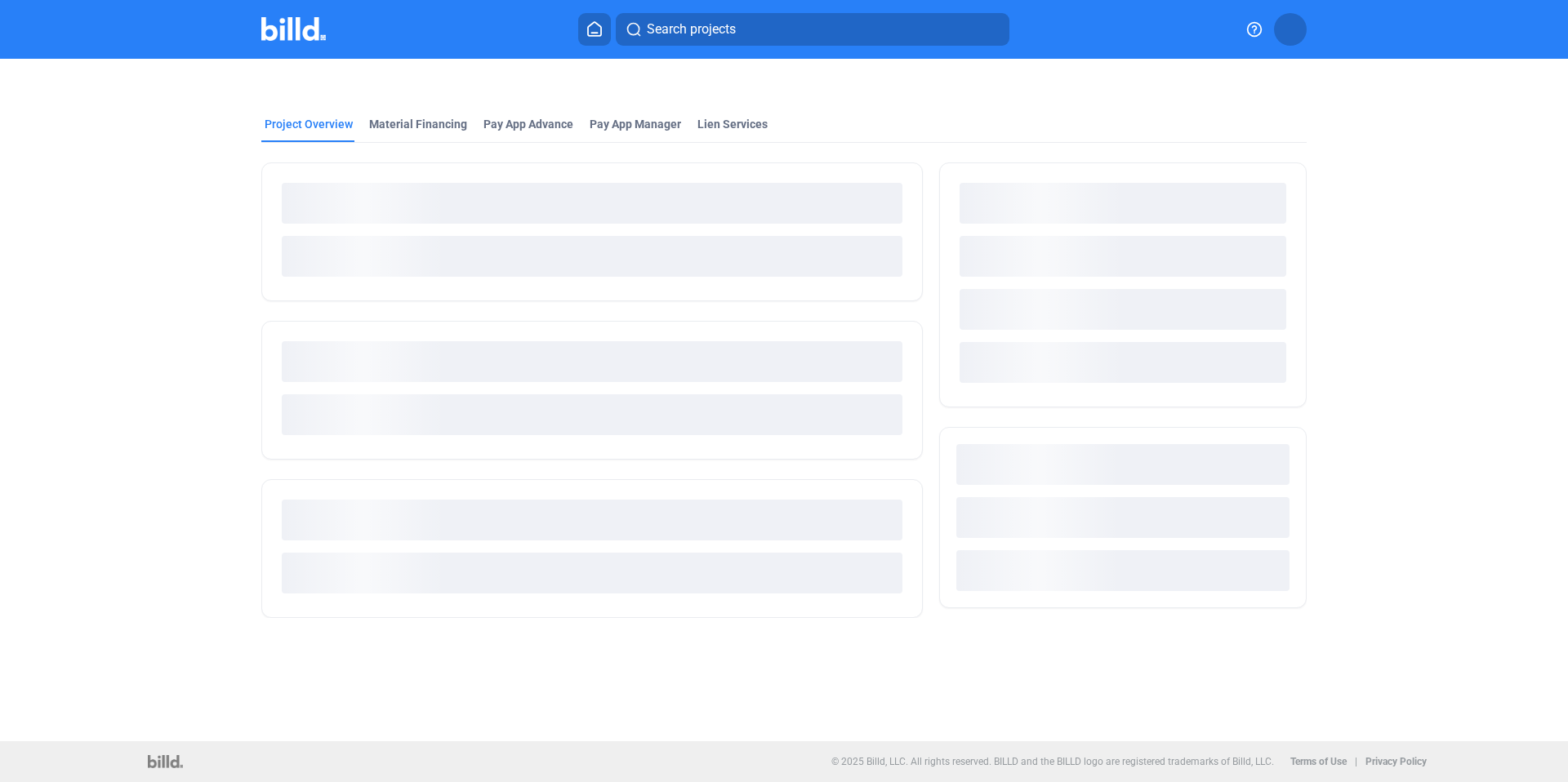
click at [338, 295] on div at bounding box center [592, 231] width 662 height 139
click at [708, 126] on div "Lien Services" at bounding box center [732, 124] width 69 height 17
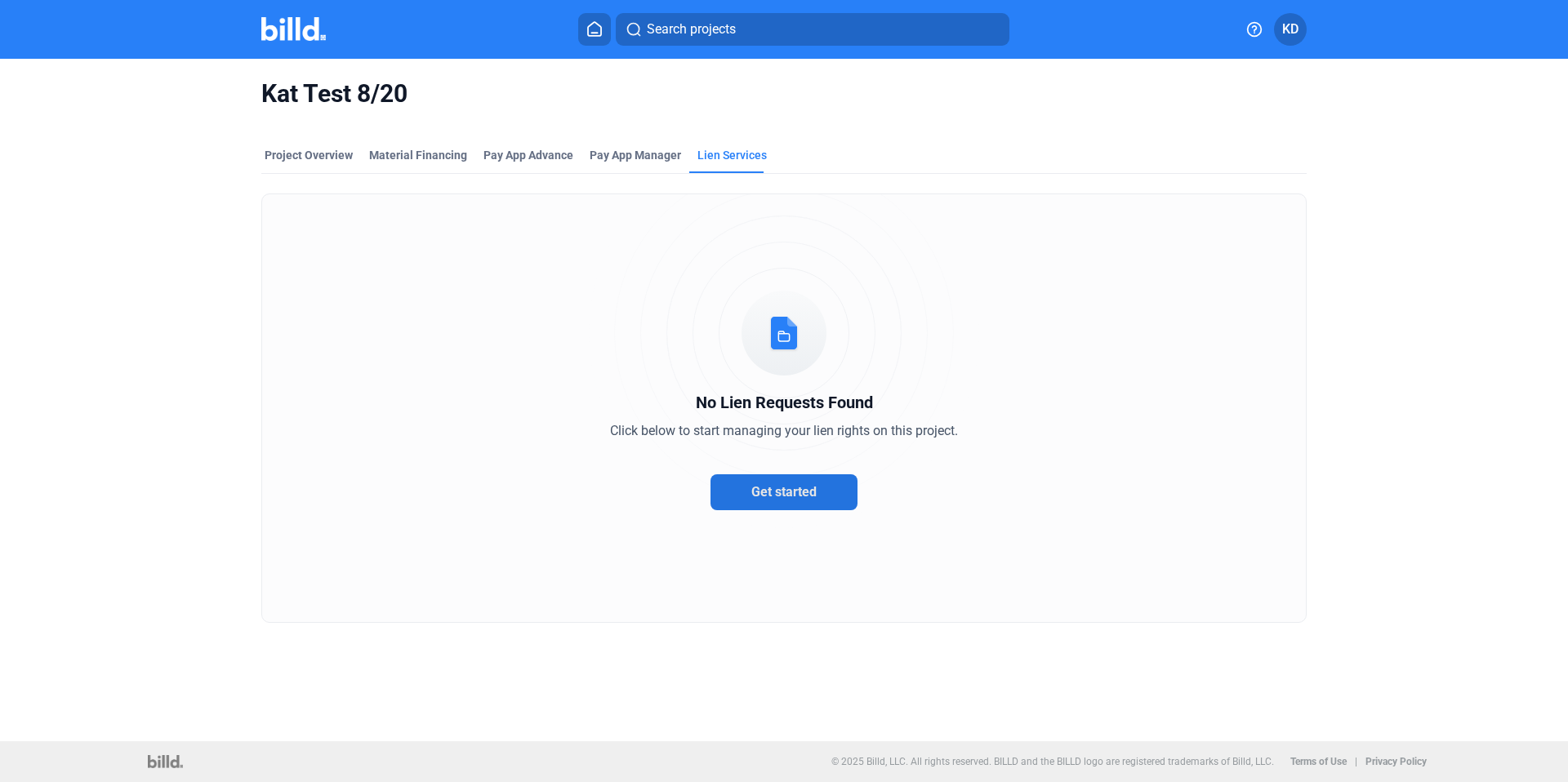
click at [811, 499] on span "Get started" at bounding box center [784, 492] width 66 height 16
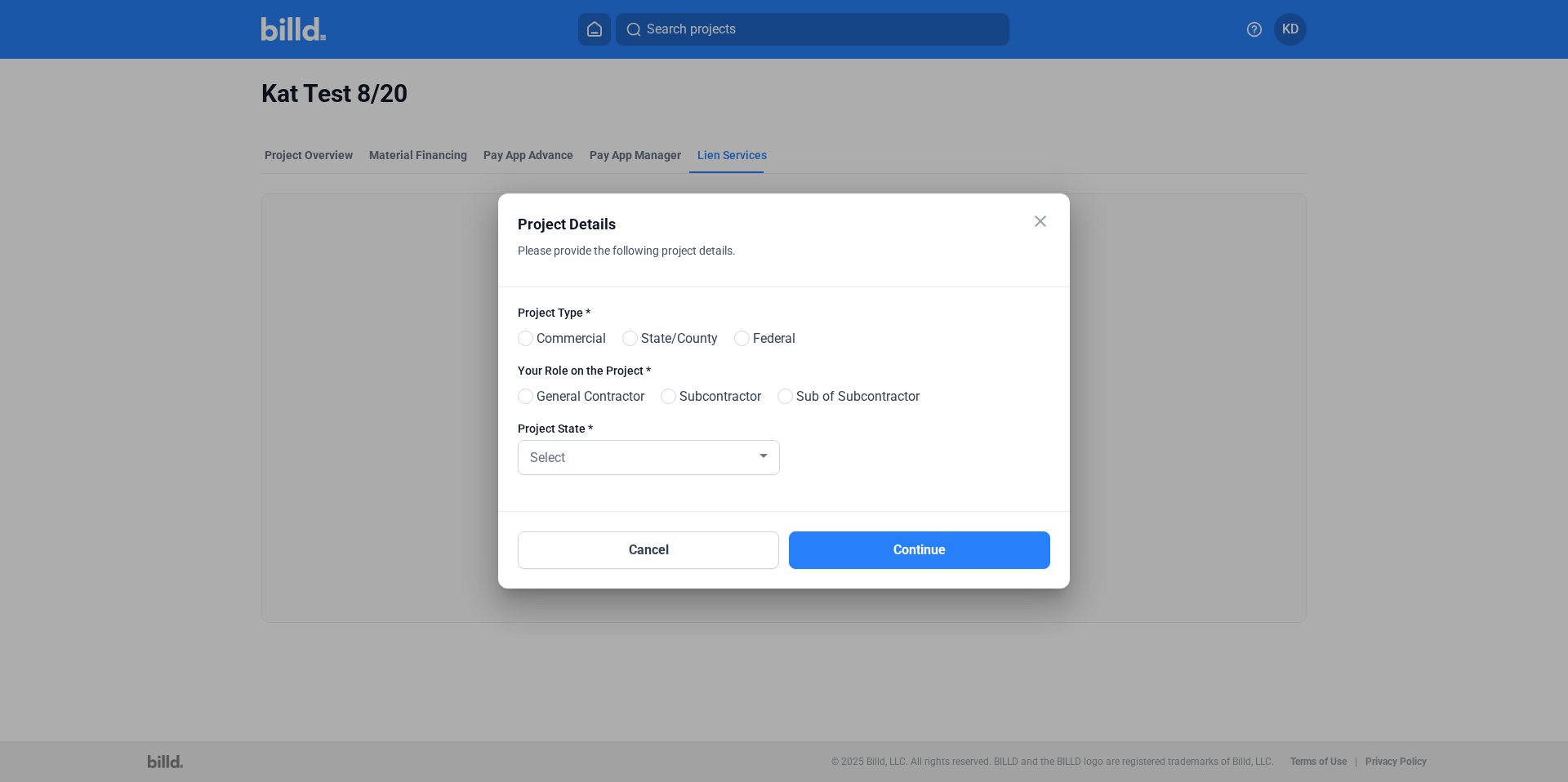
click at [608, 276] on div "Please provide the following project details." at bounding box center [763, 263] width 491 height 47
click at [940, 296] on div "Project Type * Commercial State/County Federal Your Role on the Project * Gener…" at bounding box center [784, 399] width 572 height 225
click at [813, 252] on div "Please provide the following project details." at bounding box center [763, 263] width 491 height 47
click at [669, 461] on div "Select" at bounding box center [642, 456] width 229 height 23
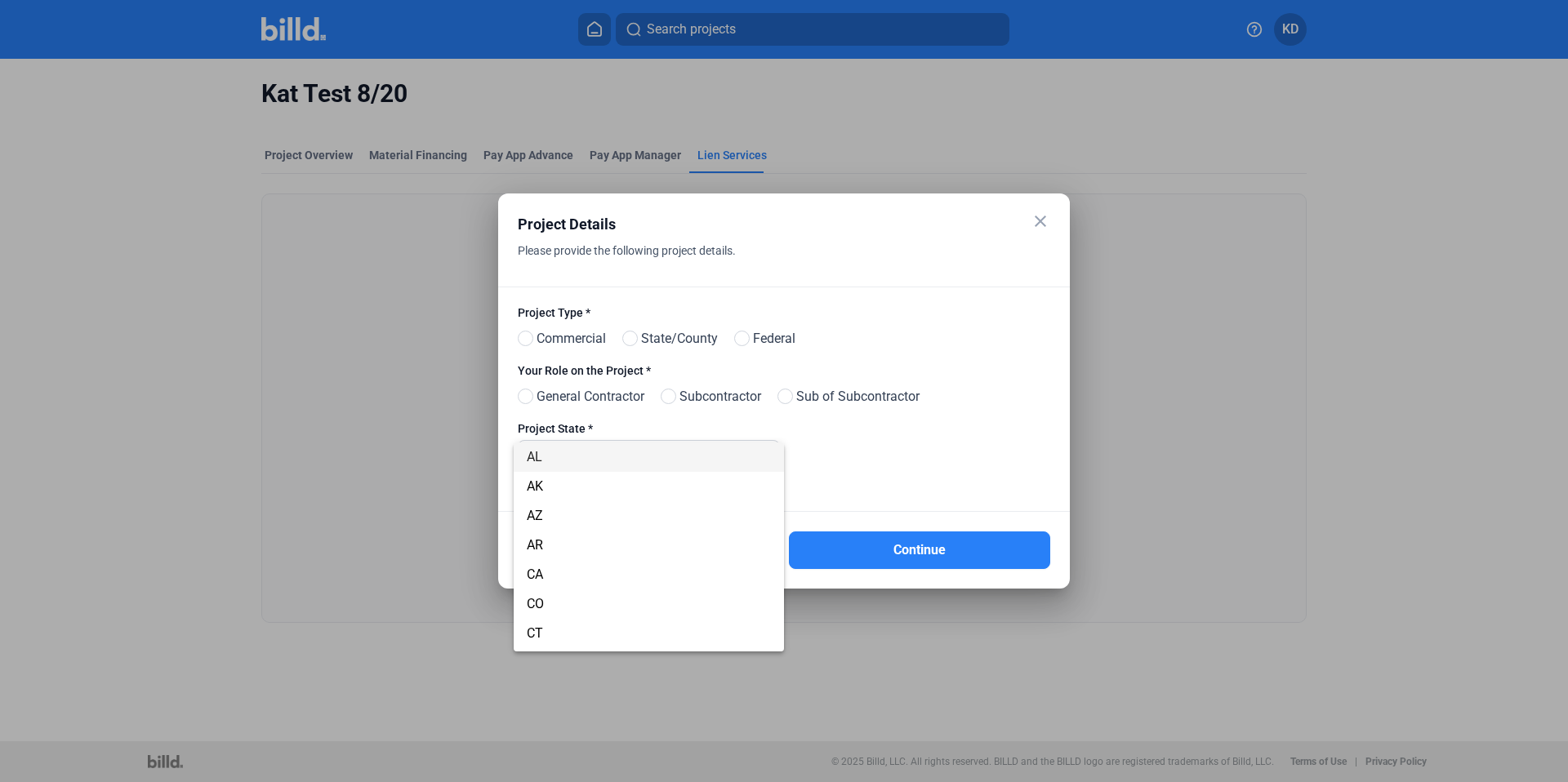
click at [965, 452] on div at bounding box center [784, 391] width 1568 height 782
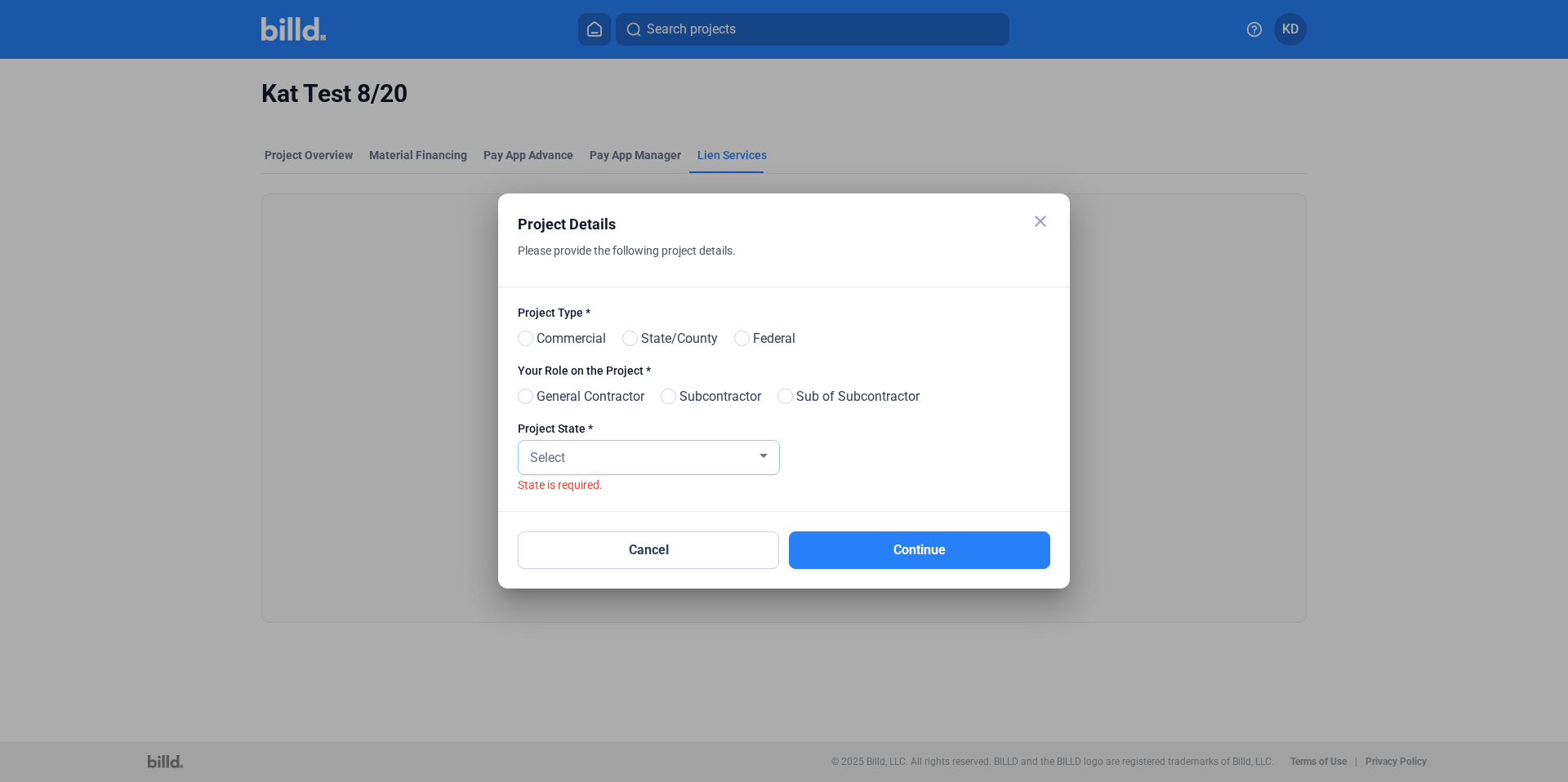
click at [618, 452] on div "Select" at bounding box center [642, 456] width 229 height 23
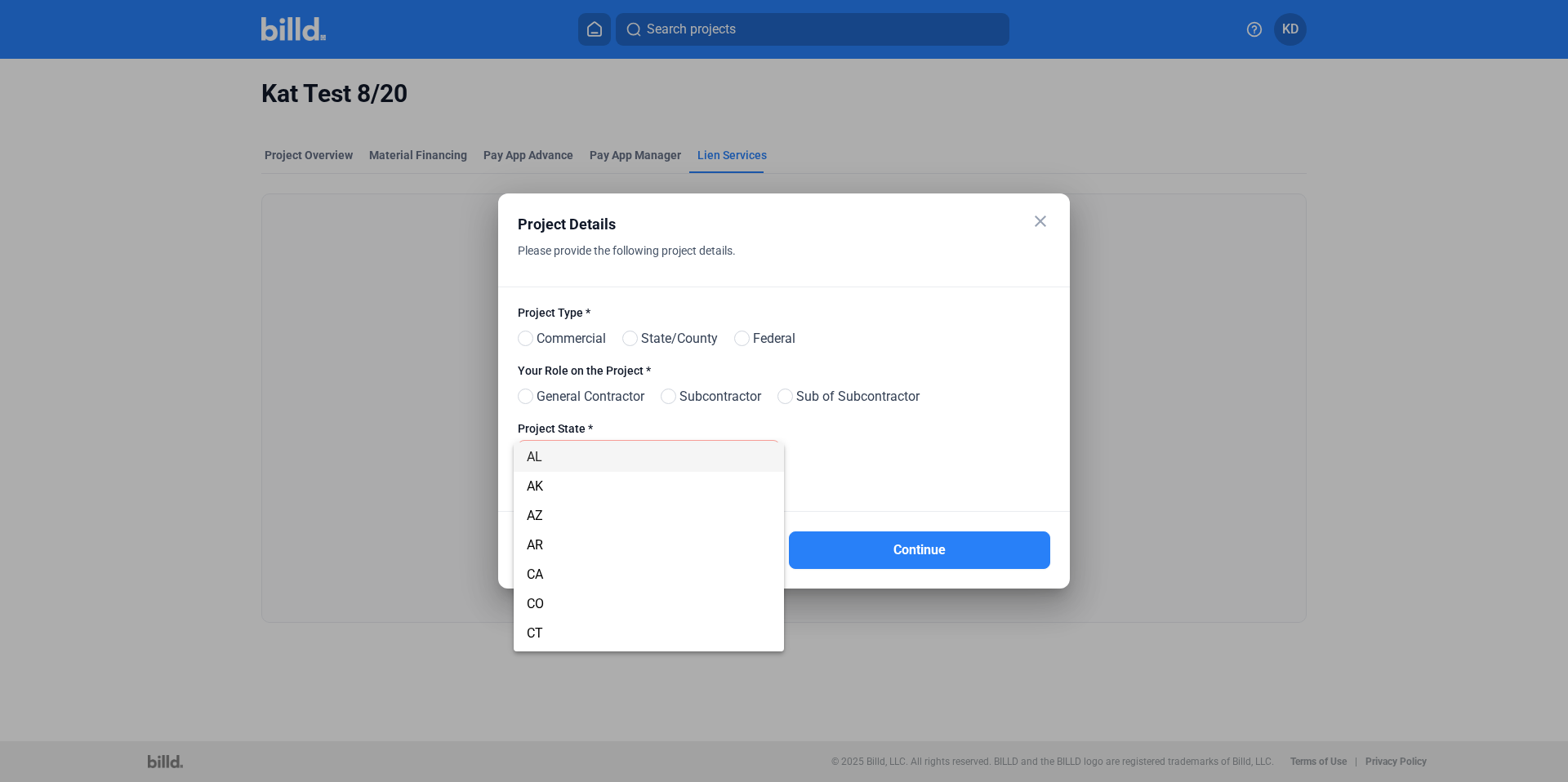
click at [922, 445] on div at bounding box center [784, 391] width 1568 height 782
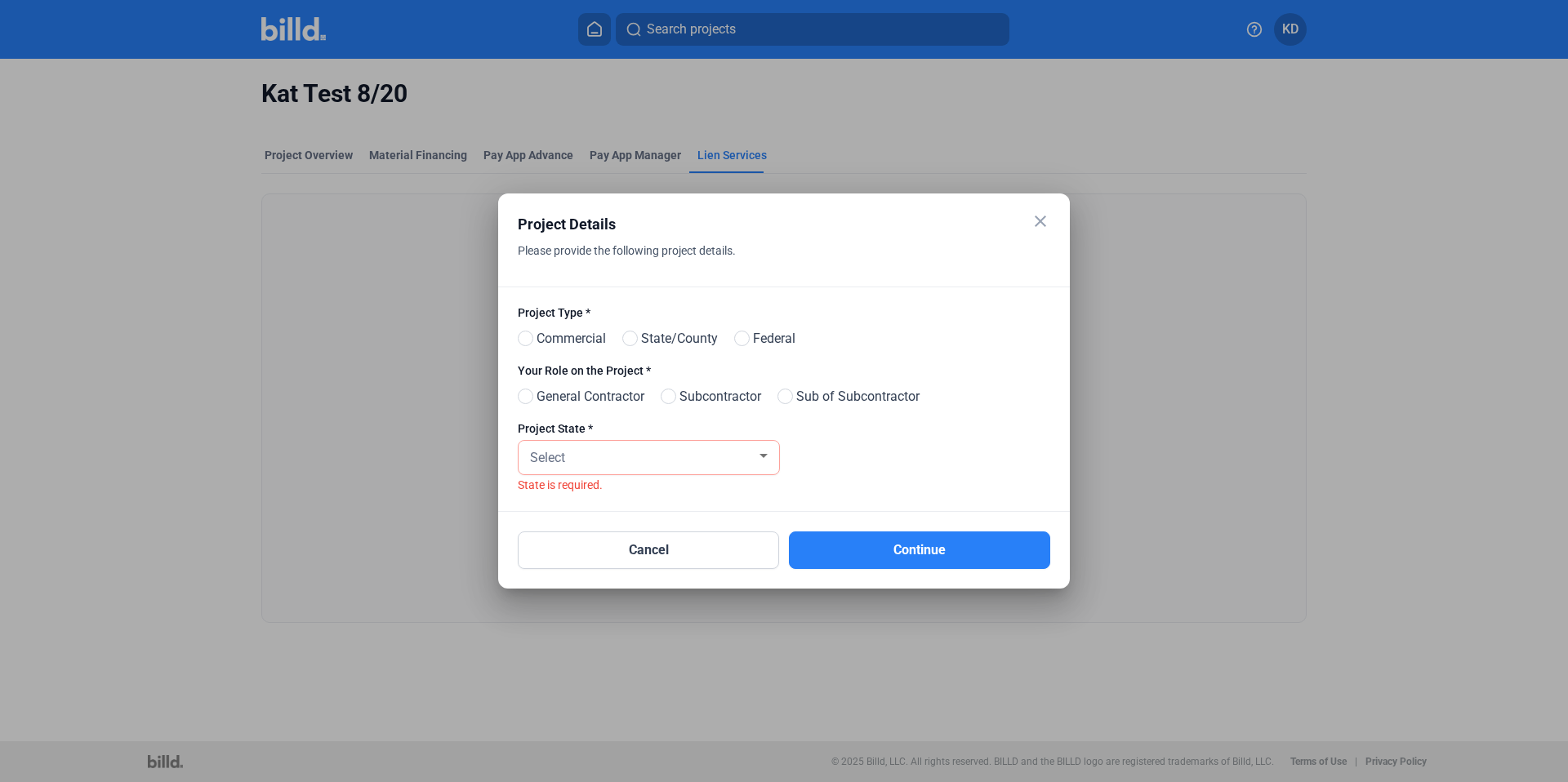
click at [826, 451] on div at bounding box center [920, 455] width 260 height 71
click at [1047, 217] on mat-icon "close" at bounding box center [1041, 221] width 20 height 20
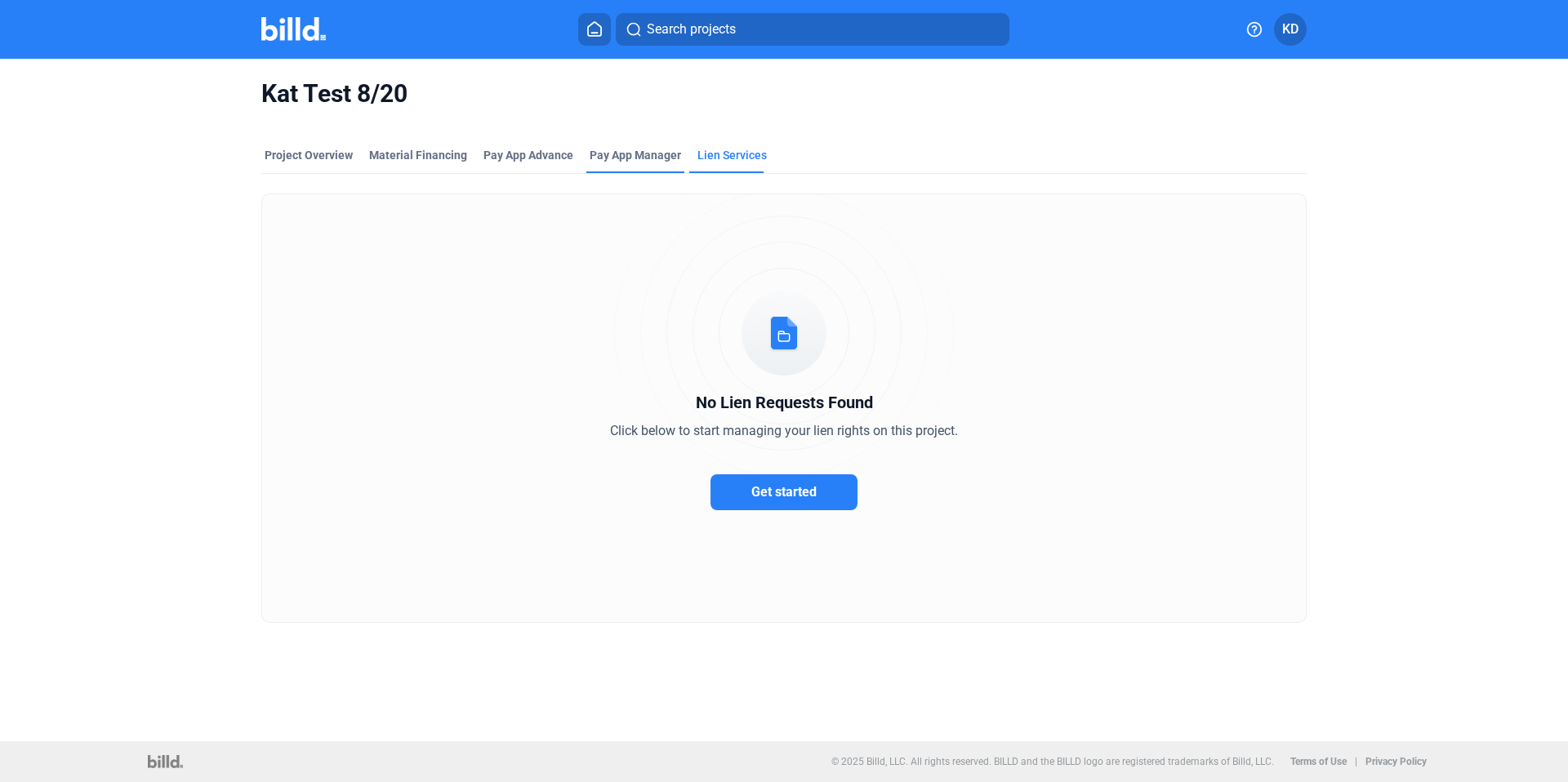
click at [628, 149] on span "Pay App Manager" at bounding box center [635, 155] width 91 height 17
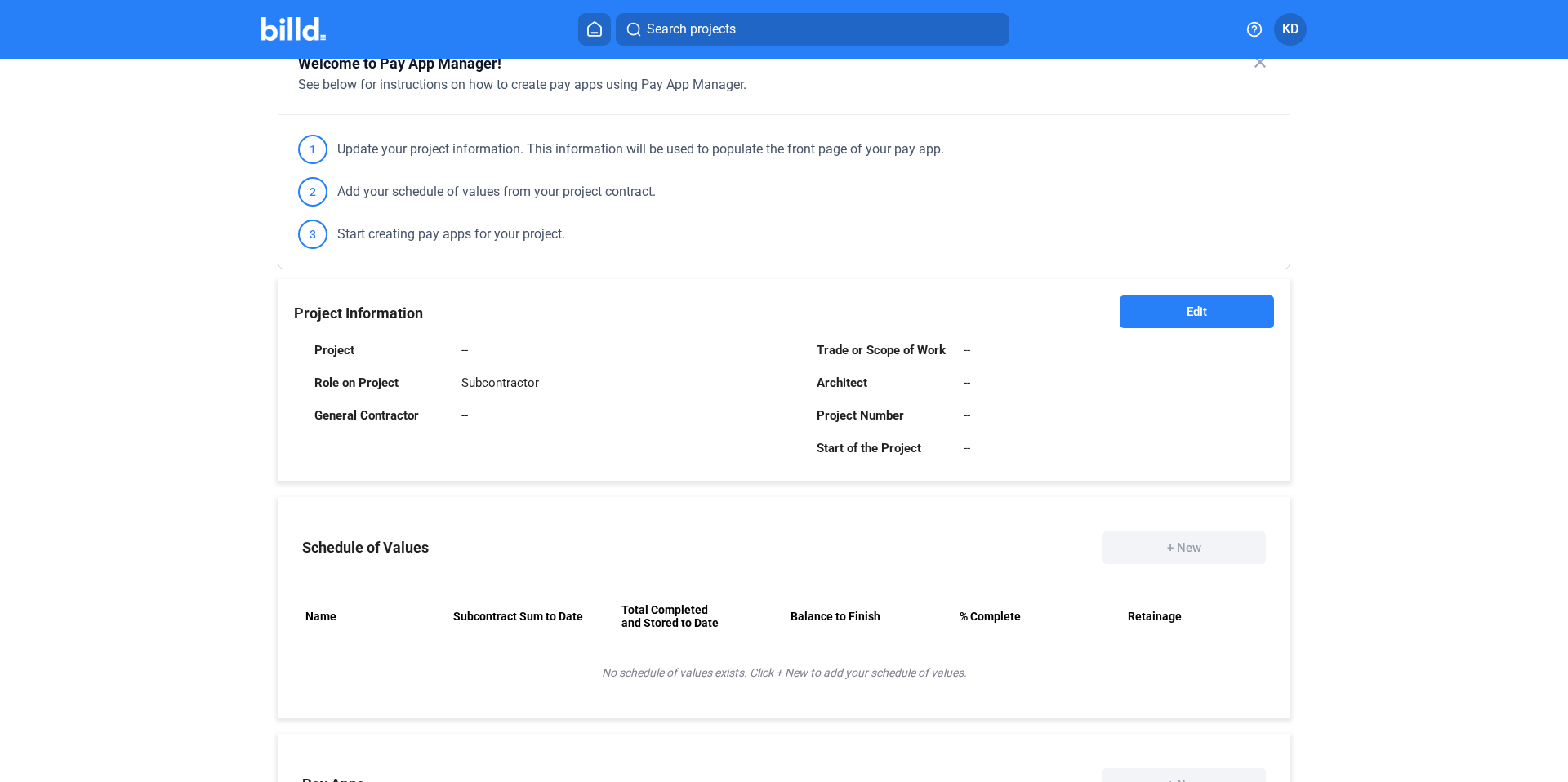
scroll to position [160, 0]
click at [1194, 304] on button "Edit" at bounding box center [1197, 314] width 155 height 32
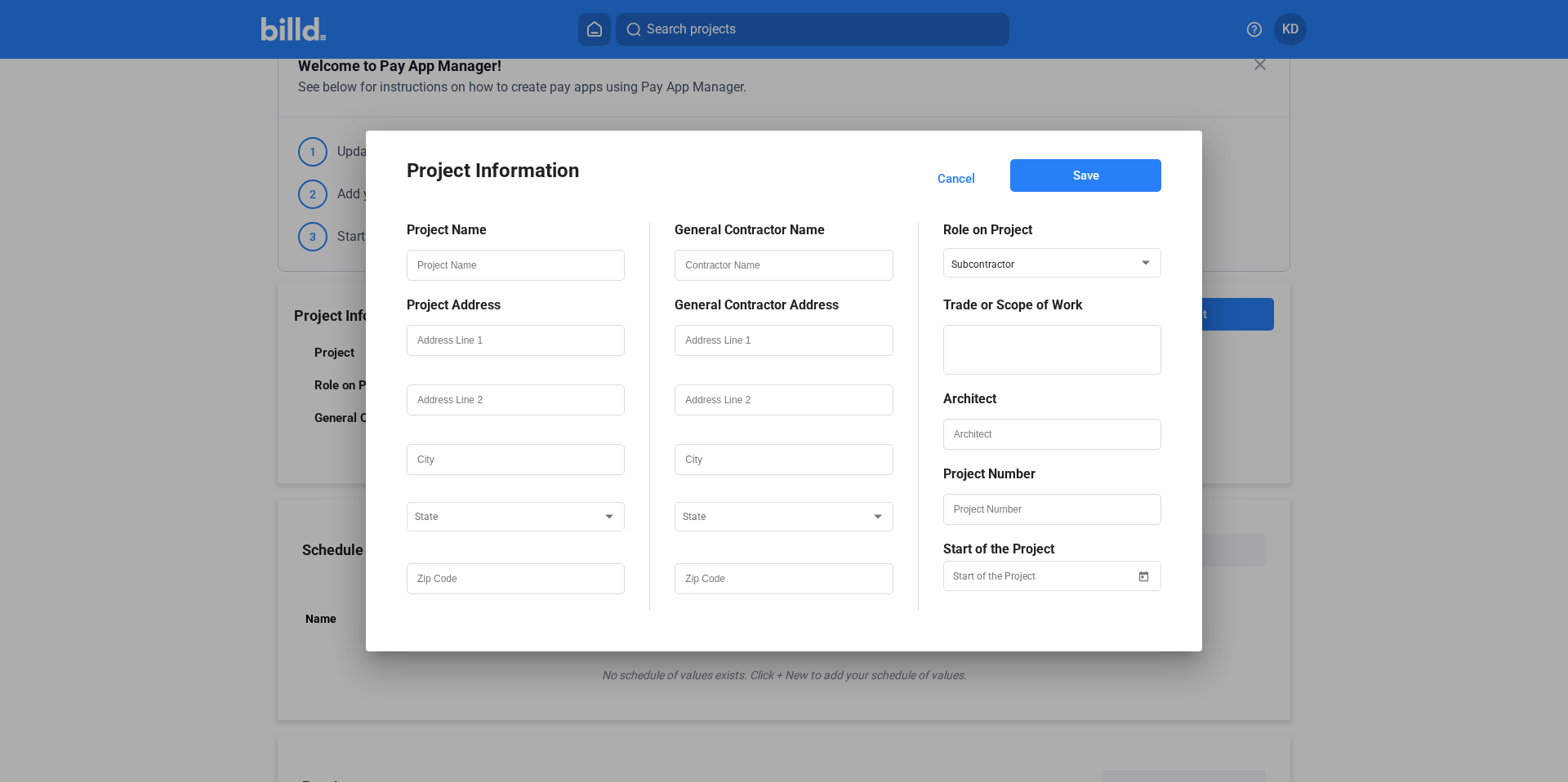
click at [963, 174] on span "Cancel" at bounding box center [956, 179] width 37 height 17
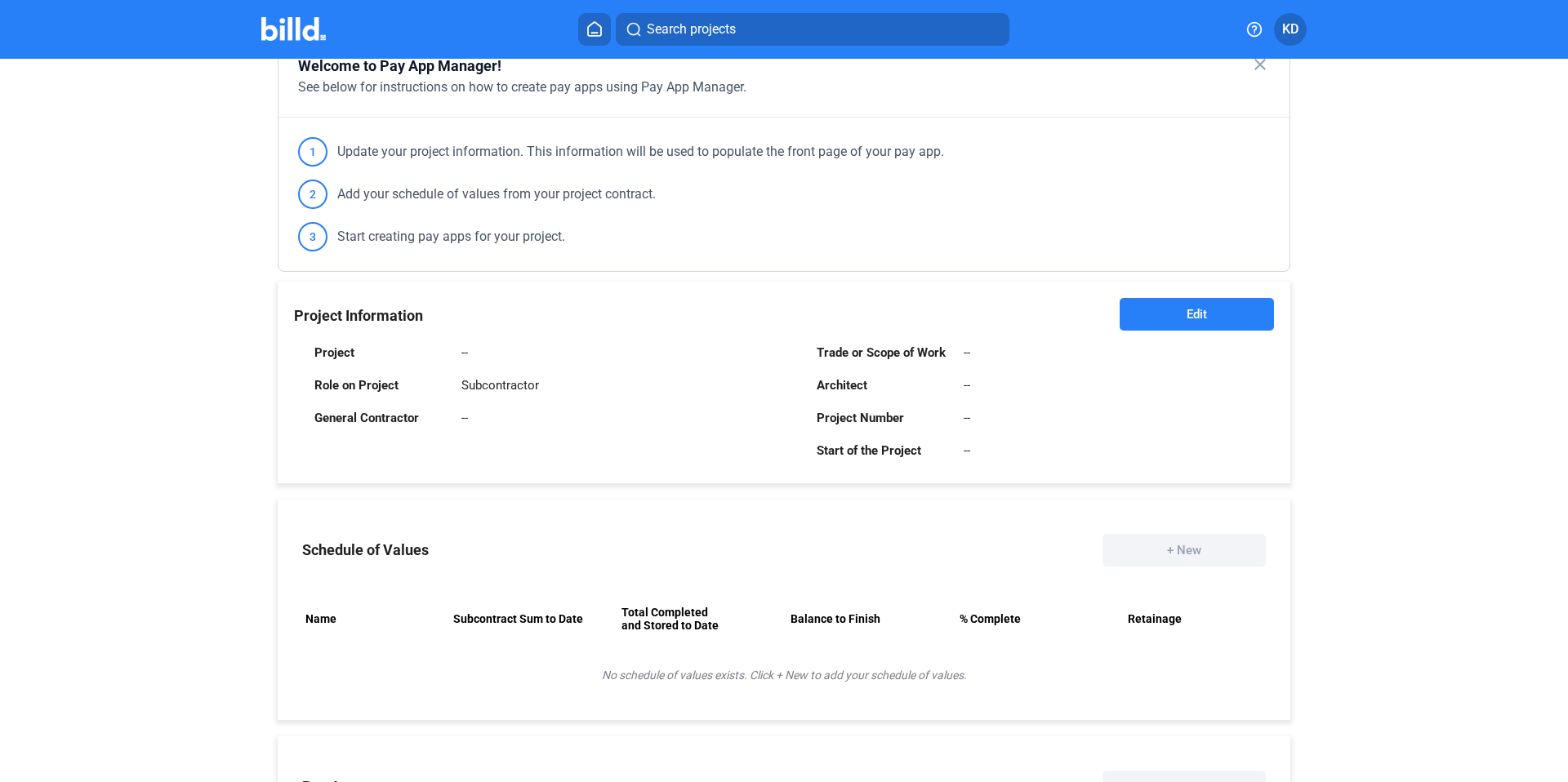
scroll to position [0, 0]
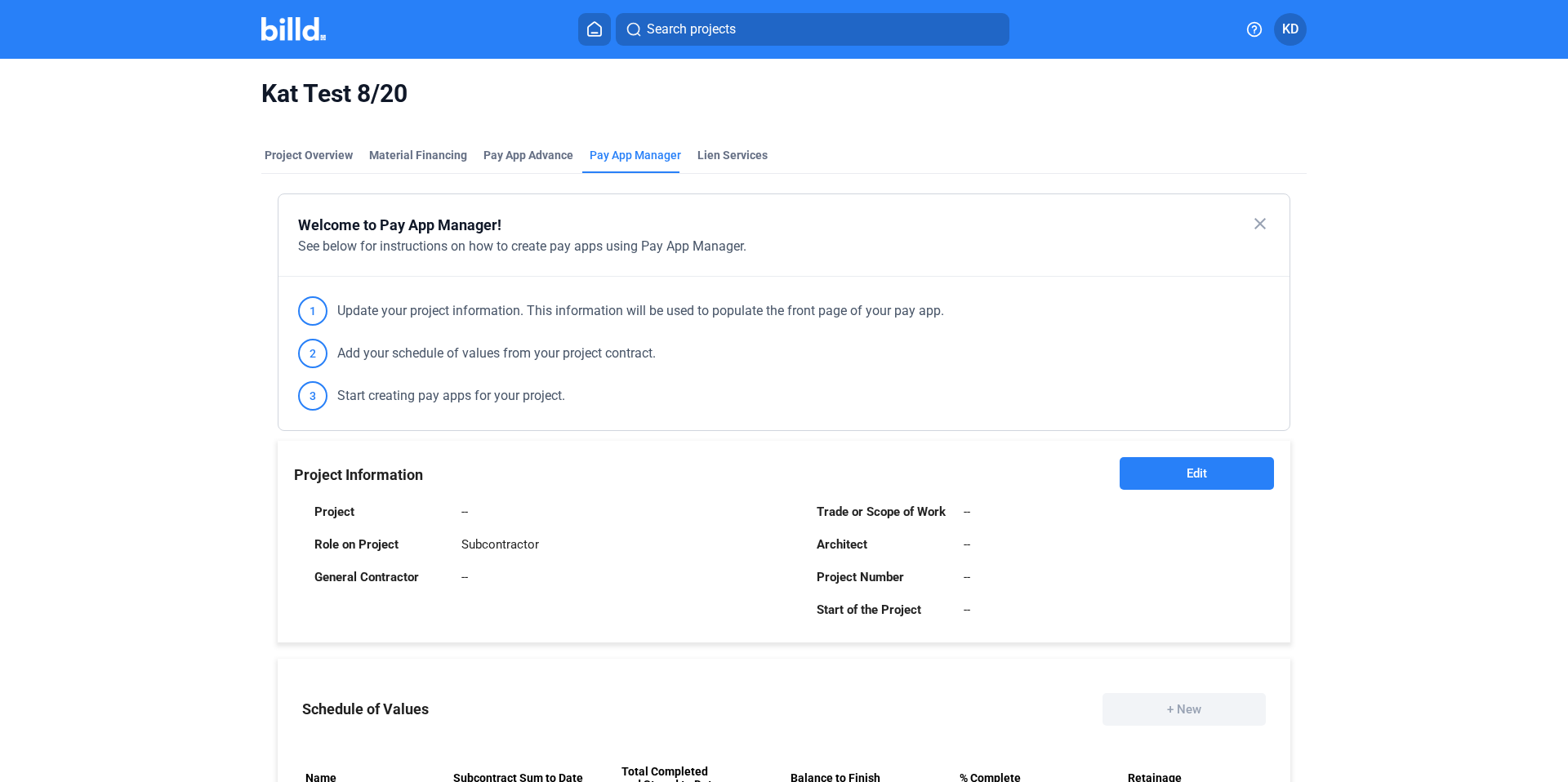
click at [762, 165] on div "Project Overview Material Financing Pay App Advance Pay App Manager Lien Servic…" at bounding box center [783, 160] width 1045 height 26
click at [721, 155] on div "Lien Services" at bounding box center [732, 155] width 69 height 17
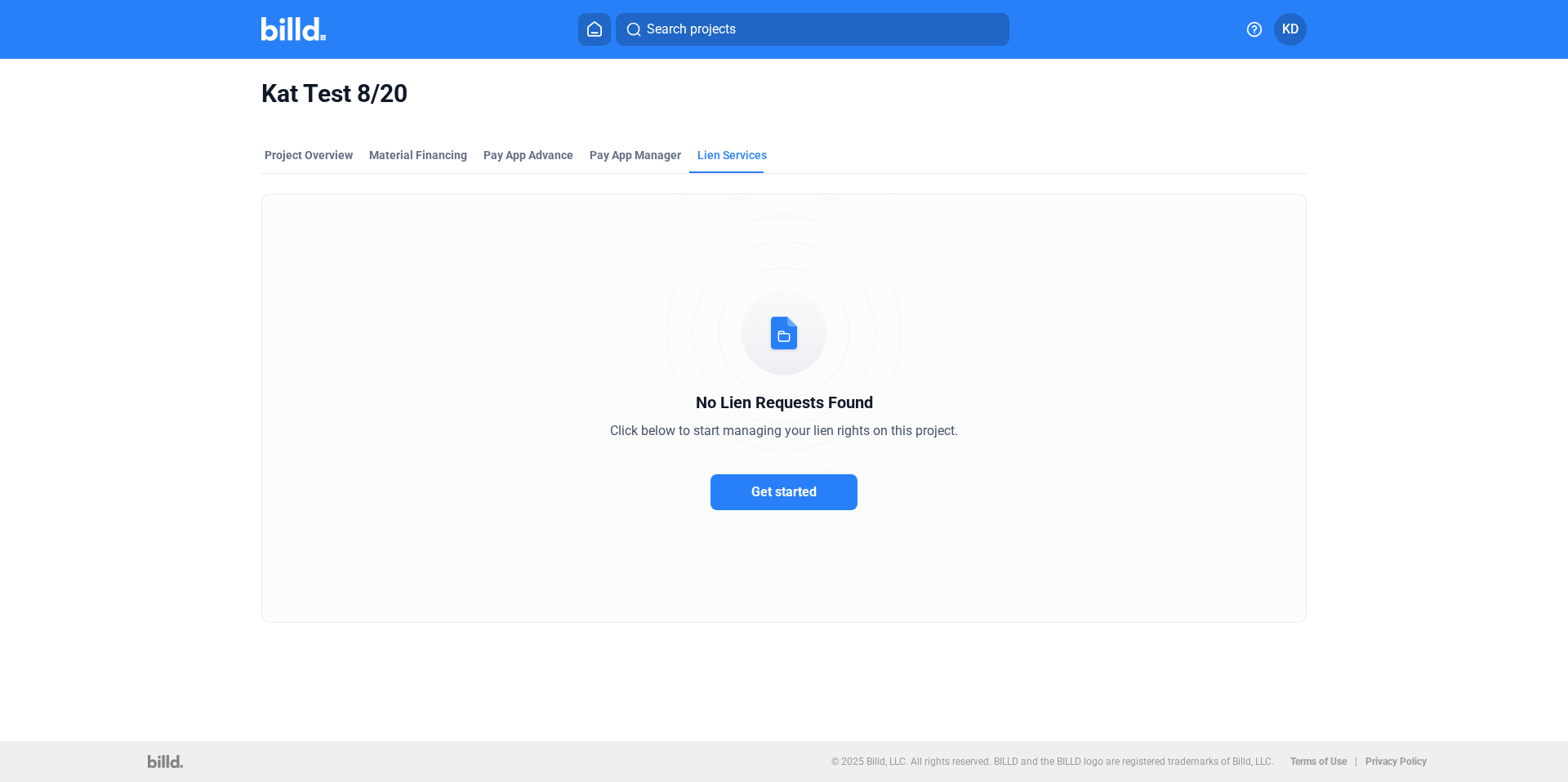
click at [745, 483] on button "Get started" at bounding box center [784, 492] width 147 height 36
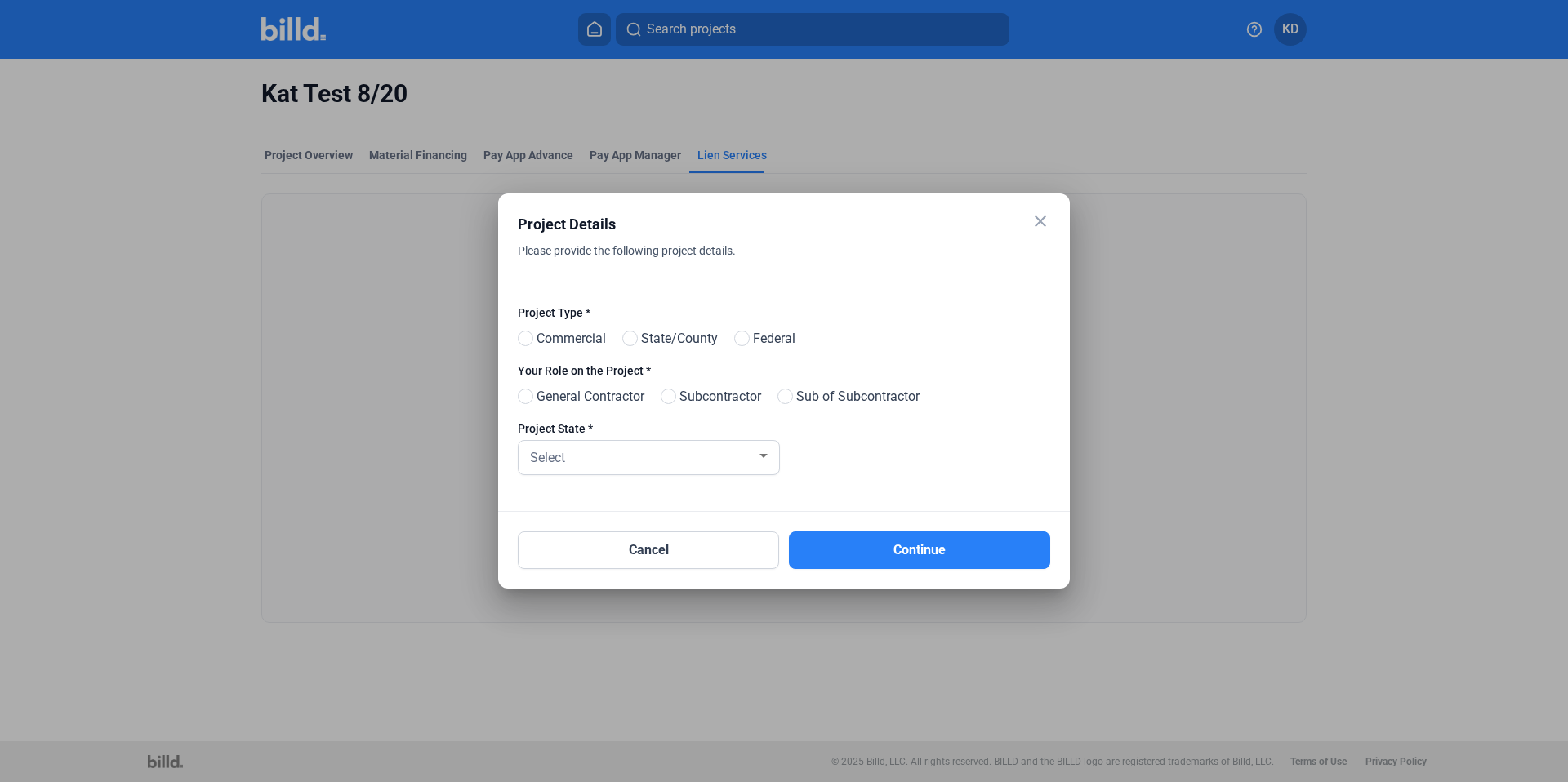
click at [875, 328] on div "Project Type * Commercial State/County Federal" at bounding box center [784, 333] width 532 height 58
click at [535, 344] on span "Commercial" at bounding box center [568, 339] width 76 height 20
click at [530, 344] on input "Commercial" at bounding box center [524, 339] width 12 height 12
radio input "true"
click at [673, 392] on span at bounding box center [668, 396] width 16 height 16
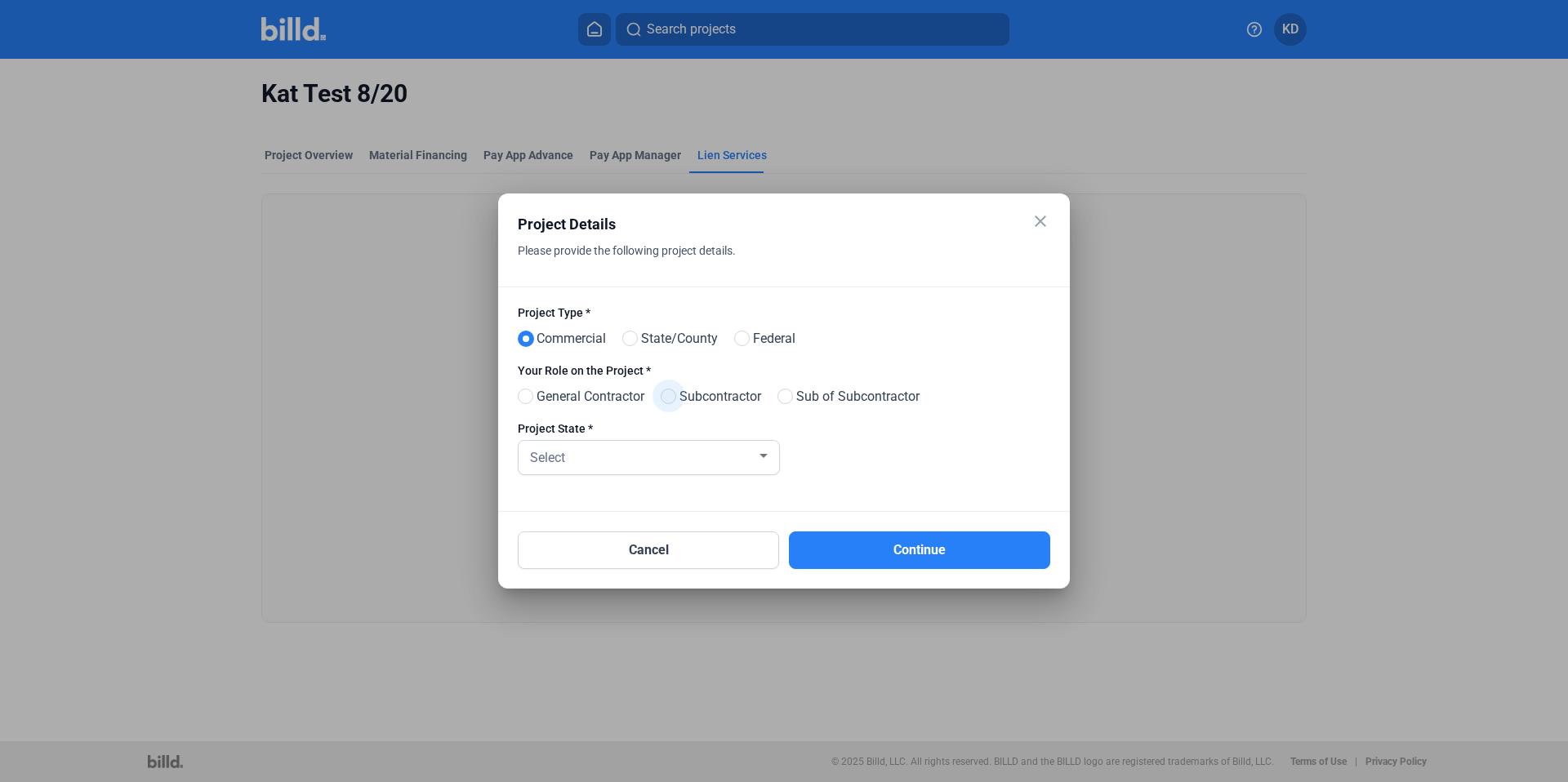
click at [673, 392] on input "Subcontractor" at bounding box center [667, 397] width 12 height 12
radio input "true"
click at [660, 452] on div "Select" at bounding box center [642, 456] width 229 height 23
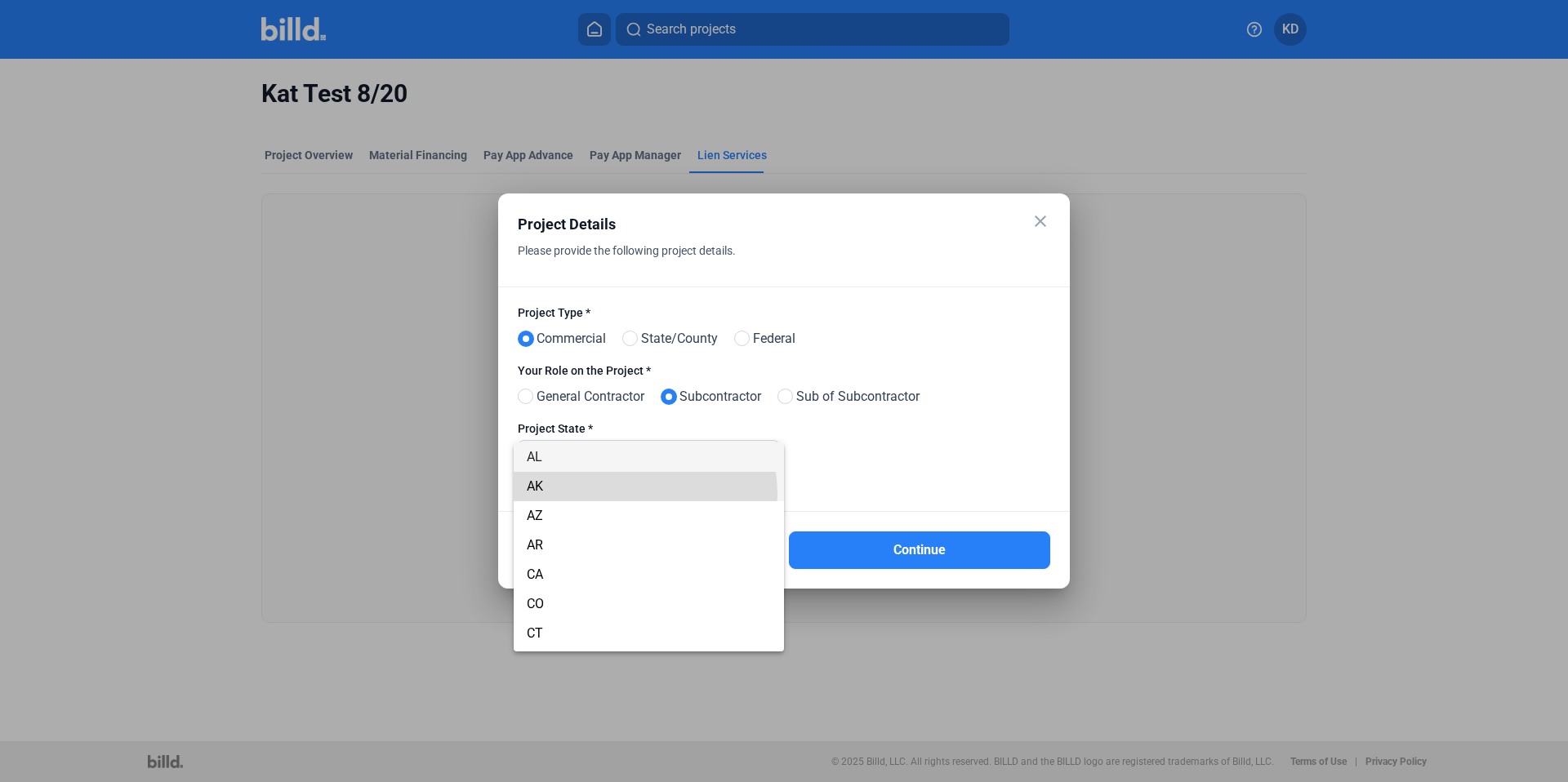
click at [630, 494] on span "AK" at bounding box center [649, 486] width 244 height 29
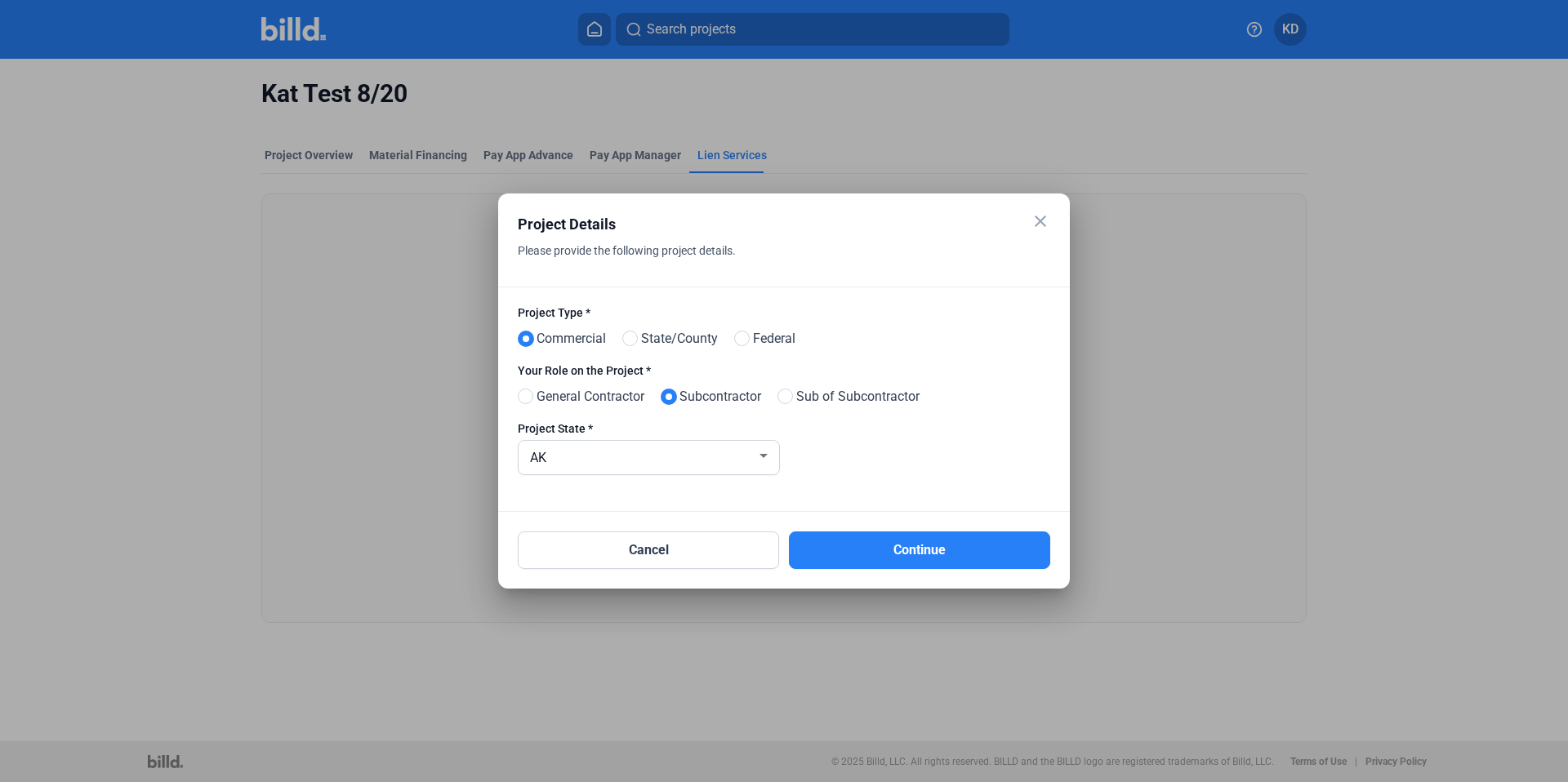
click at [909, 484] on div at bounding box center [920, 455] width 260 height 71
click at [639, 346] on label "State/County" at bounding box center [670, 341] width 96 height 23
click at [634, 346] on input "State/County" at bounding box center [629, 339] width 12 height 12
radio input "true"
click at [522, 408] on label "General Contractor" at bounding box center [581, 399] width 126 height 23
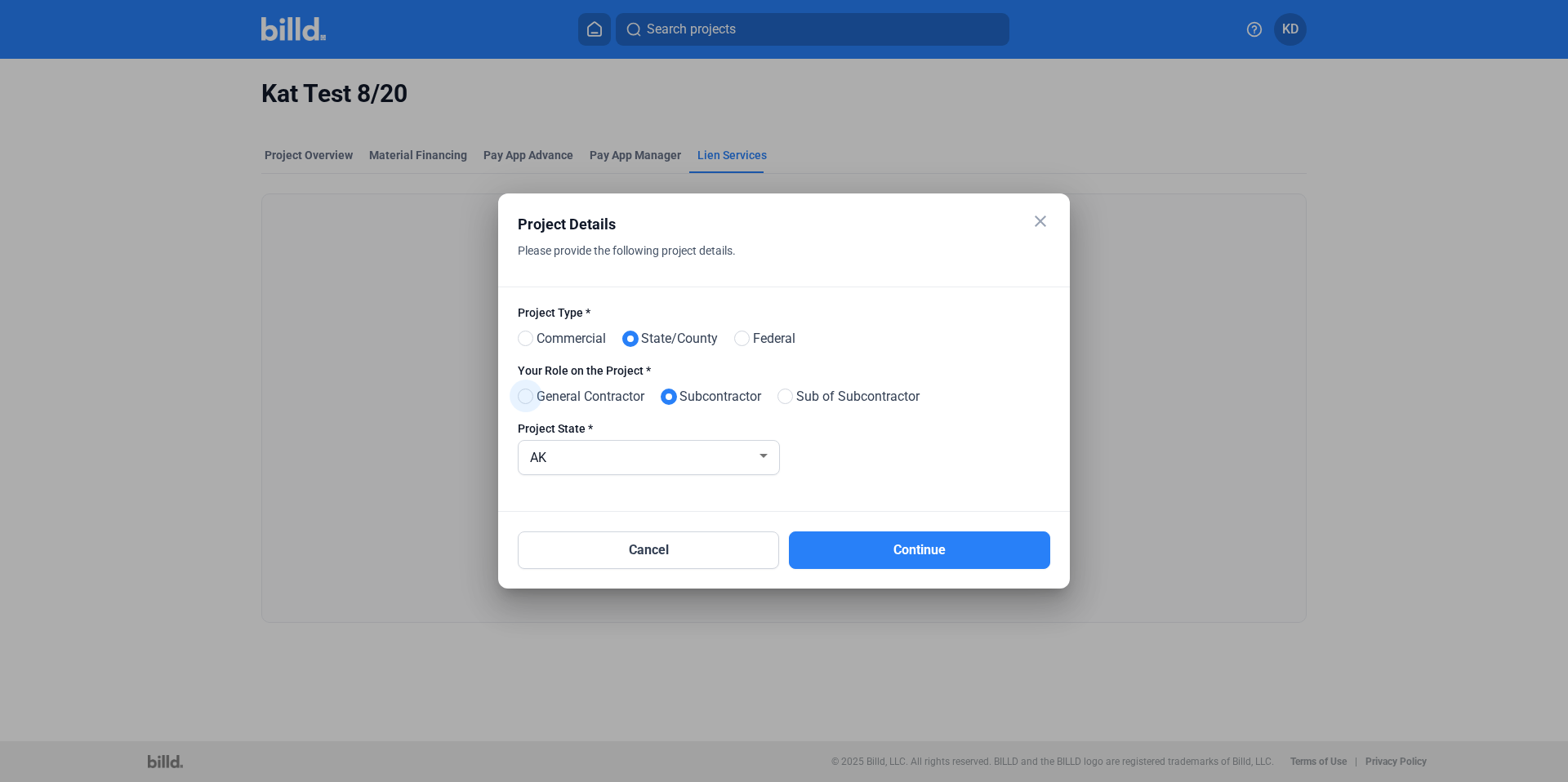
click at [522, 403] on input "General Contractor" at bounding box center [524, 397] width 12 height 12
radio input "true"
click at [574, 459] on div "AK" at bounding box center [642, 456] width 229 height 23
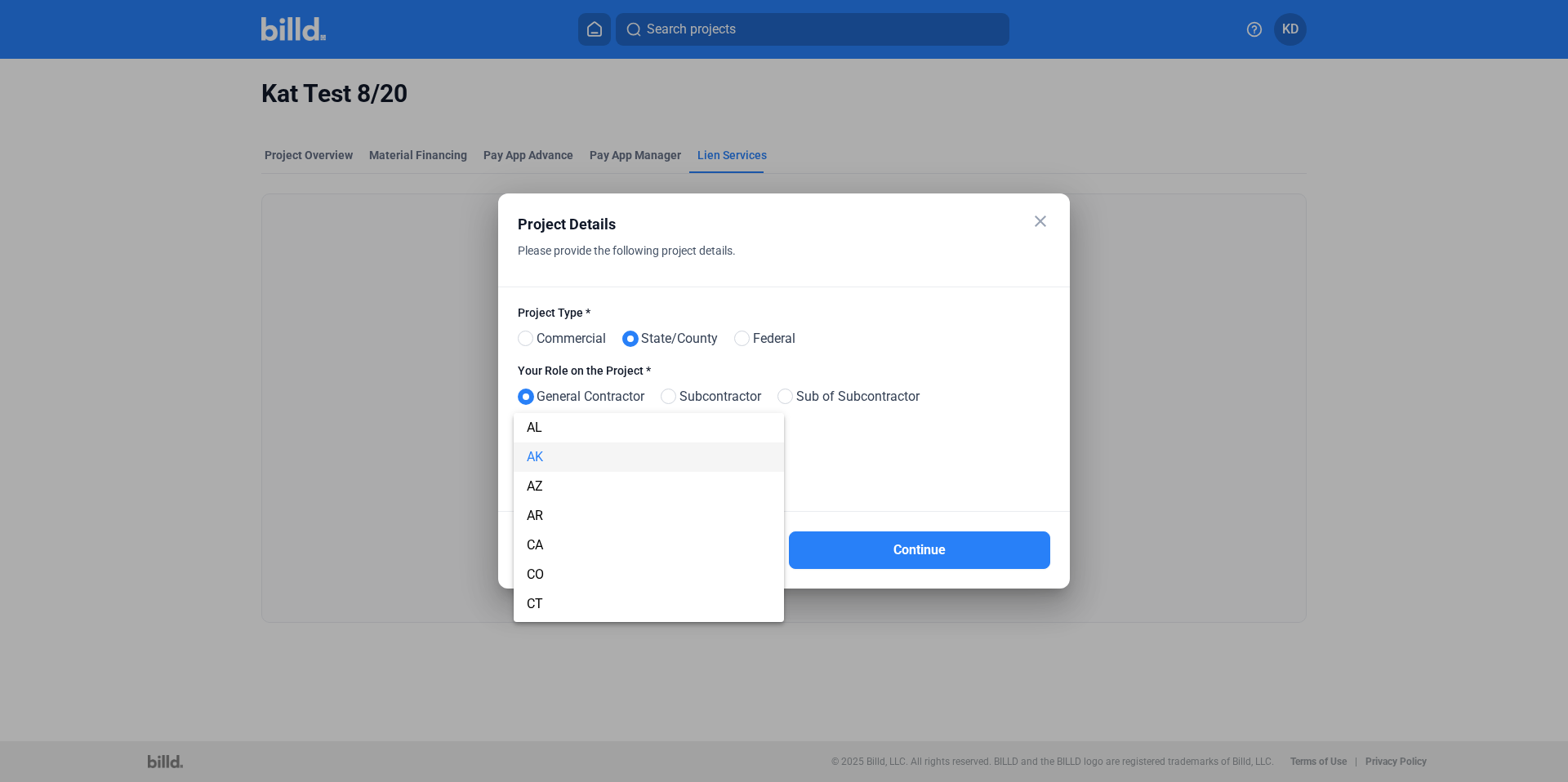
click at [922, 456] on div at bounding box center [784, 391] width 1568 height 782
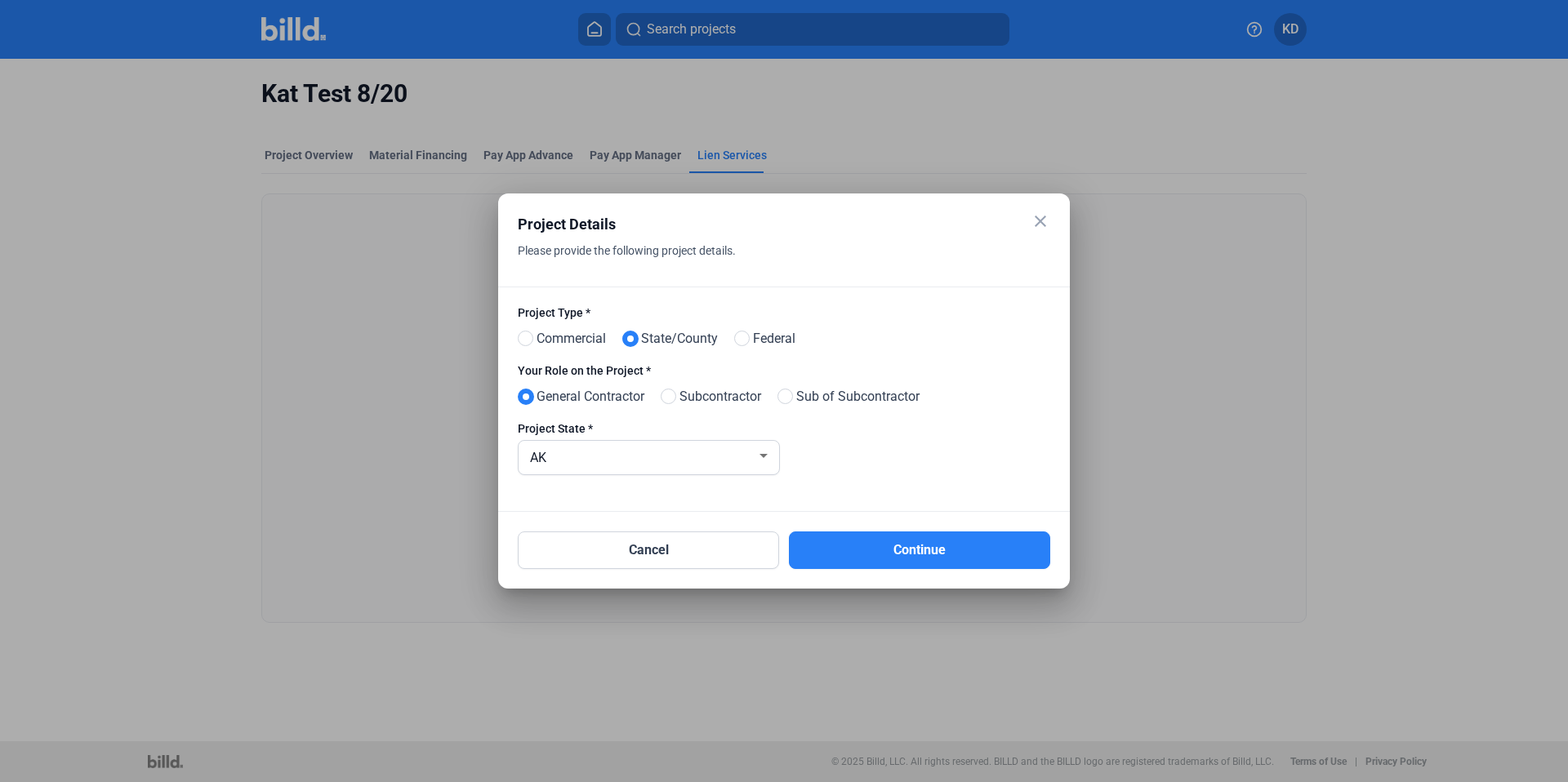
click at [905, 450] on div at bounding box center [920, 455] width 260 height 71
click at [1041, 217] on mat-icon "close" at bounding box center [1041, 221] width 20 height 20
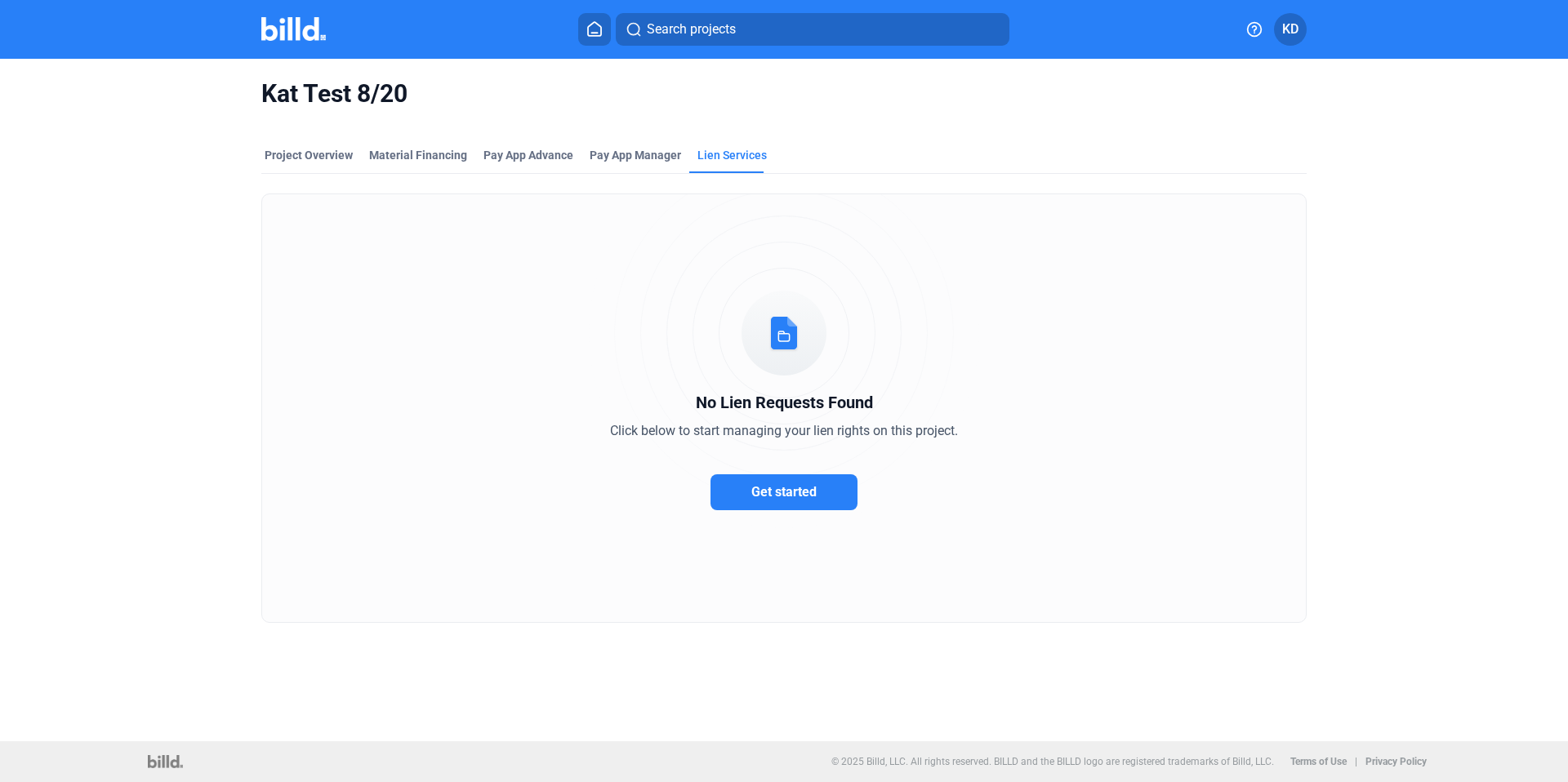
click at [589, 31] on icon at bounding box center [594, 29] width 17 height 16
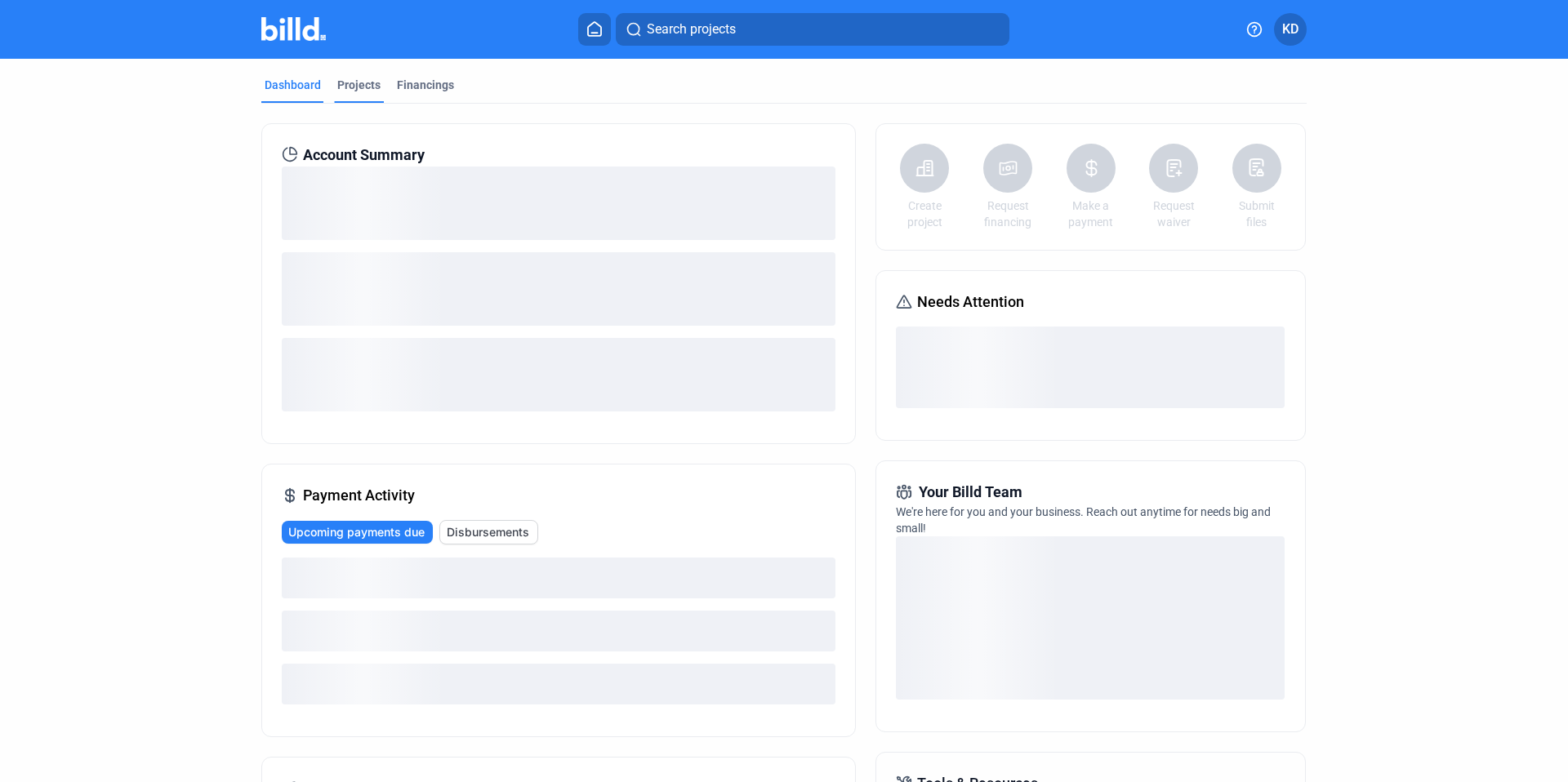
click at [361, 94] on div "Projects" at bounding box center [359, 89] width 50 height 26
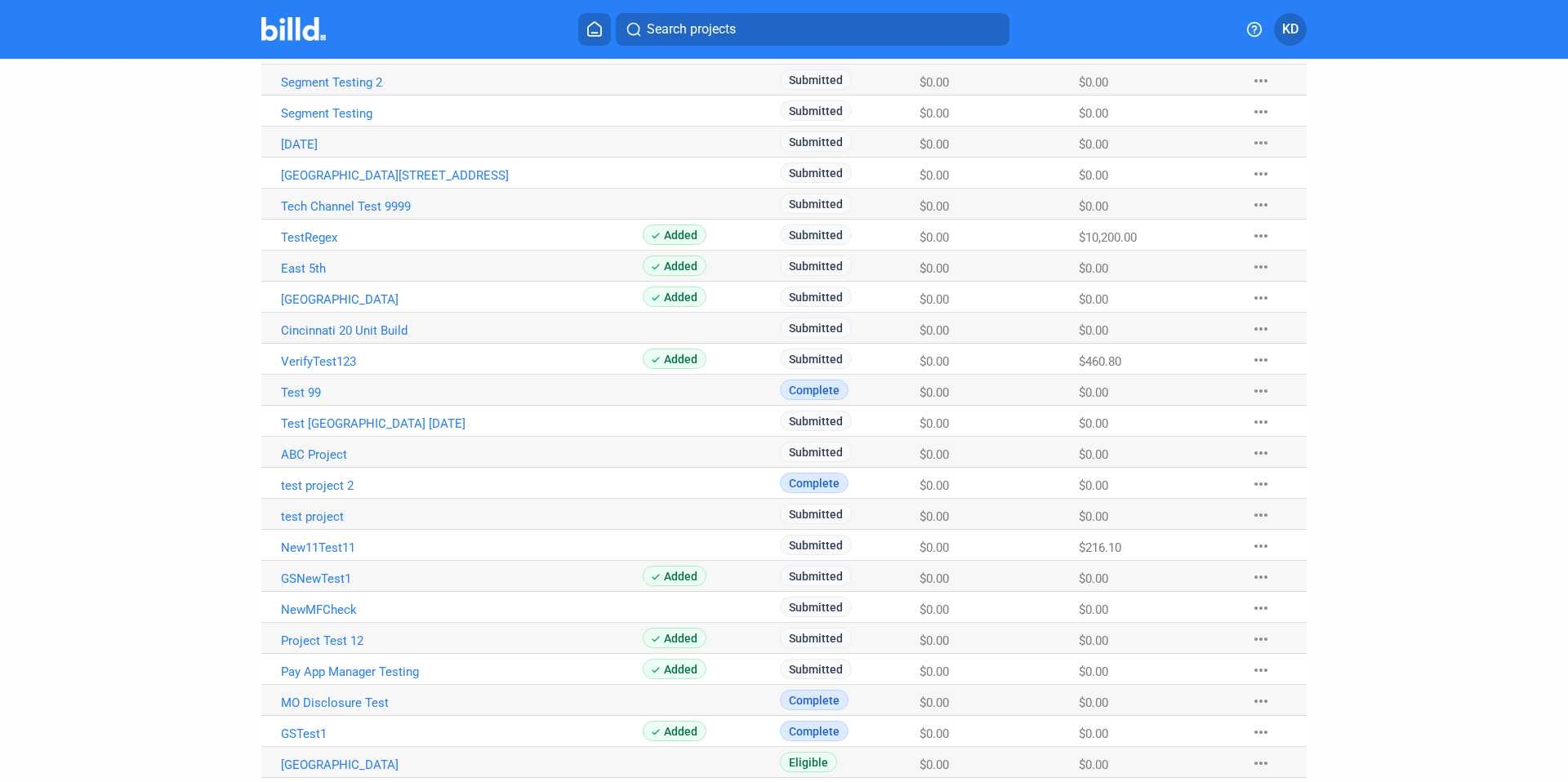
scroll to position [456, 0]
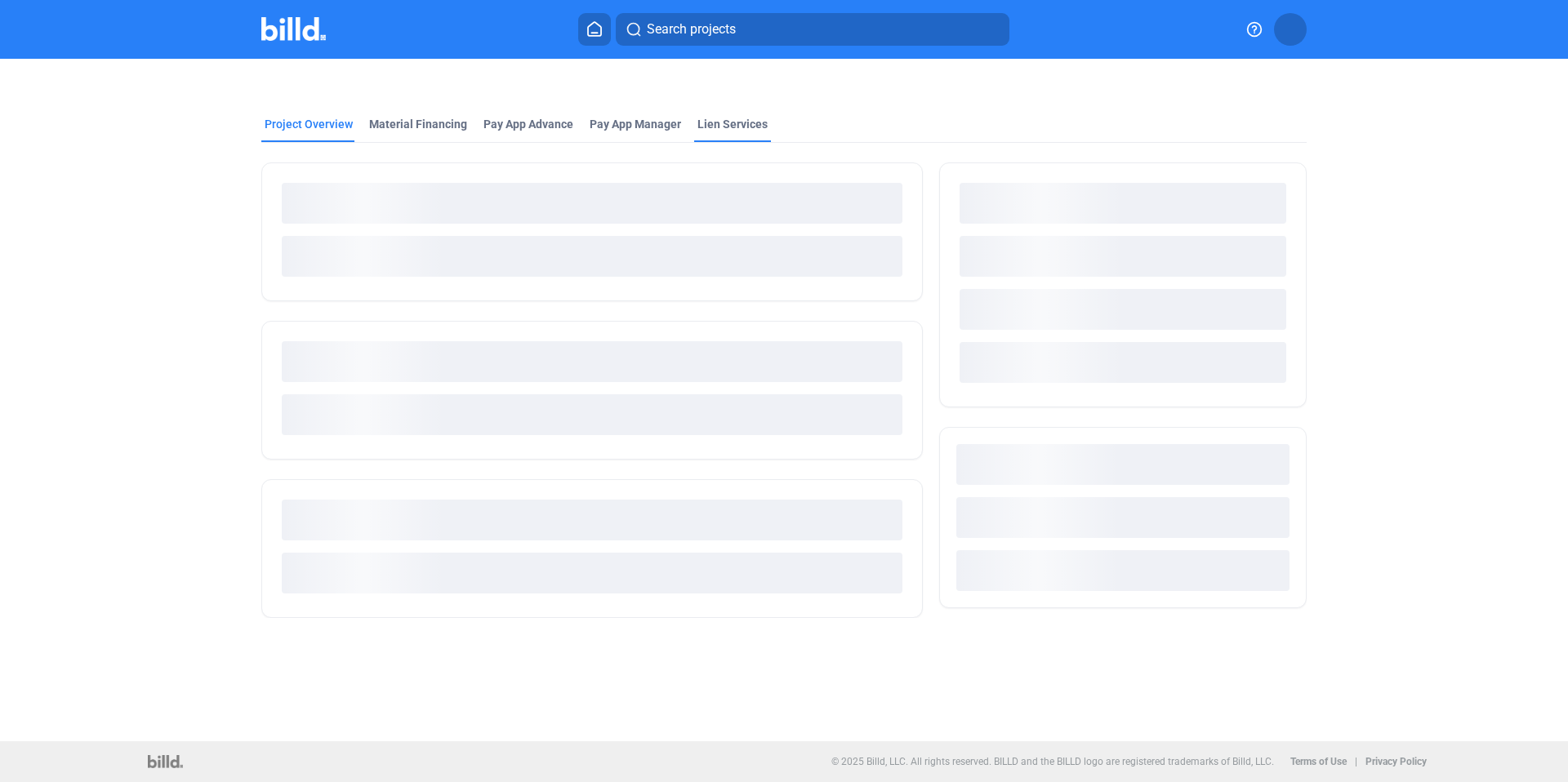
click at [742, 119] on div "Lien Services" at bounding box center [732, 124] width 70 height 17
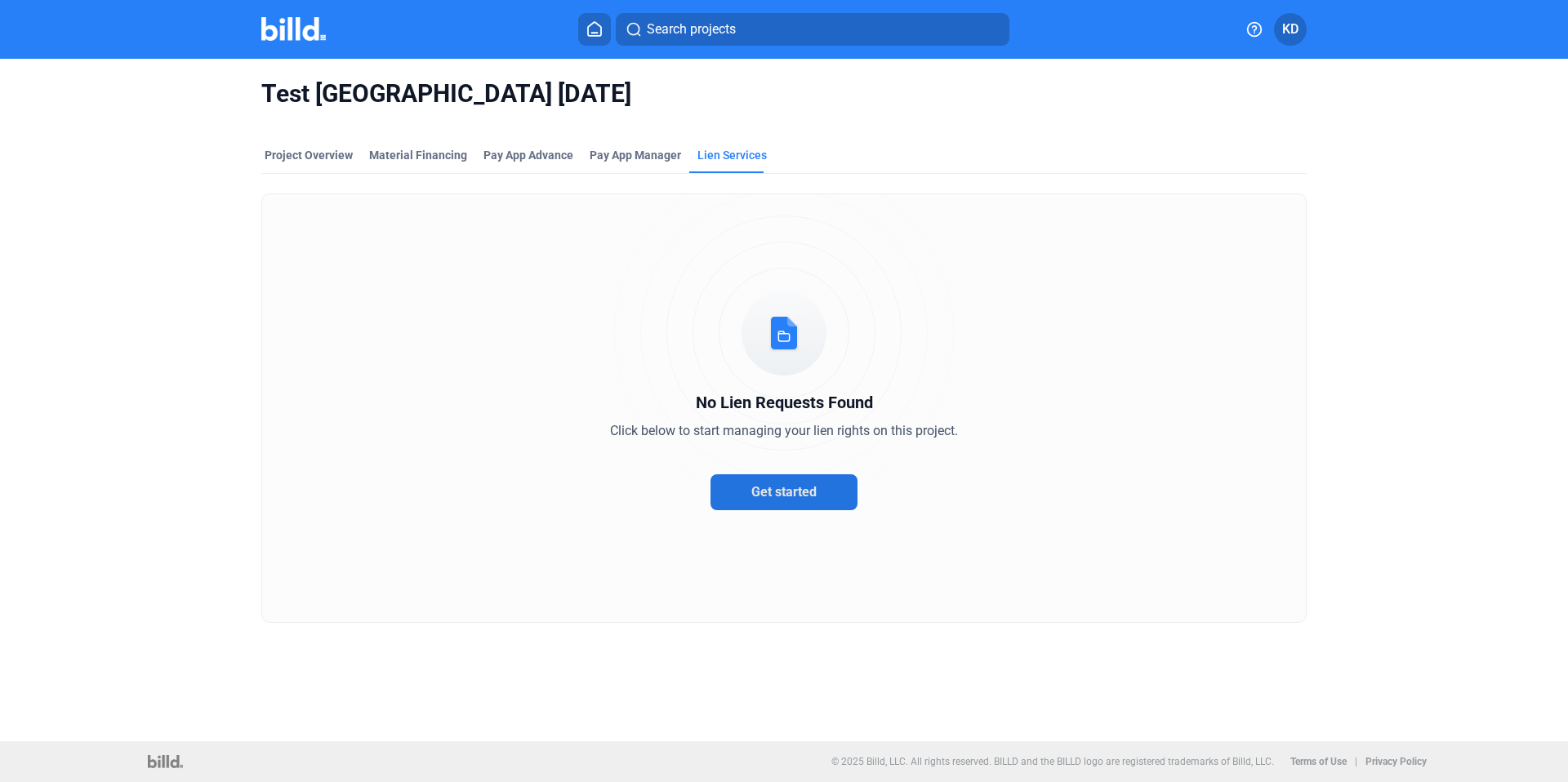
click at [812, 494] on span "Get started" at bounding box center [784, 492] width 66 height 16
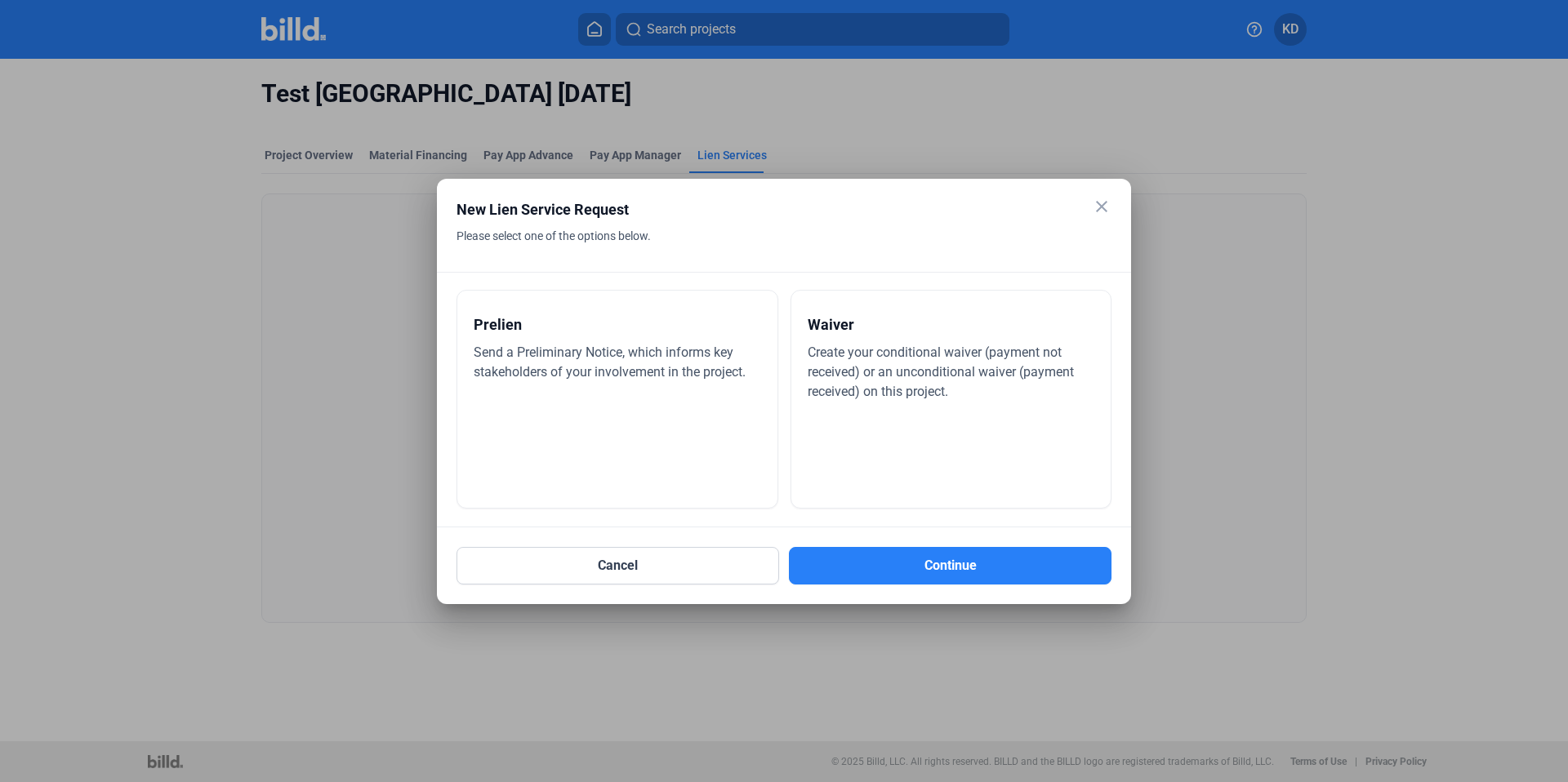
click at [685, 341] on div "Prelien" at bounding box center [618, 324] width 288 height 36
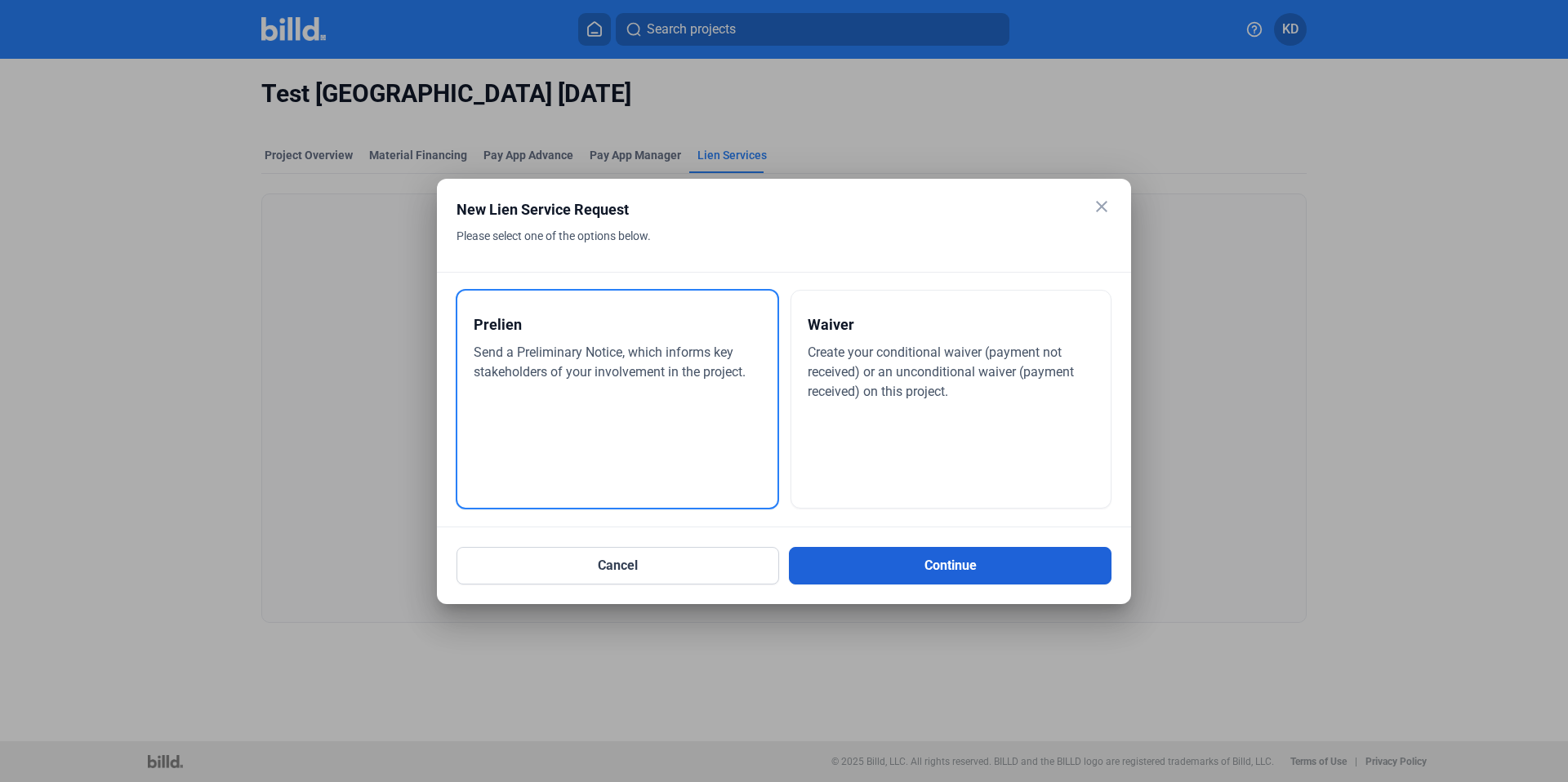
click at [900, 578] on button "Continue" at bounding box center [950, 565] width 323 height 37
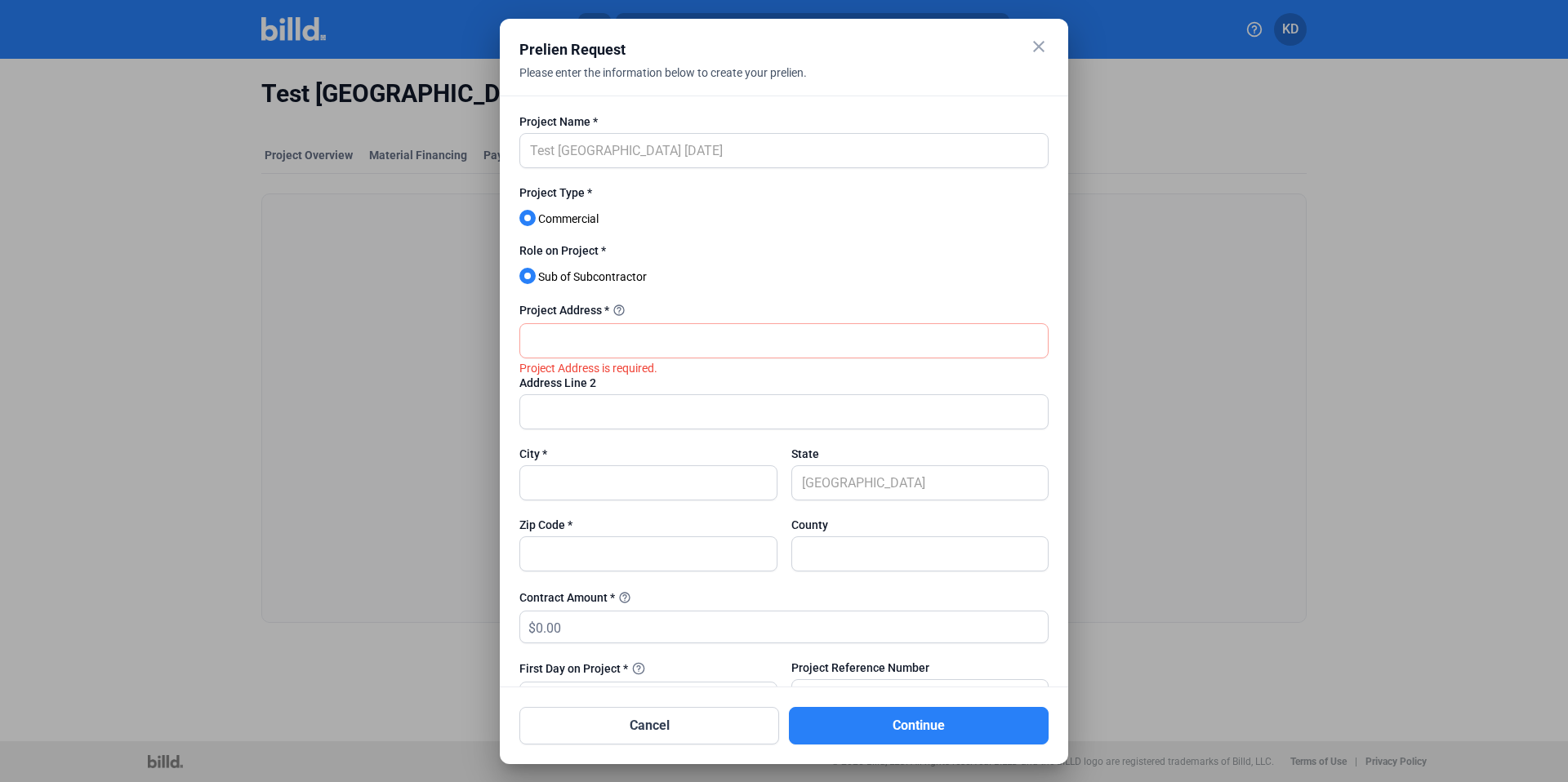
click at [707, 198] on label "Project Type *" at bounding box center [784, 194] width 530 height 21
click at [671, 231] on div at bounding box center [784, 234] width 530 height 17
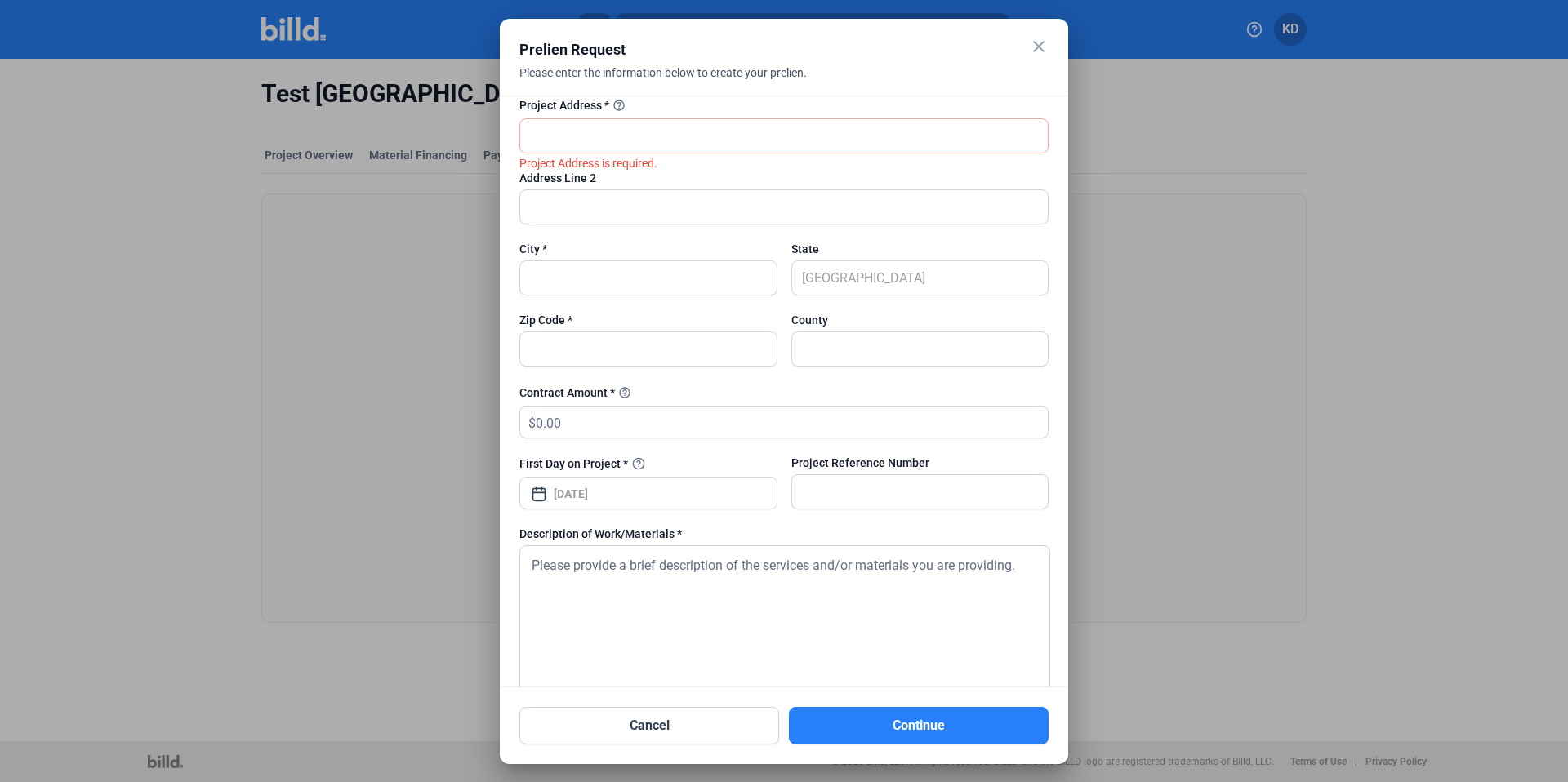
scroll to position [258, 0]
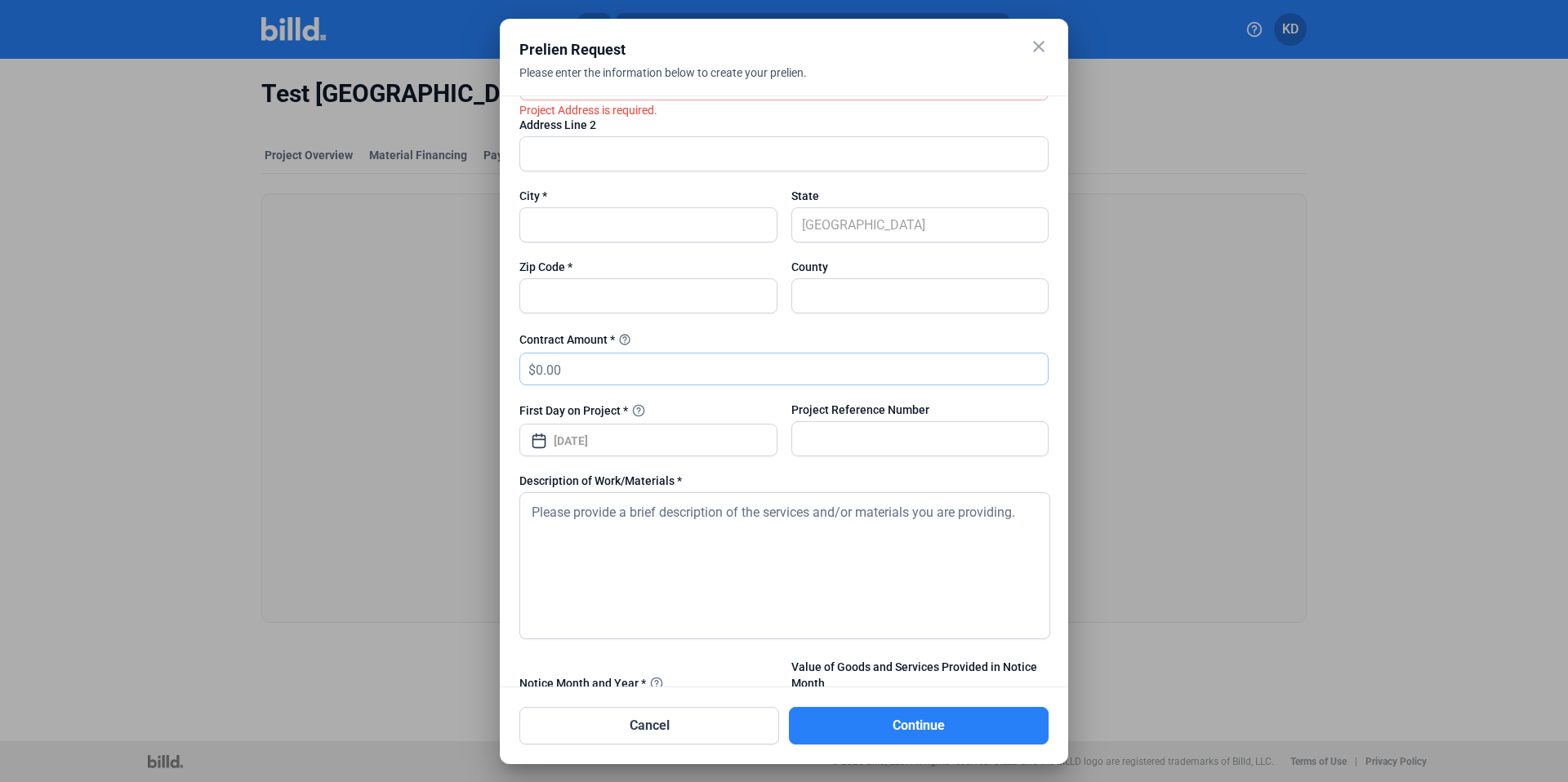
click at [609, 378] on input "text" at bounding box center [791, 369] width 512 height 32
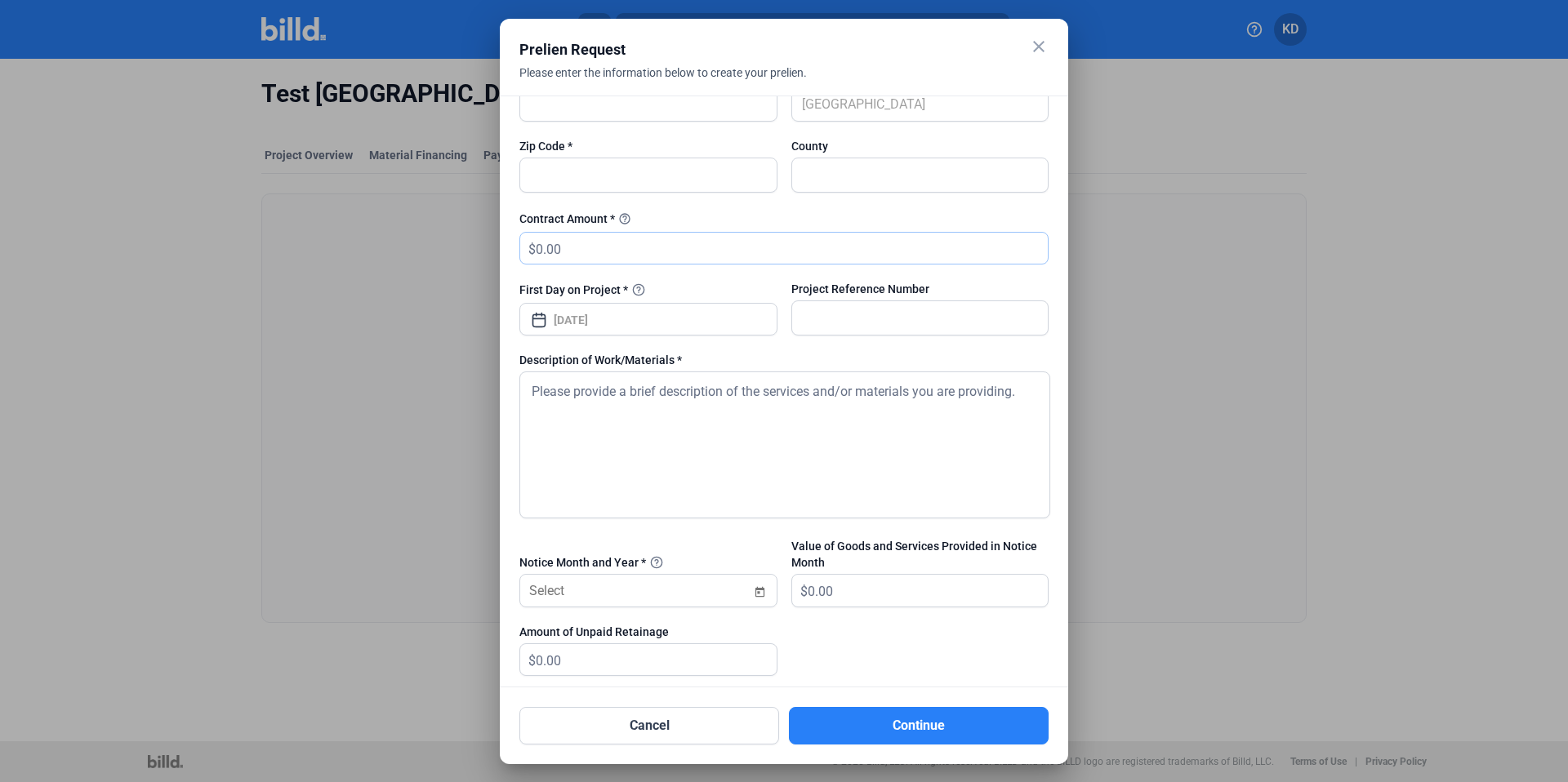
scroll to position [381, 0]
click at [875, 311] on input "text" at bounding box center [920, 317] width 256 height 33
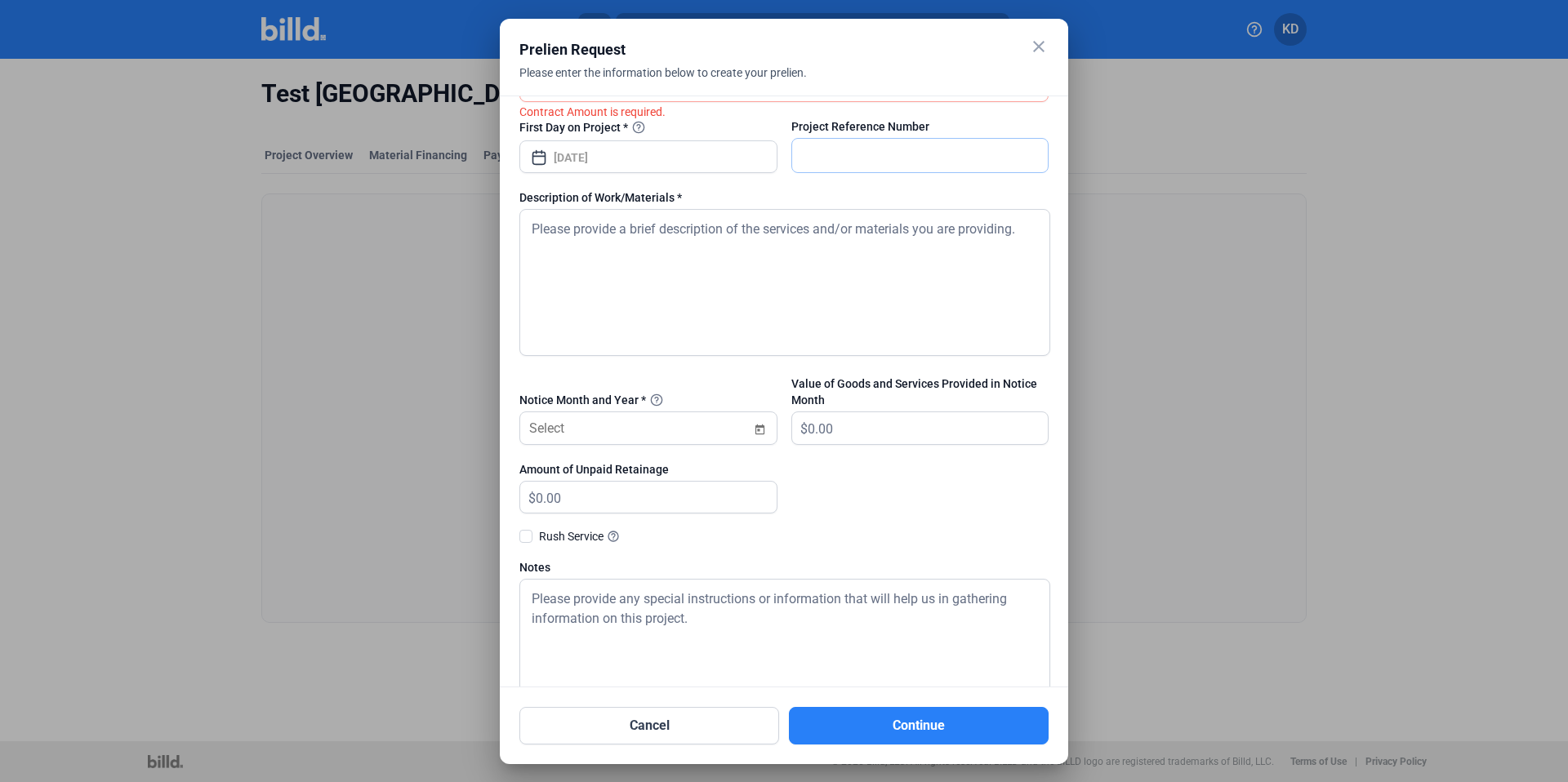
scroll to position [439, 0]
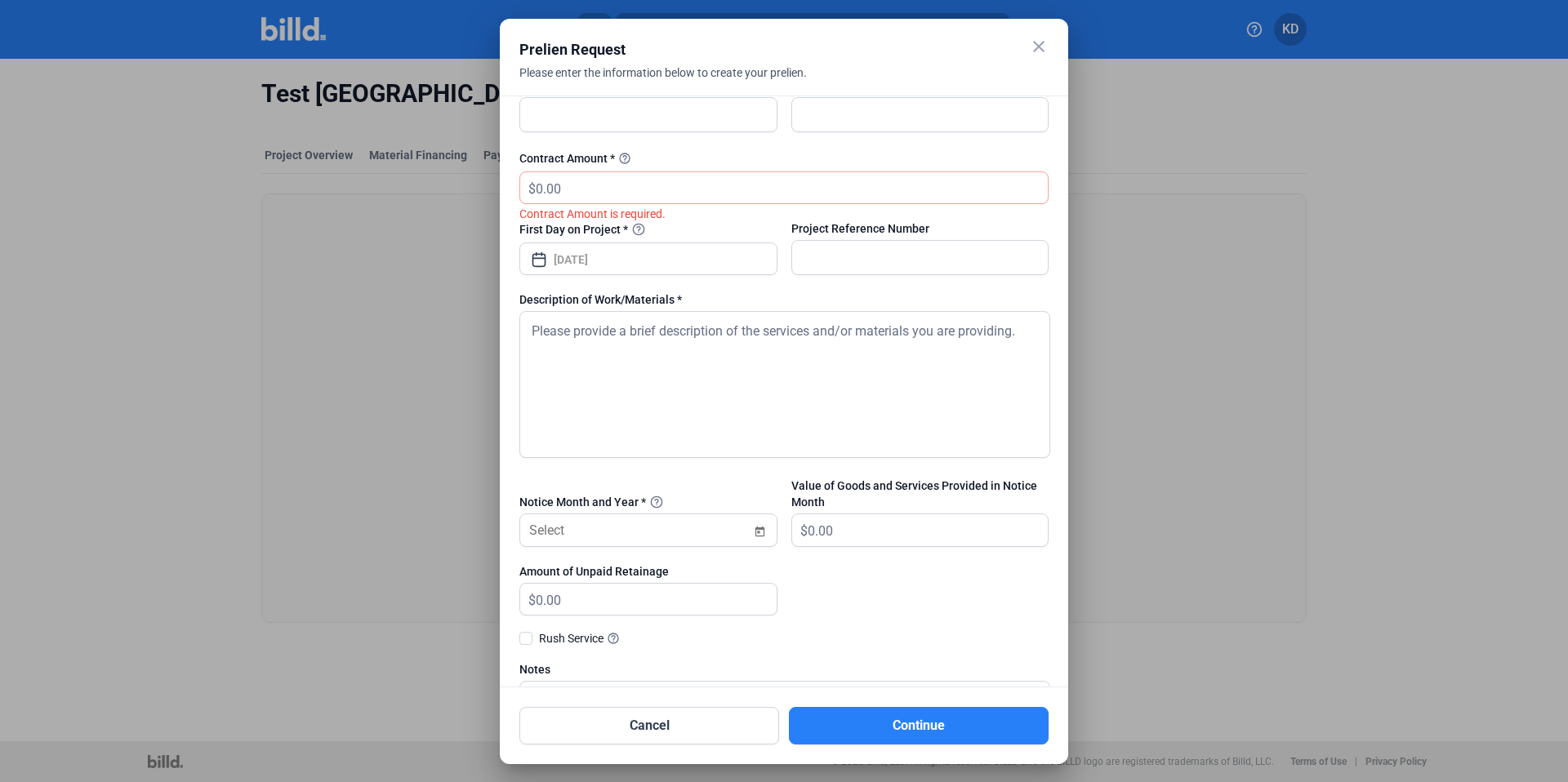
drag, startPoint x: 522, startPoint y: 235, endPoint x: 685, endPoint y: 235, distance: 163.0
click at [686, 235] on div "First Day on Project *" at bounding box center [648, 229] width 258 height 17
click at [685, 235] on div "First Day on Project *" at bounding box center [648, 229] width 258 height 17
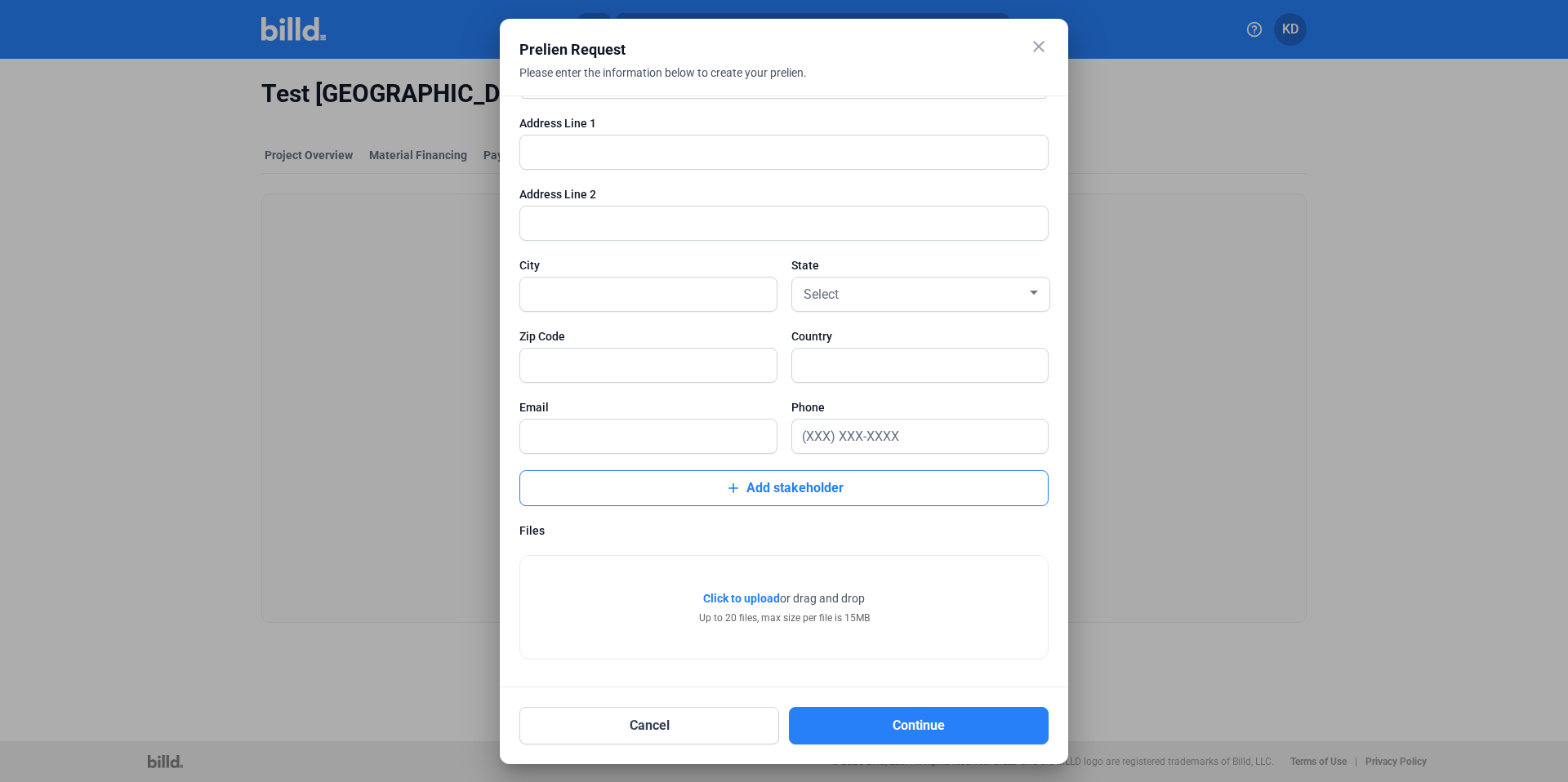
scroll to position [2202, 0]
click at [670, 722] on button "Cancel" at bounding box center [649, 725] width 259 height 37
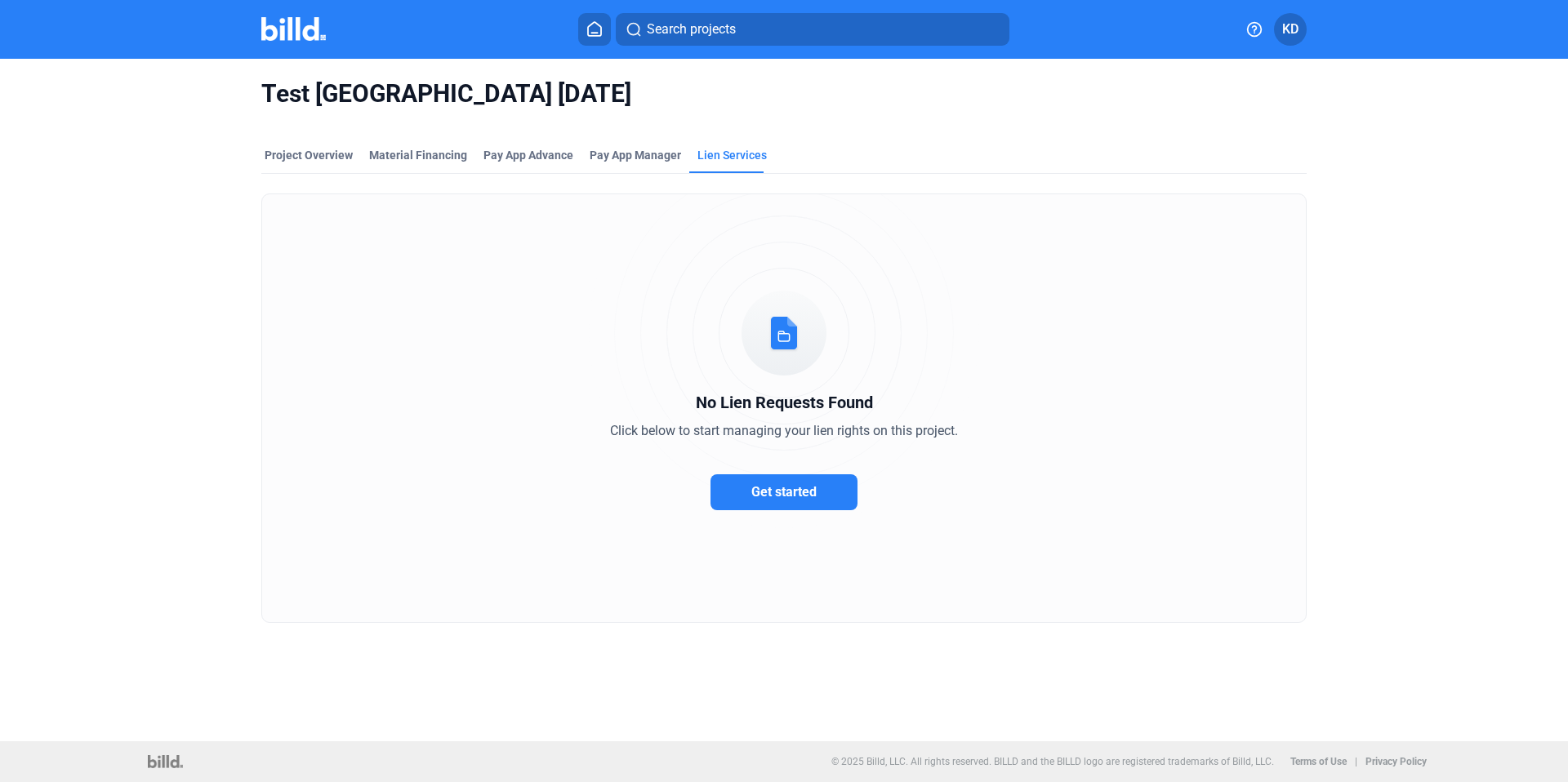
click at [815, 473] on div "No Lien Requests Found Click below to start managing your lien rights on this p…" at bounding box center [783, 408] width 1045 height 430
click at [815, 491] on span "Get started" at bounding box center [784, 492] width 66 height 16
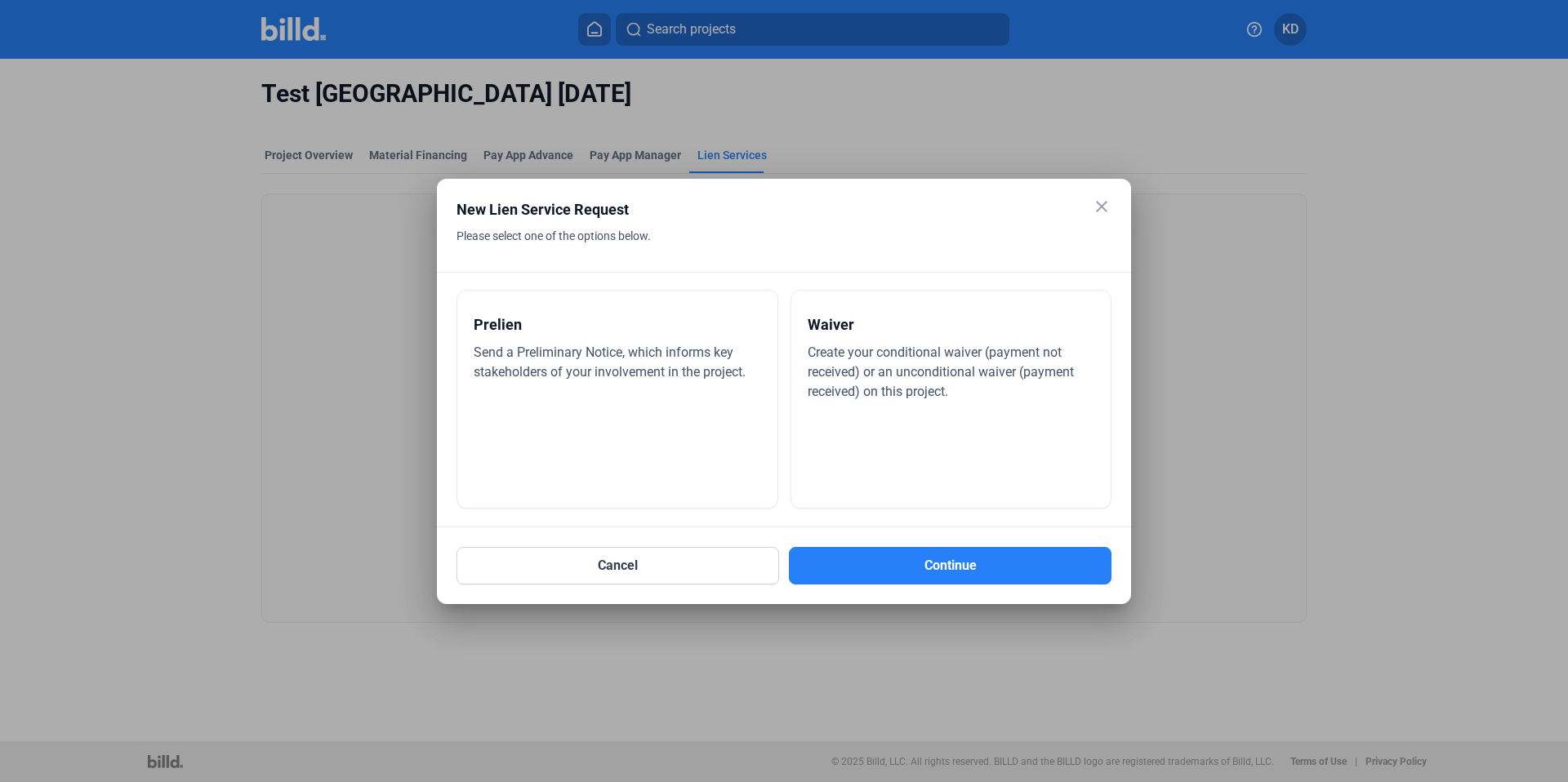
click at [919, 395] on span "Create your conditional waiver (payment not received) or an unconditional waive…" at bounding box center [941, 372] width 266 height 55
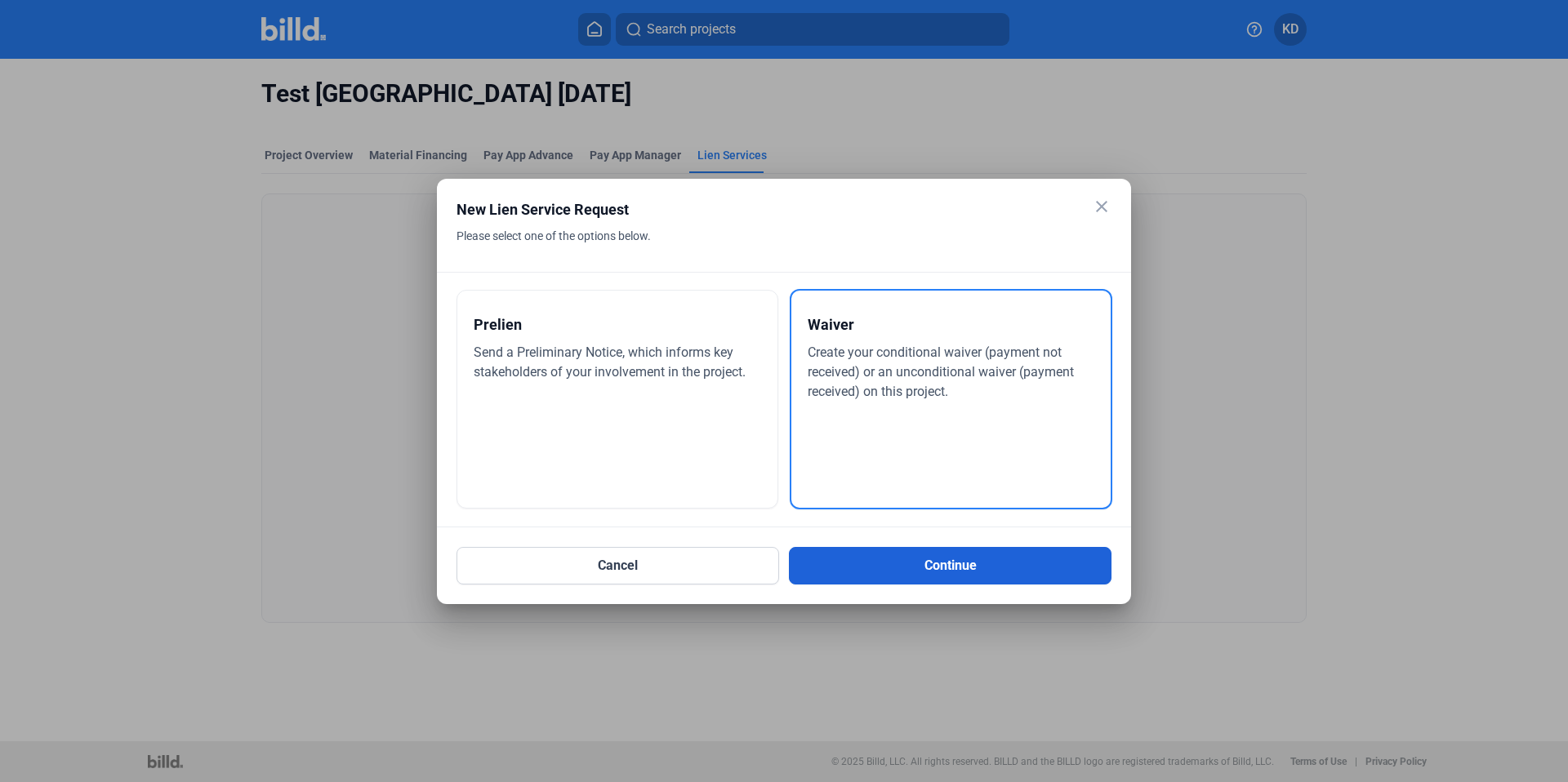
click at [937, 568] on button "Continue" at bounding box center [950, 565] width 323 height 37
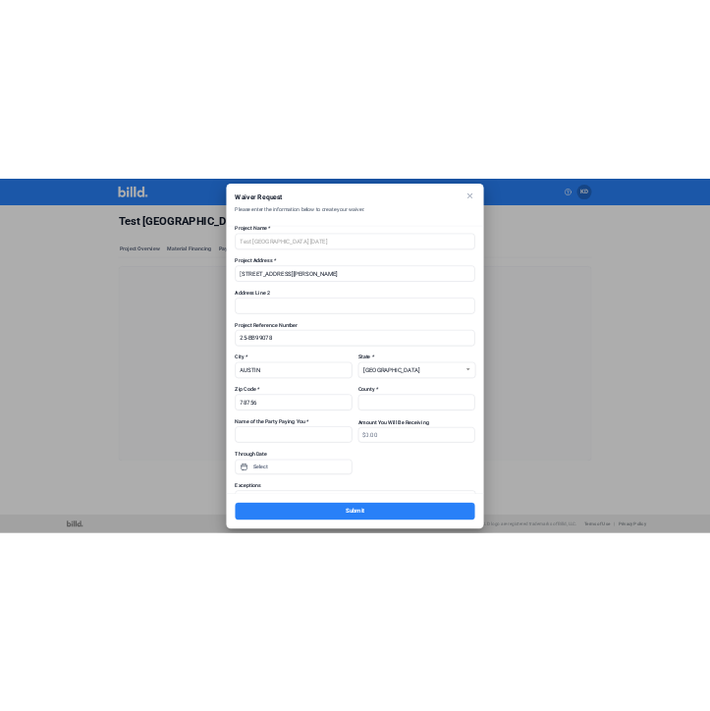
scroll to position [771, 0]
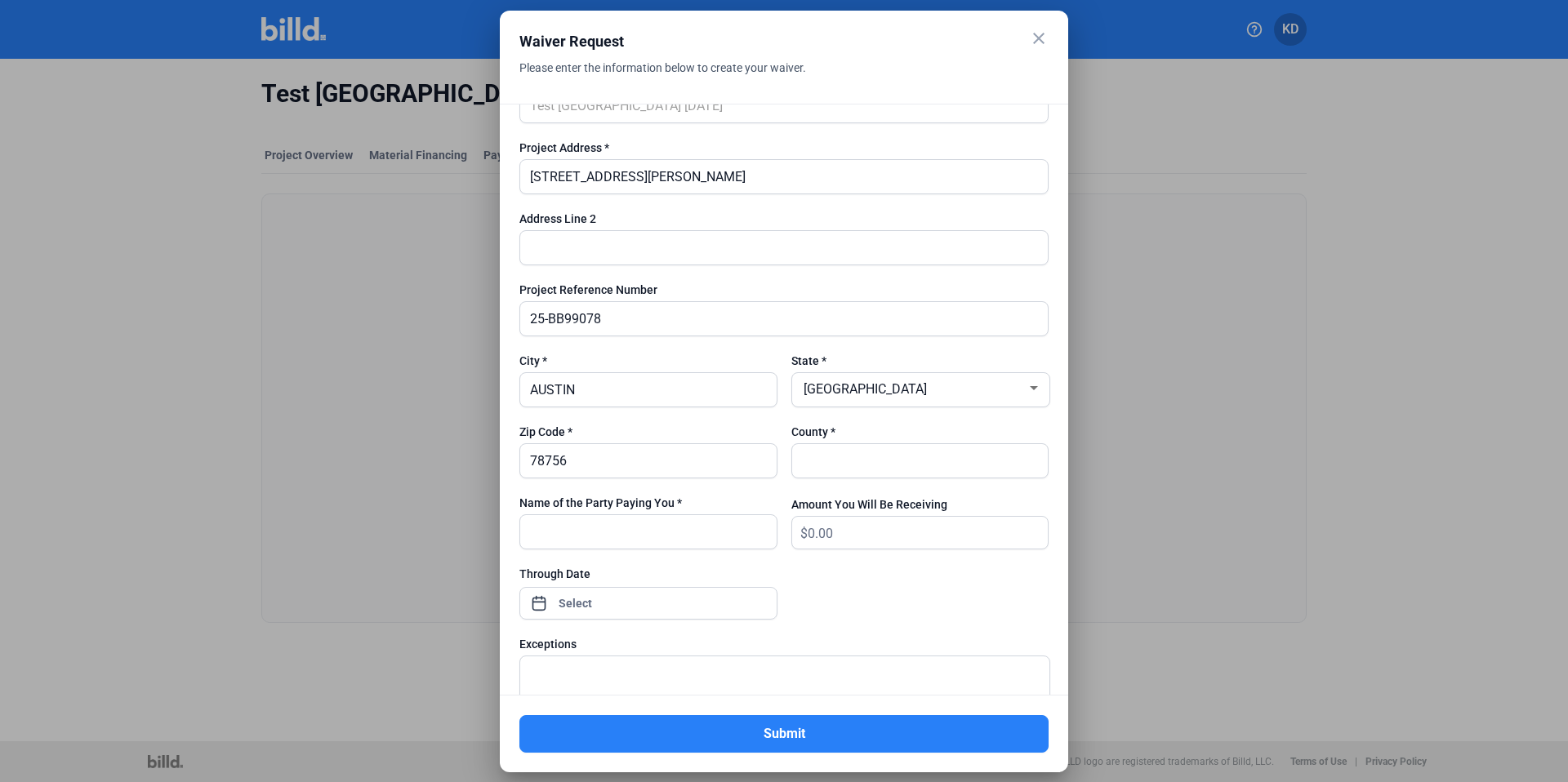
click at [673, 297] on div "Project Reference Number" at bounding box center [784, 290] width 530 height 17
click at [1047, 45] on mat-icon "close" at bounding box center [1039, 38] width 20 height 20
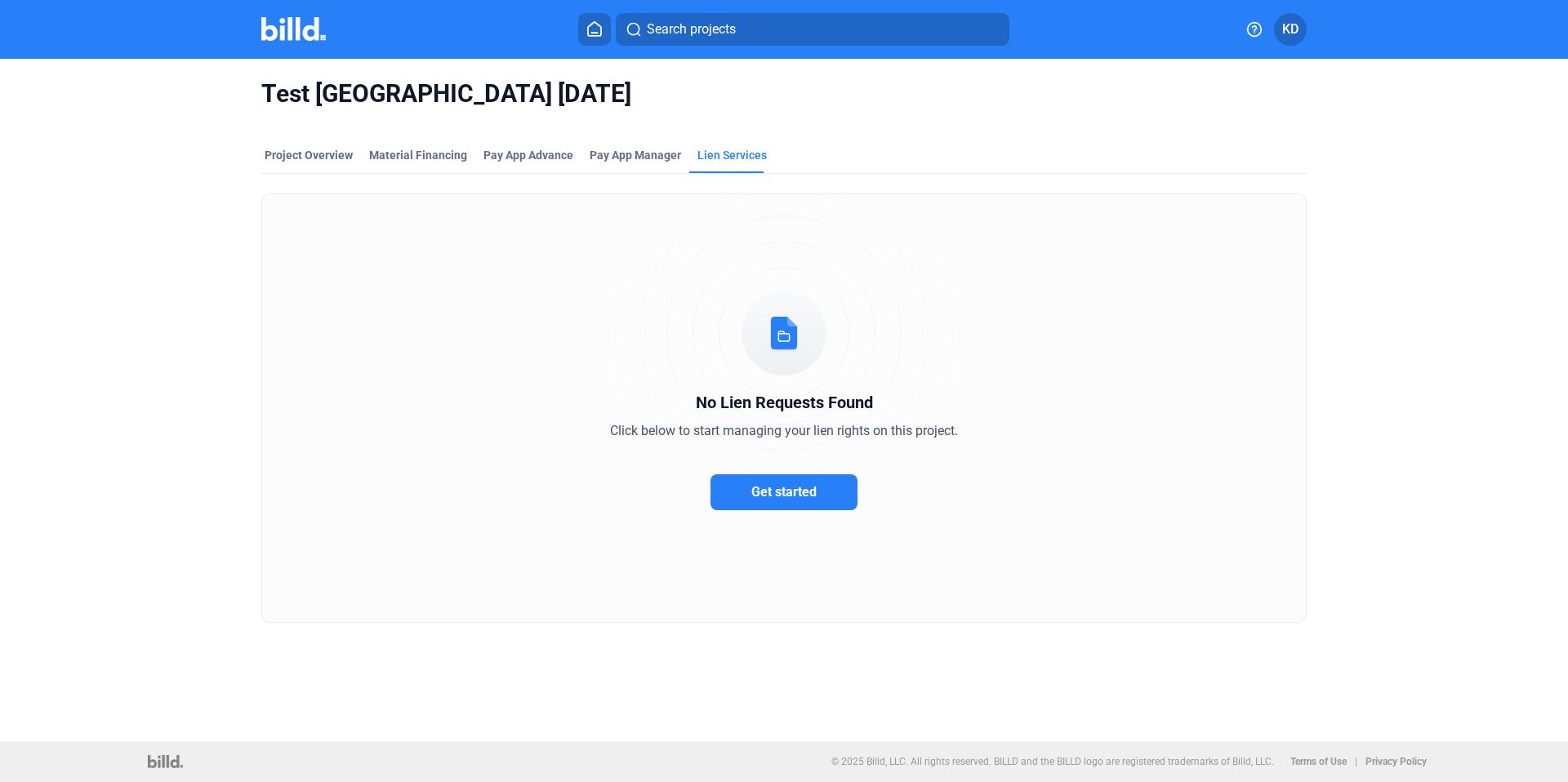
click at [826, 494] on button "Get started" at bounding box center [784, 492] width 147 height 36
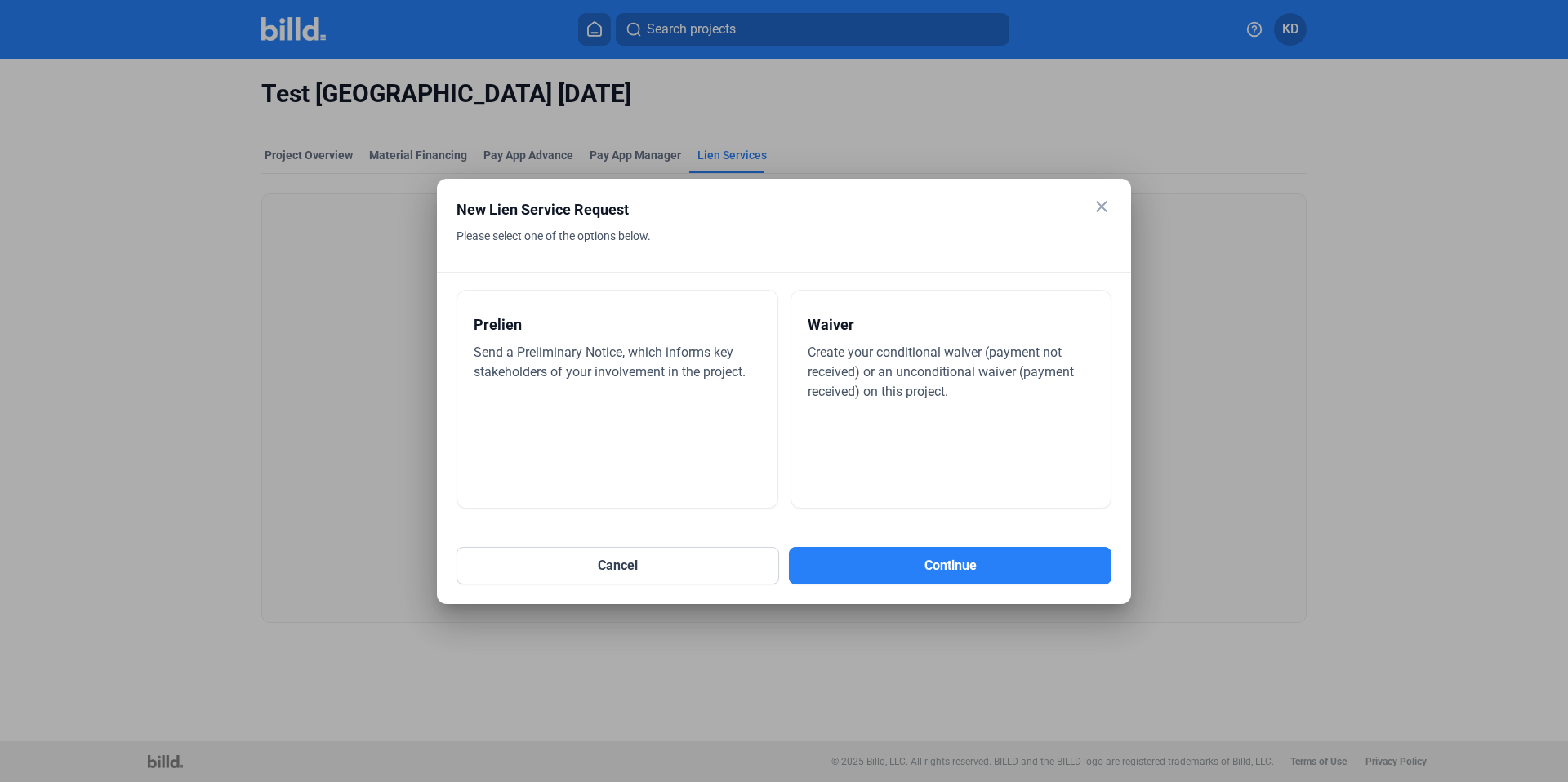
click at [1107, 209] on mat-icon "close" at bounding box center [1102, 207] width 20 height 20
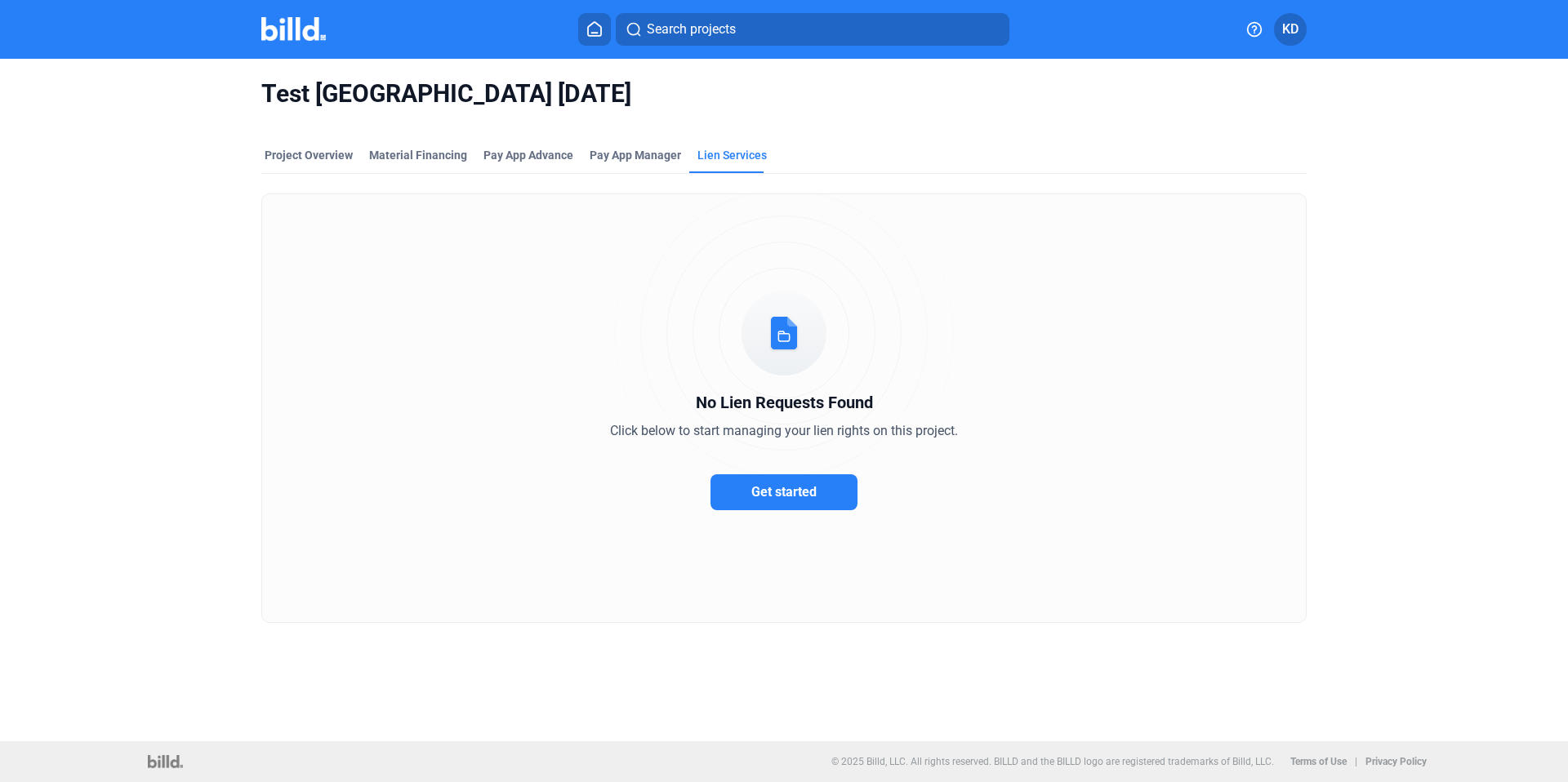
click at [772, 499] on button "Get started" at bounding box center [784, 492] width 147 height 36
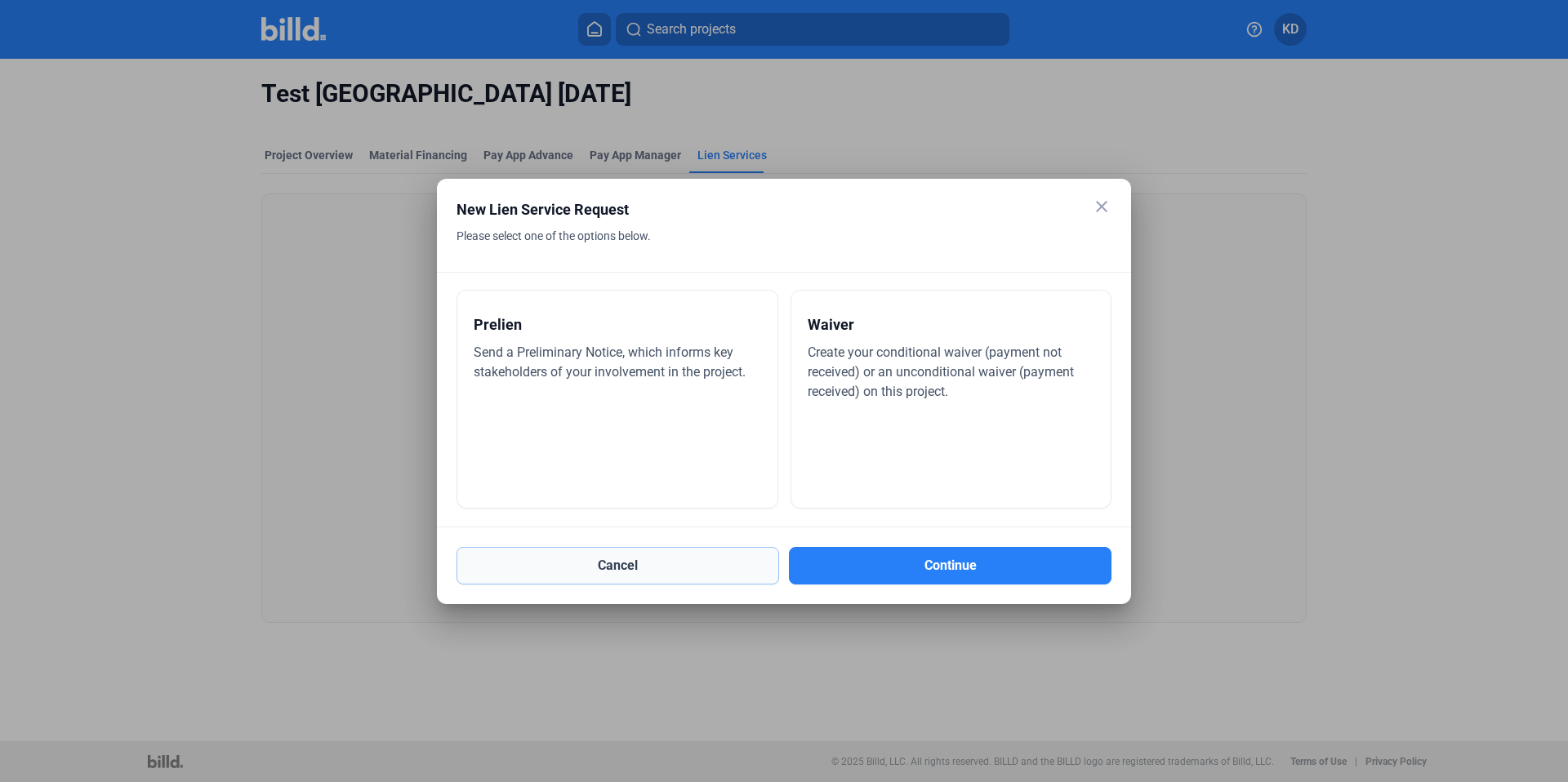
click at [587, 565] on button "Cancel" at bounding box center [618, 565] width 323 height 37
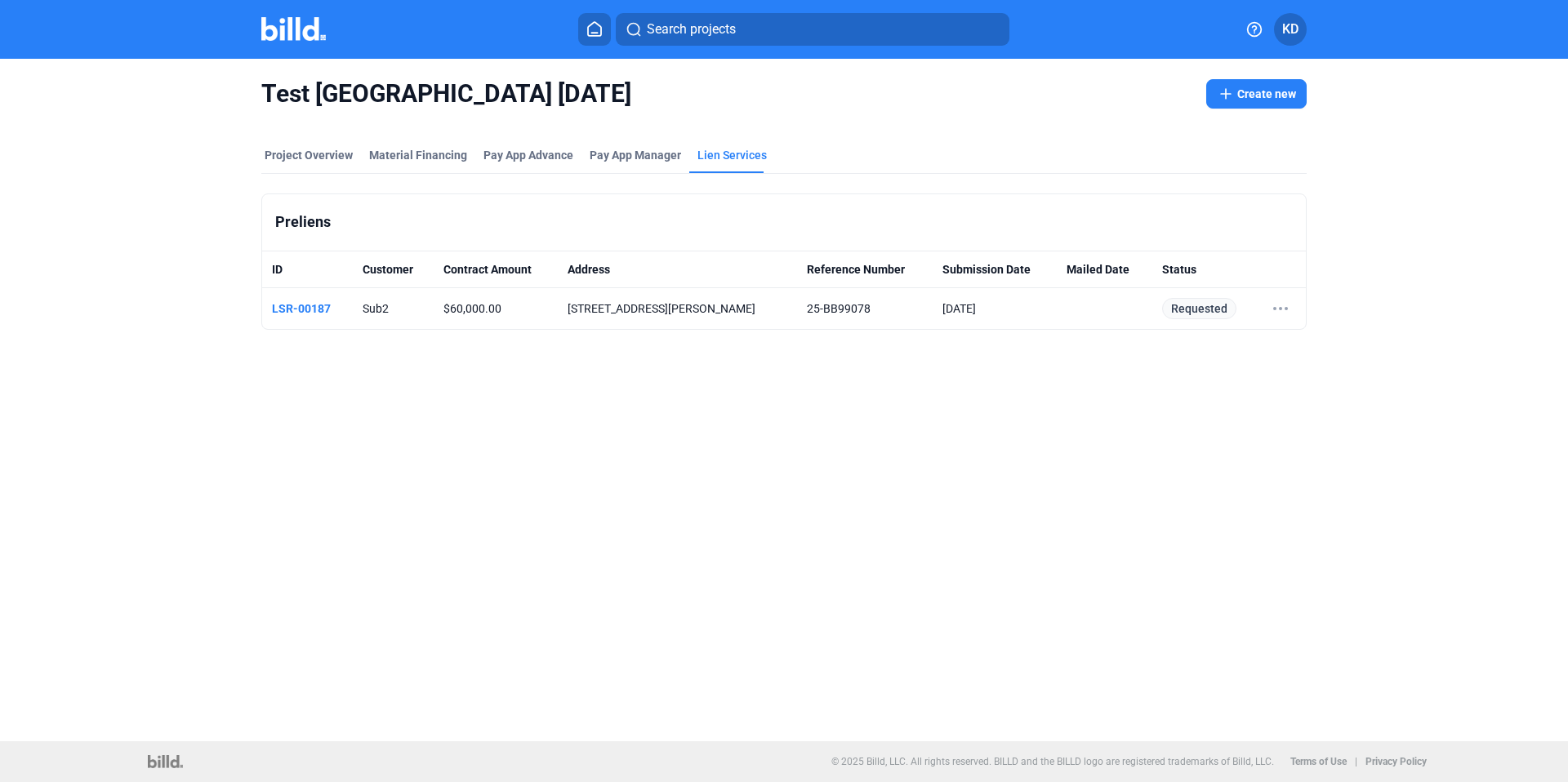
click at [604, 37] on button at bounding box center [594, 29] width 32 height 32
